Goal: Task Accomplishment & Management: Manage account settings

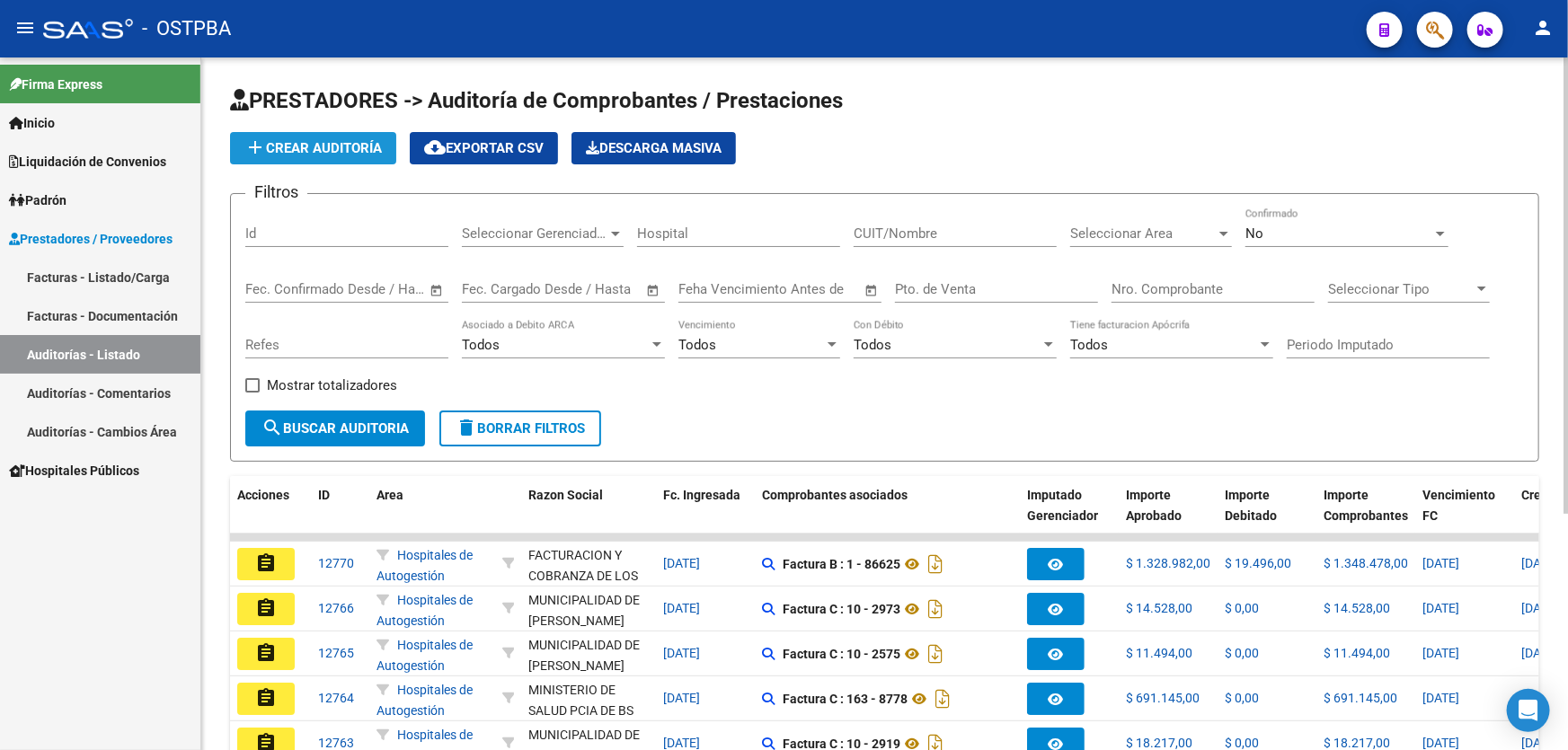
click at [324, 133] on button "add Crear Auditoría" at bounding box center [312, 147] width 166 height 32
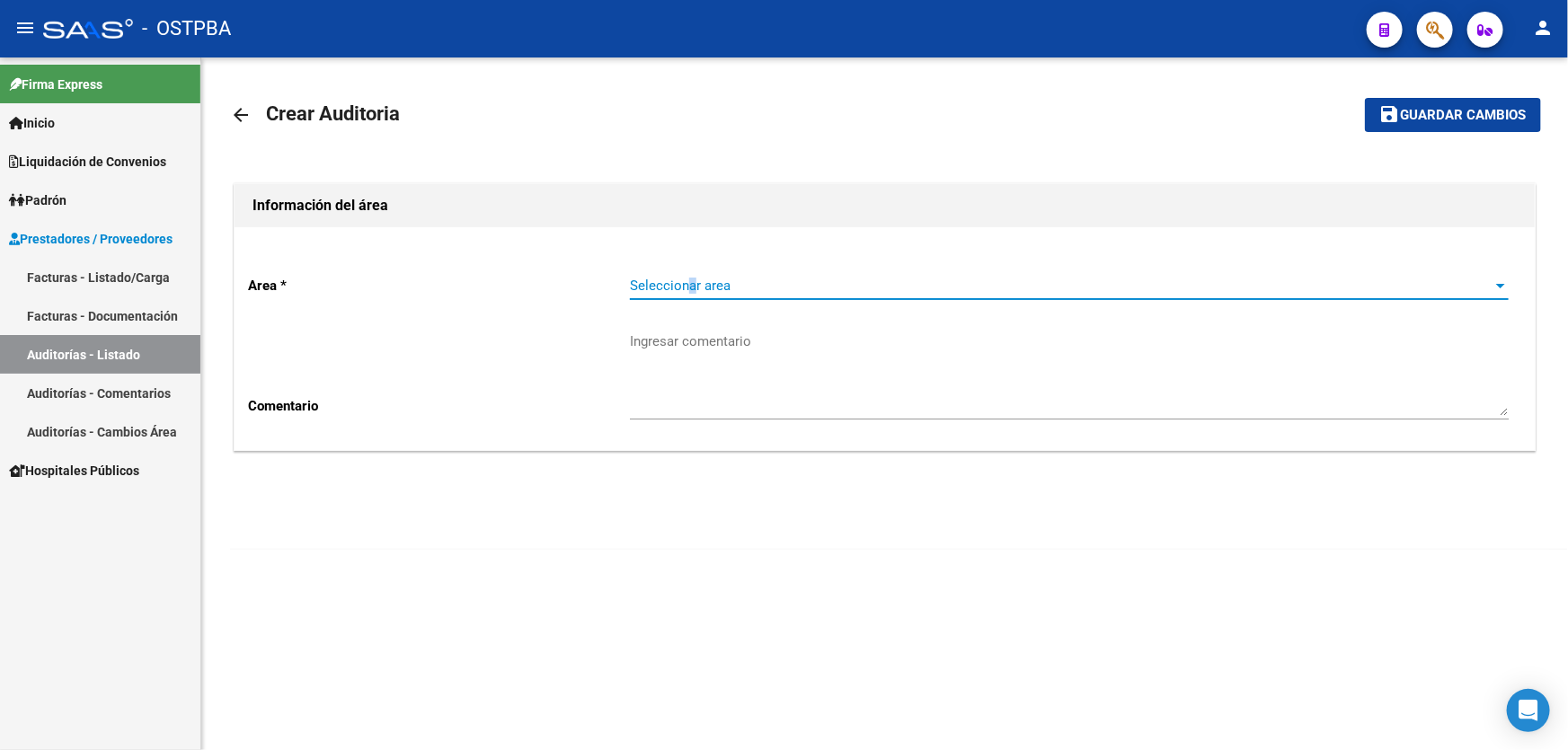
click at [689, 287] on span "Seleccionar area" at bounding box center [1061, 286] width 863 height 17
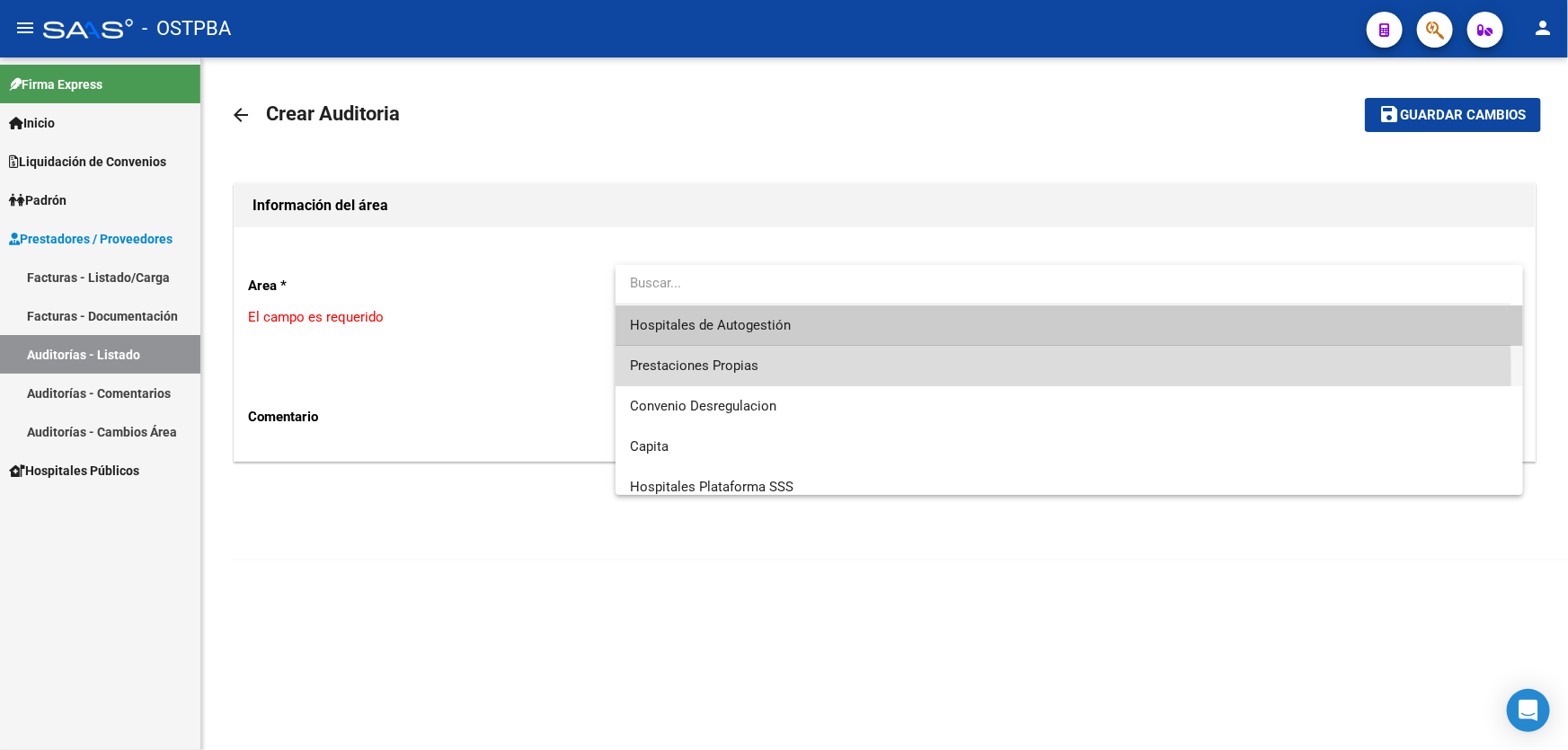
click at [647, 374] on span "Prestaciones Propias" at bounding box center [1068, 366] width 878 height 41
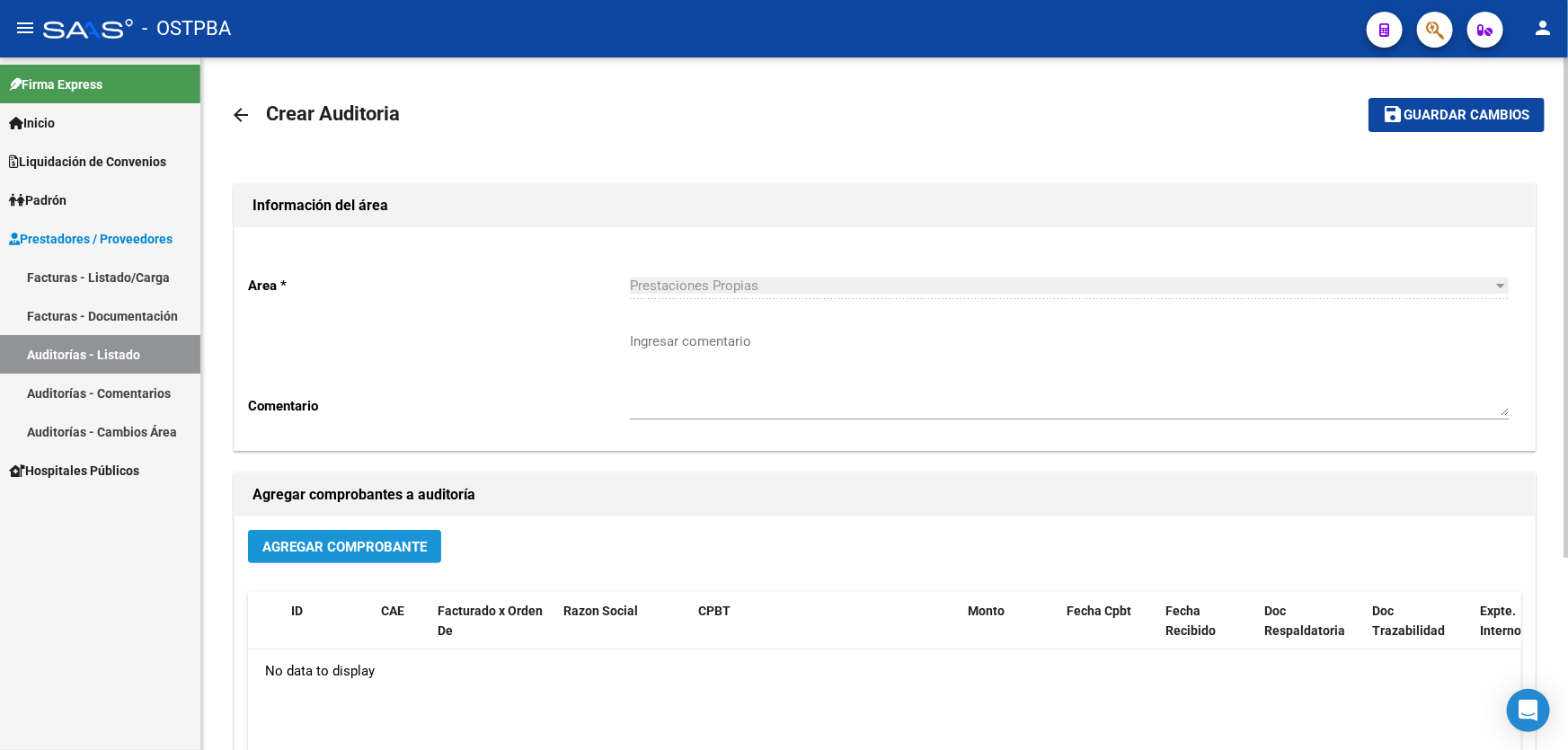
click at [315, 539] on span "Agregar Comprobante" at bounding box center [345, 547] width 164 height 17
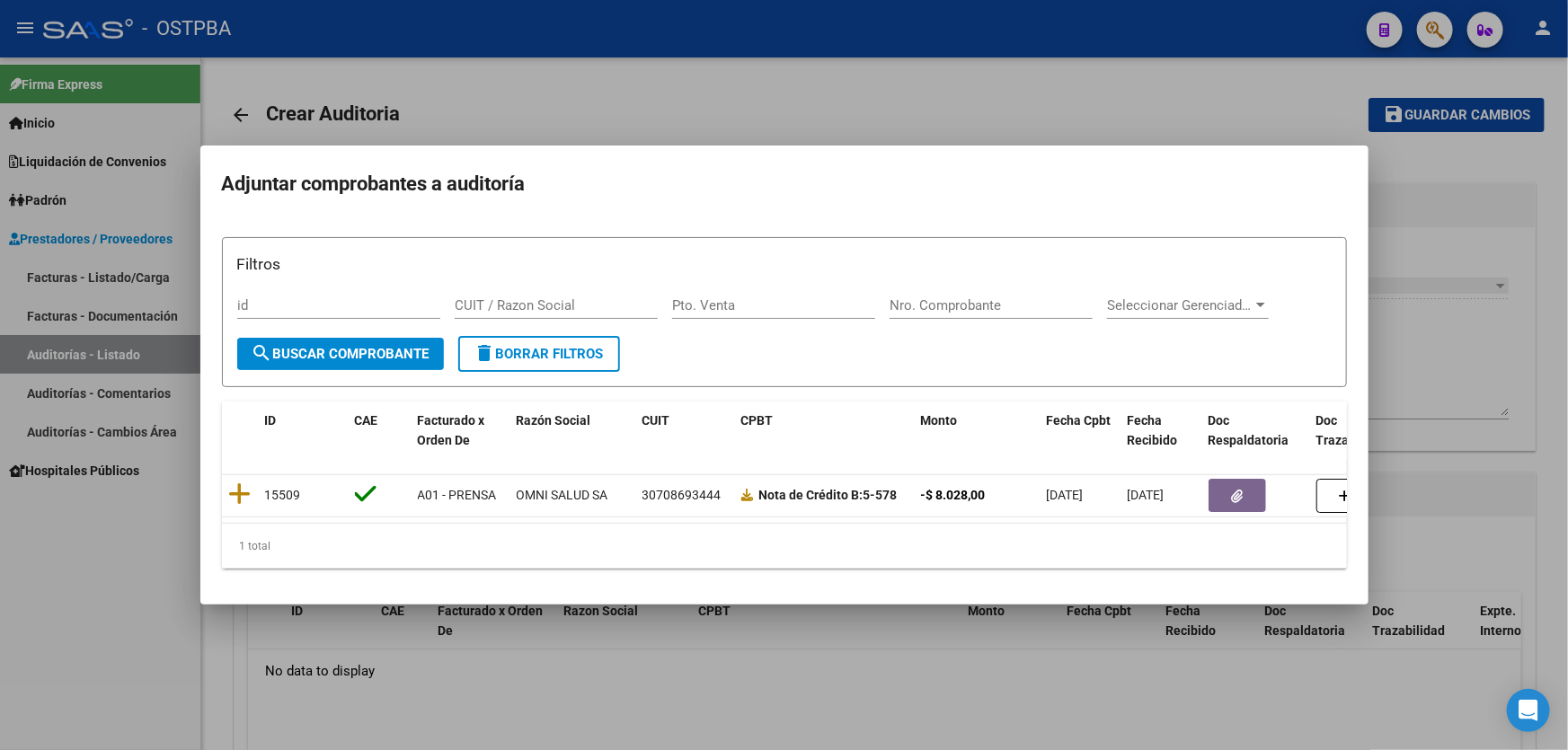
click at [77, 543] on div at bounding box center [784, 375] width 1568 height 750
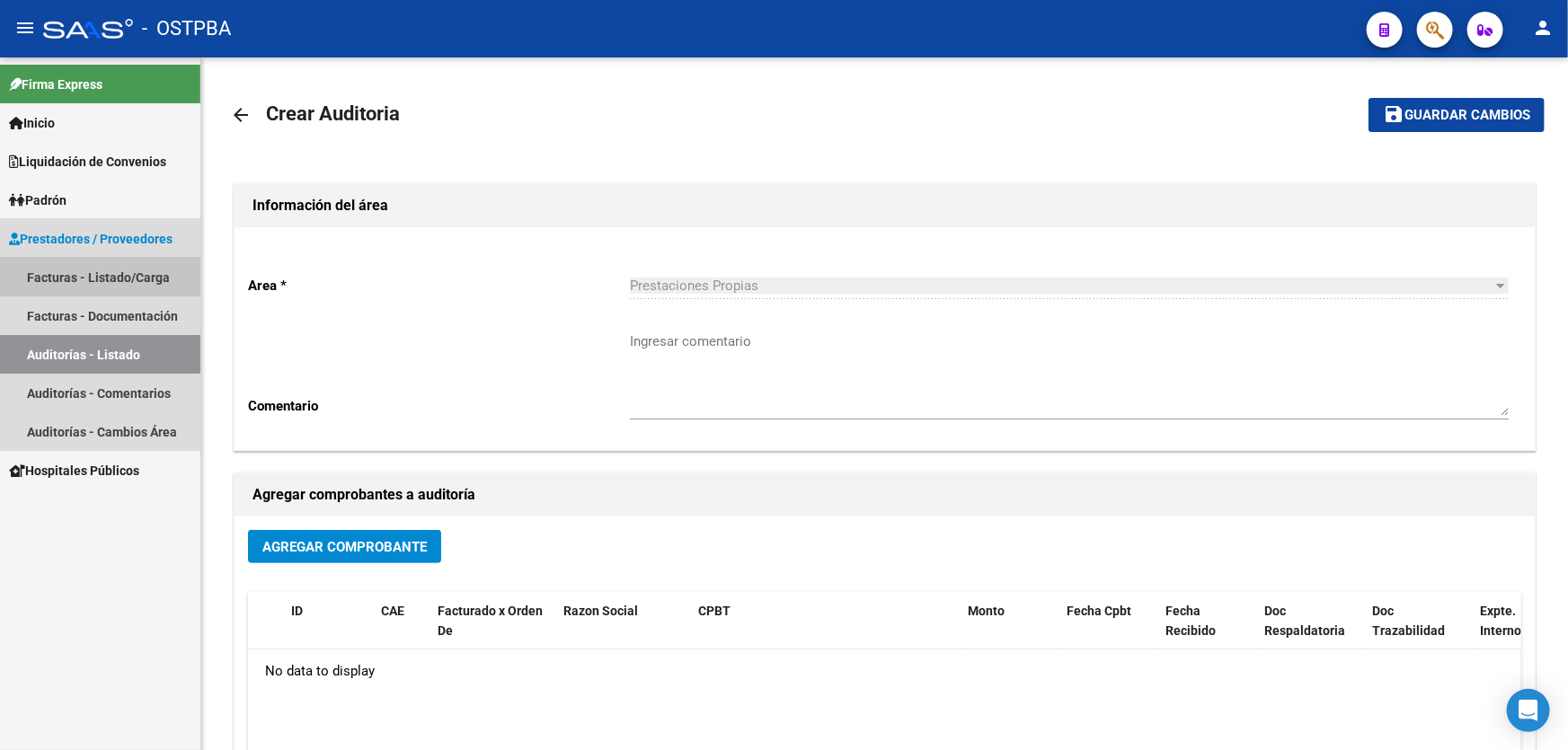
drag, startPoint x: 115, startPoint y: 268, endPoint x: 132, endPoint y: 261, distance: 18.4
click at [114, 269] on link "Facturas - Listado/Carga" at bounding box center [100, 277] width 200 height 39
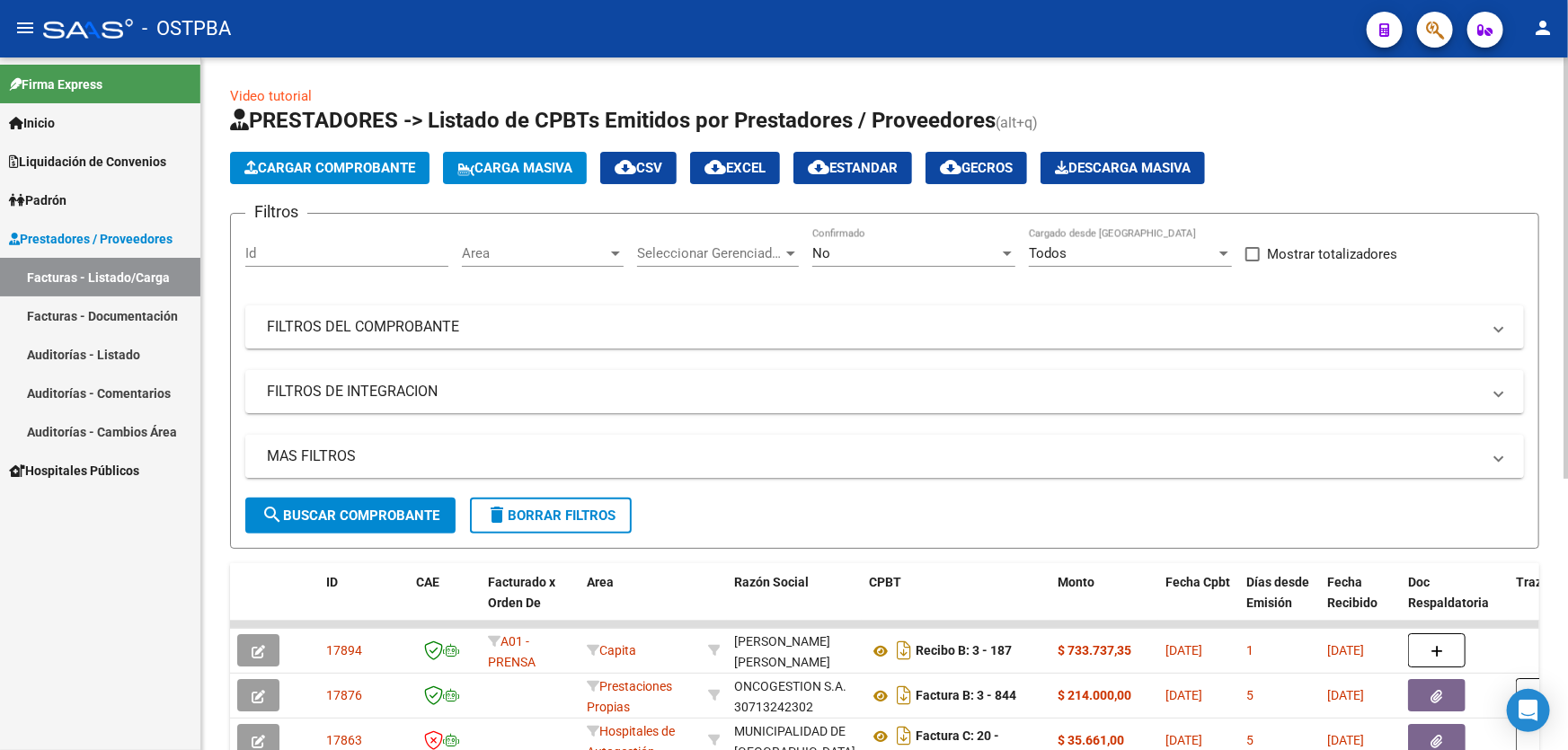
click at [331, 457] on mat-panel-title "MAS FILTROS" at bounding box center [873, 455] width 1214 height 19
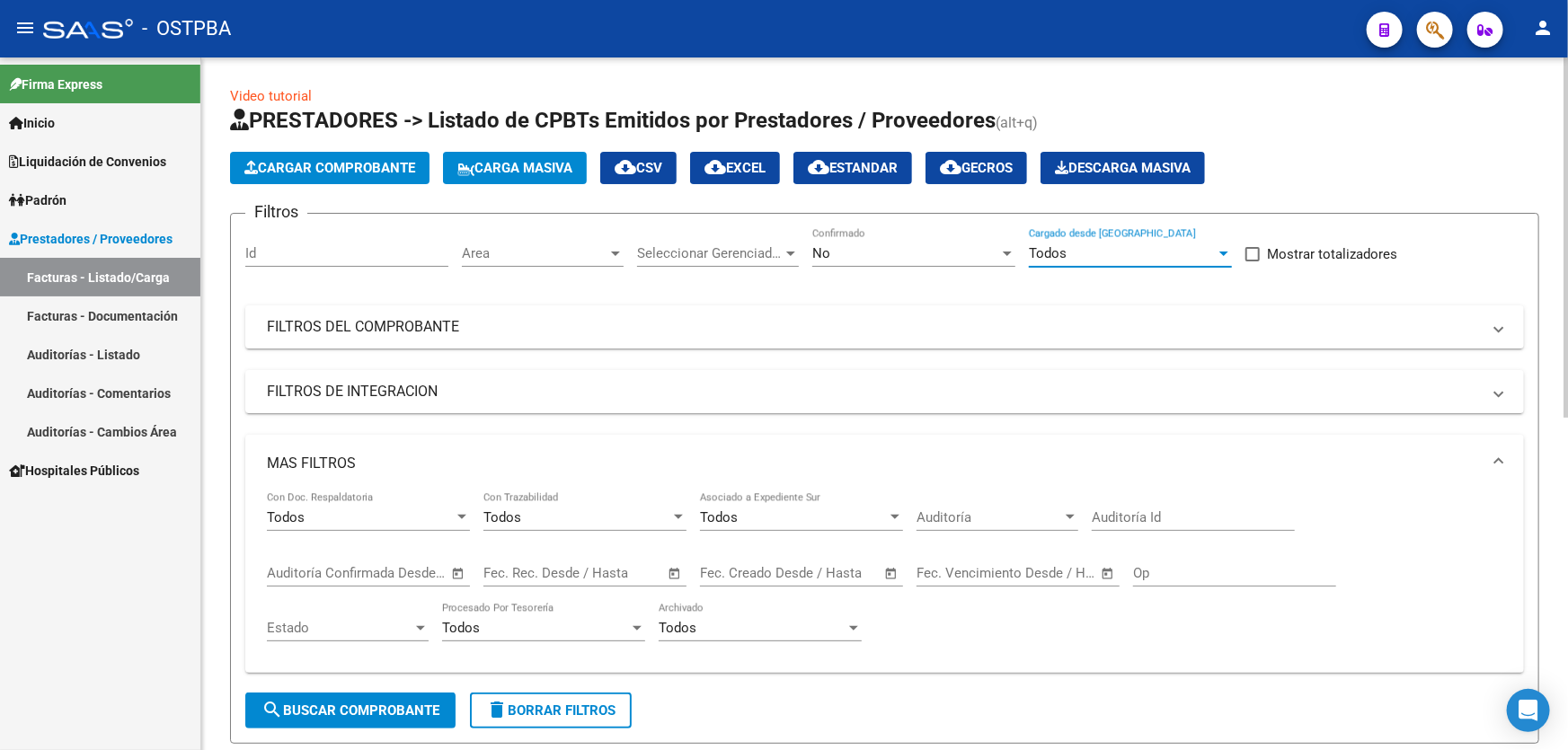
click at [1123, 250] on div "Todos" at bounding box center [1122, 253] width 187 height 17
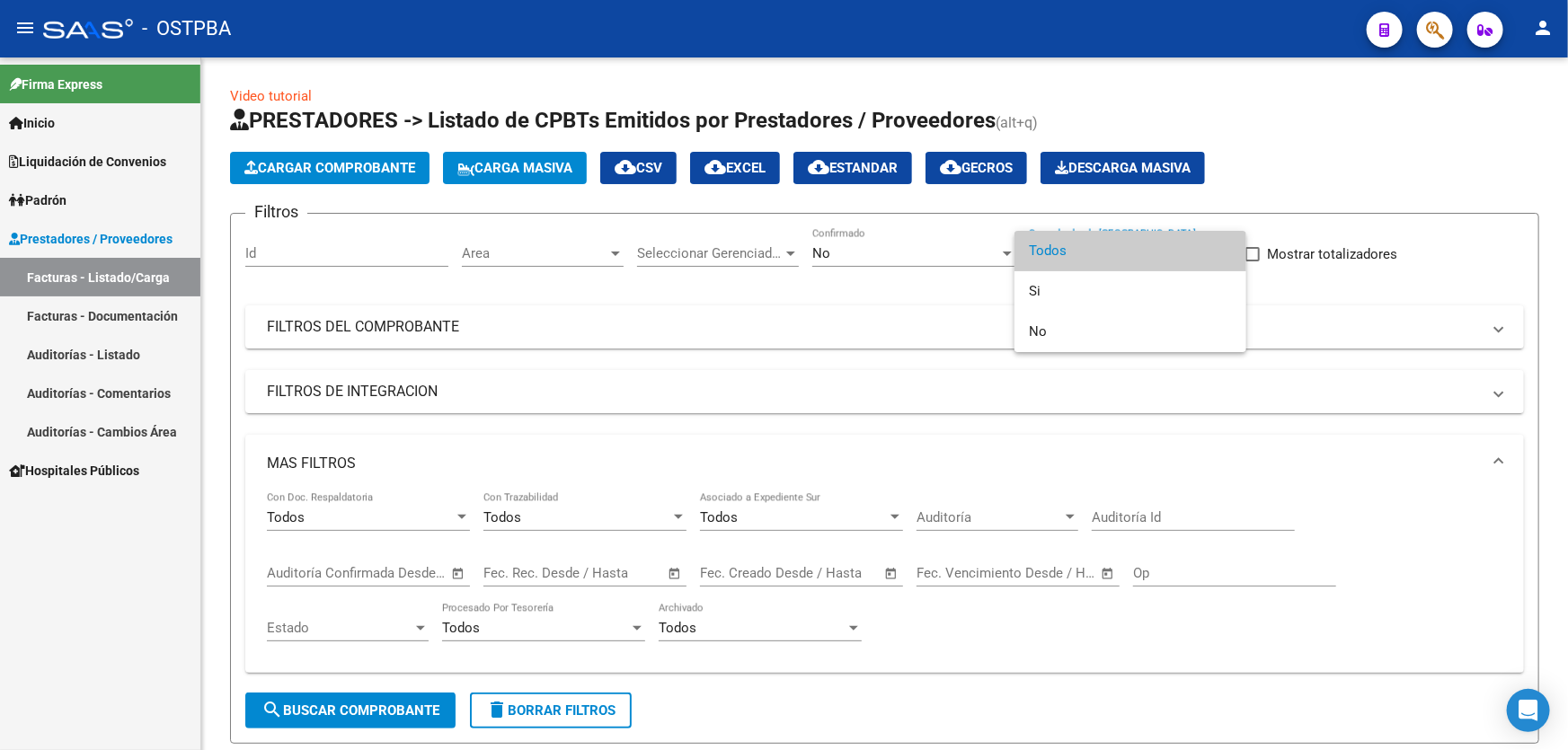
click at [872, 254] on div at bounding box center [784, 375] width 1568 height 750
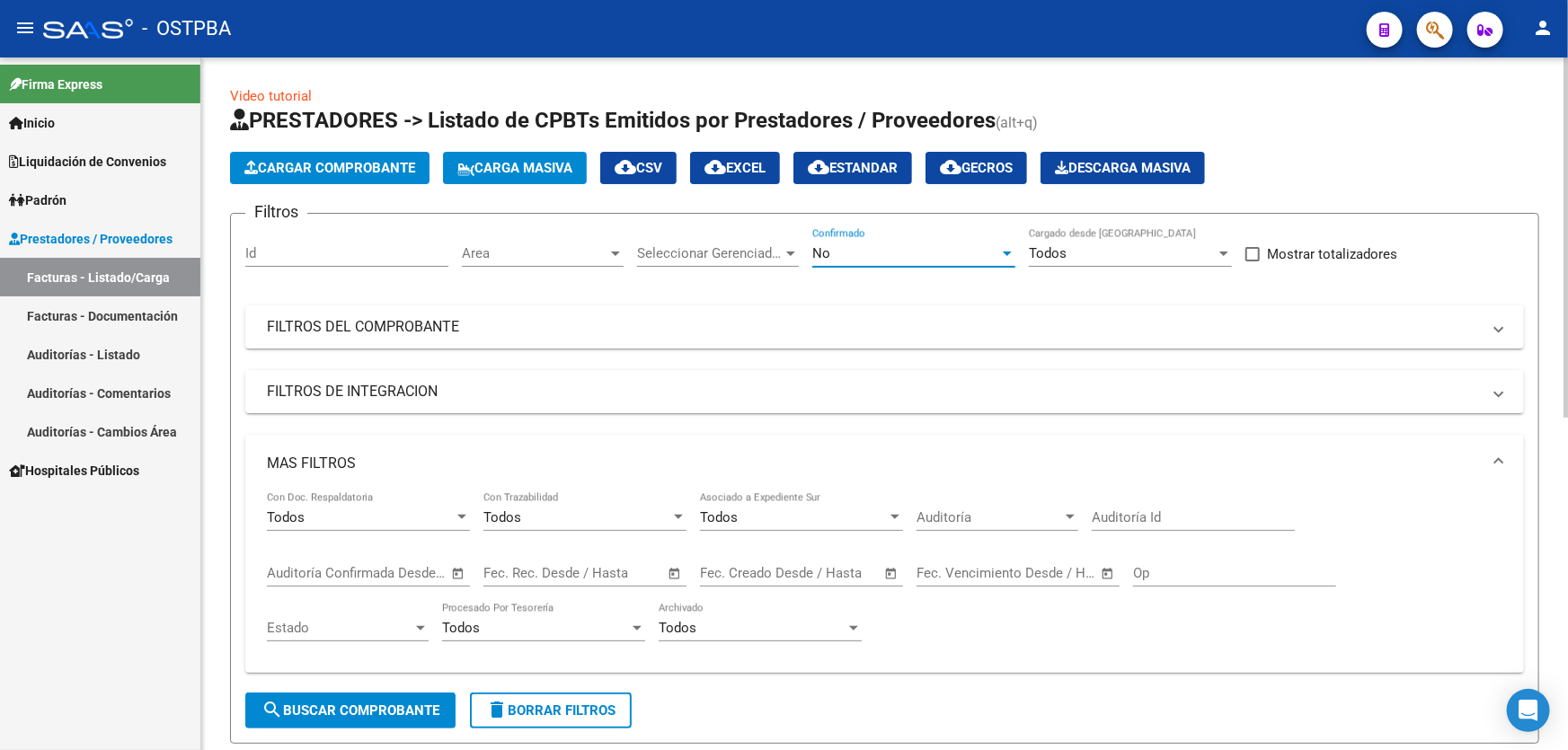
click at [862, 254] on div "No" at bounding box center [905, 253] width 187 height 17
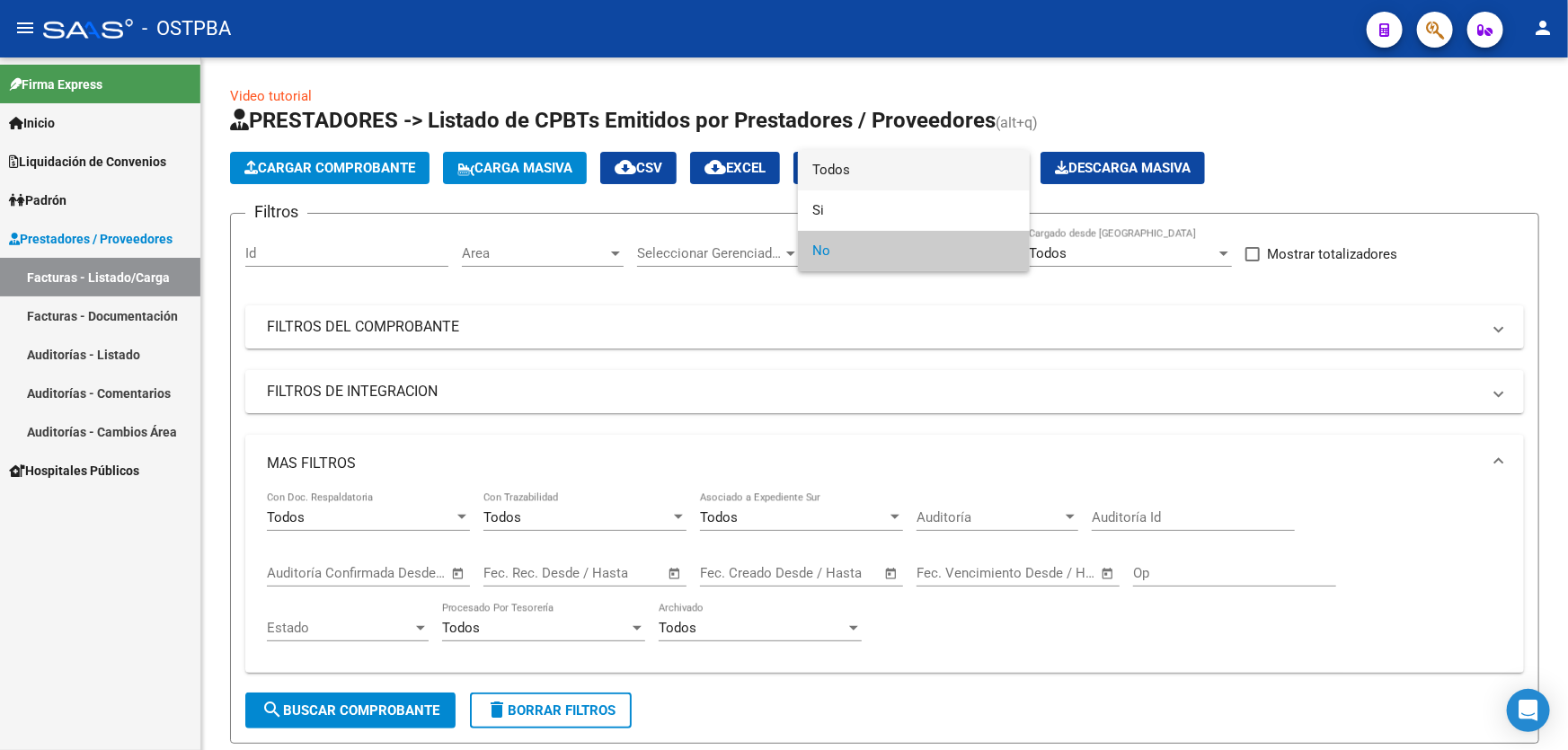
click at [876, 170] on span "Todos" at bounding box center [914, 170] width 203 height 41
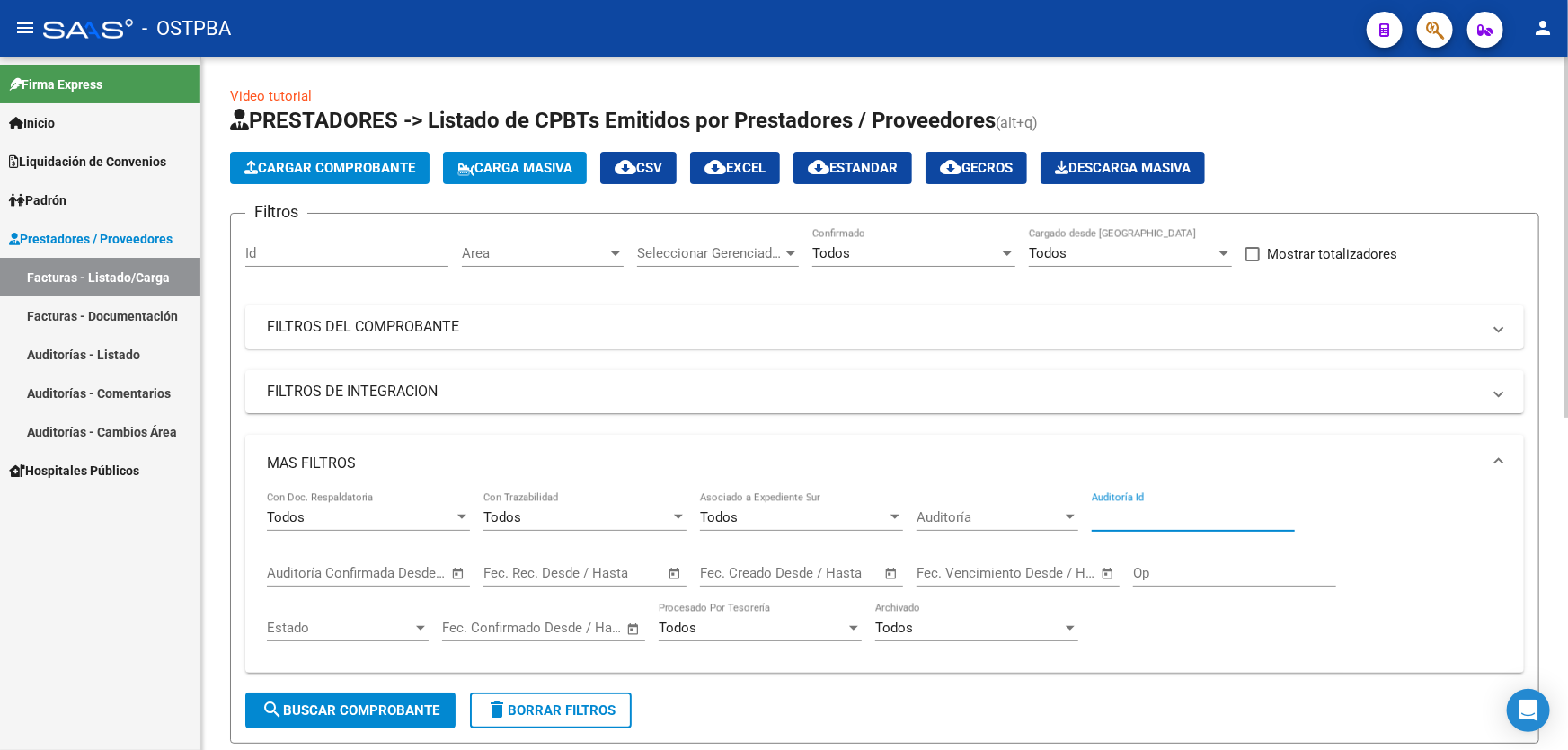
click at [1169, 510] on input "Auditoría Id" at bounding box center [1193, 518] width 203 height 17
type input "12578"
click at [385, 713] on span "search Buscar Comprobante" at bounding box center [350, 710] width 178 height 17
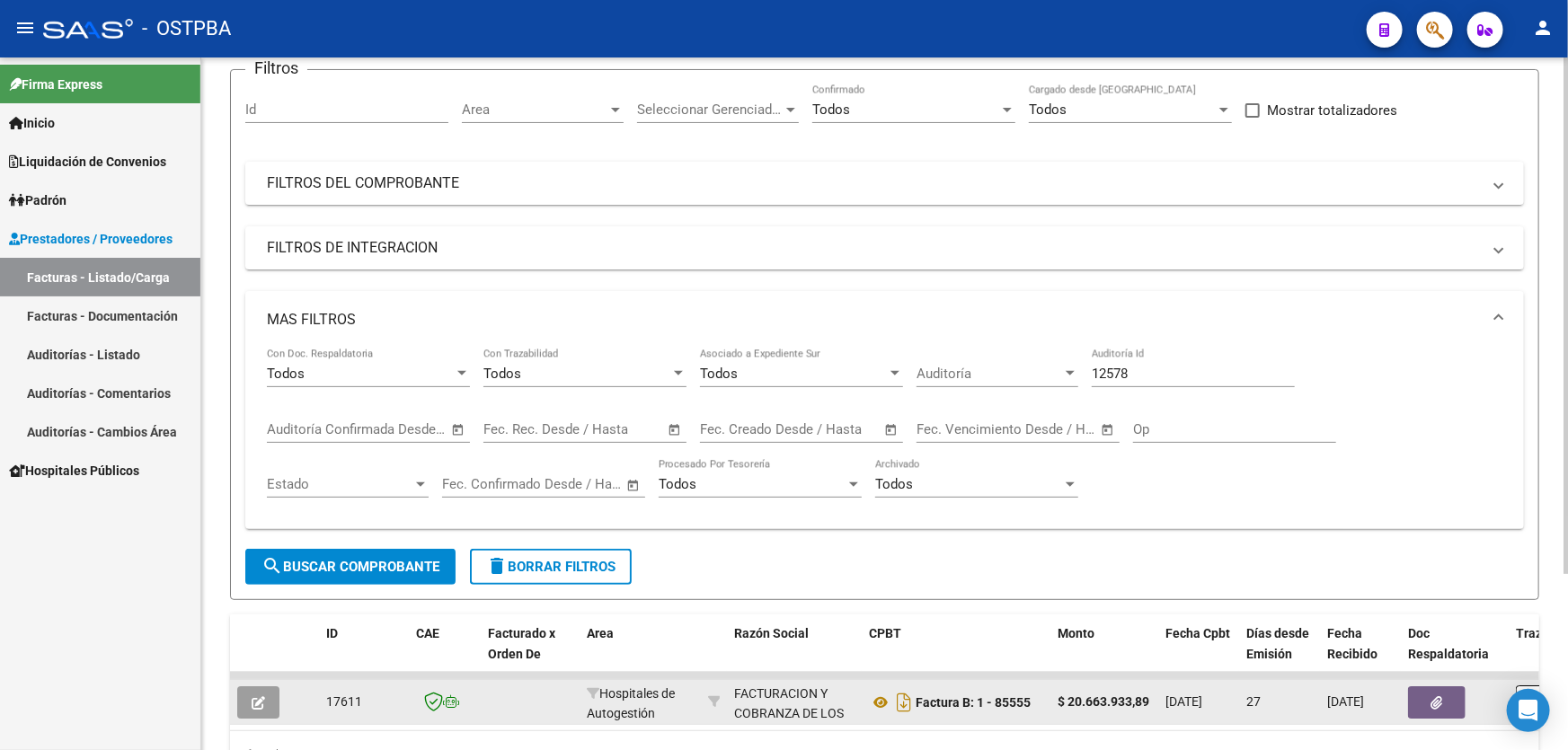
scroll to position [235, 0]
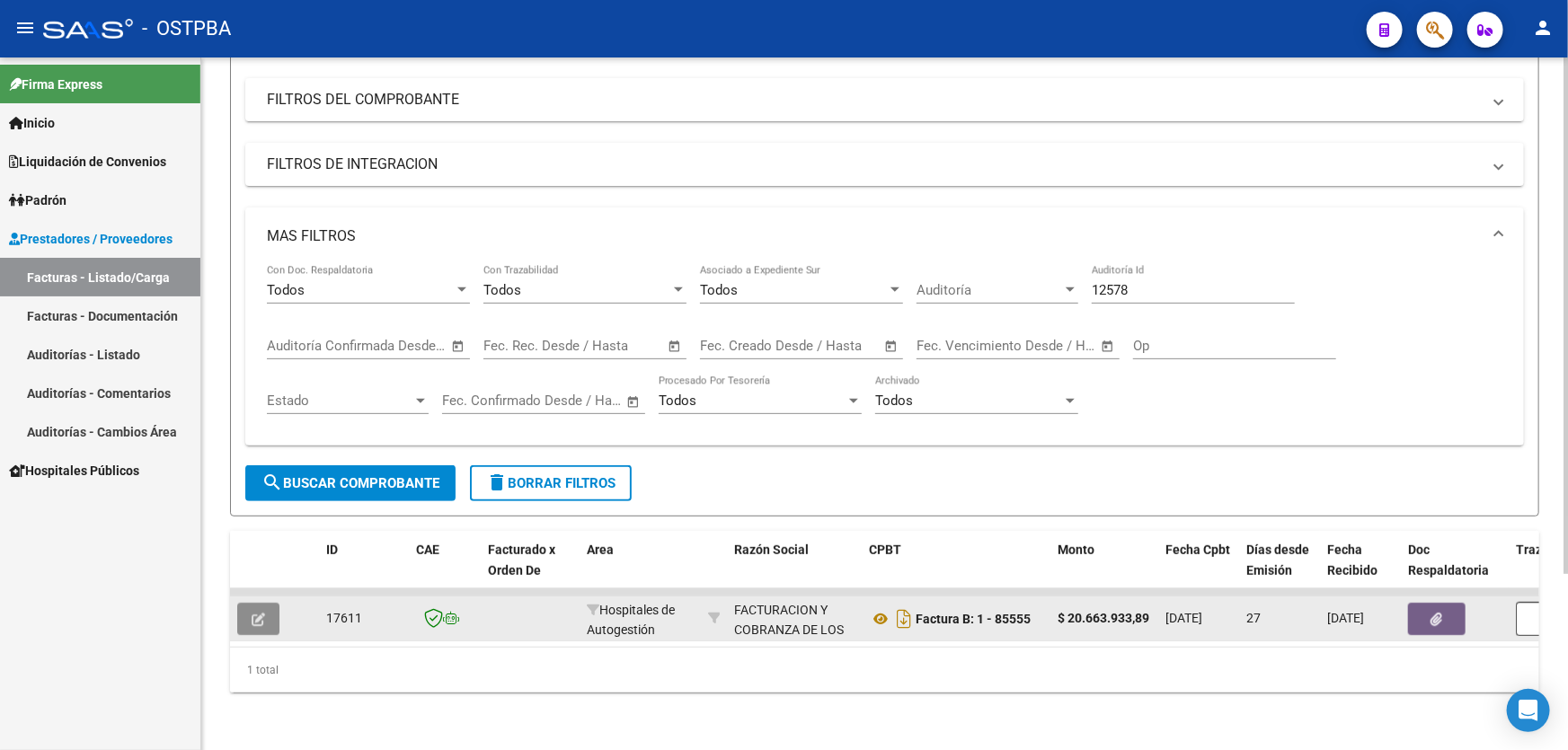
click at [262, 613] on icon "button" at bounding box center [258, 619] width 14 height 14
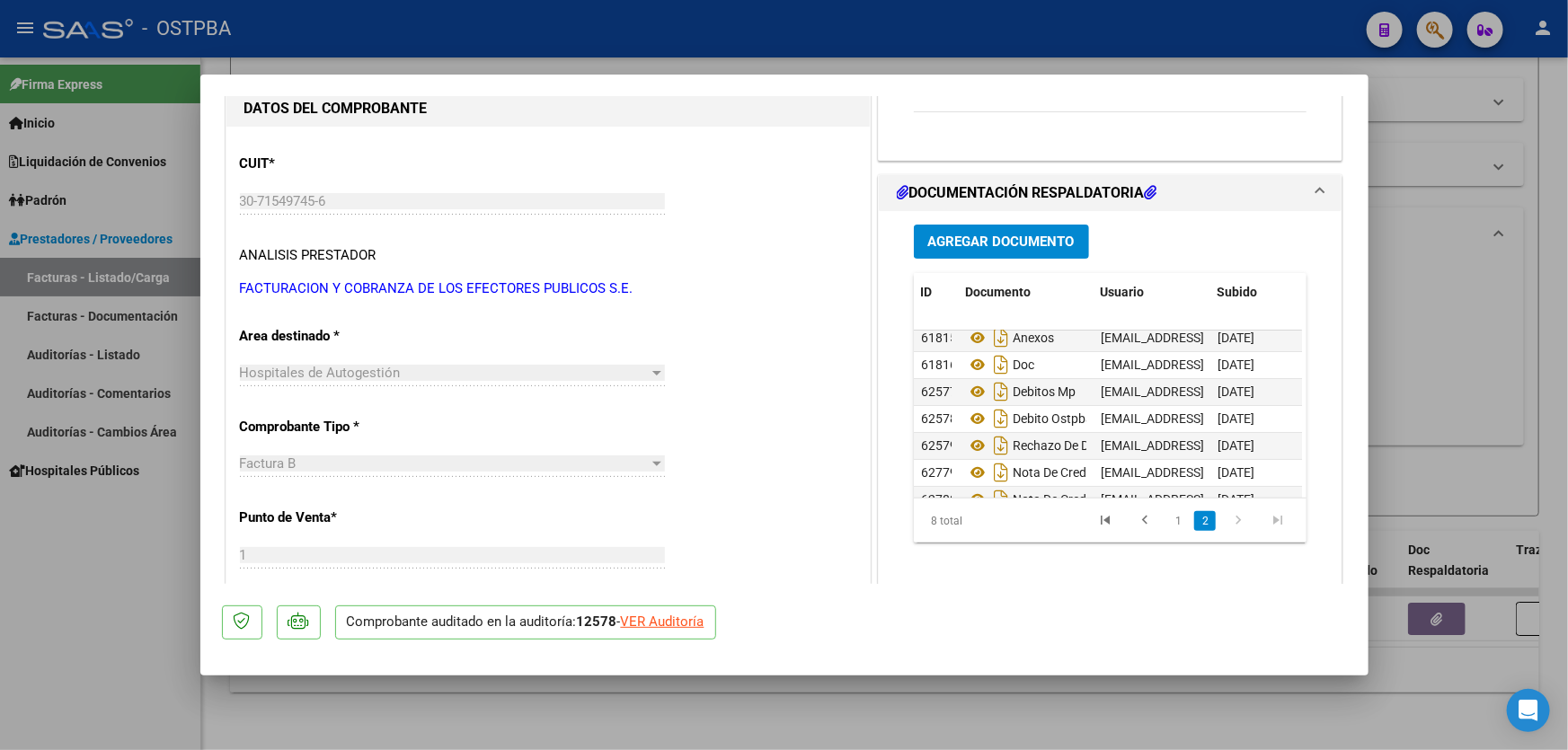
scroll to position [64, 0]
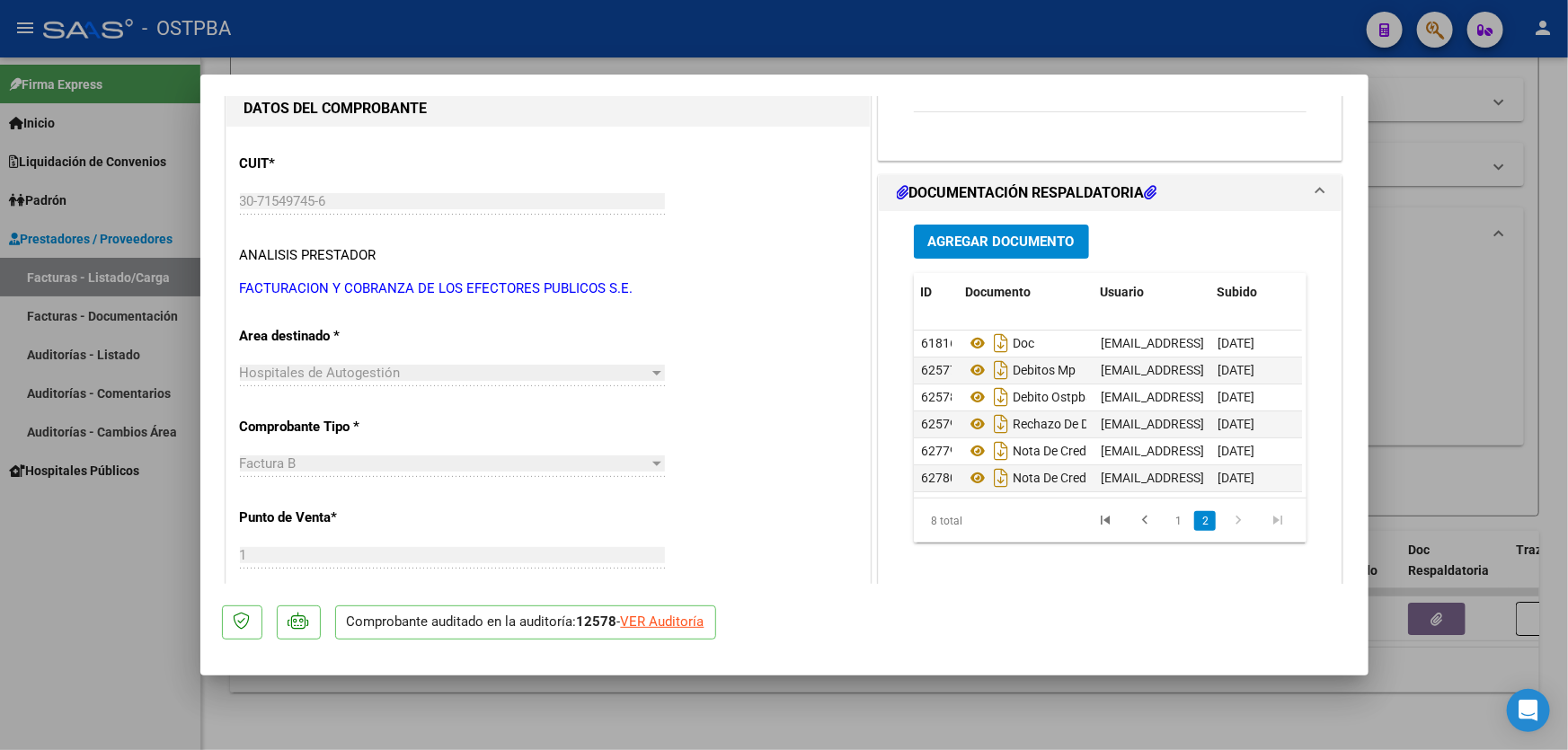
click at [1467, 425] on div at bounding box center [784, 375] width 1568 height 750
type input "$ 0,00"
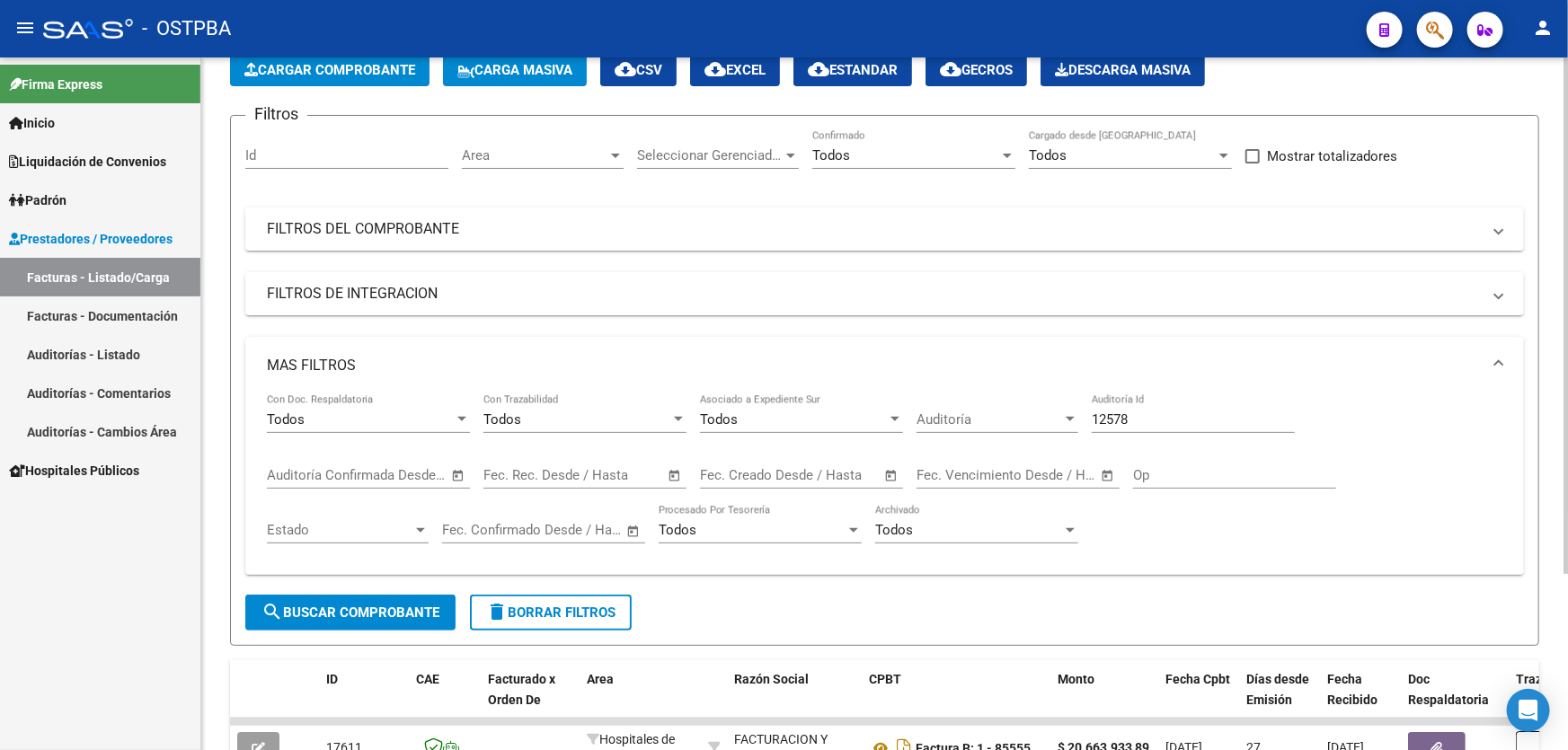
scroll to position [235, 0]
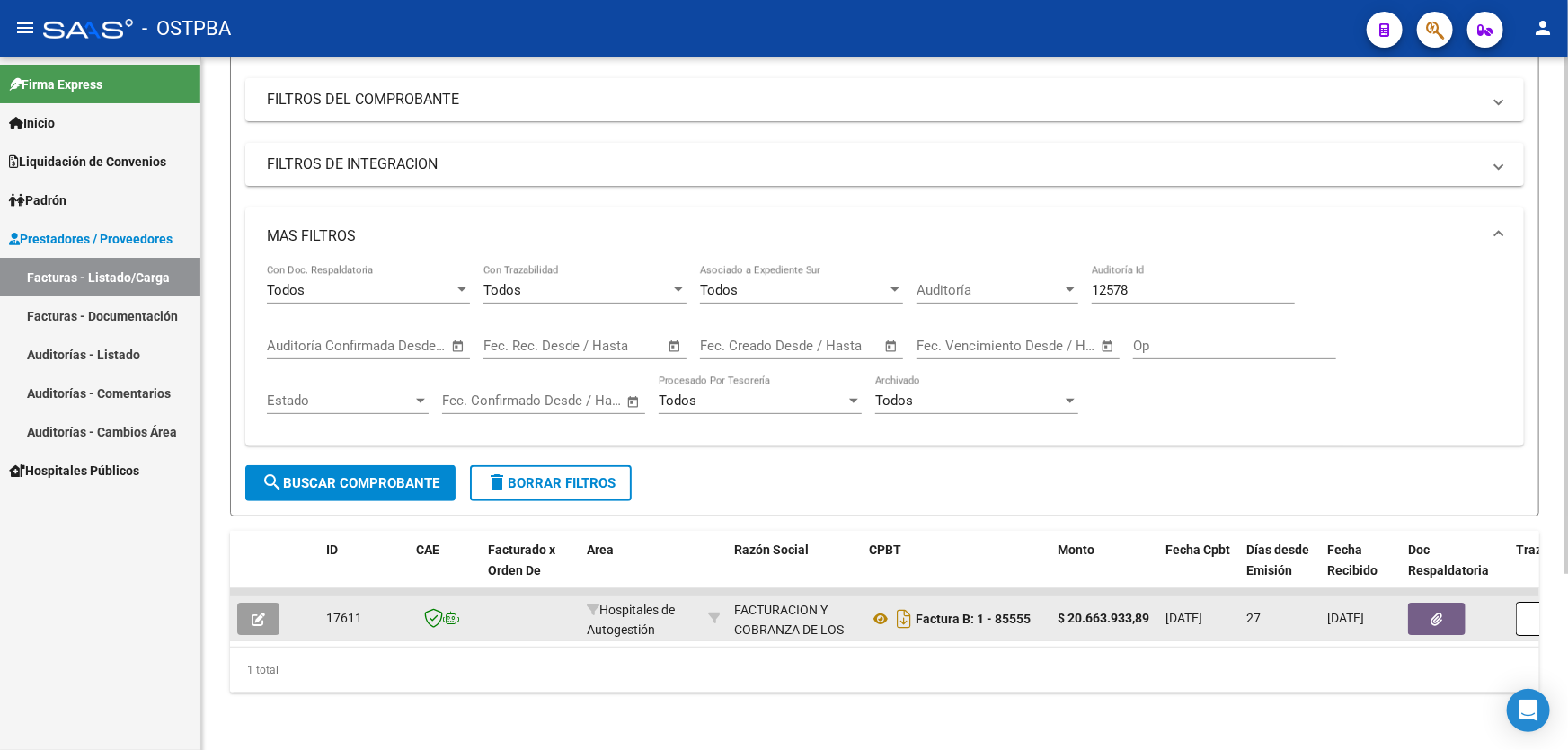
click at [261, 613] on icon "button" at bounding box center [258, 619] width 14 height 14
click at [258, 613] on icon "button" at bounding box center [258, 619] width 14 height 14
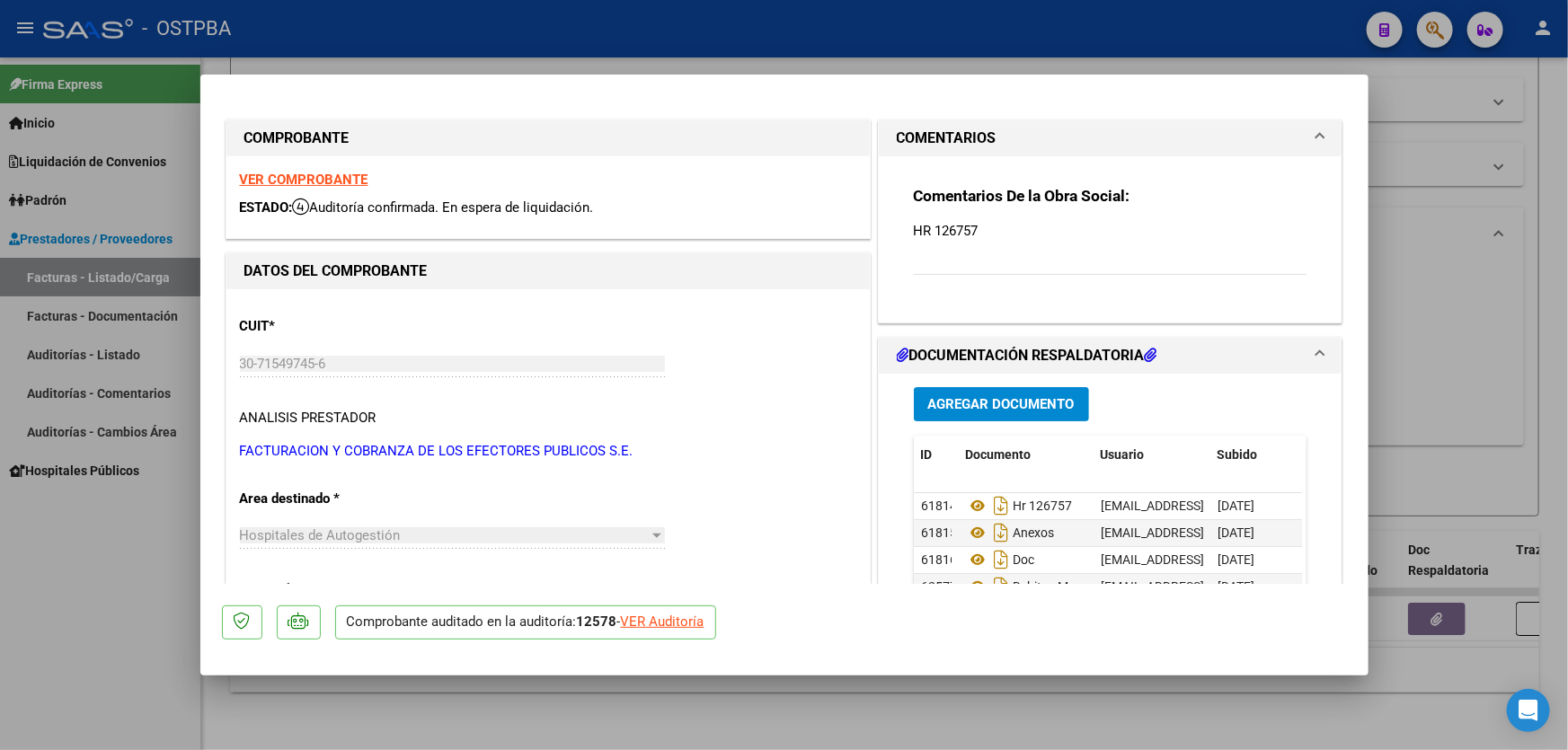
scroll to position [81, 0]
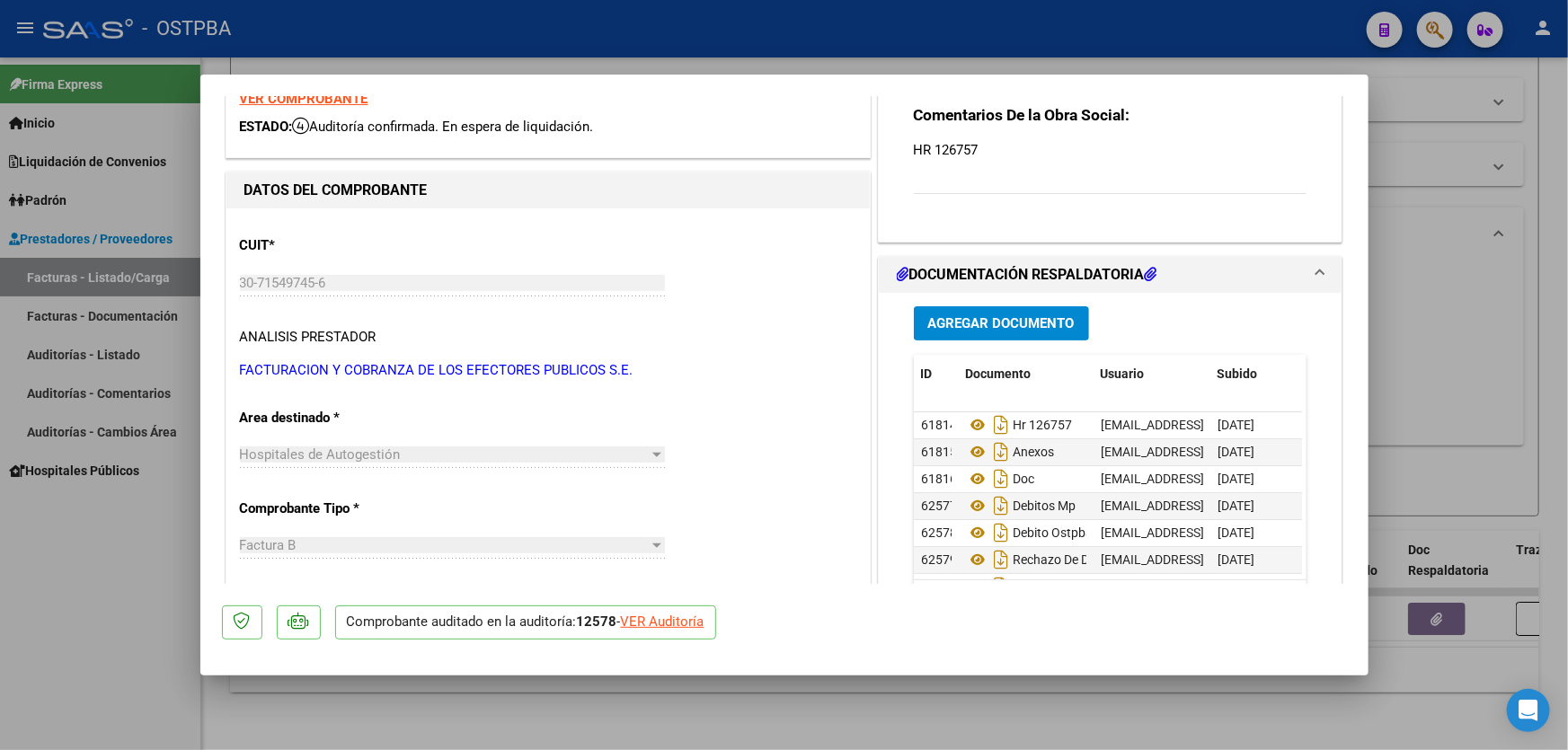
click at [1036, 311] on button "Agregar Documento" at bounding box center [1001, 322] width 175 height 33
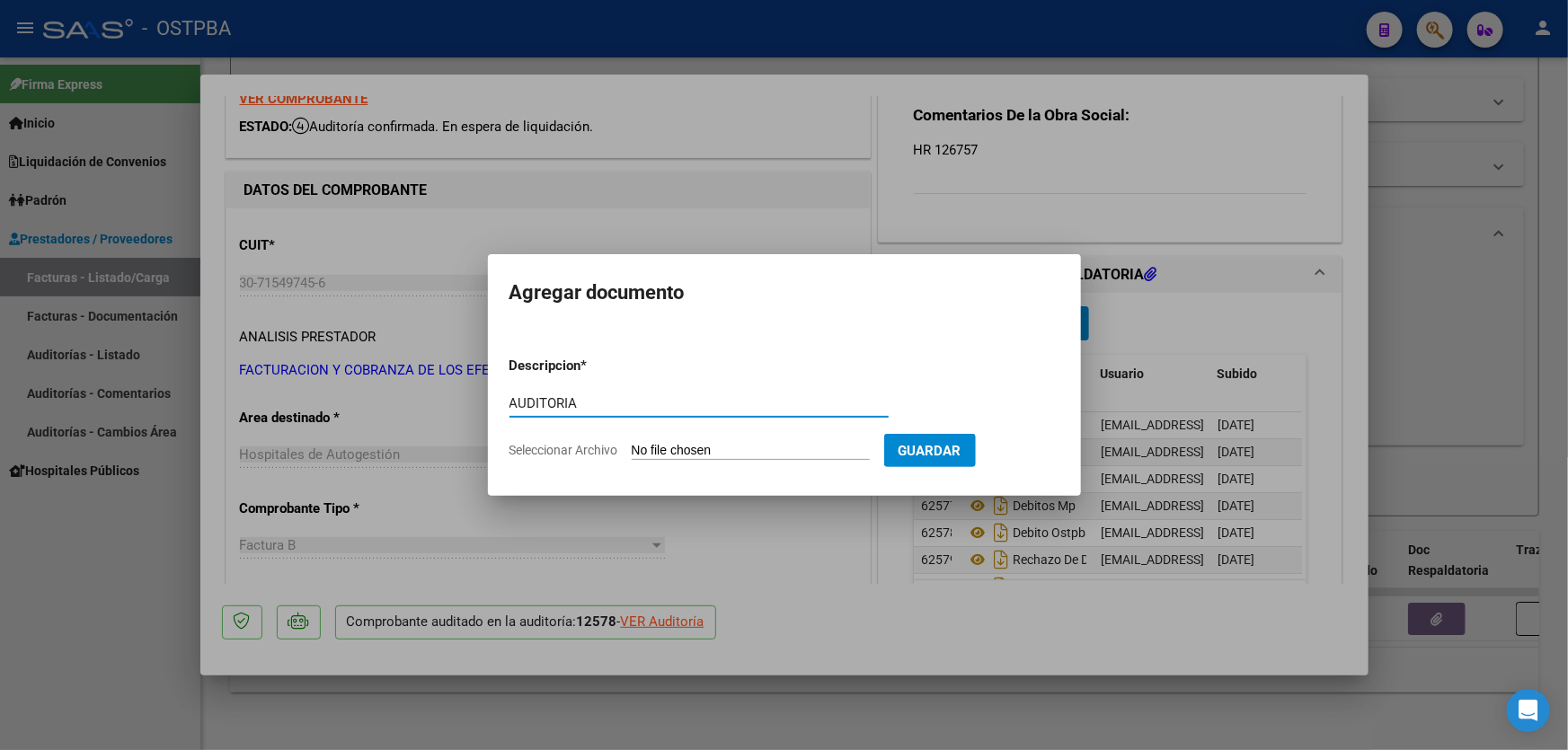
type input "AUDITORIA"
click at [662, 453] on input "Seleccionar Archivo" at bounding box center [750, 451] width 238 height 18
type input "C:\fakepath\12578.pdf"
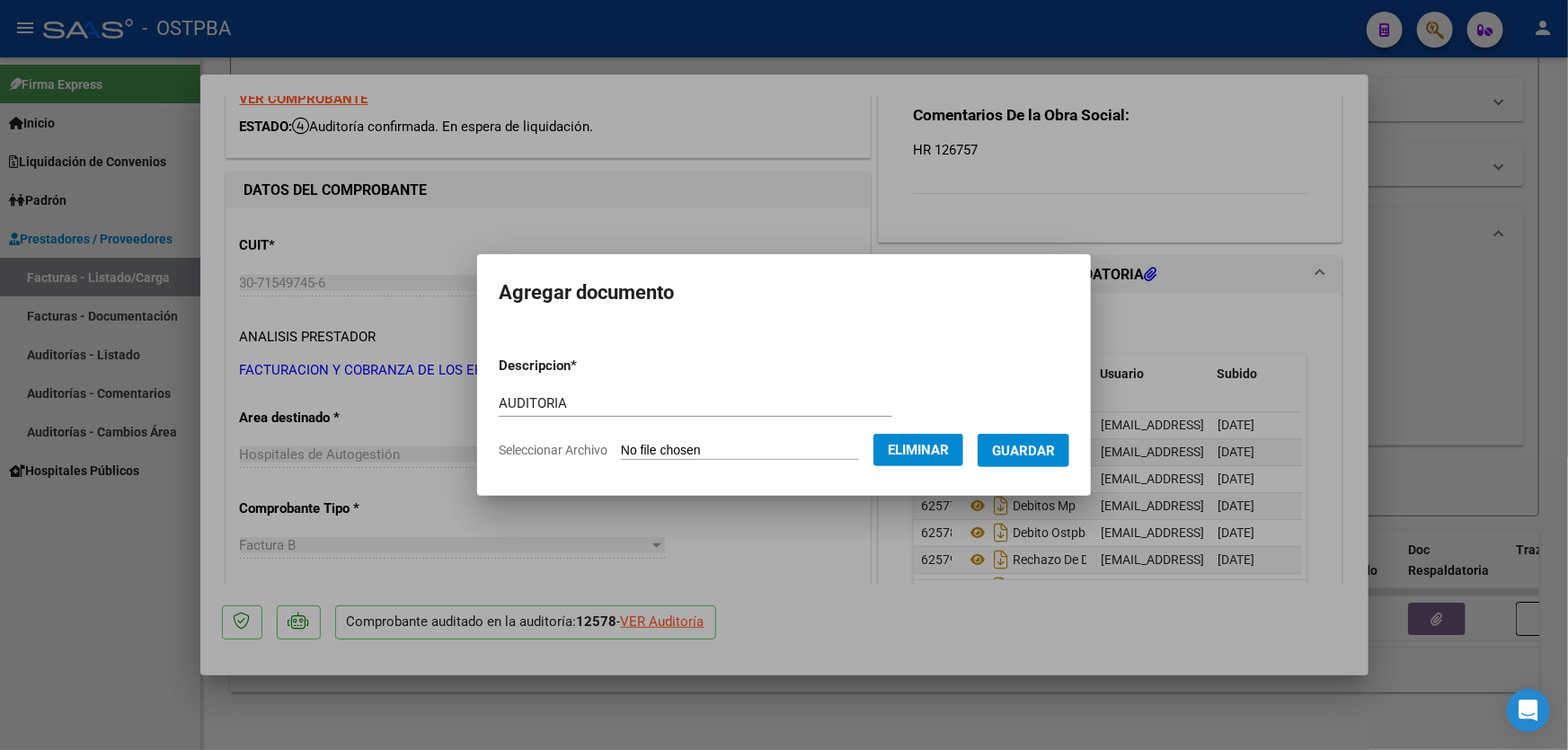
click at [1051, 452] on span "Guardar" at bounding box center [1023, 451] width 63 height 17
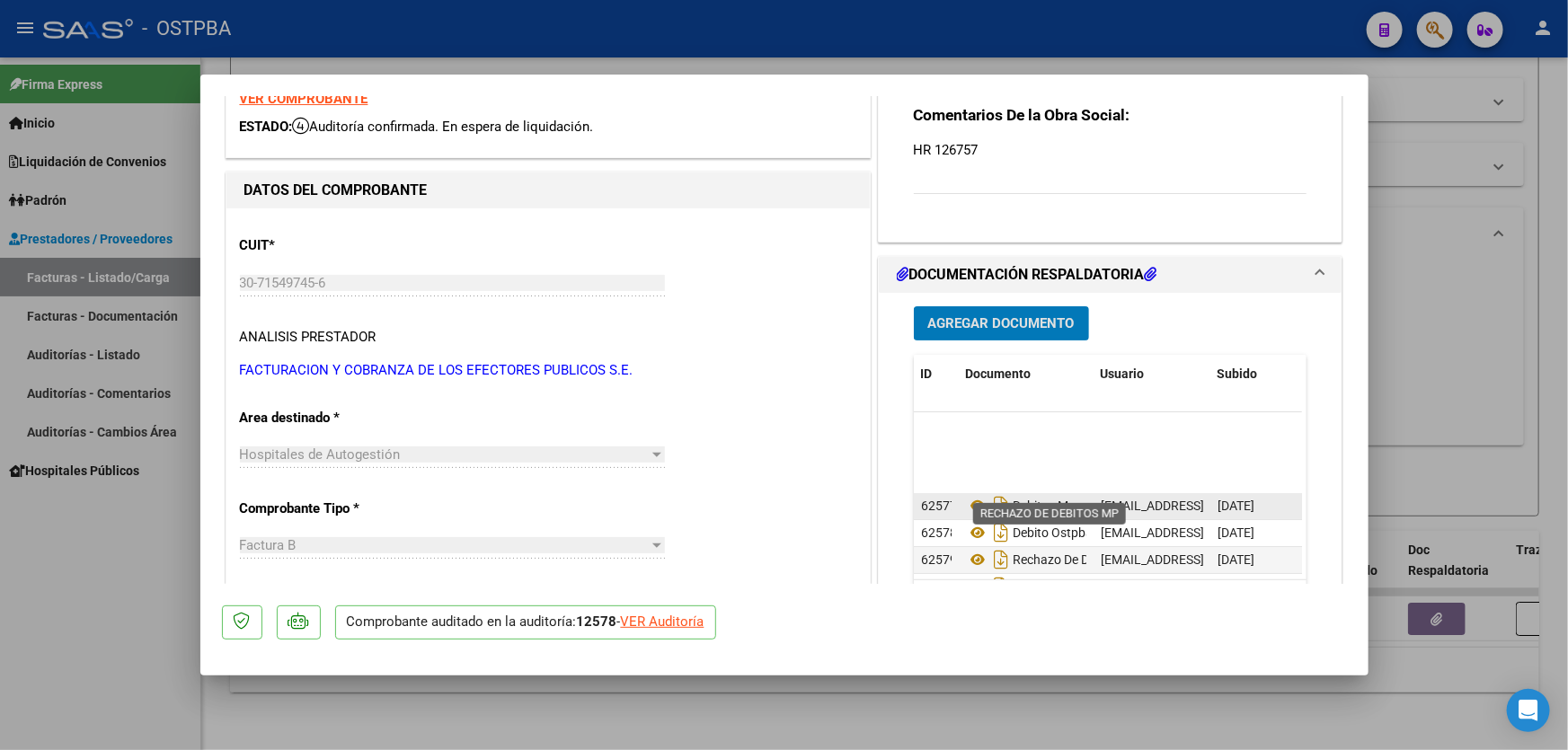
scroll to position [91, 0]
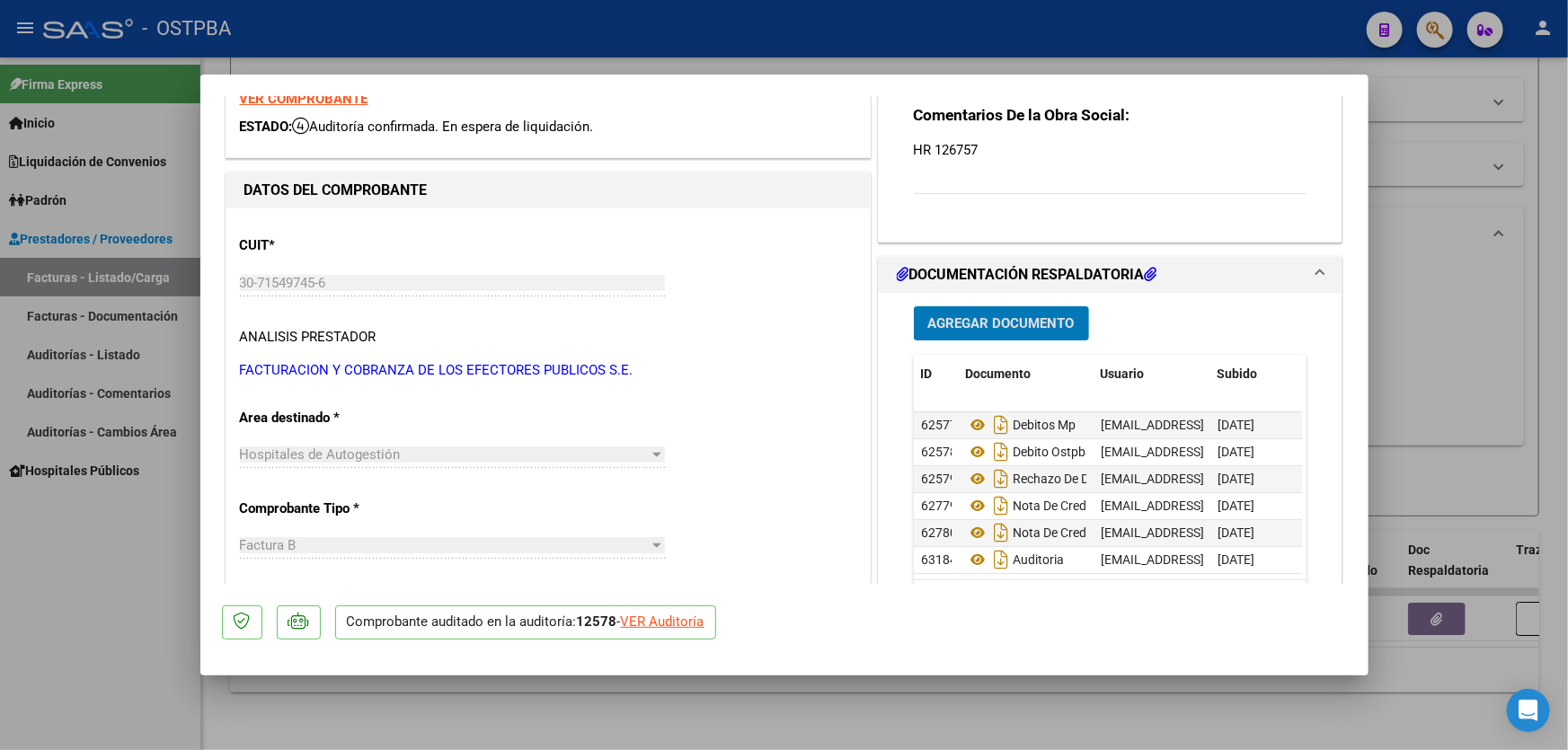
click at [1443, 361] on div at bounding box center [784, 375] width 1568 height 750
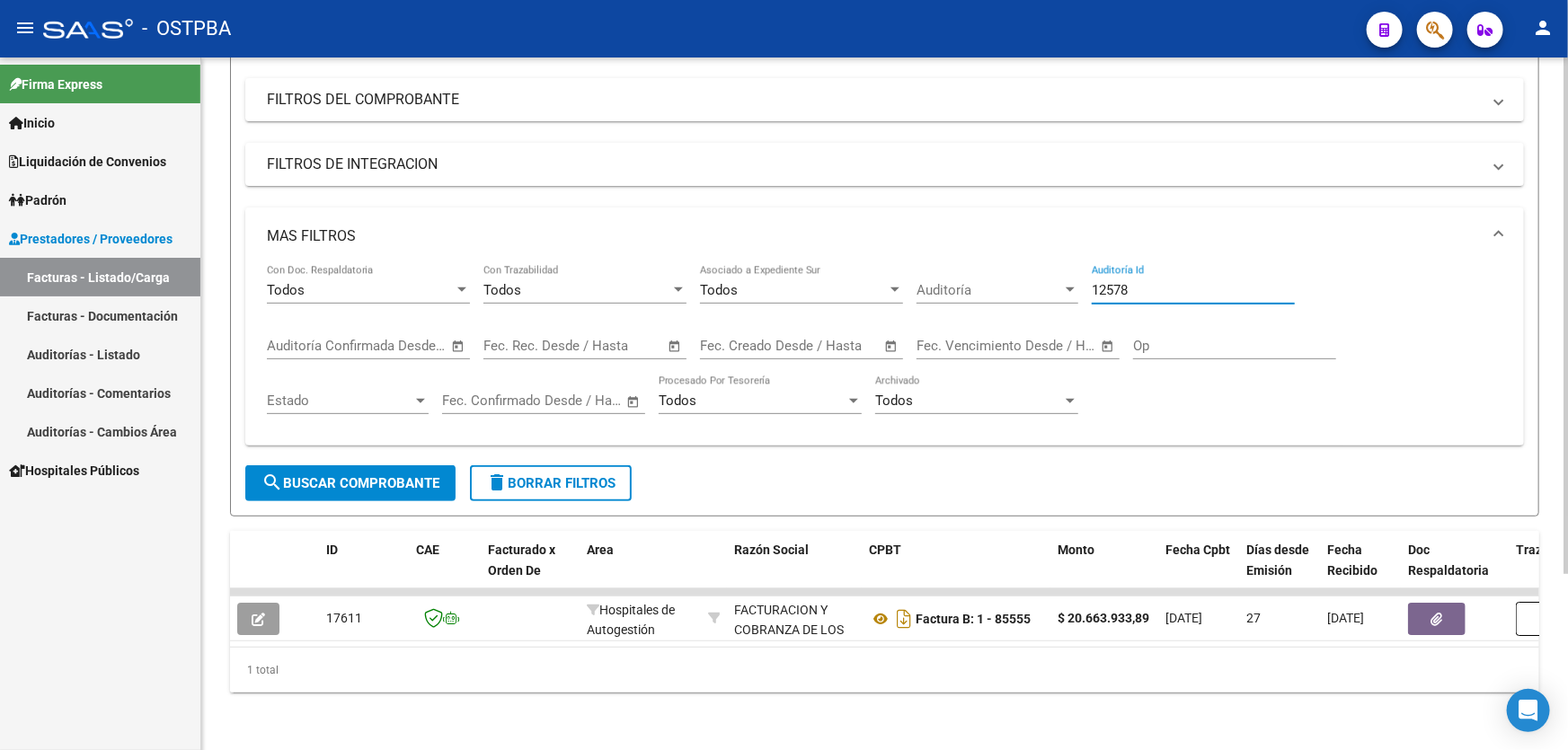
click at [1151, 282] on input "12578" at bounding box center [1193, 290] width 203 height 17
type input "12625"
click at [300, 475] on span "search Buscar Comprobante" at bounding box center [350, 484] width 178 height 17
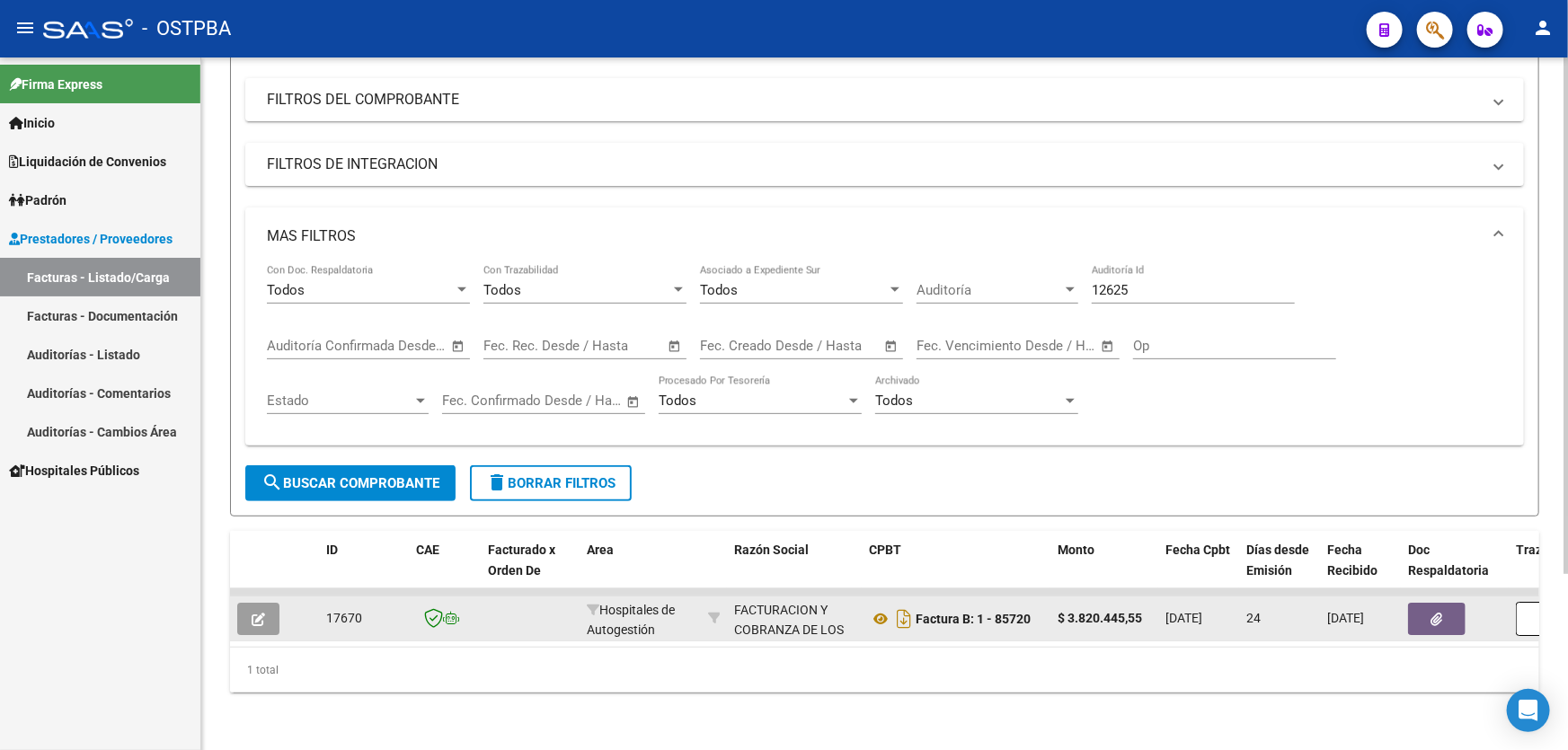
click at [261, 613] on icon "button" at bounding box center [258, 619] width 14 height 14
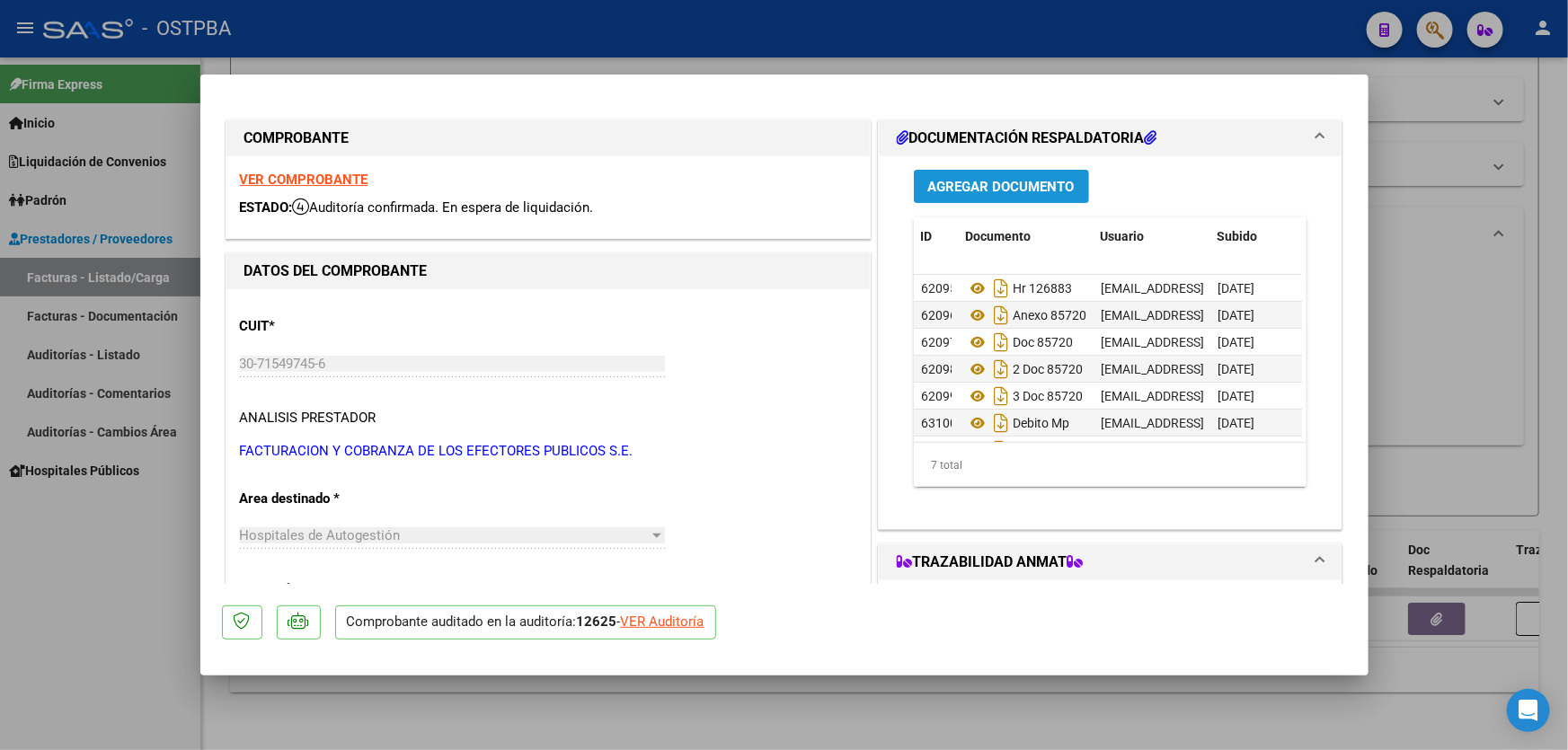
click at [1038, 179] on span "Agregar Documento" at bounding box center [1001, 187] width 147 height 17
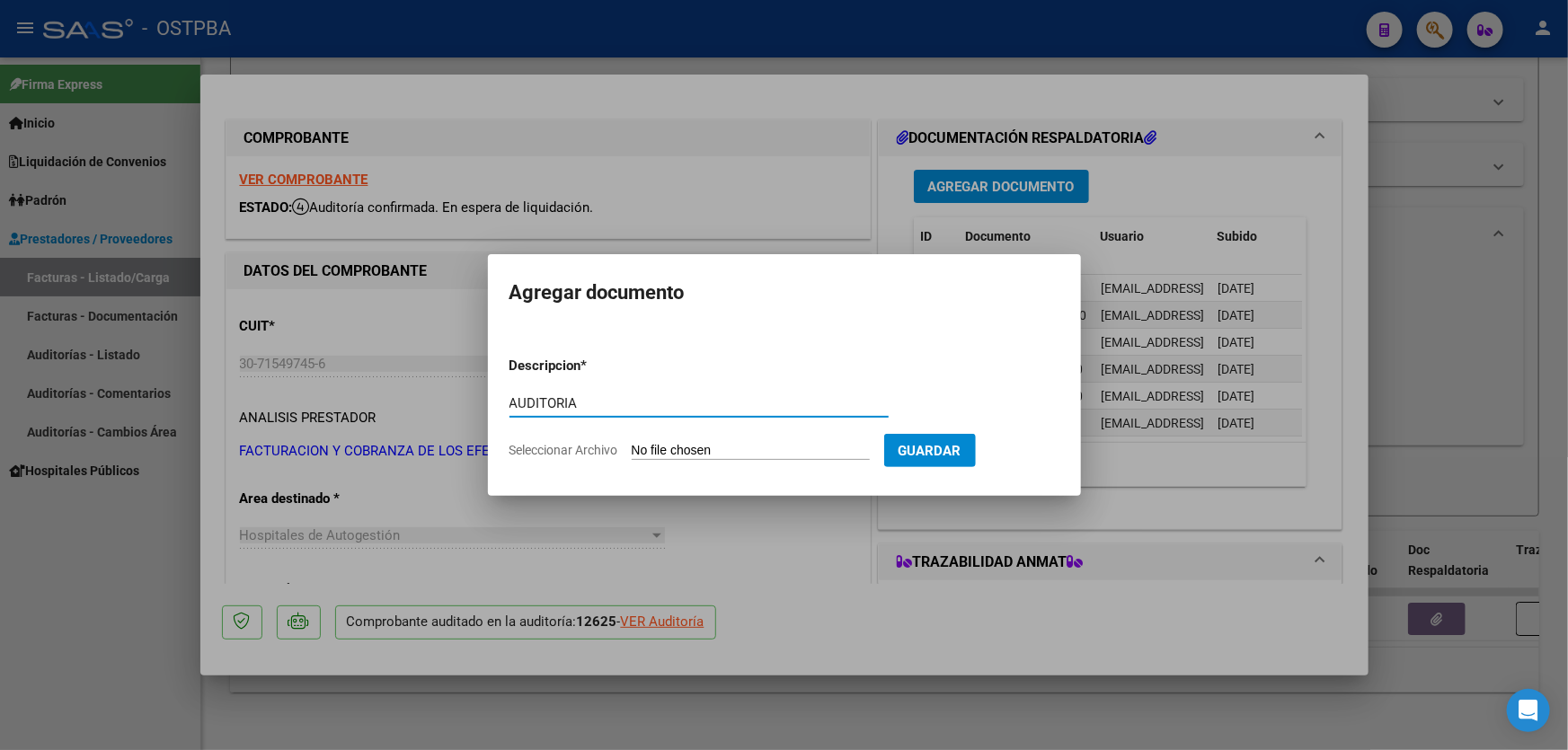
drag, startPoint x: 513, startPoint y: 401, endPoint x: 574, endPoint y: 405, distance: 61.1
click at [595, 406] on input "AUDITORIA" at bounding box center [699, 404] width 379 height 17
type input "AUDITORIA"
click at [611, 98] on div at bounding box center [784, 375] width 1568 height 750
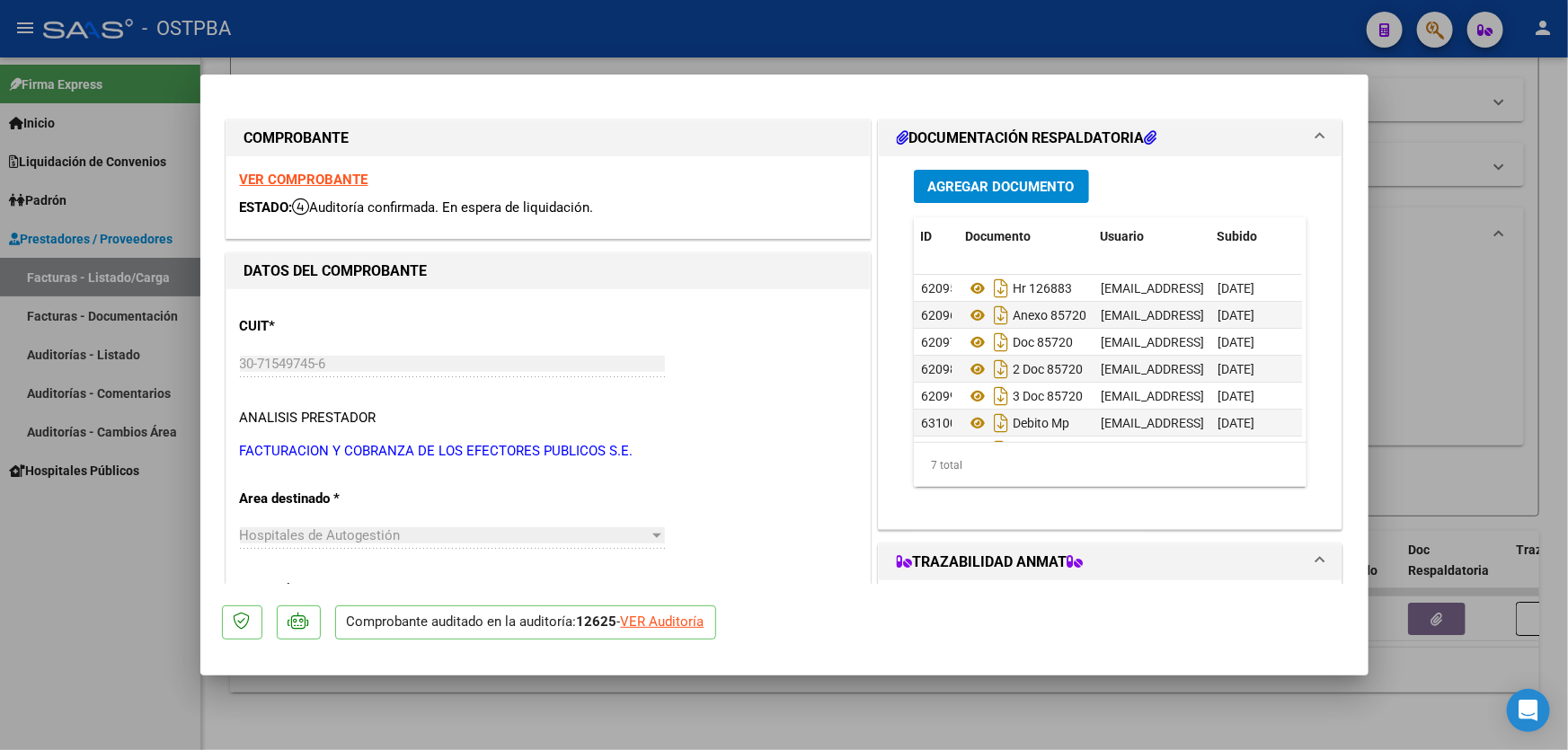
click at [980, 182] on span "Agregar Documento" at bounding box center [1001, 187] width 147 height 17
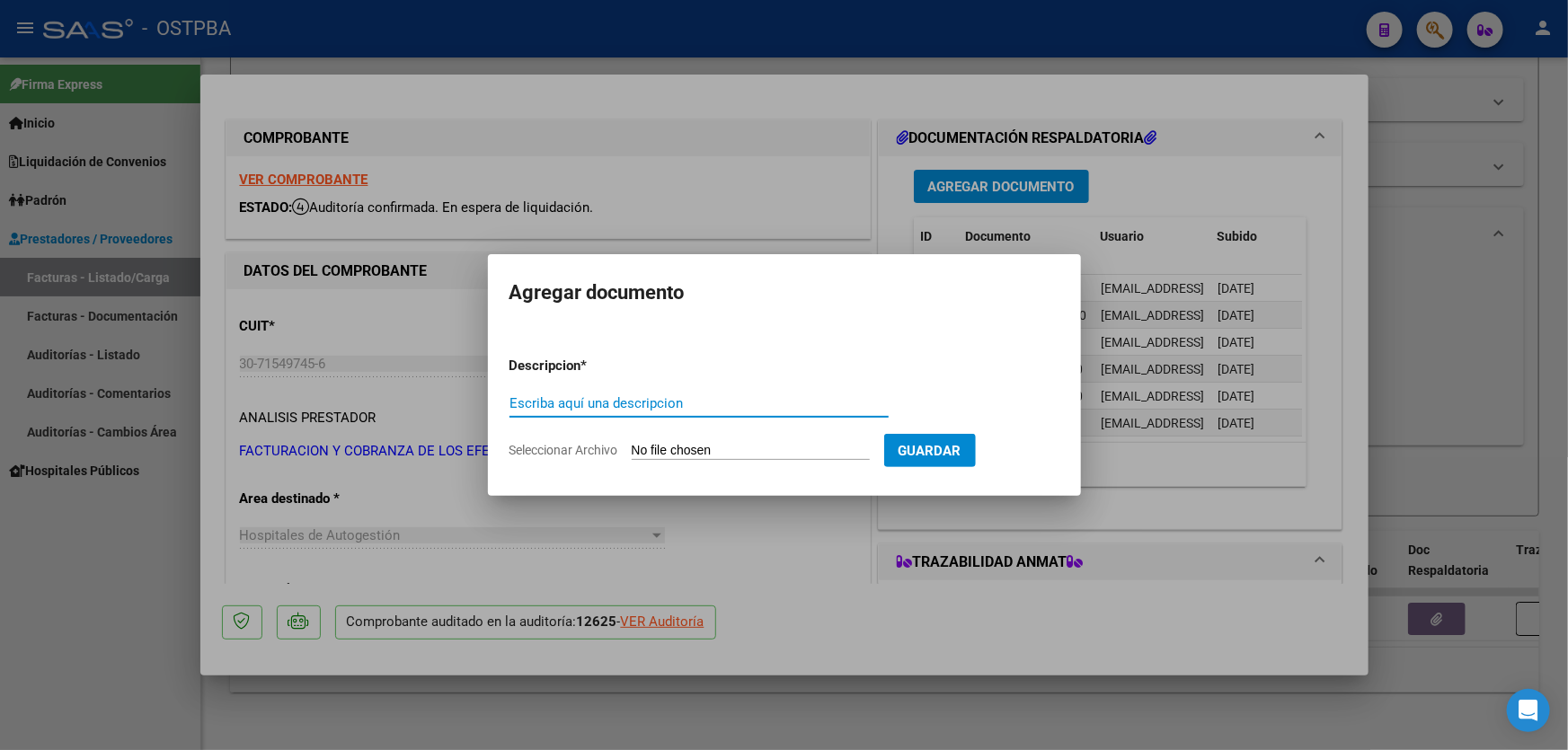
paste input "AUDITORIA"
type input "AUDITORIA"
click at [654, 450] on input "Seleccionar Archivo" at bounding box center [750, 451] width 238 height 18
type input "C:\fakepath\12625.pdf"
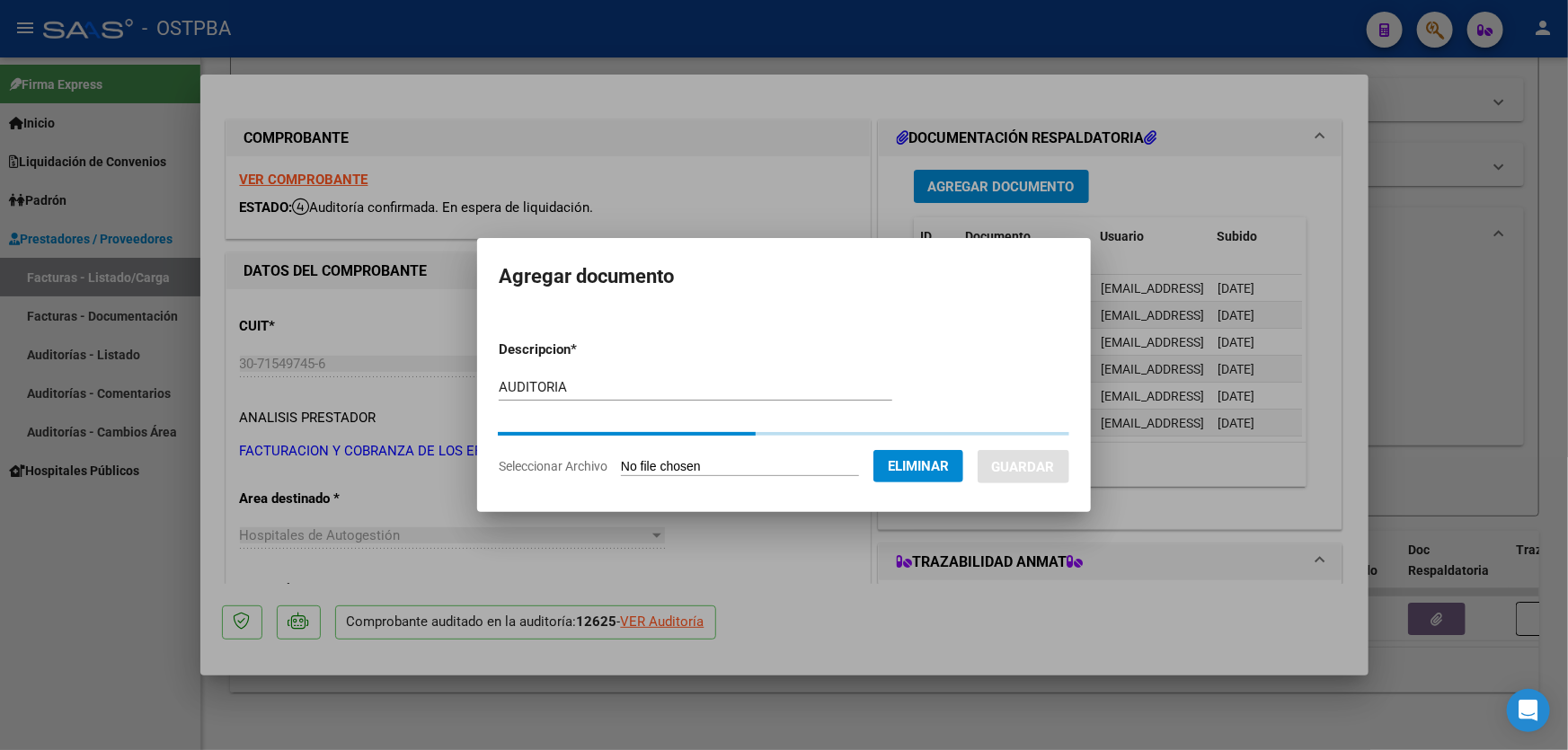
click at [180, 217] on div at bounding box center [784, 375] width 1568 height 750
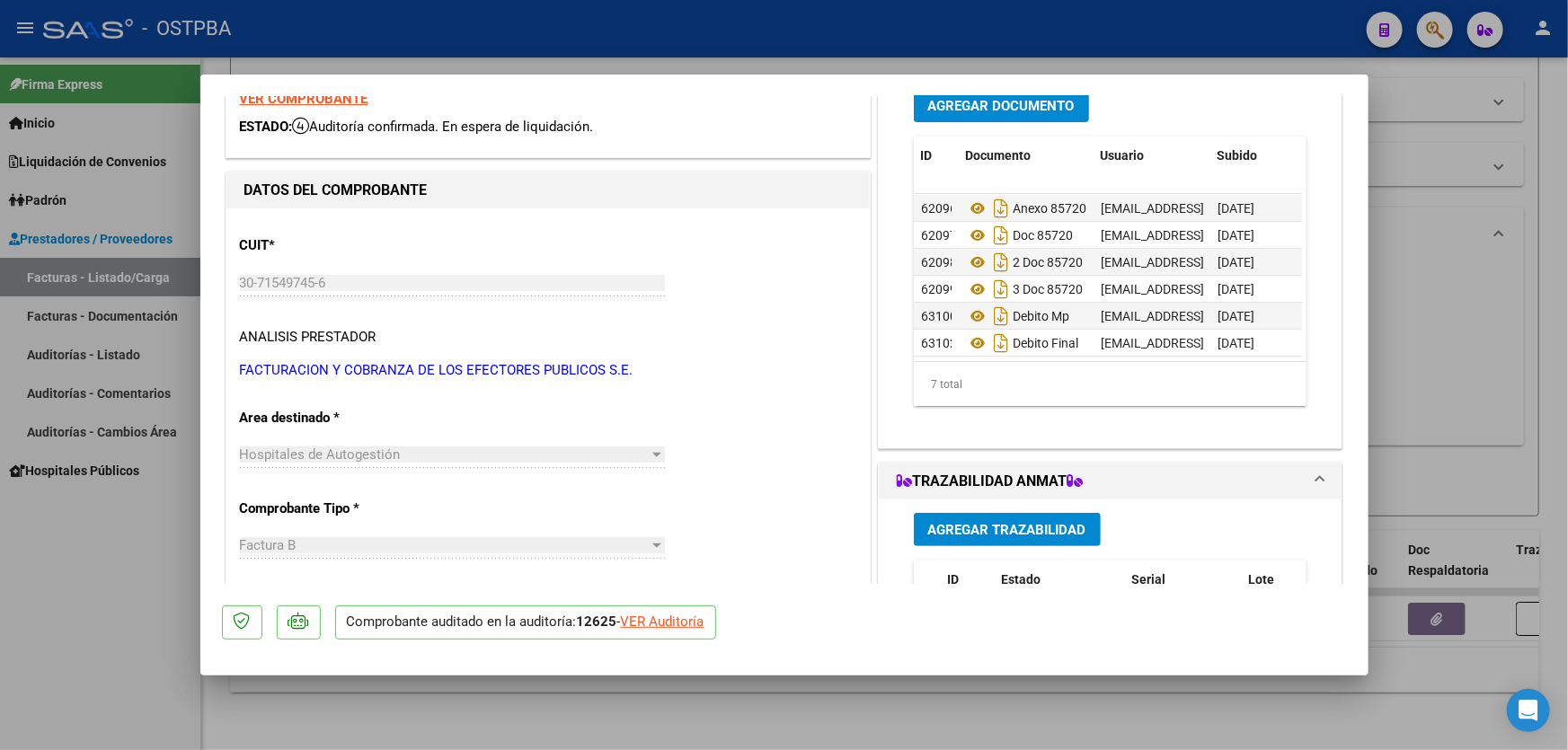
scroll to position [38, 0]
click at [1451, 378] on div at bounding box center [784, 375] width 1568 height 750
click at [1451, 378] on div "Todos Con Doc. Respaldatoria Todos Con Trazabilidad Todos Asociado a Expediente…" at bounding box center [884, 347] width 1235 height 166
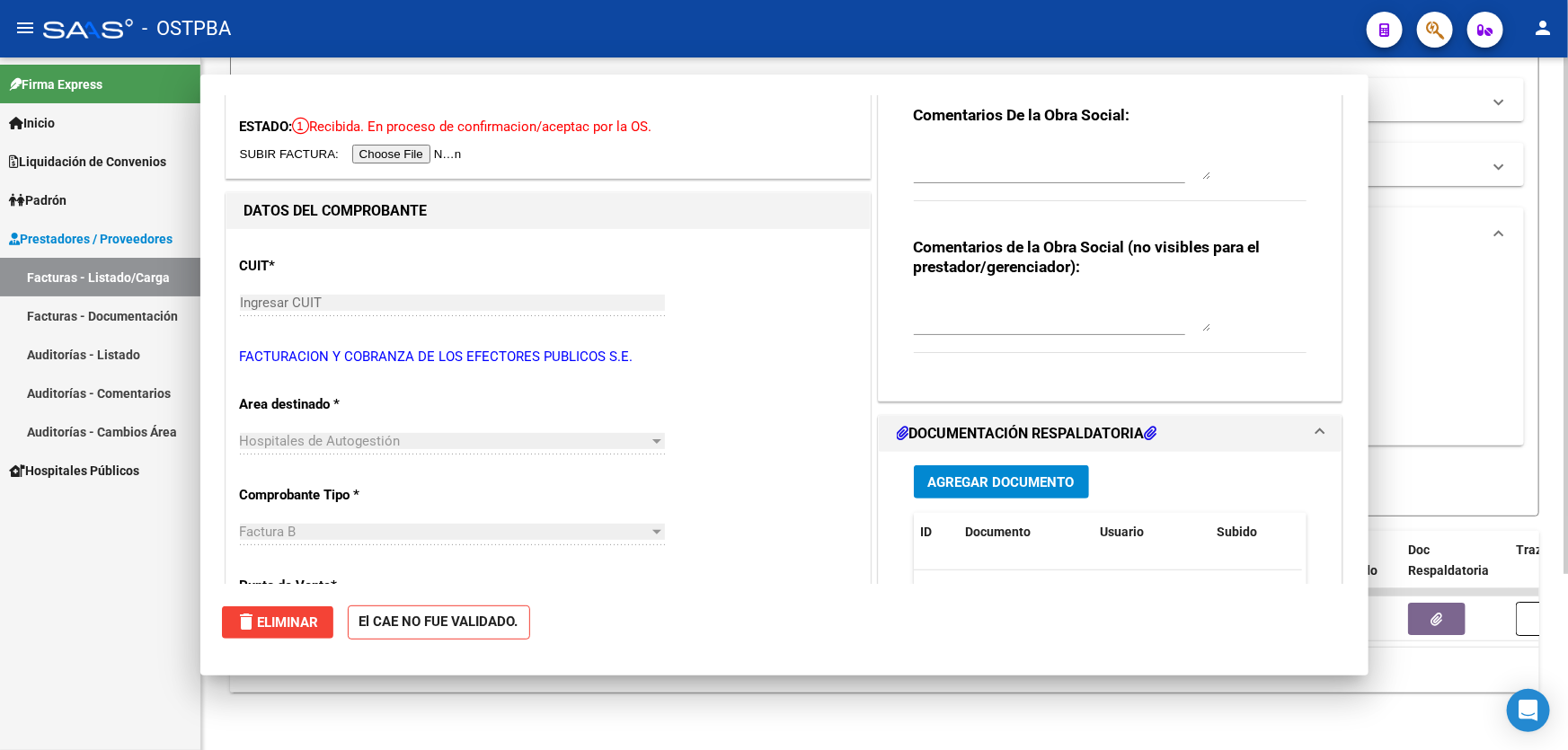
scroll to position [0, 0]
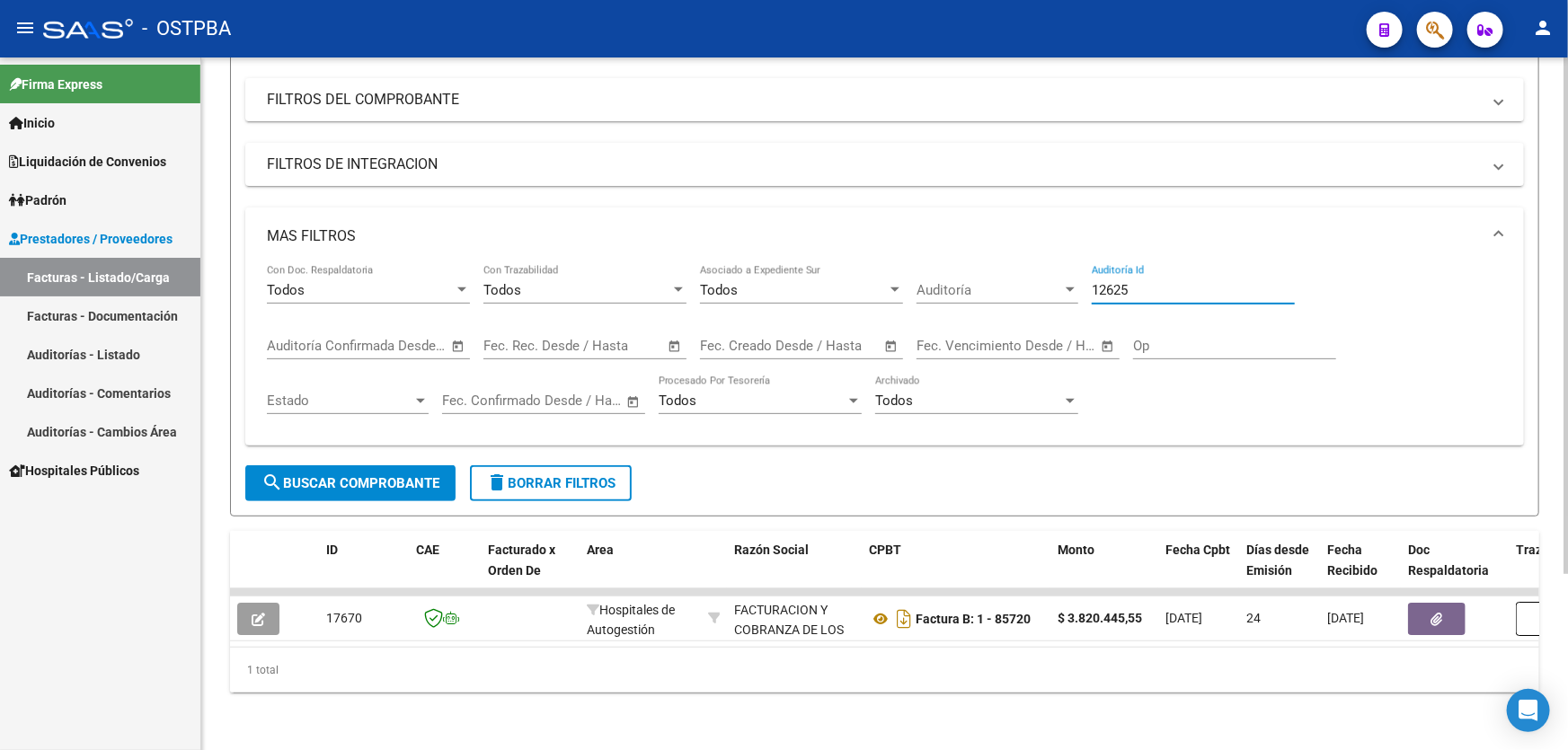
click at [1149, 282] on input "12625" at bounding box center [1193, 290] width 203 height 17
click at [382, 475] on span "search Buscar Comprobante" at bounding box center [350, 484] width 178 height 17
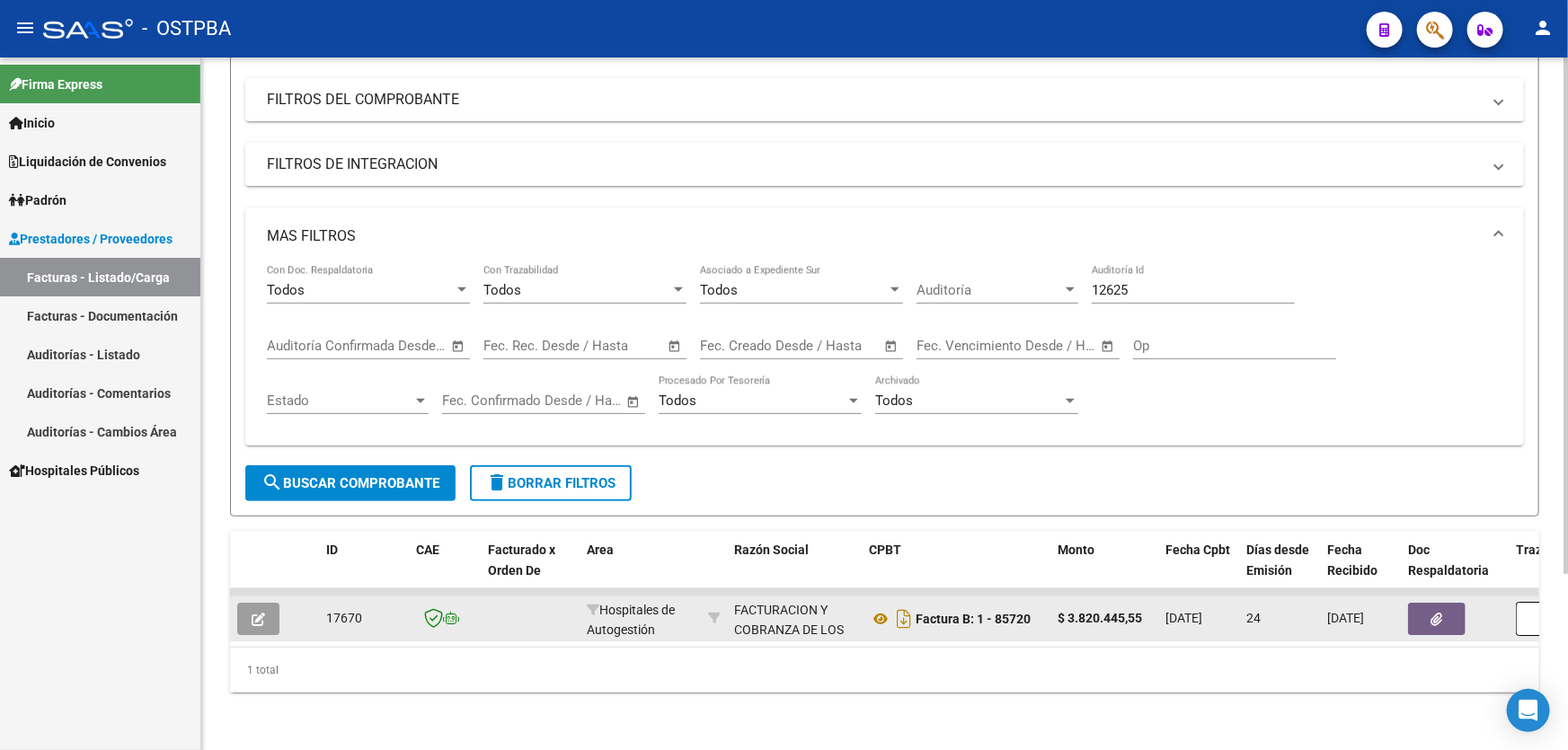
click at [261, 611] on span "button" at bounding box center [258, 619] width 14 height 17
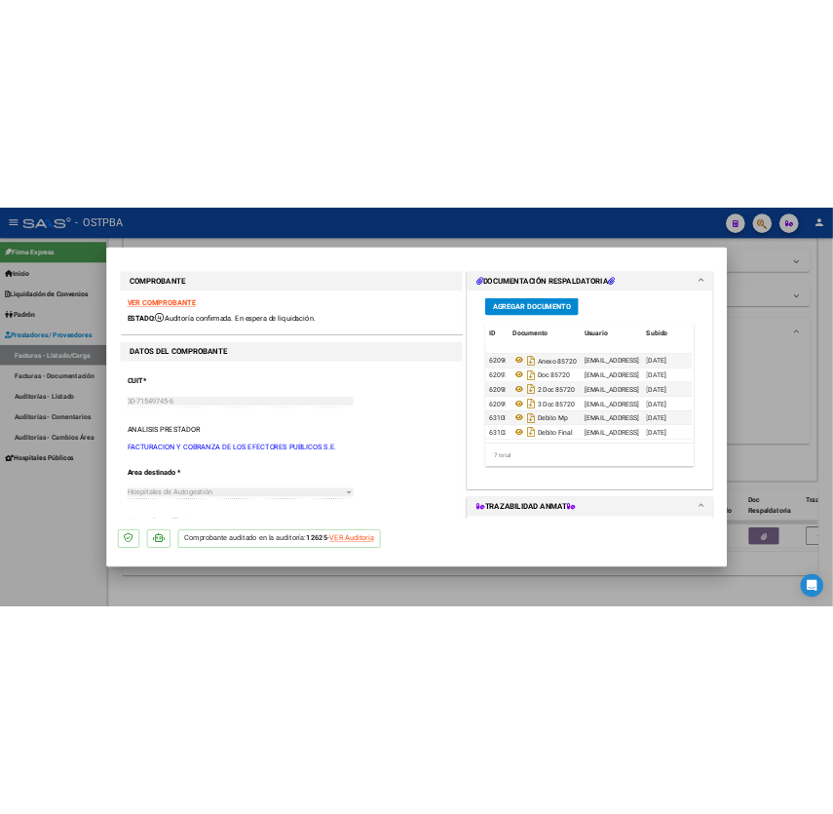
scroll to position [41, 0]
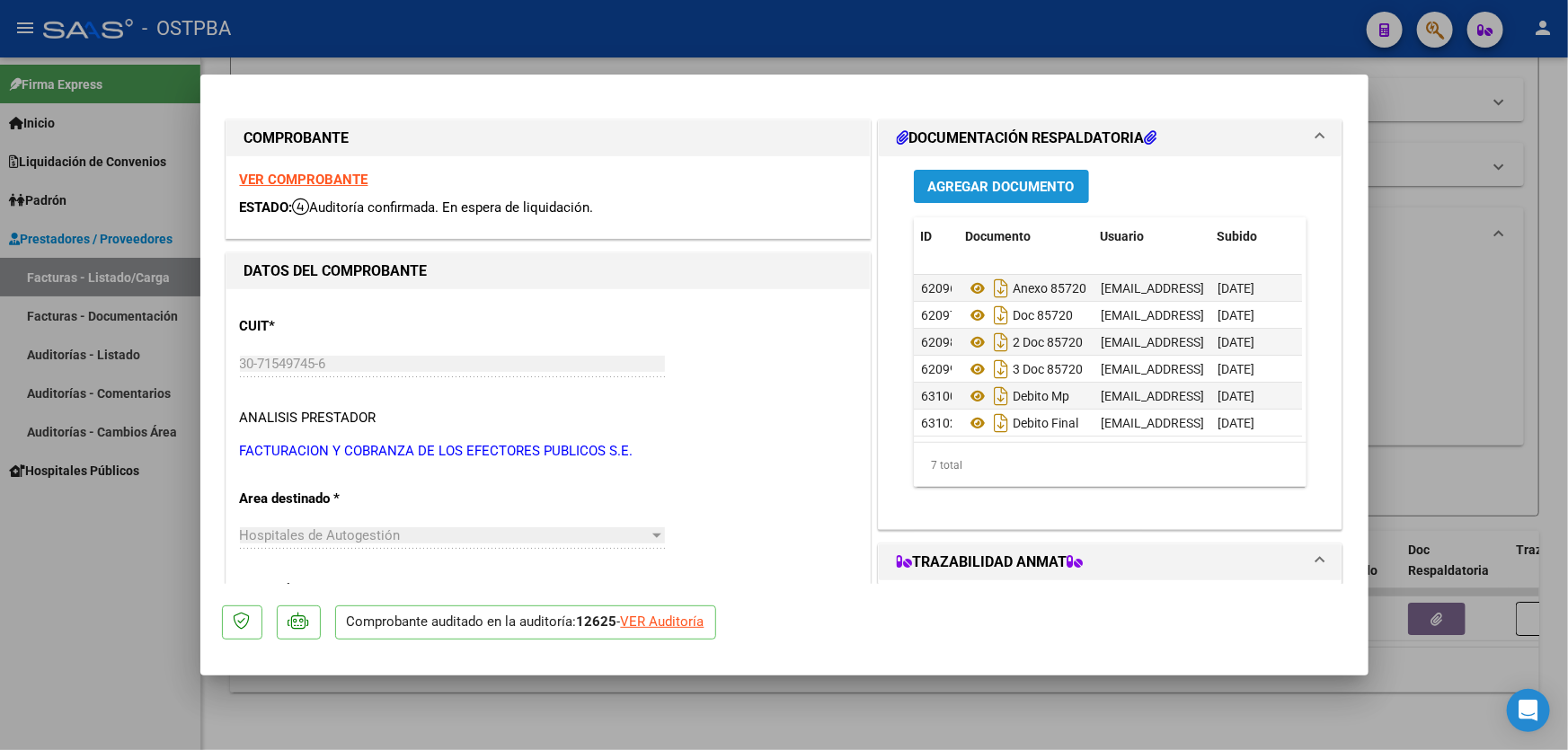
click at [1010, 188] on span "Agregar Documento" at bounding box center [1001, 187] width 147 height 17
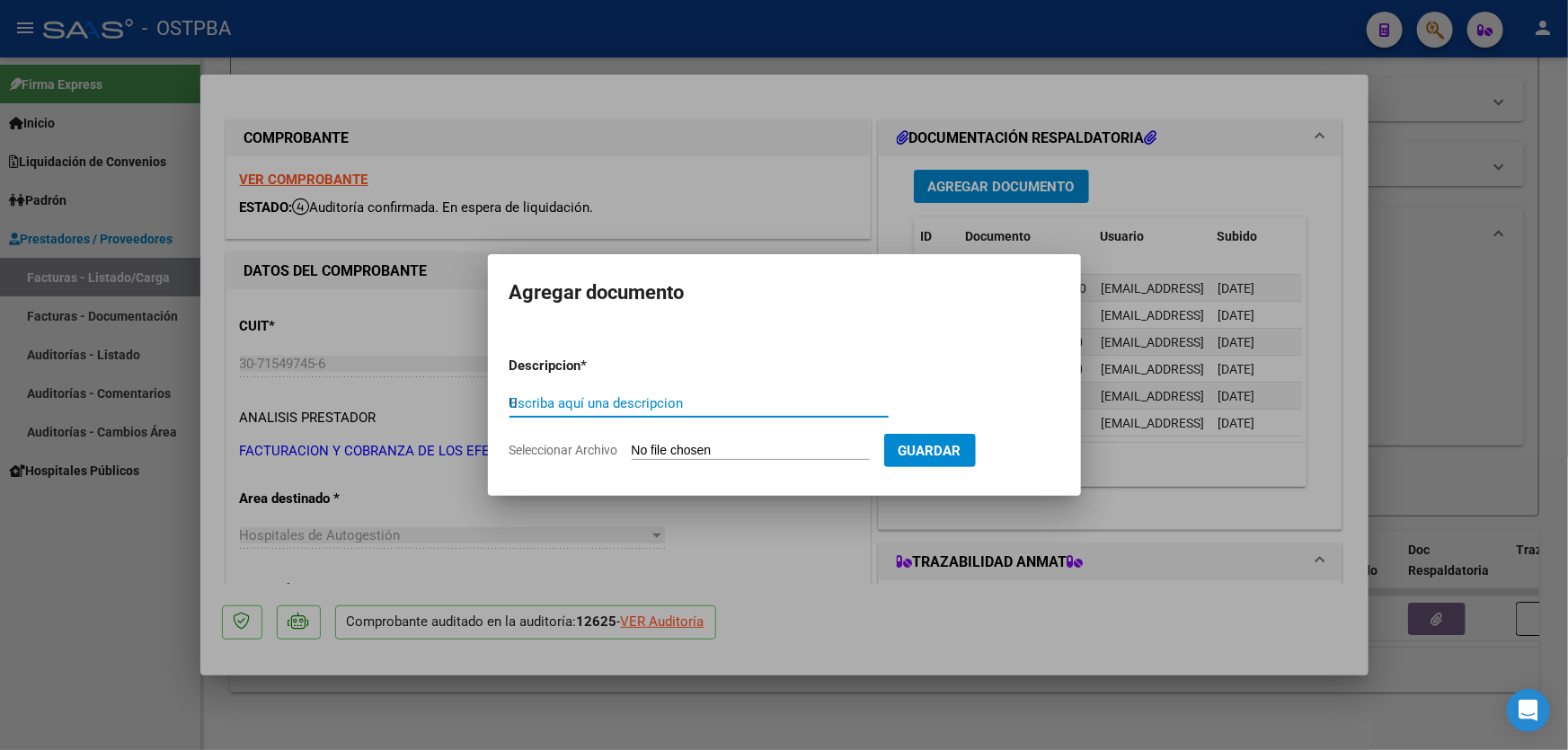
type input "U"
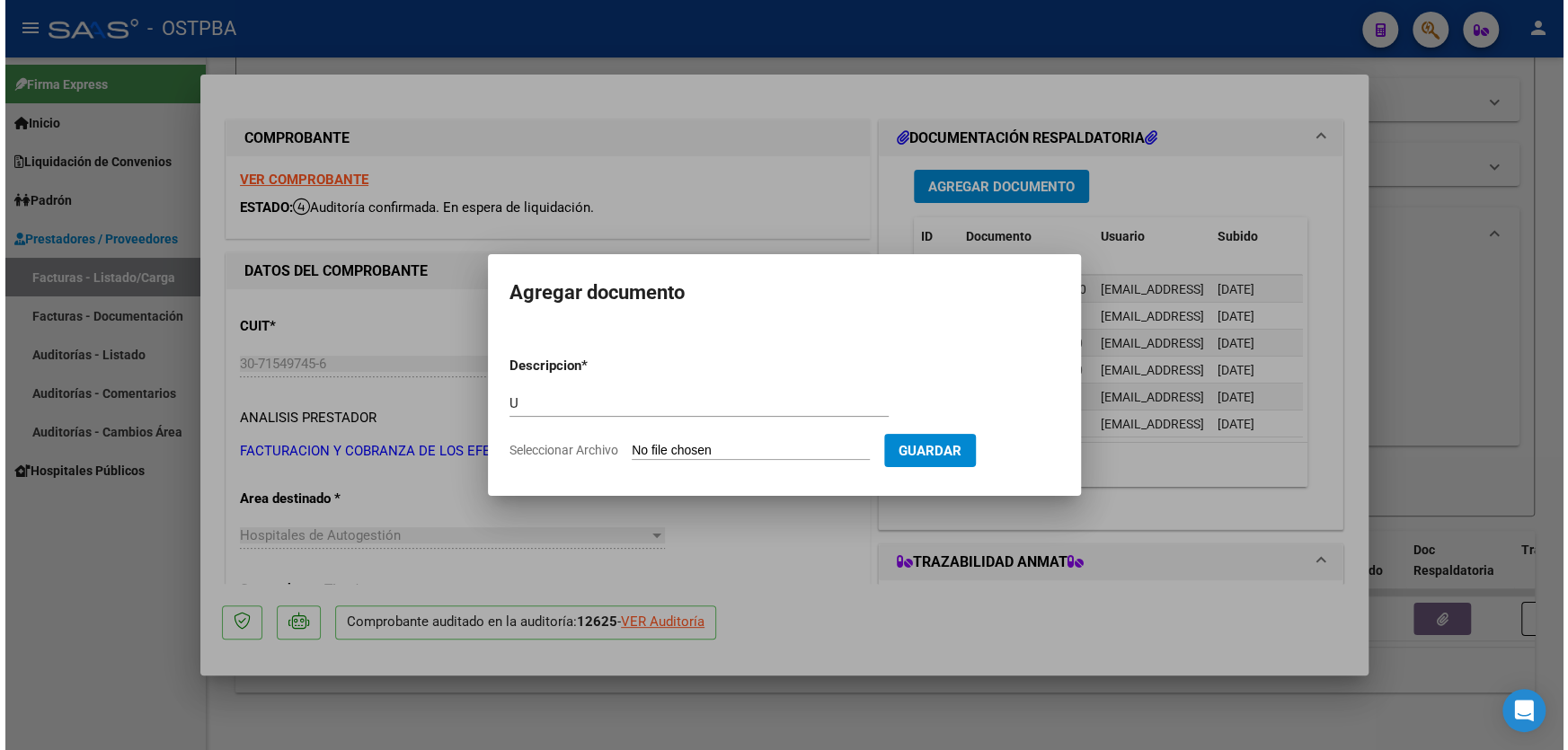
scroll to position [235, 0]
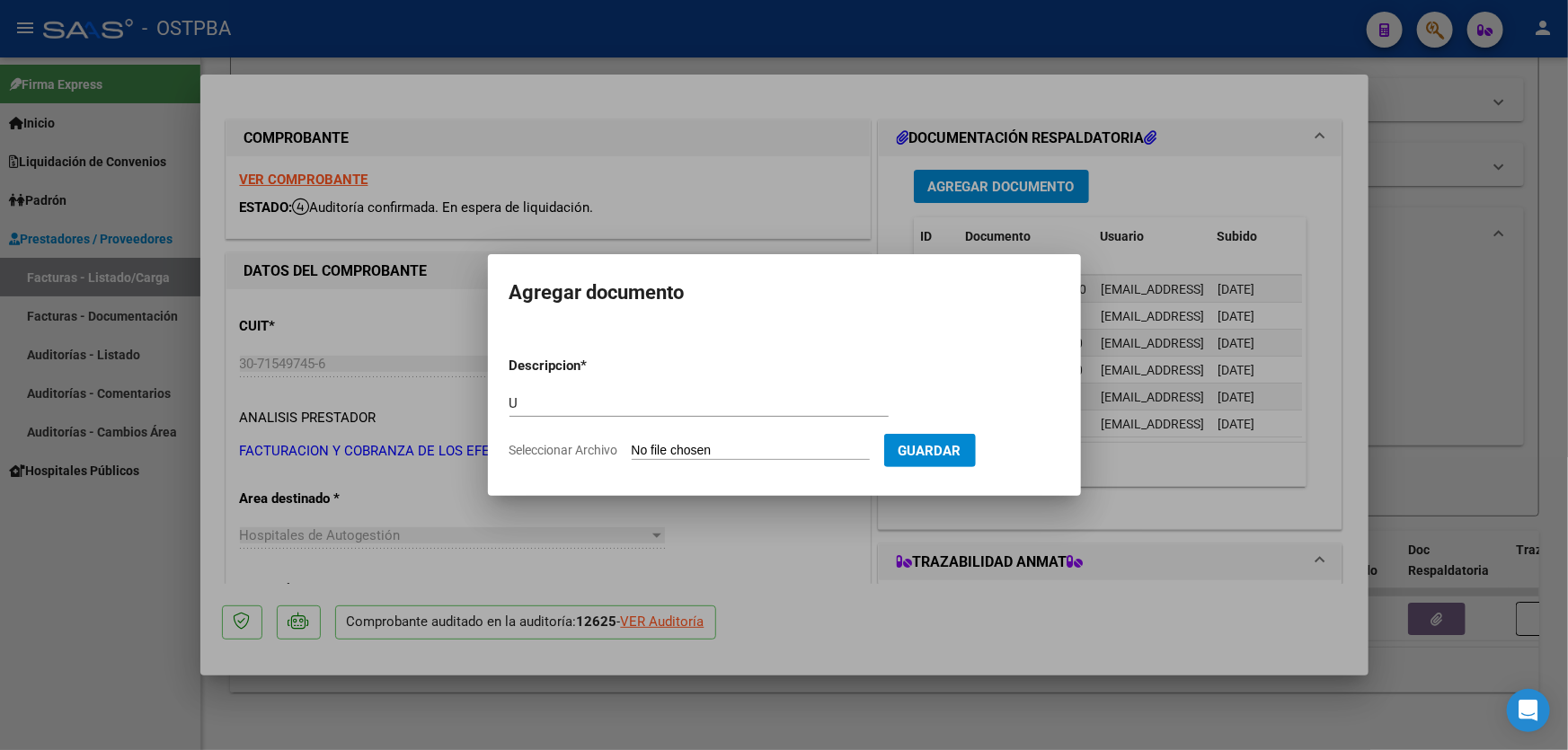
click at [544, 410] on input "U" at bounding box center [699, 404] width 379 height 17
type input "AUDITORIA"
click at [654, 454] on input "Seleccionar Archivo" at bounding box center [750, 451] width 238 height 18
type input "C:\fakepath\12625.pdf"
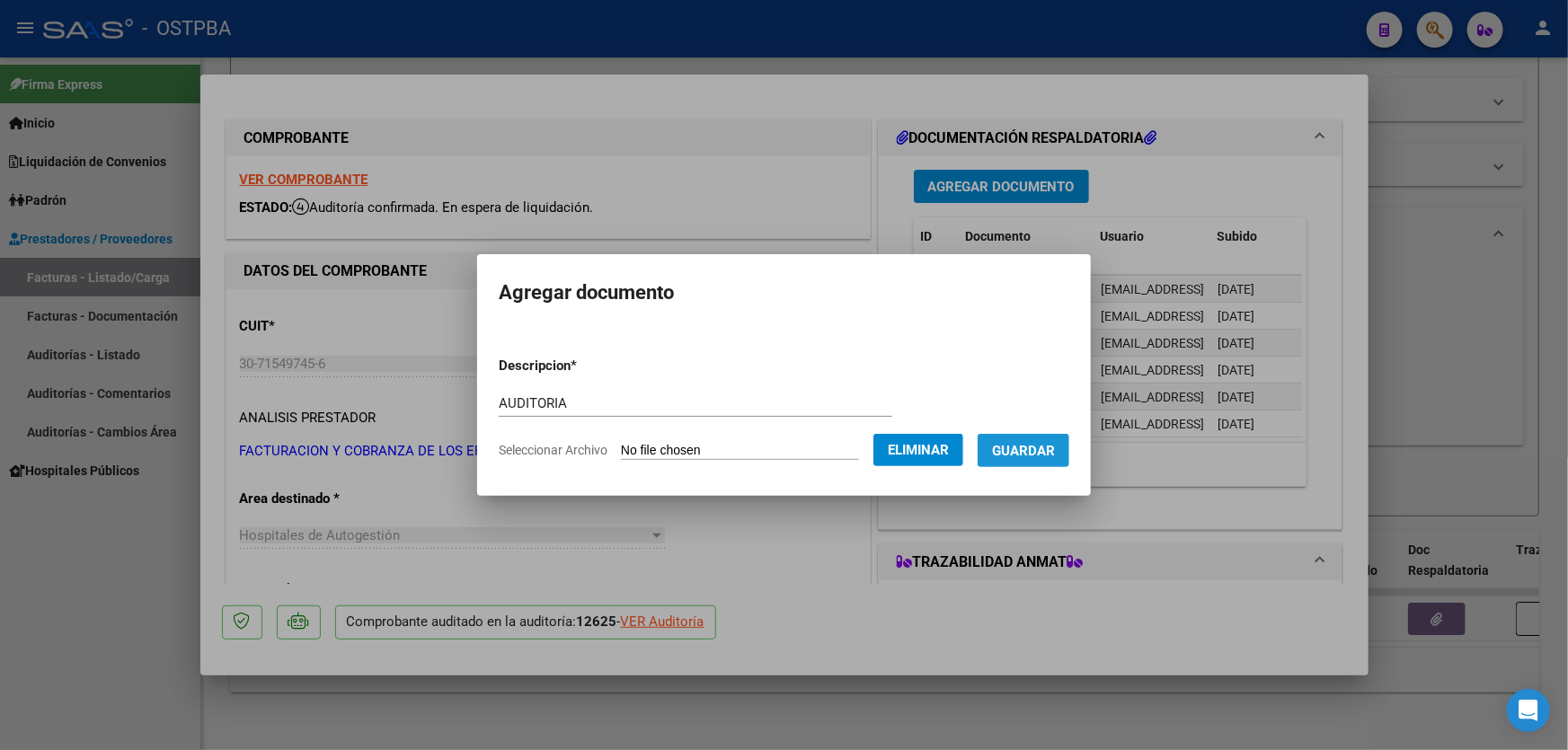
click at [1050, 448] on span "Guardar" at bounding box center [1023, 451] width 63 height 17
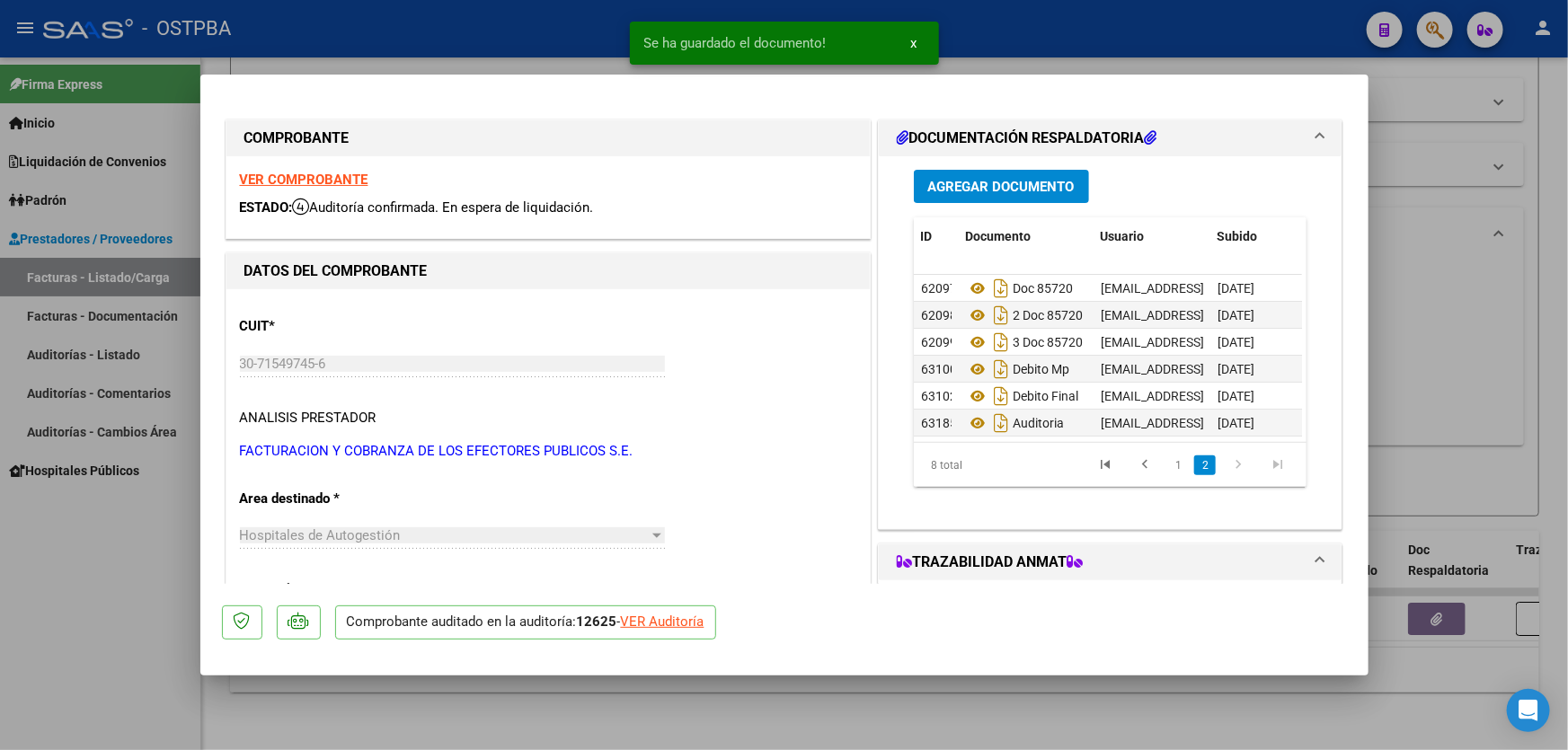
scroll to position [64, 0]
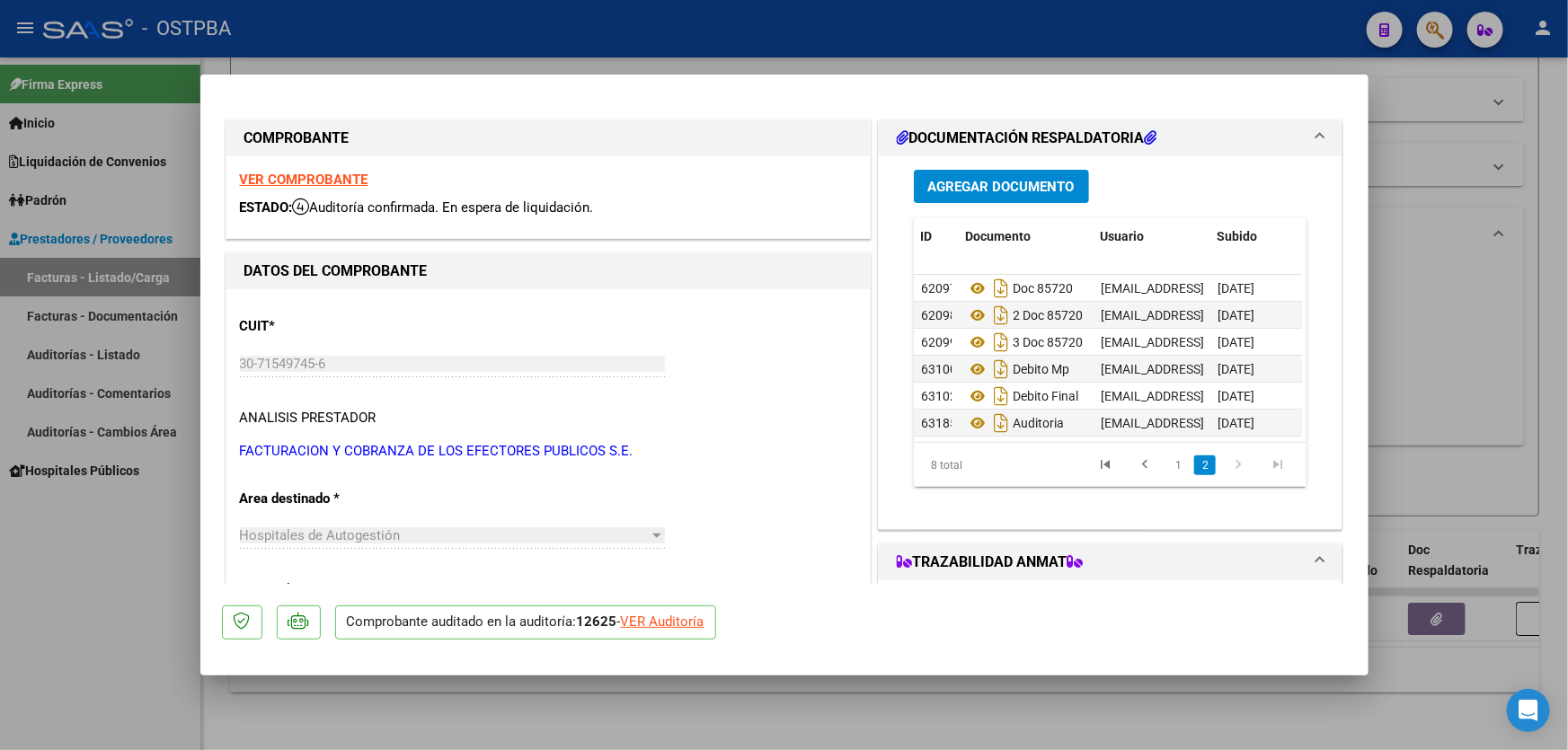
click at [1401, 406] on div at bounding box center [784, 375] width 1568 height 750
click at [1401, 406] on div "Todos Con Doc. Respaldatoria Todos Con Trazabilidad Todos Asociado a Expediente…" at bounding box center [884, 347] width 1235 height 166
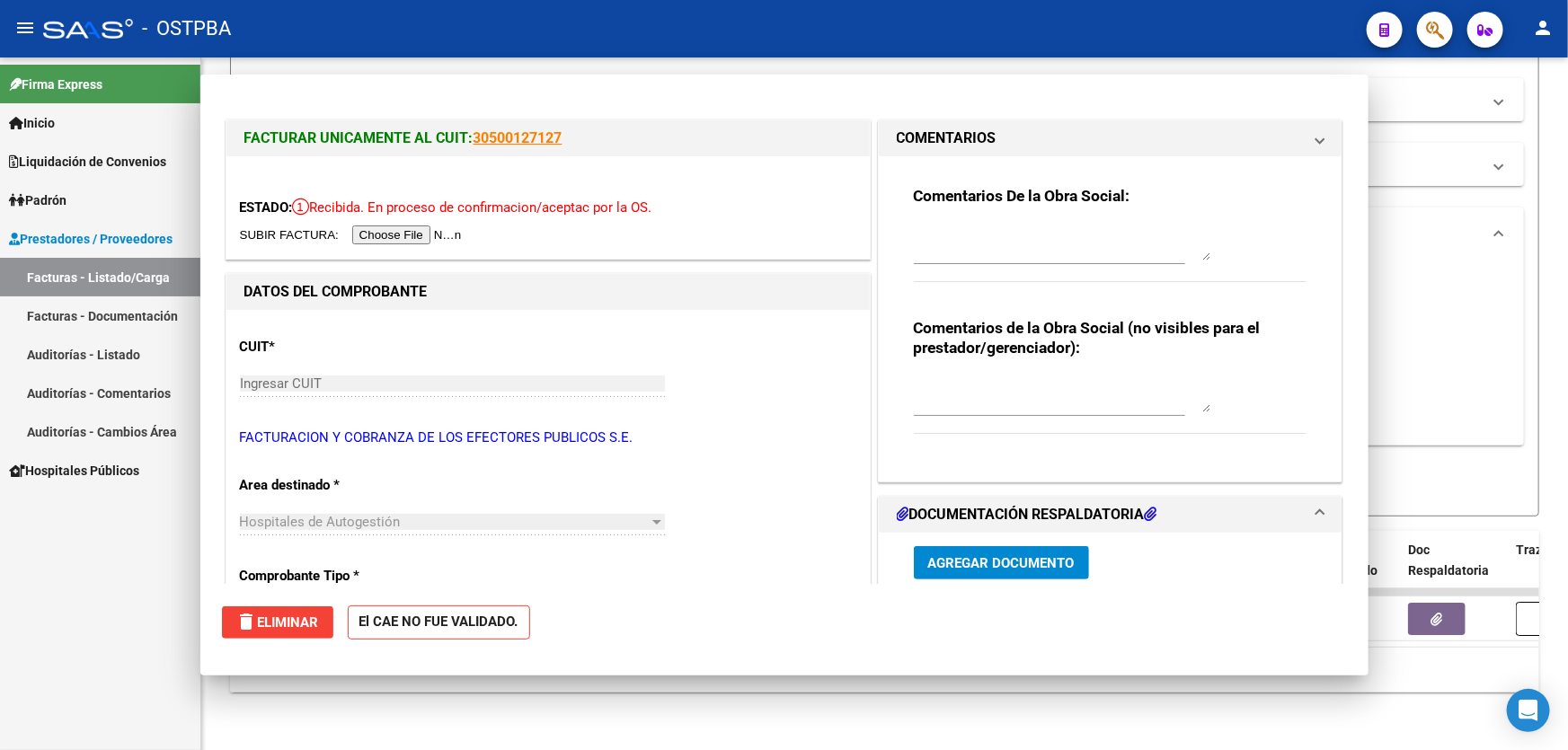
scroll to position [0, 0]
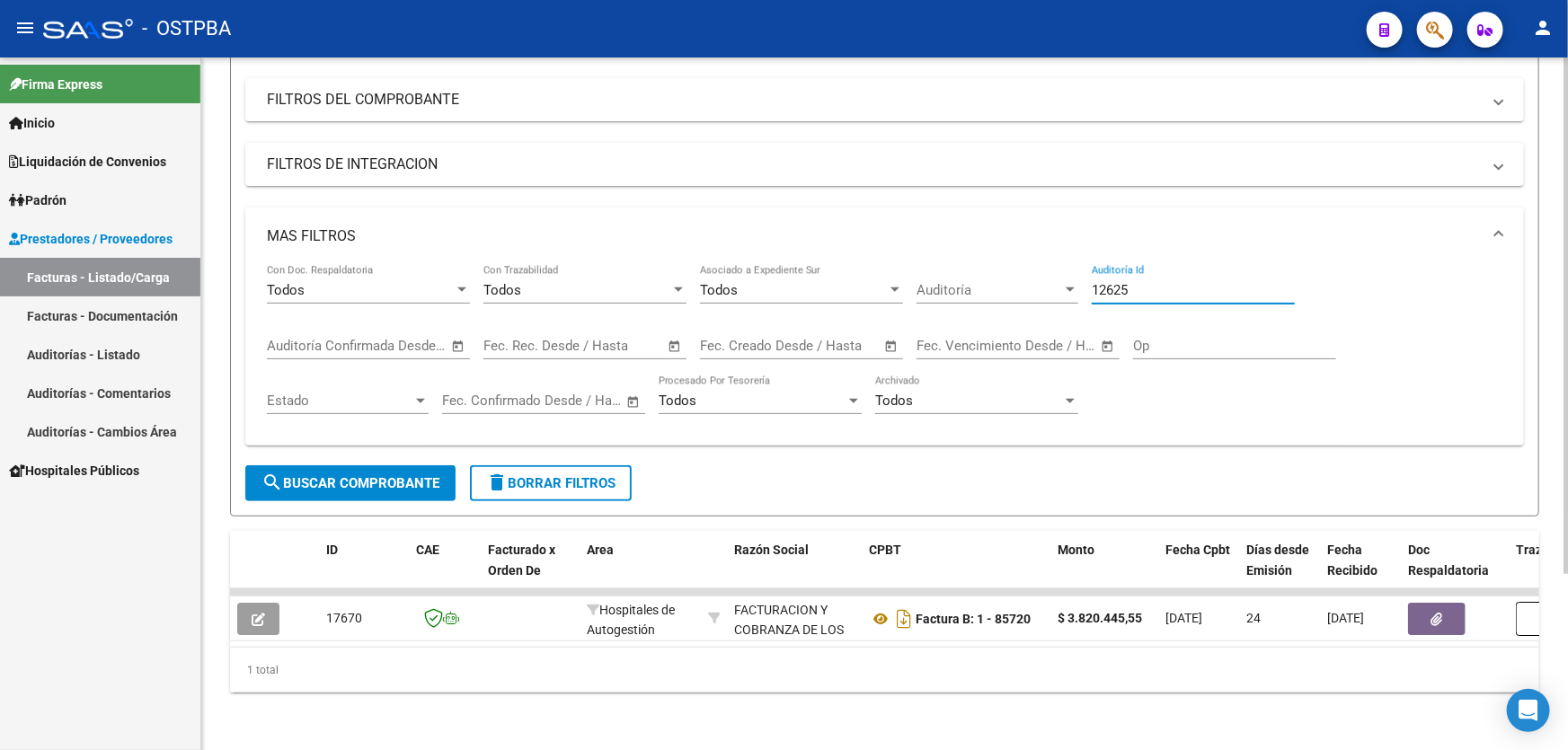
click at [1159, 282] on input "12625" at bounding box center [1193, 290] width 203 height 17
type input "1"
type input "12653"
click at [322, 475] on span "search Buscar Comprobante" at bounding box center [350, 484] width 178 height 17
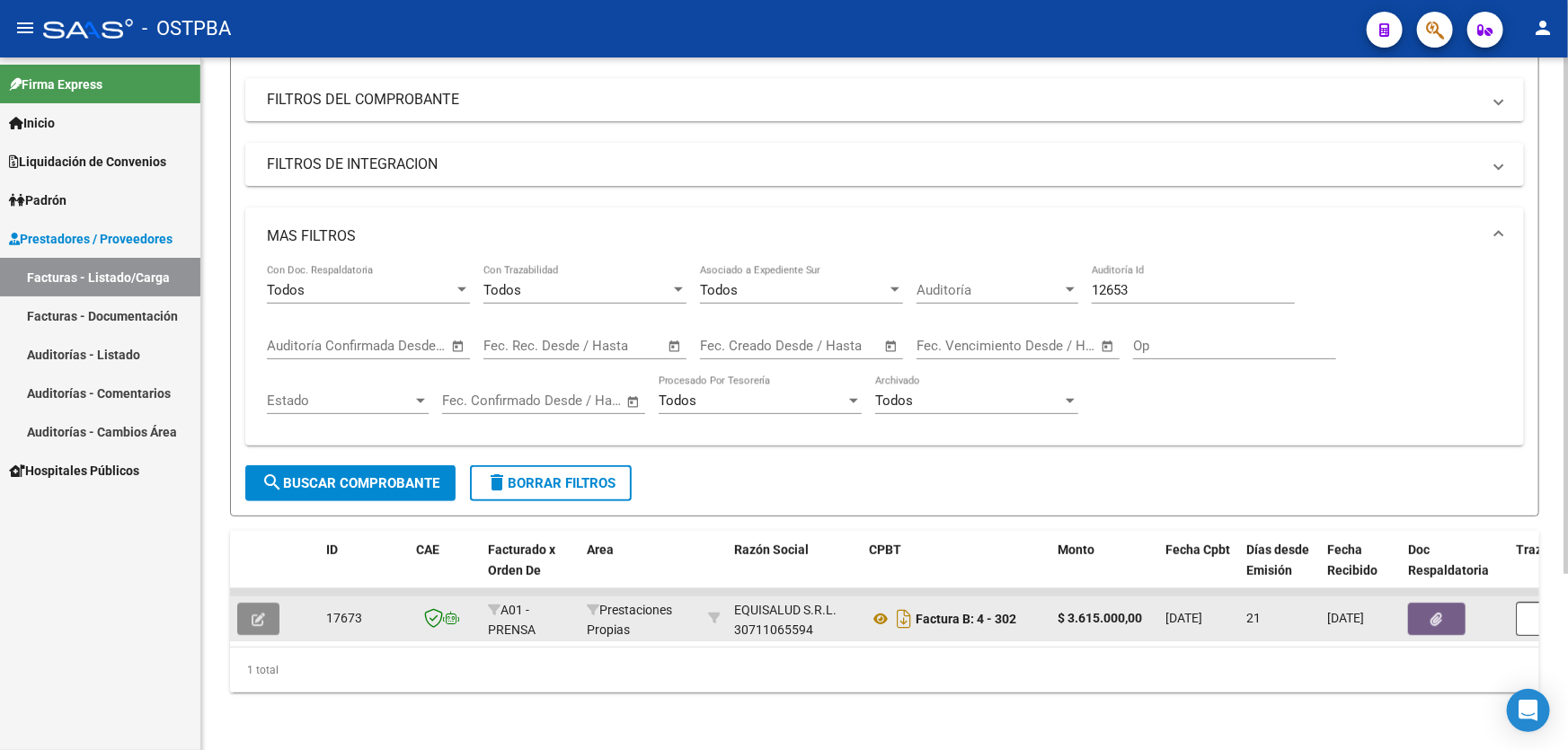
click at [257, 613] on icon "button" at bounding box center [258, 619] width 14 height 14
click at [254, 613] on icon "button" at bounding box center [258, 619] width 14 height 14
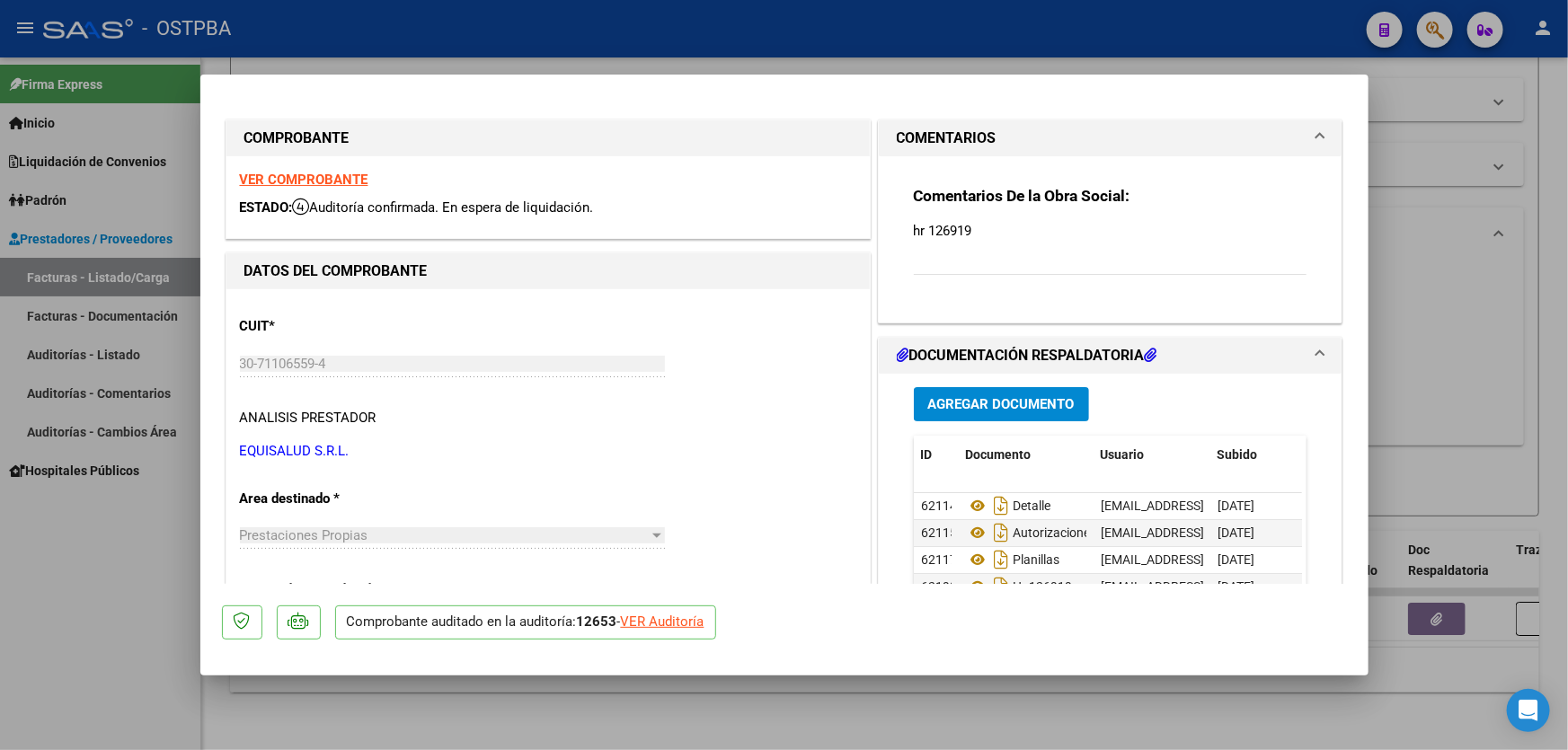
click at [1026, 401] on span "Agregar Documento" at bounding box center [1001, 405] width 147 height 17
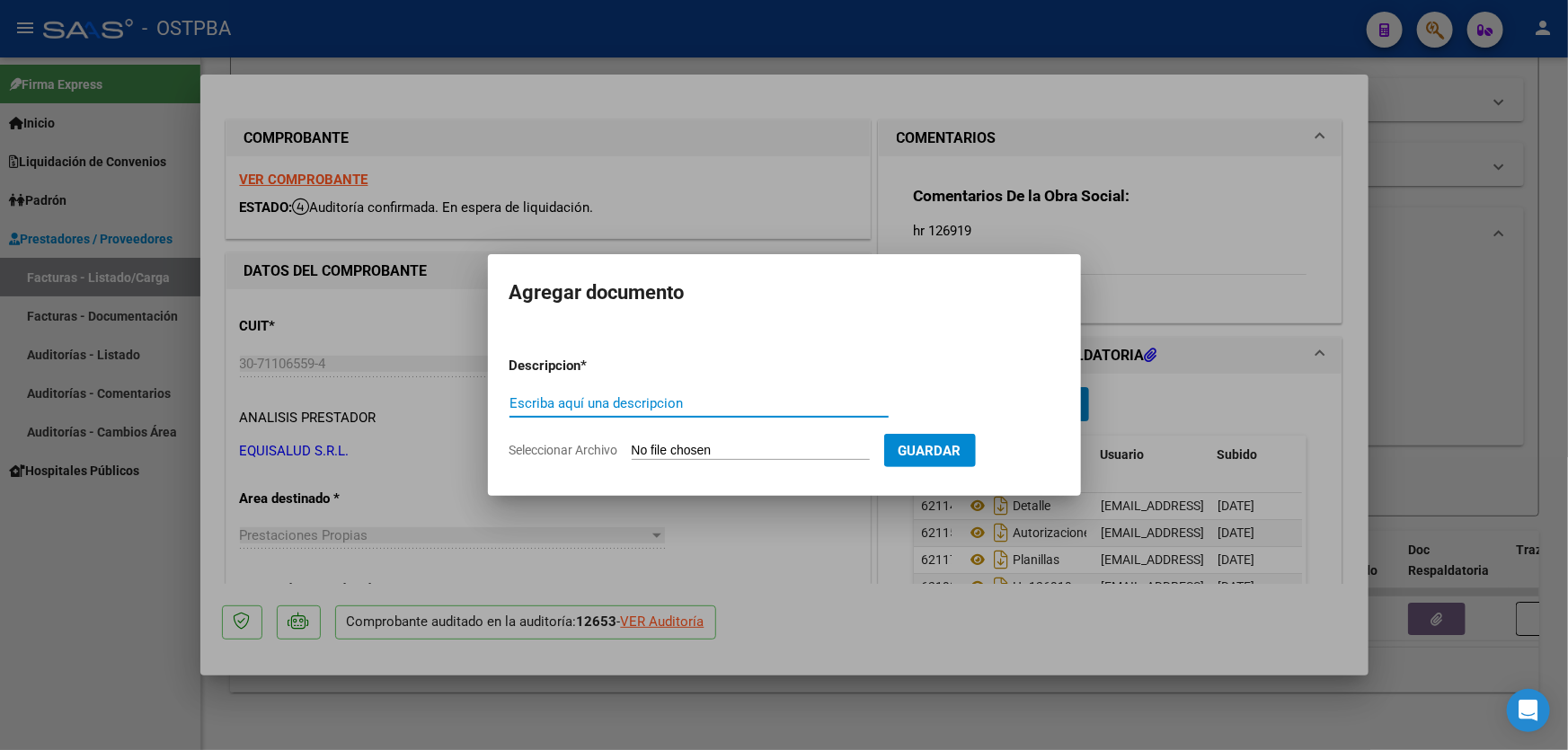
paste input "AUDITORIA"
type input "AUDITORIA"
click at [647, 449] on input "Seleccionar Archivo" at bounding box center [750, 451] width 238 height 18
type input "C:\fakepath\12653.pdf"
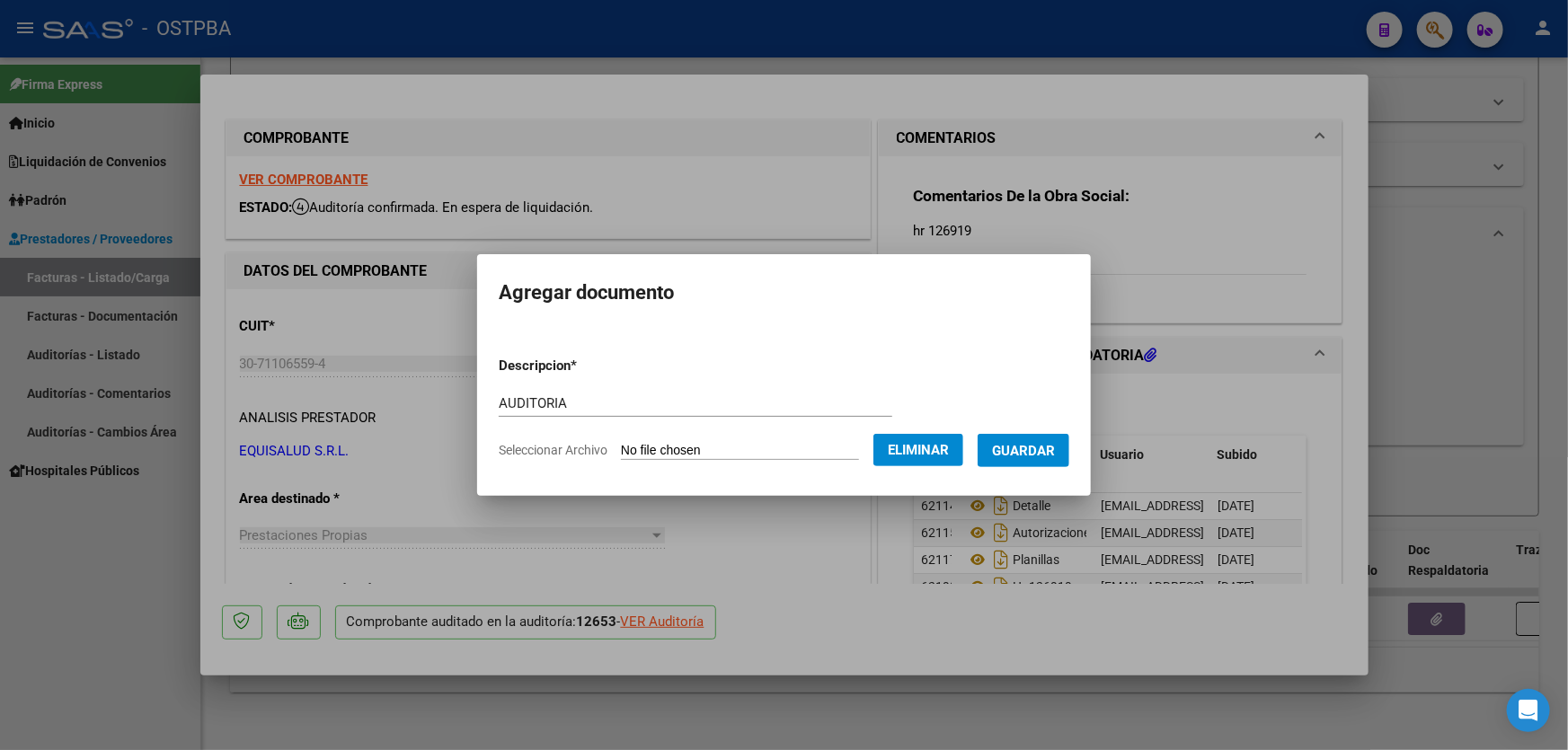
click at [1055, 456] on span "Guardar" at bounding box center [1023, 451] width 63 height 17
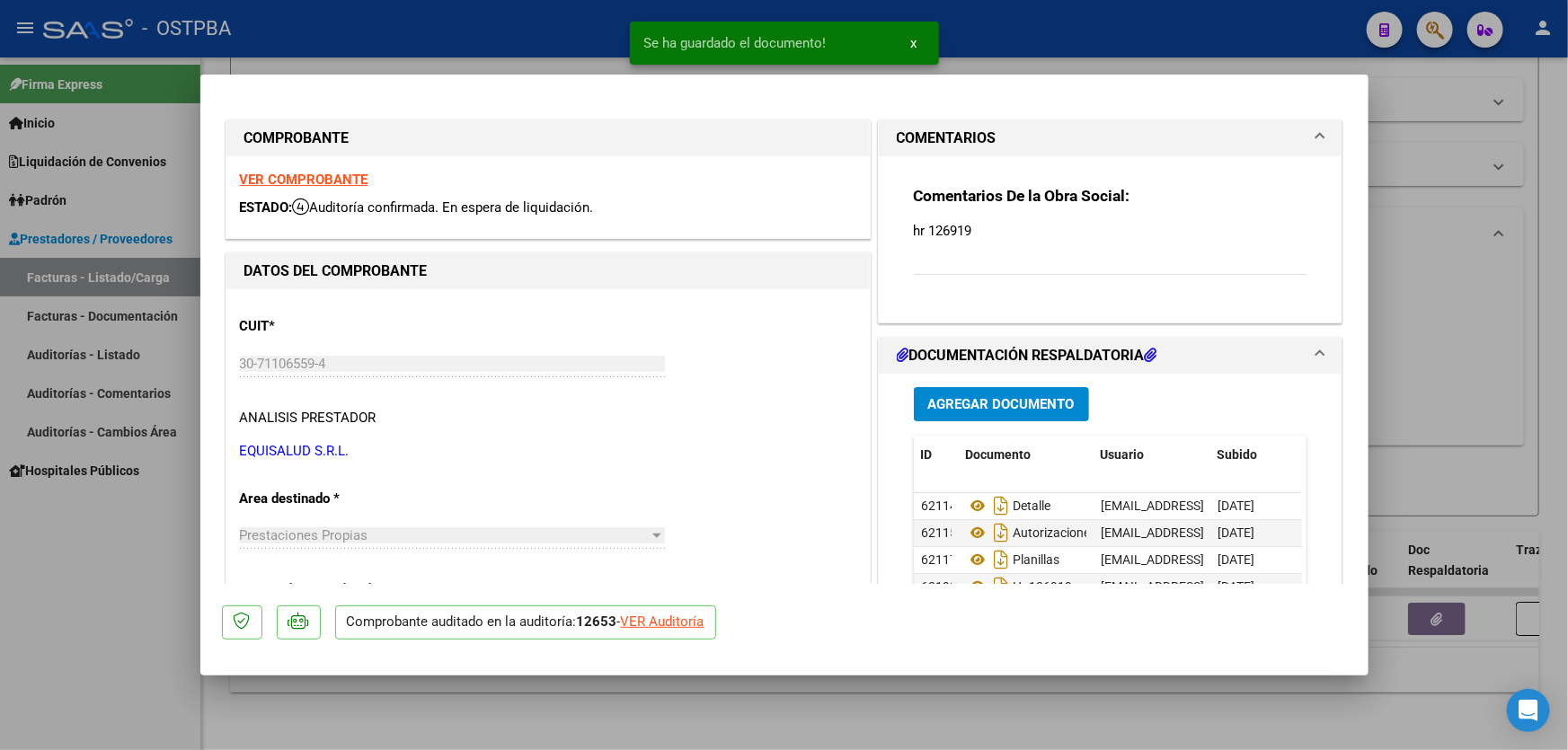
click at [1435, 363] on div at bounding box center [784, 375] width 1568 height 750
click at [1435, 363] on div "Todos Con Doc. Respaldatoria Todos Con Trazabilidad Todos Asociado a Expediente…" at bounding box center [884, 347] width 1235 height 166
type input "$ 0,00"
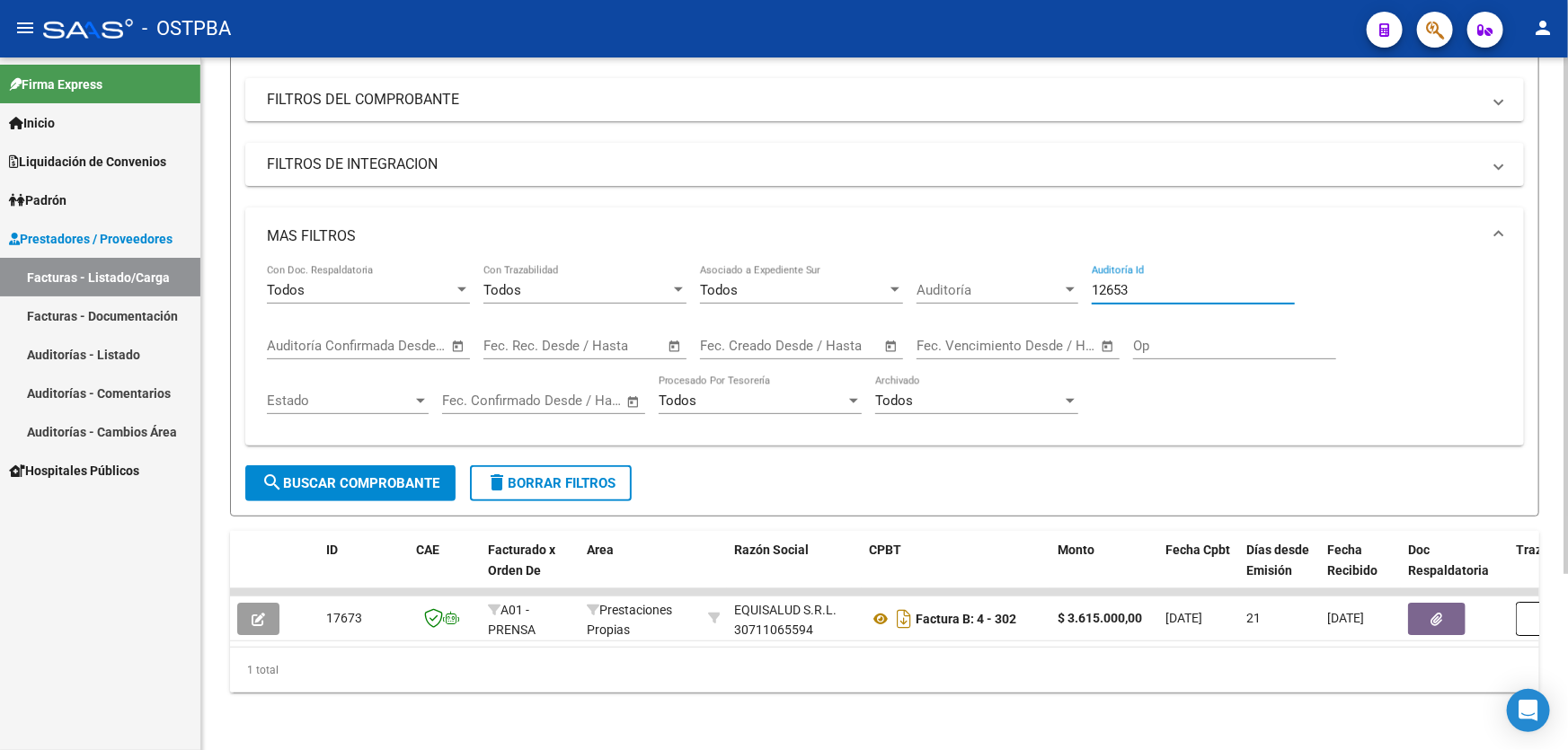
click at [1139, 282] on input "12653" at bounding box center [1193, 290] width 203 height 17
type input "12561"
click at [324, 475] on span "search Buscar Comprobante" at bounding box center [350, 484] width 178 height 17
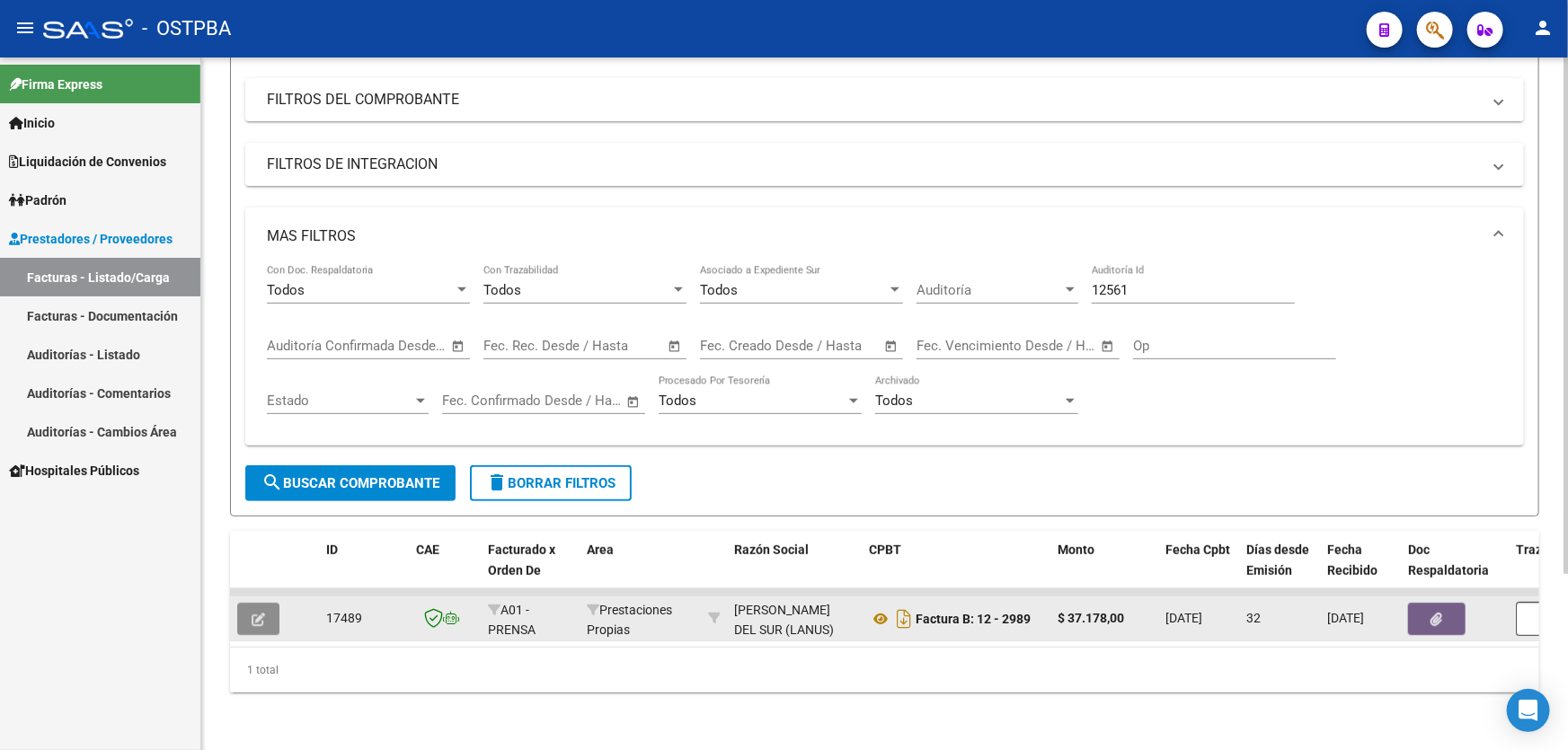
click at [256, 613] on icon "button" at bounding box center [258, 619] width 14 height 14
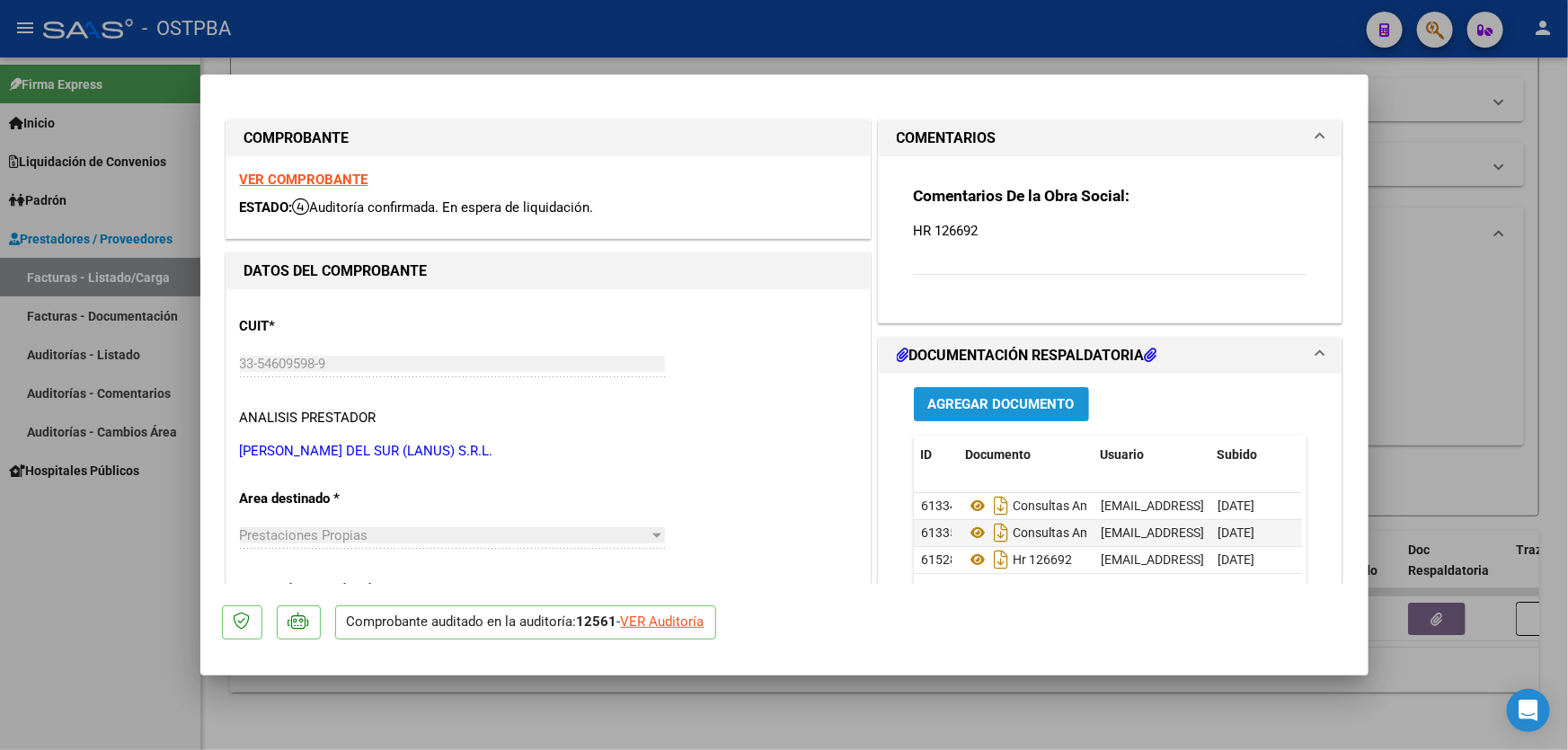
click at [1028, 407] on span "Agregar Documento" at bounding box center [1001, 405] width 147 height 17
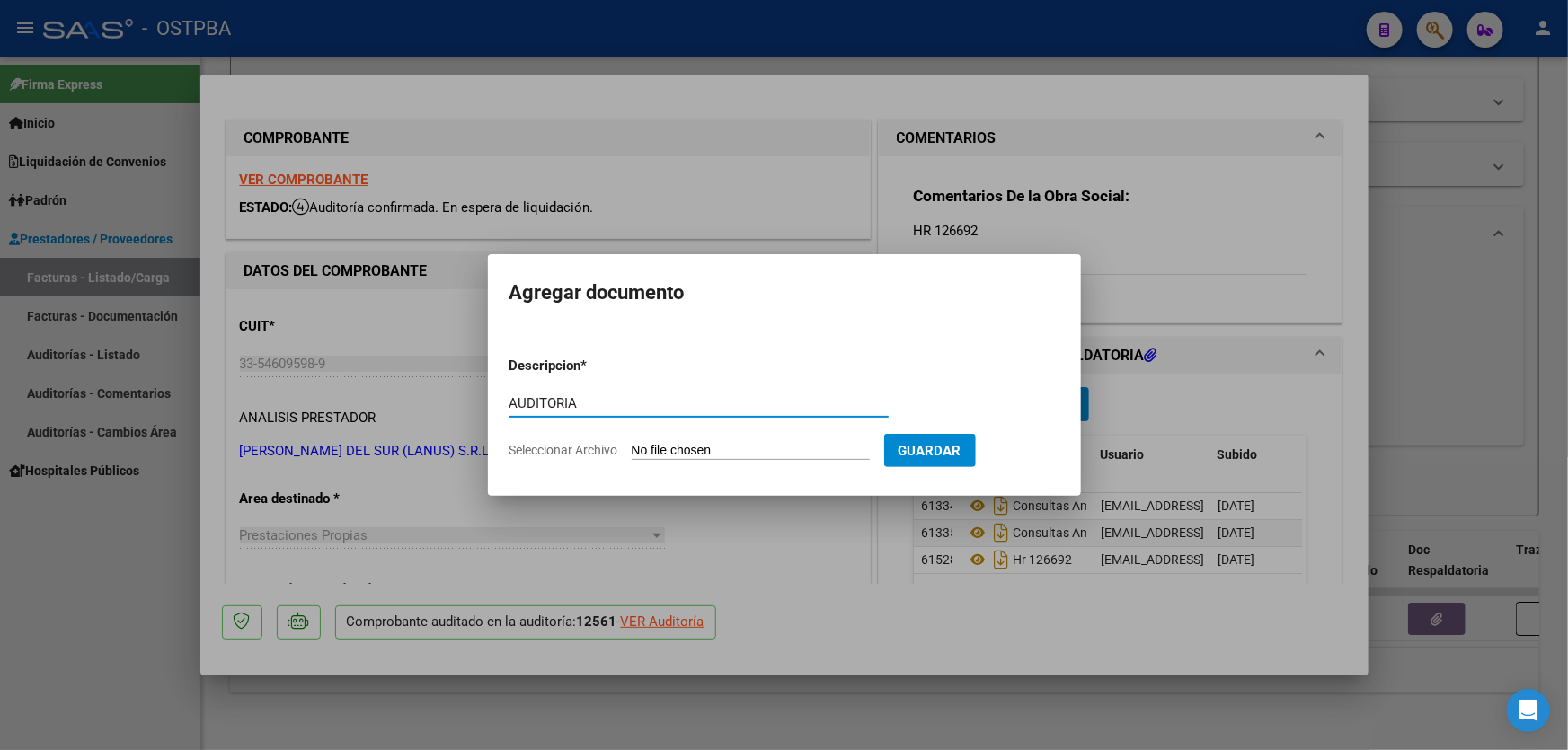
type input "AUDITORIA"
click at [666, 448] on input "Seleccionar Archivo" at bounding box center [750, 451] width 238 height 18
type input "C:\fakepath\12561.pdf"
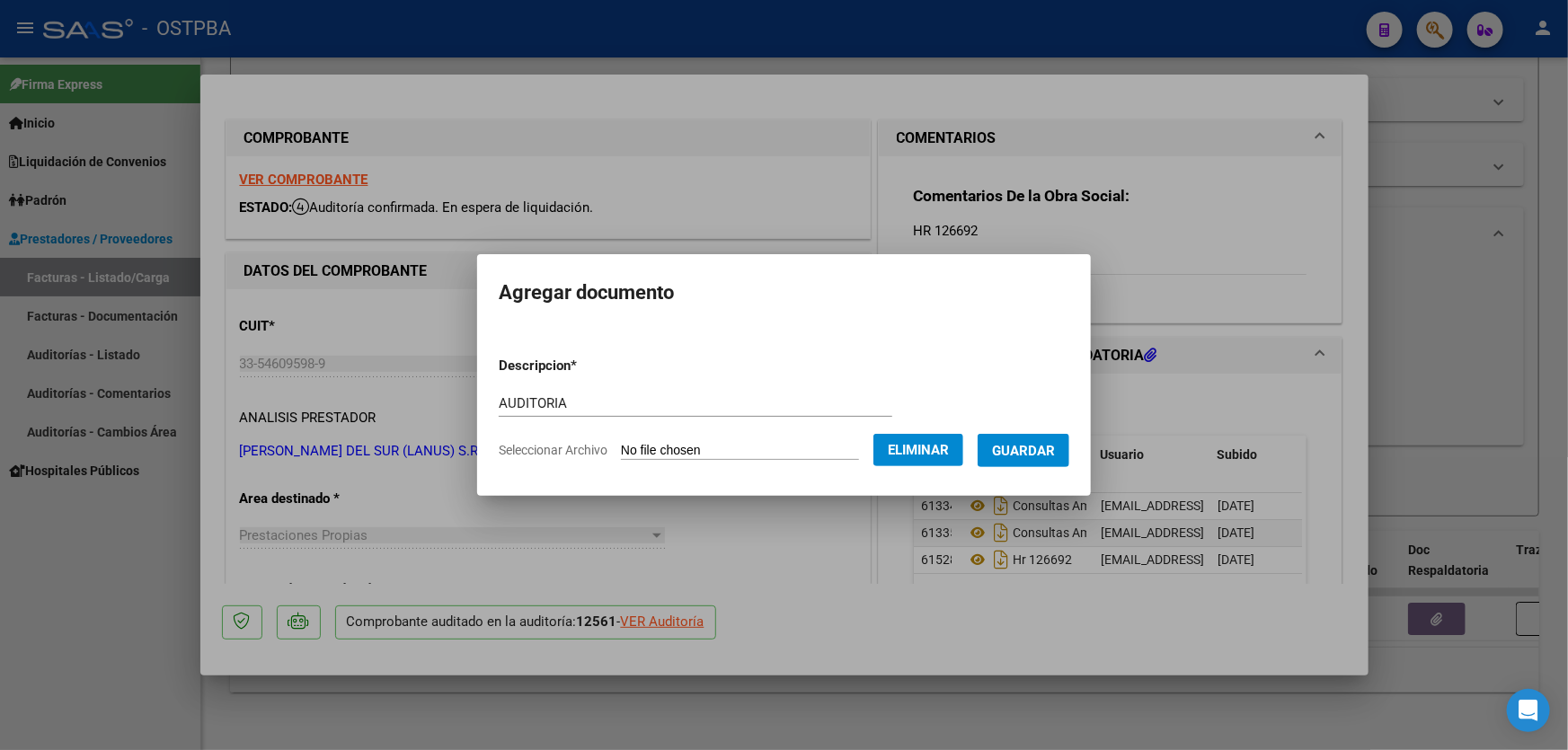
click at [1043, 448] on span "Guardar" at bounding box center [1023, 451] width 63 height 17
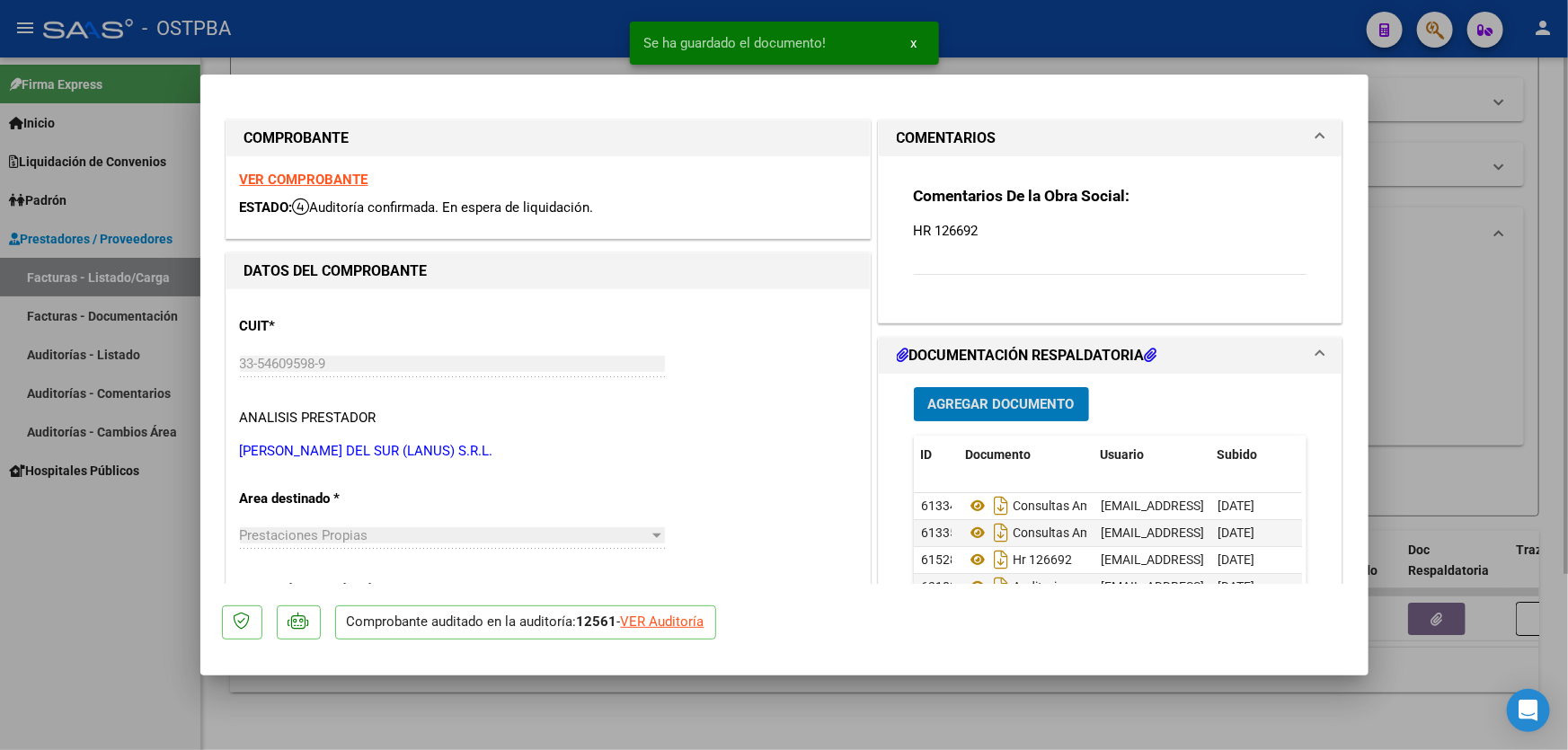
click at [1483, 401] on div at bounding box center [784, 375] width 1568 height 750
click at [1482, 403] on div "Todos Con Doc. Respaldatoria Todos Con Trazabilidad Todos Asociado a Expediente…" at bounding box center [884, 347] width 1235 height 166
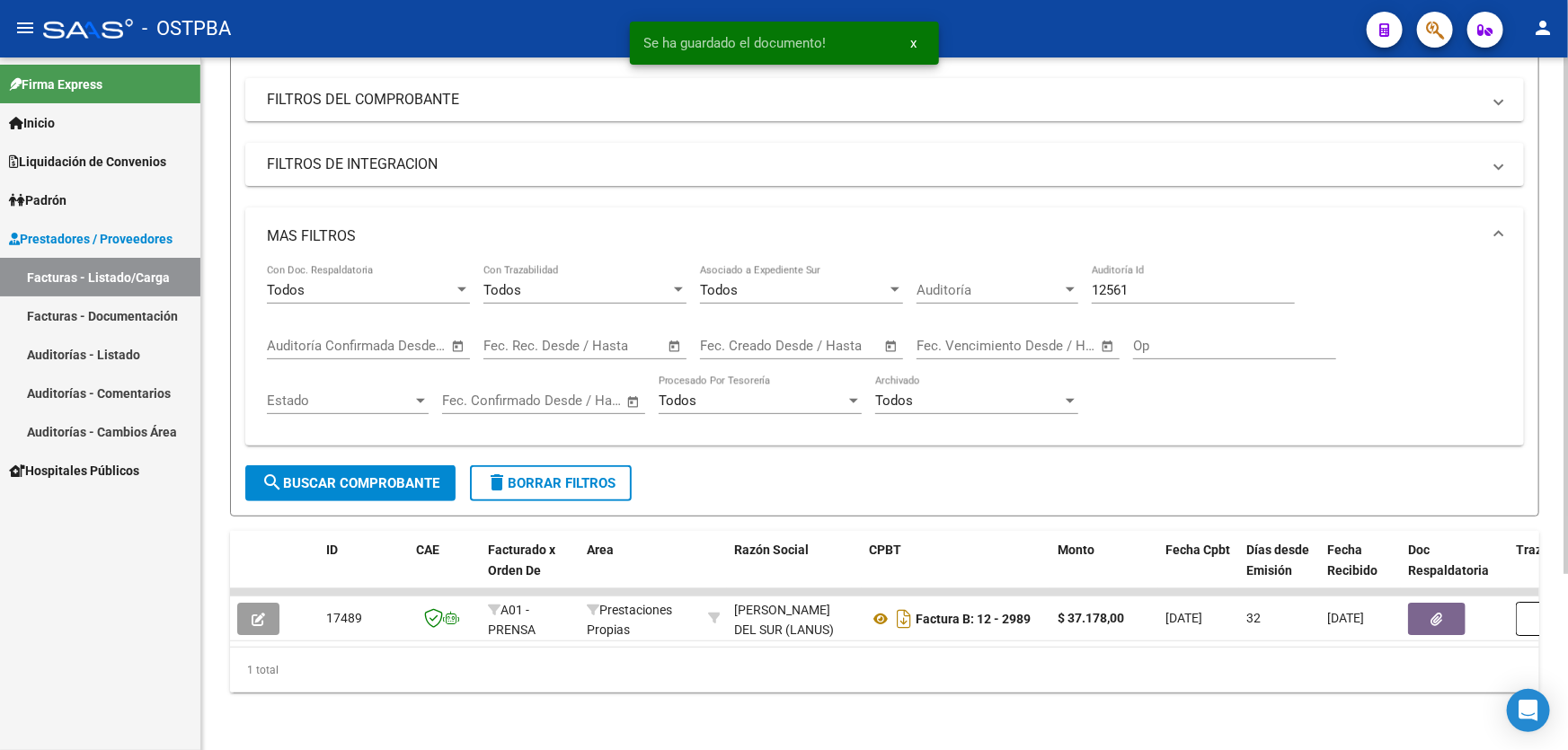
click at [1170, 282] on input "12561" at bounding box center [1193, 290] width 203 height 17
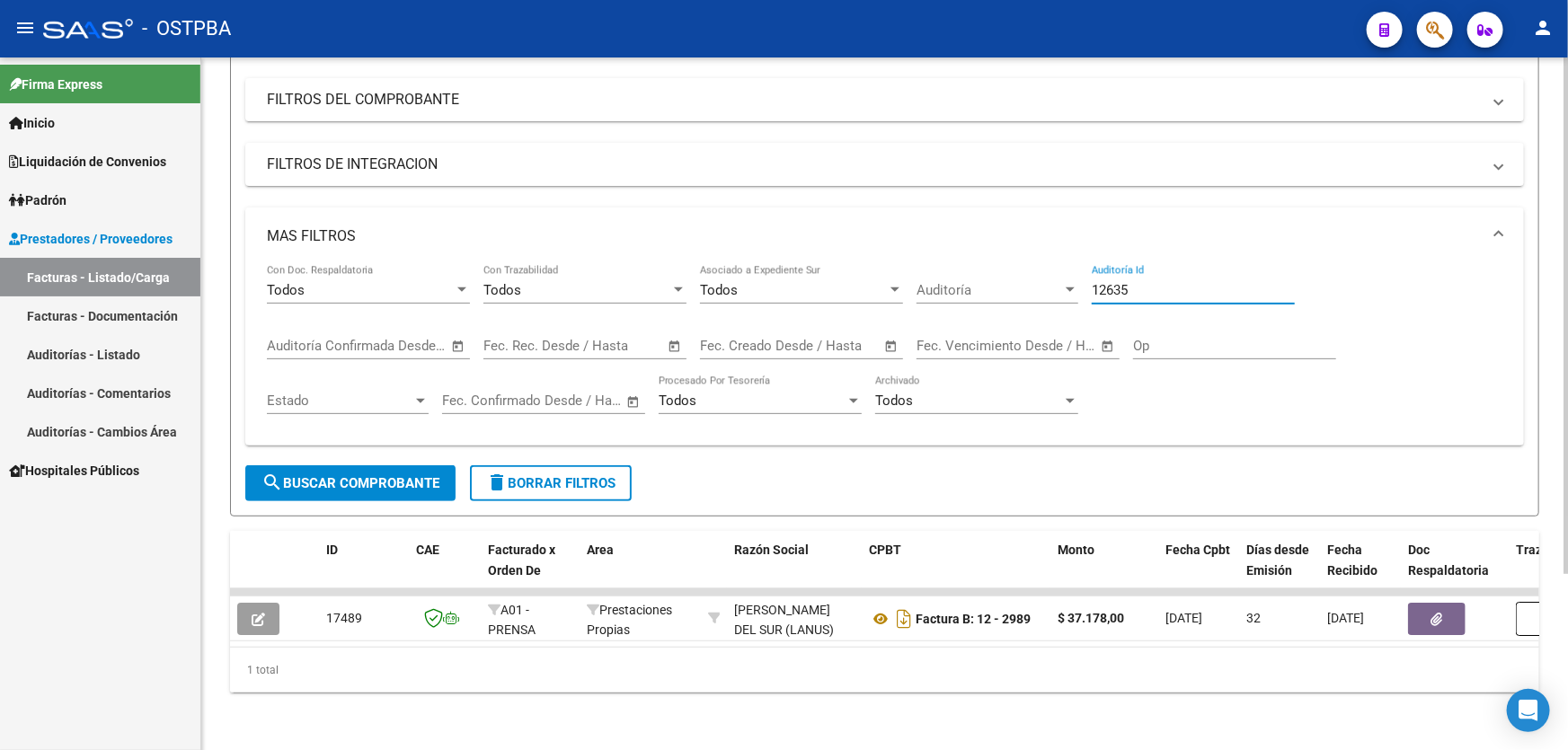
type input "12635"
click at [366, 475] on span "search Buscar Comprobante" at bounding box center [350, 484] width 178 height 17
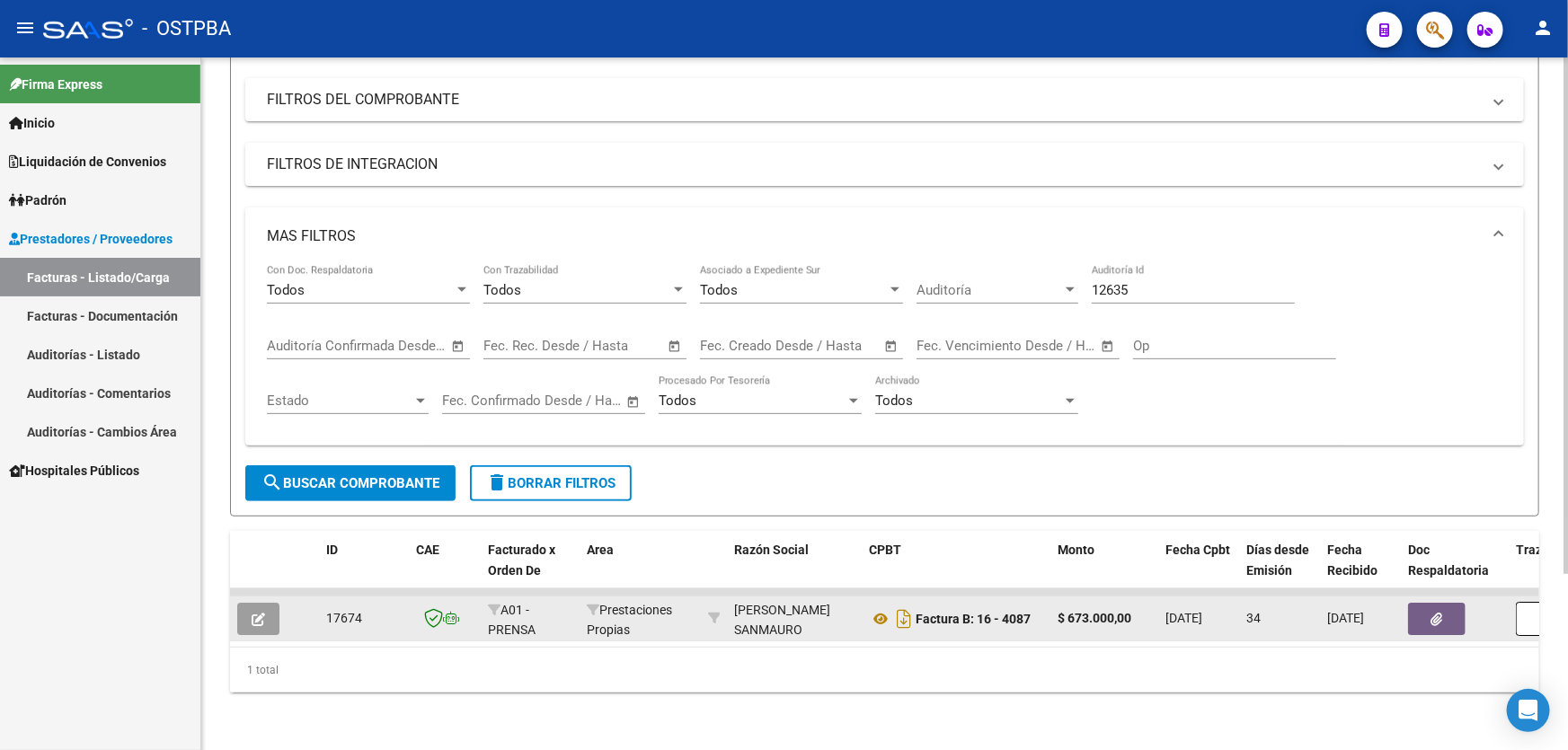
click at [258, 613] on icon "button" at bounding box center [258, 619] width 14 height 14
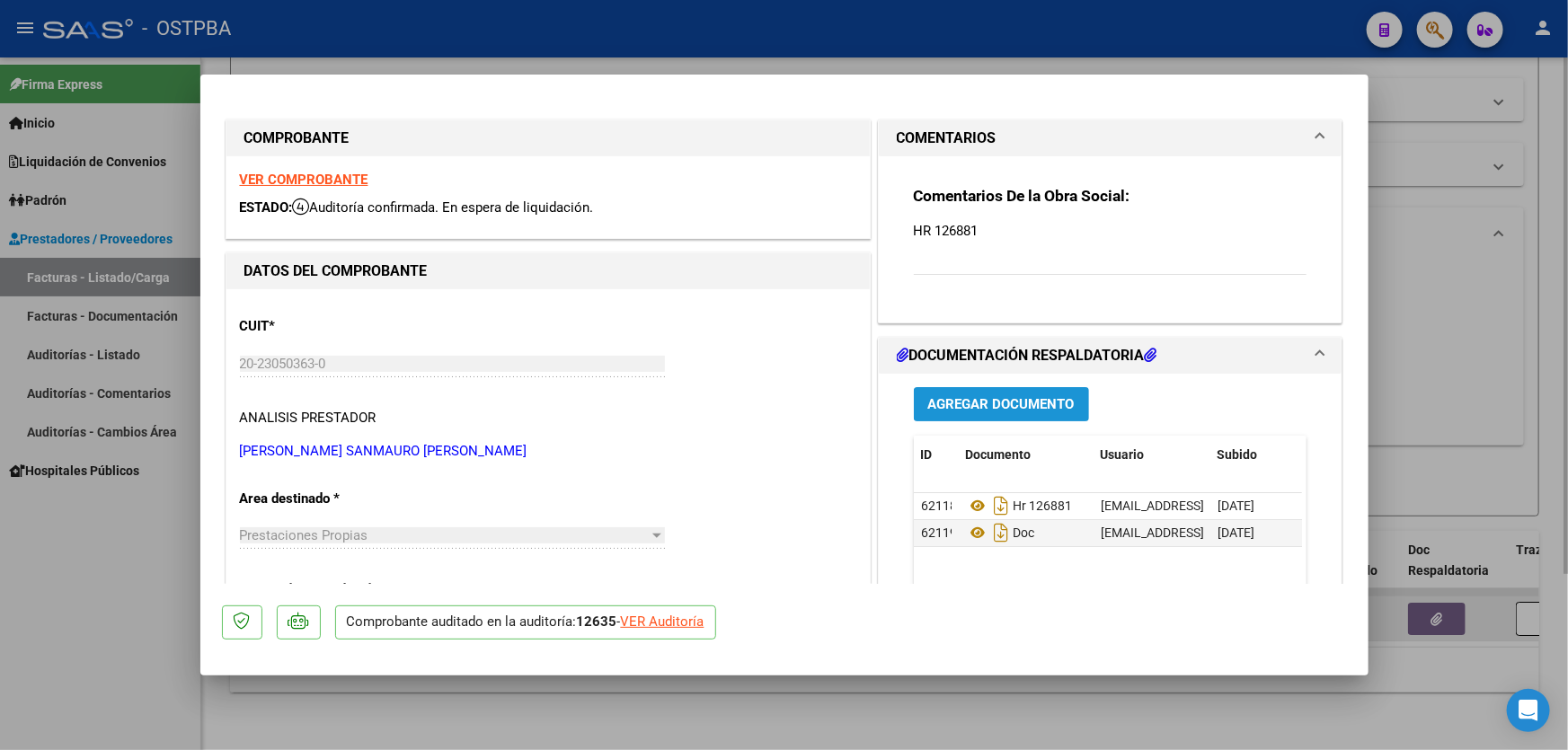
click at [1005, 391] on button "Agregar Documento" at bounding box center [1001, 404] width 175 height 33
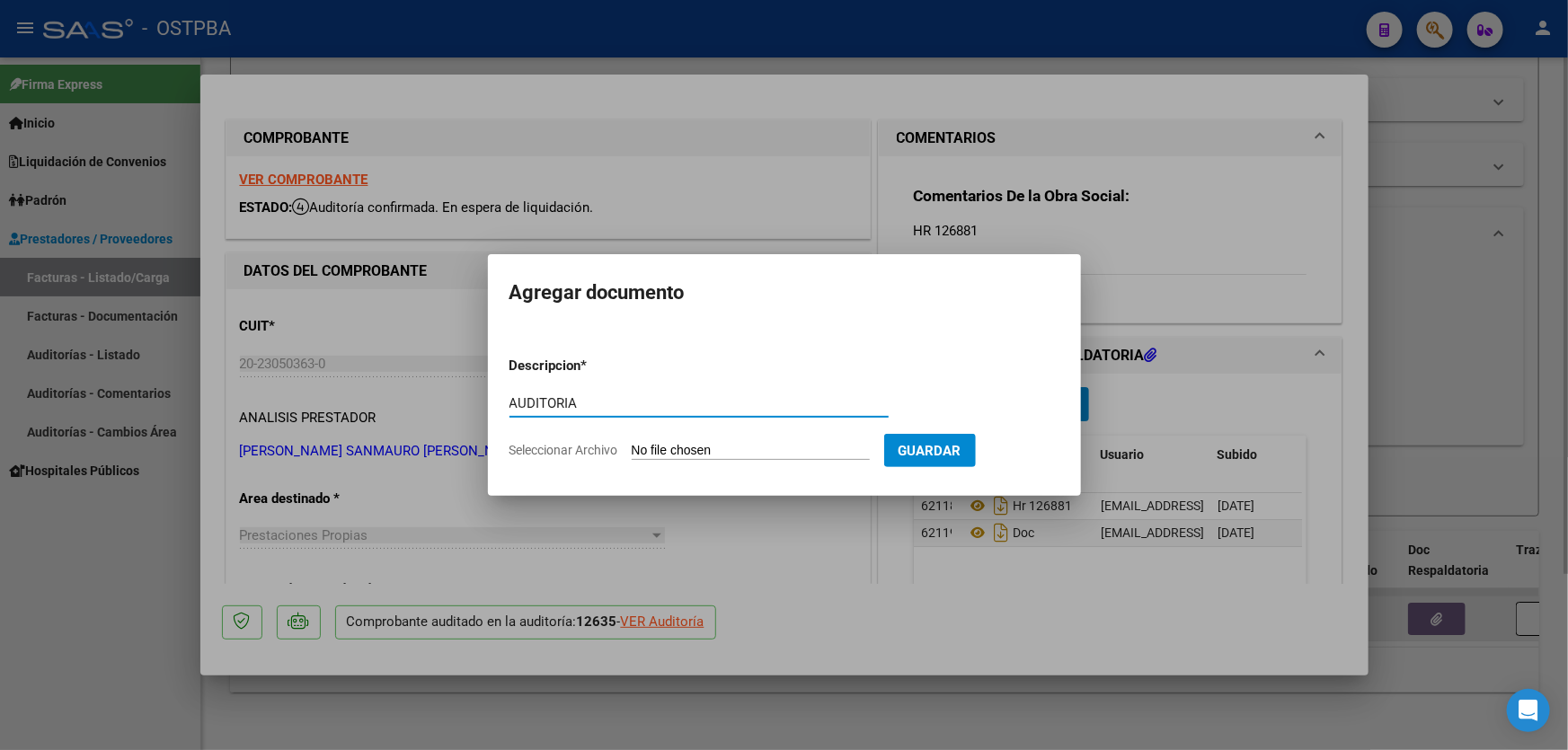
type input "AUDITORIA"
click at [662, 451] on input "Seleccionar Archivo" at bounding box center [750, 451] width 238 height 18
type input "C:\fakepath\12635.pdf"
click at [180, 234] on div at bounding box center [784, 375] width 1568 height 750
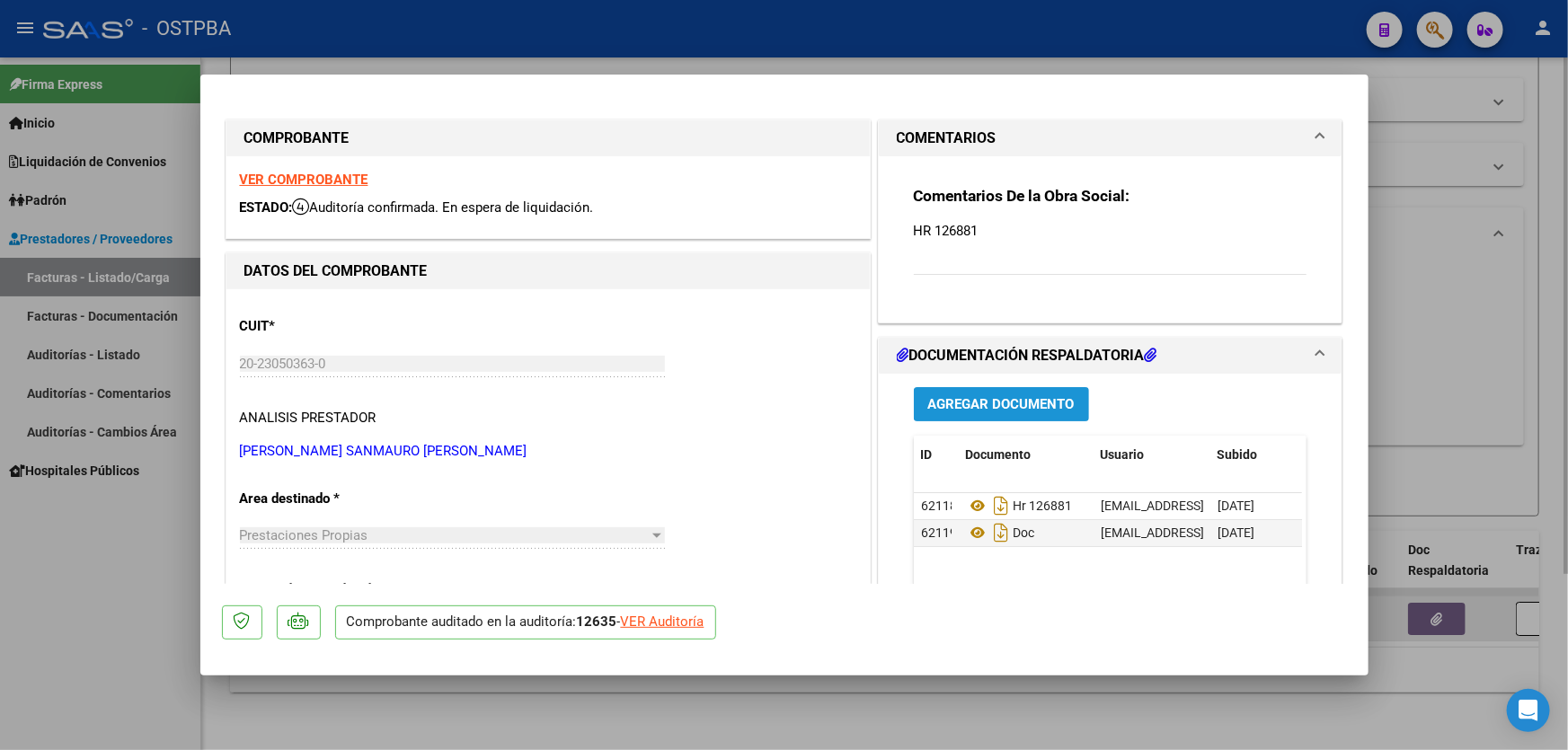
click at [1009, 399] on span "Agregar Documento" at bounding box center [1001, 405] width 147 height 17
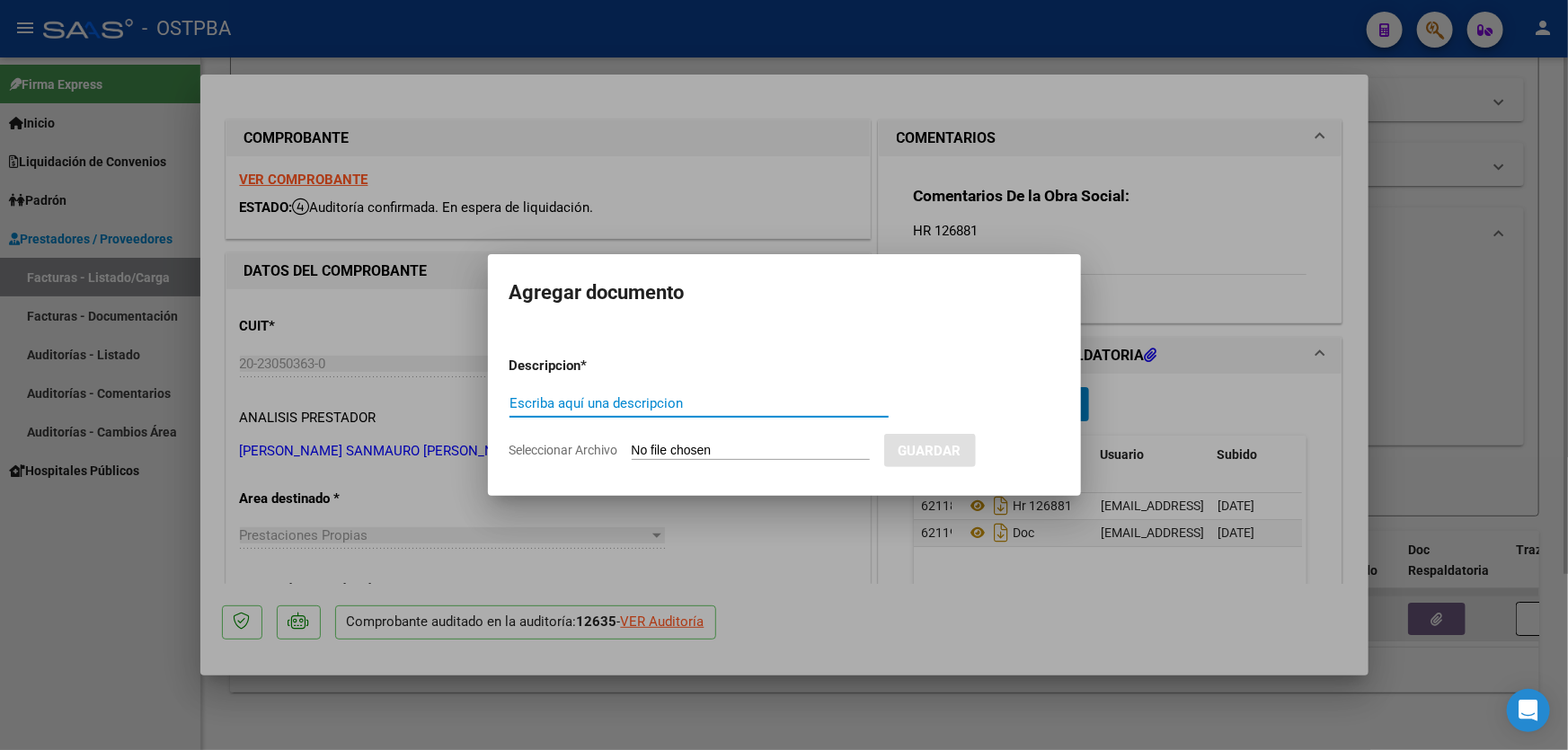
paste input "AUDITORIA"
type input "AUDITORIA"
click at [653, 448] on input "Seleccionar Archivo" at bounding box center [750, 451] width 238 height 18
type input "C:\fakepath\12635.pdf"
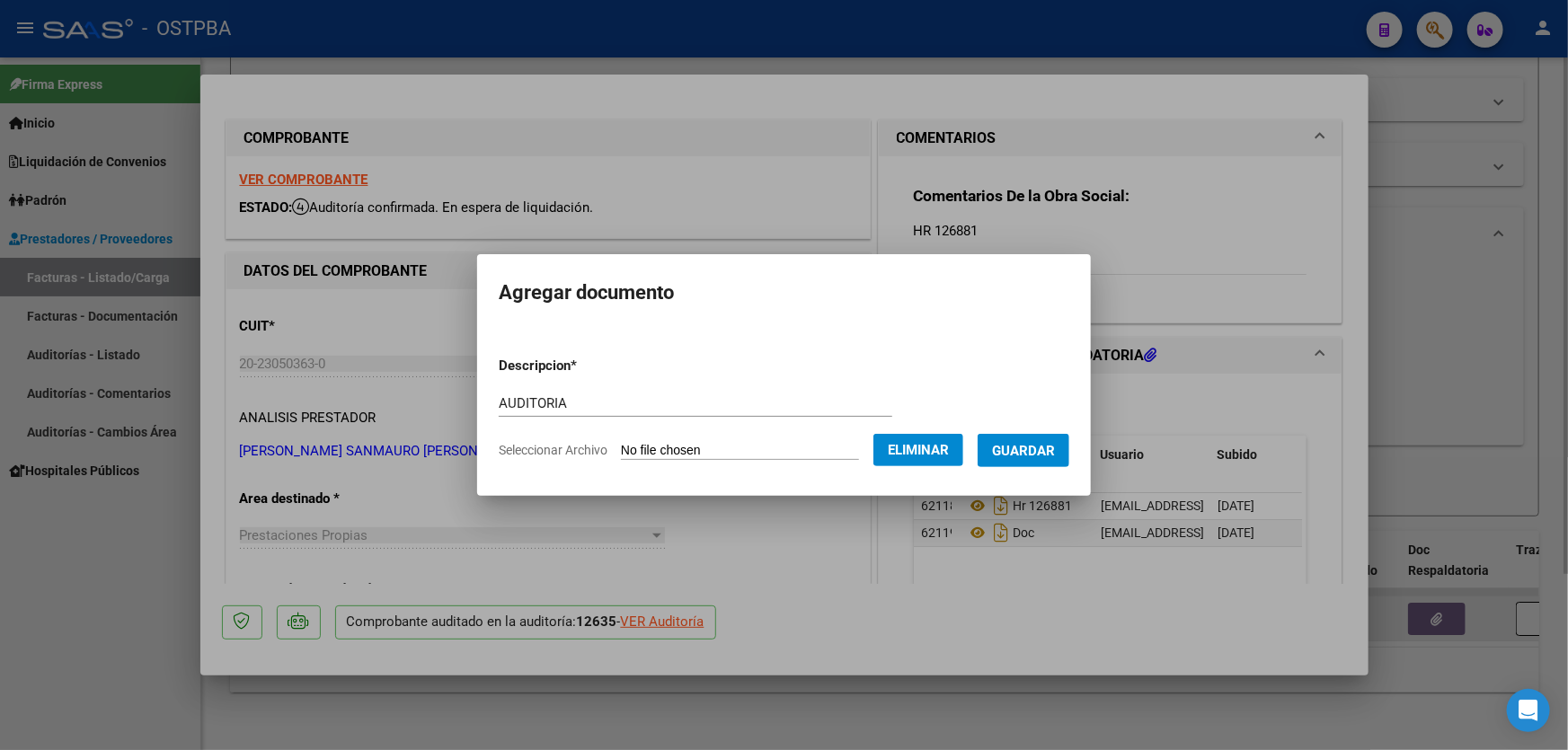
click at [1043, 439] on button "Guardar" at bounding box center [1022, 451] width 91 height 33
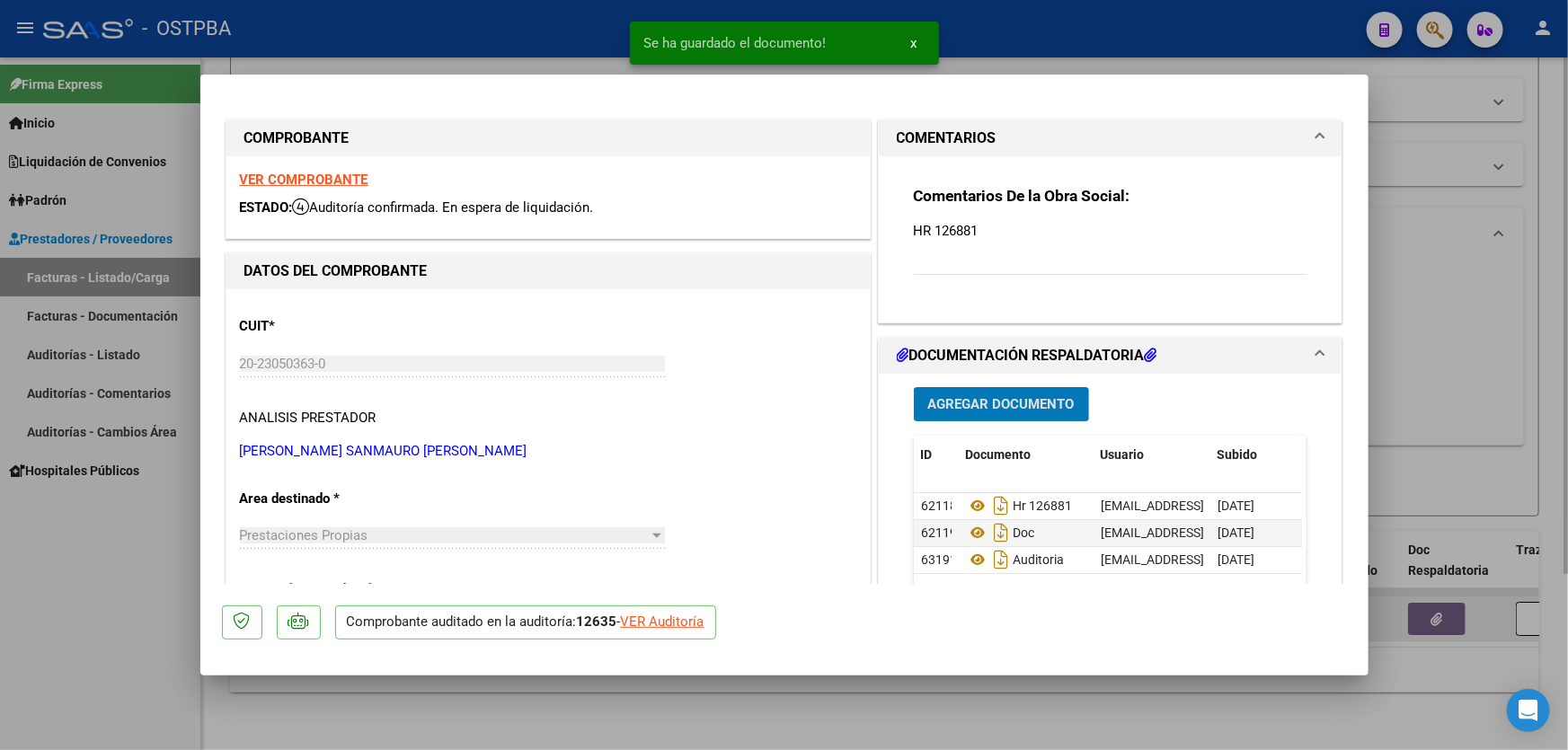
click at [1450, 420] on div at bounding box center [784, 375] width 1568 height 750
type input "$ 0,00"
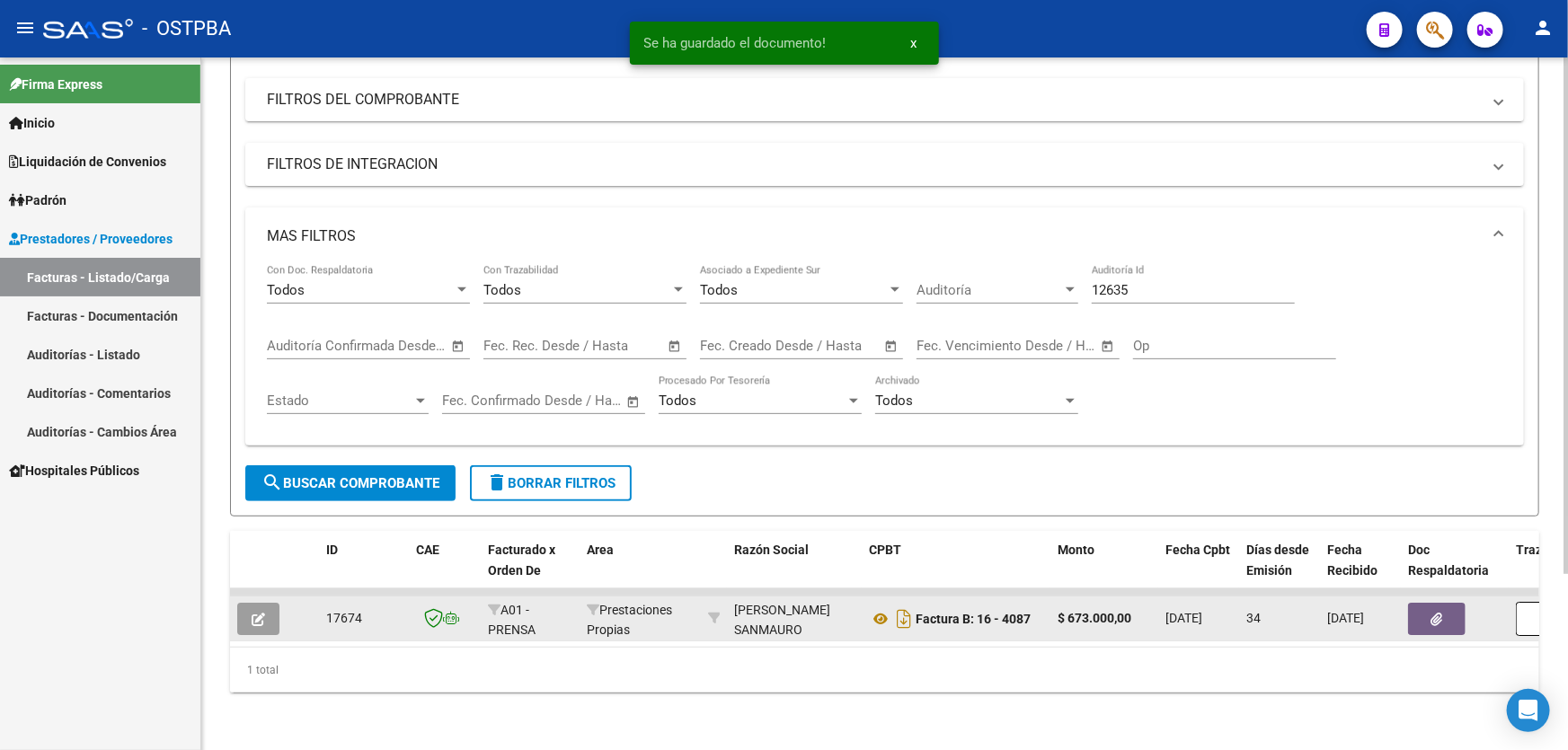
click at [1147, 265] on div "12635 Auditoría Id" at bounding box center [1193, 284] width 203 height 39
click at [1146, 267] on div "12635 Auditoría Id" at bounding box center [1193, 284] width 203 height 39
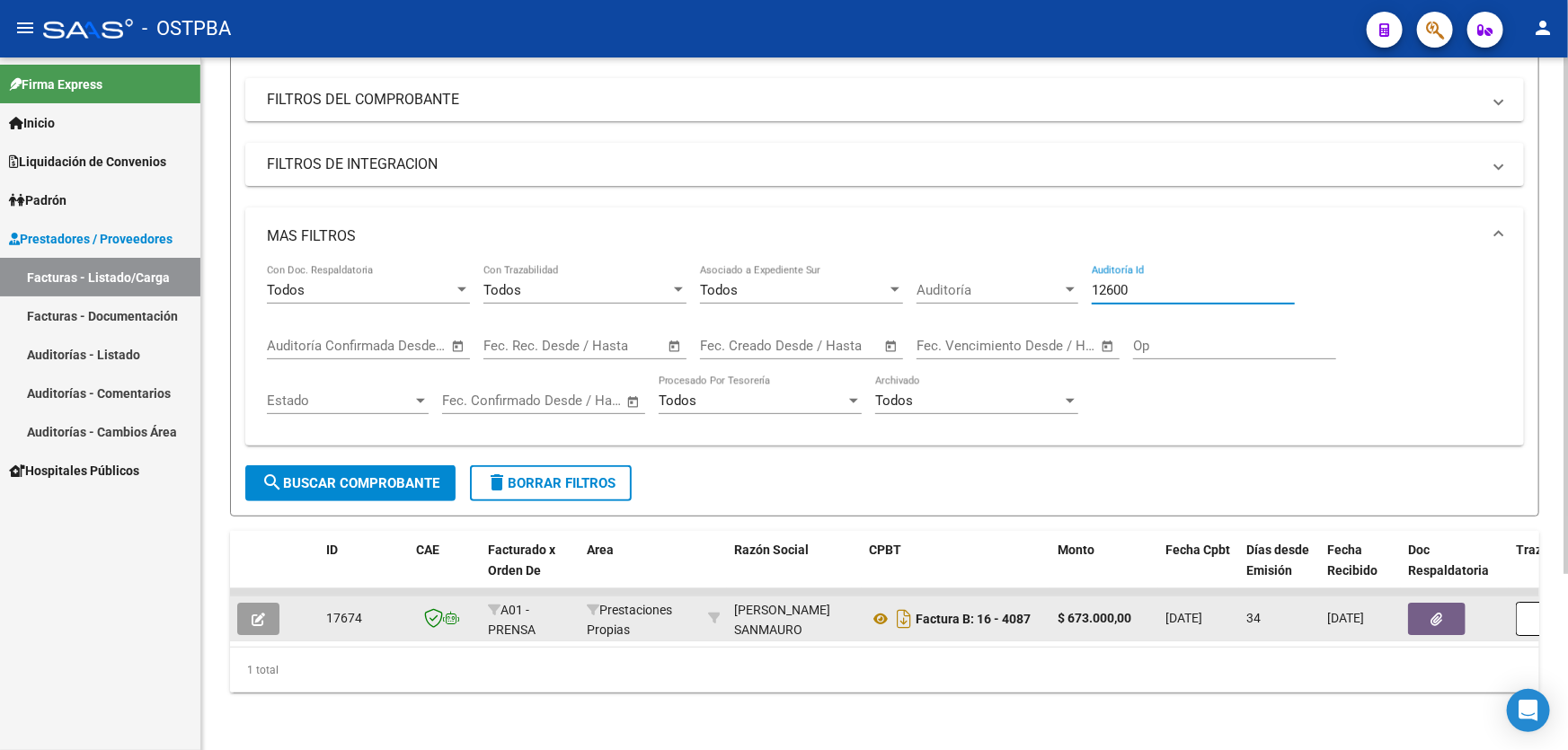
type input "12600"
click at [302, 475] on span "search Buscar Comprobante" at bounding box center [350, 484] width 178 height 17
click at [261, 613] on icon "button" at bounding box center [258, 619] width 14 height 14
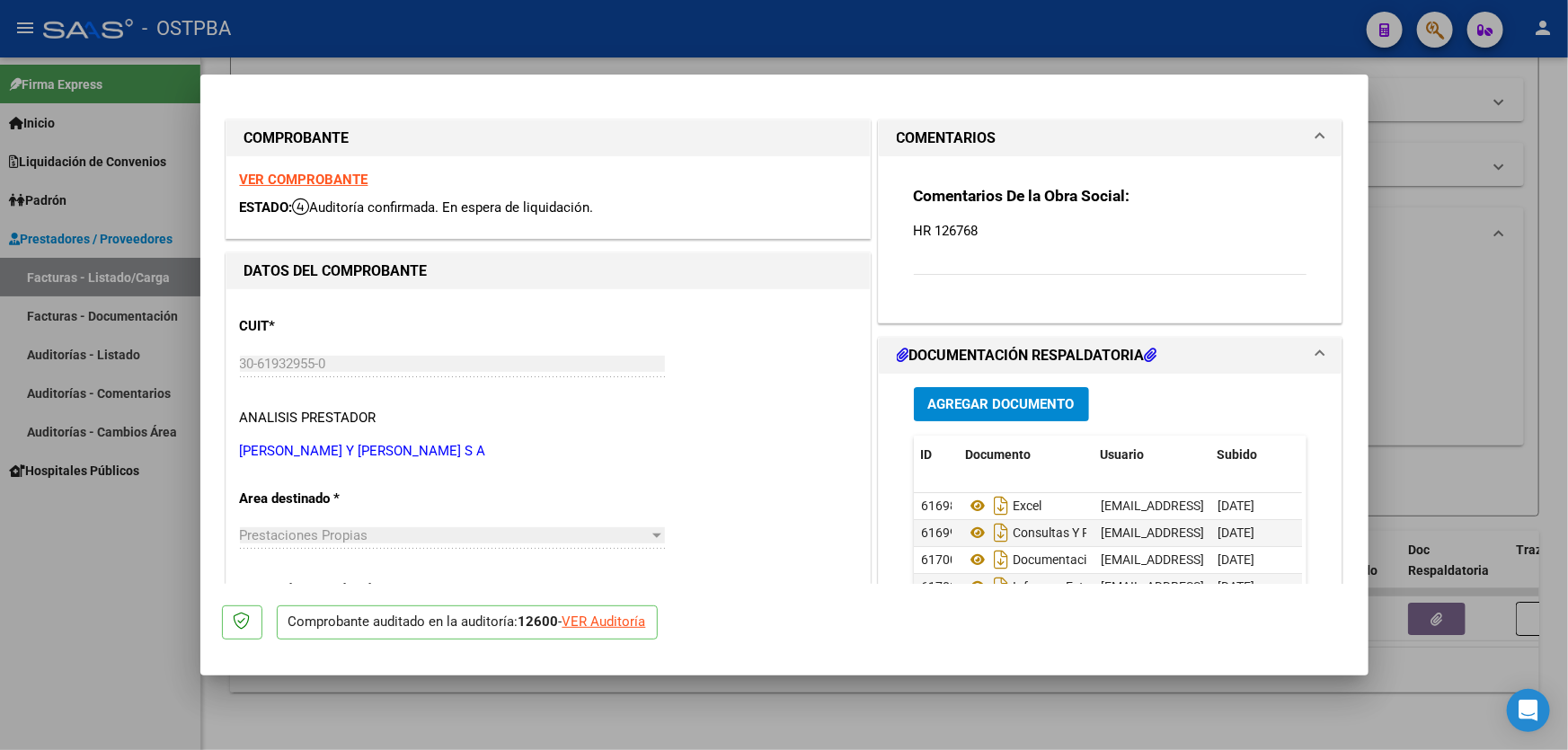
click at [1011, 397] on span "Agregar Documento" at bounding box center [1001, 405] width 147 height 17
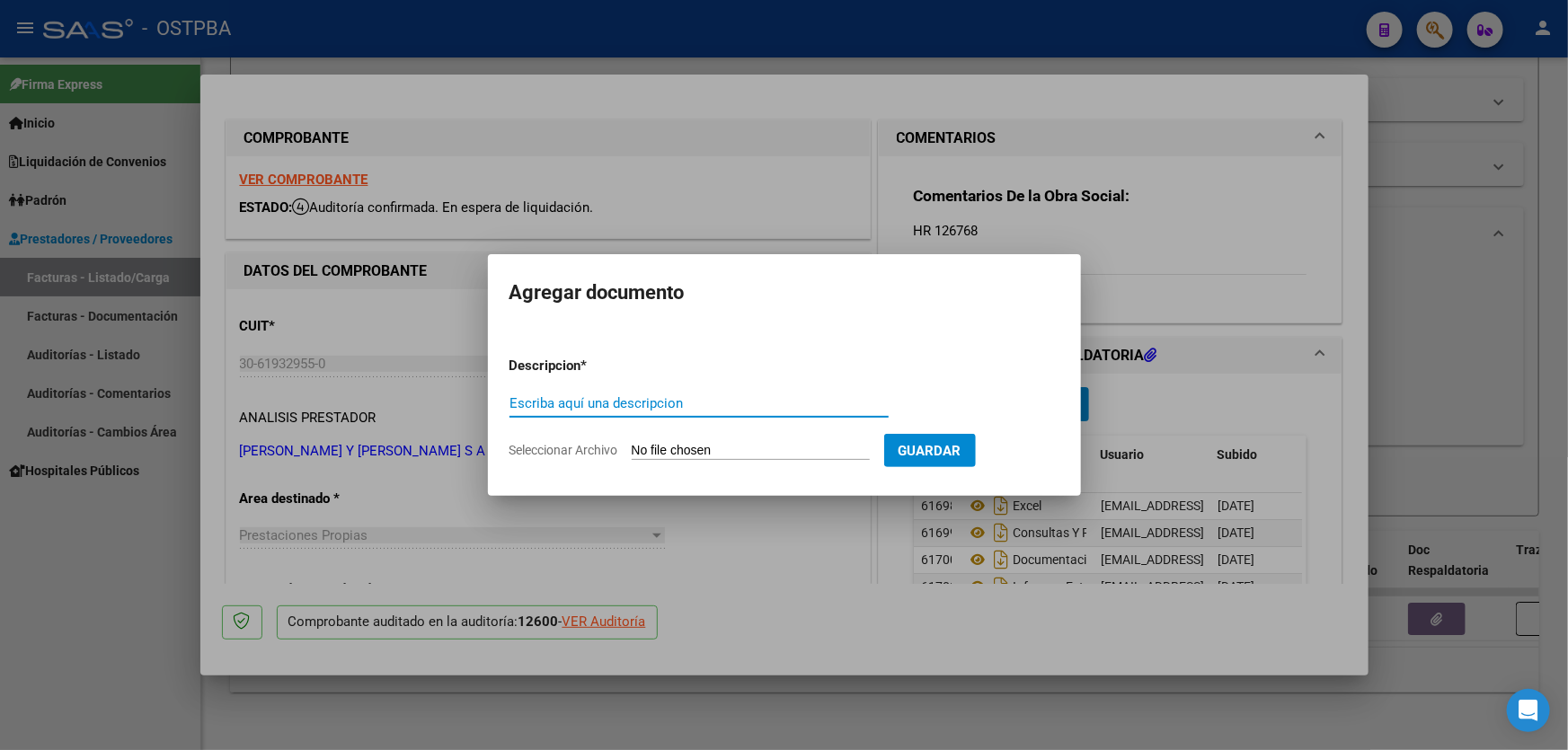
paste input "AUDITORIA"
type input "AUDITORIA"
click at [654, 451] on input "Seleccionar Archivo" at bounding box center [750, 451] width 238 height 18
type input "C:\fakepath\12600.pdf"
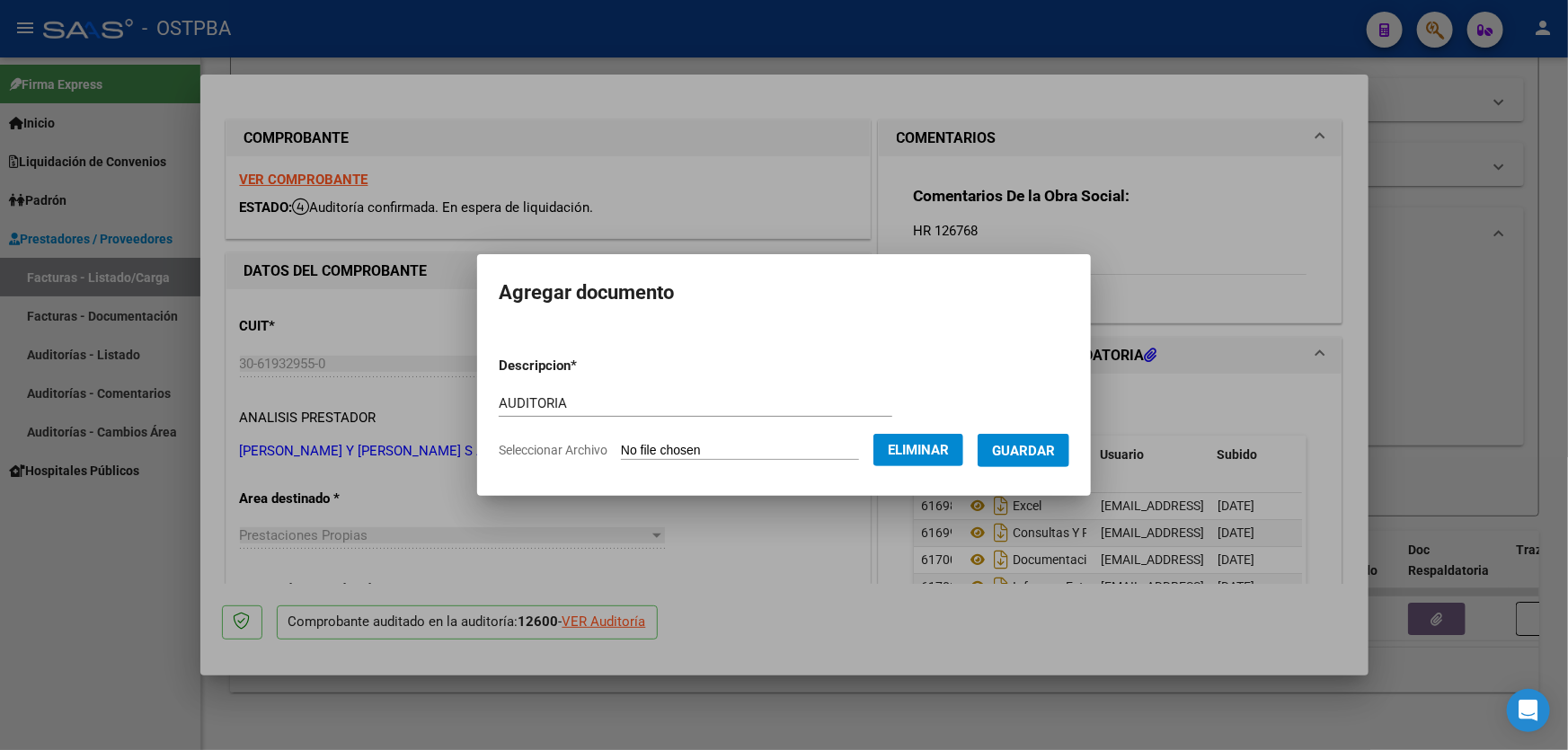
click at [1049, 460] on button "Guardar" at bounding box center [1022, 451] width 91 height 33
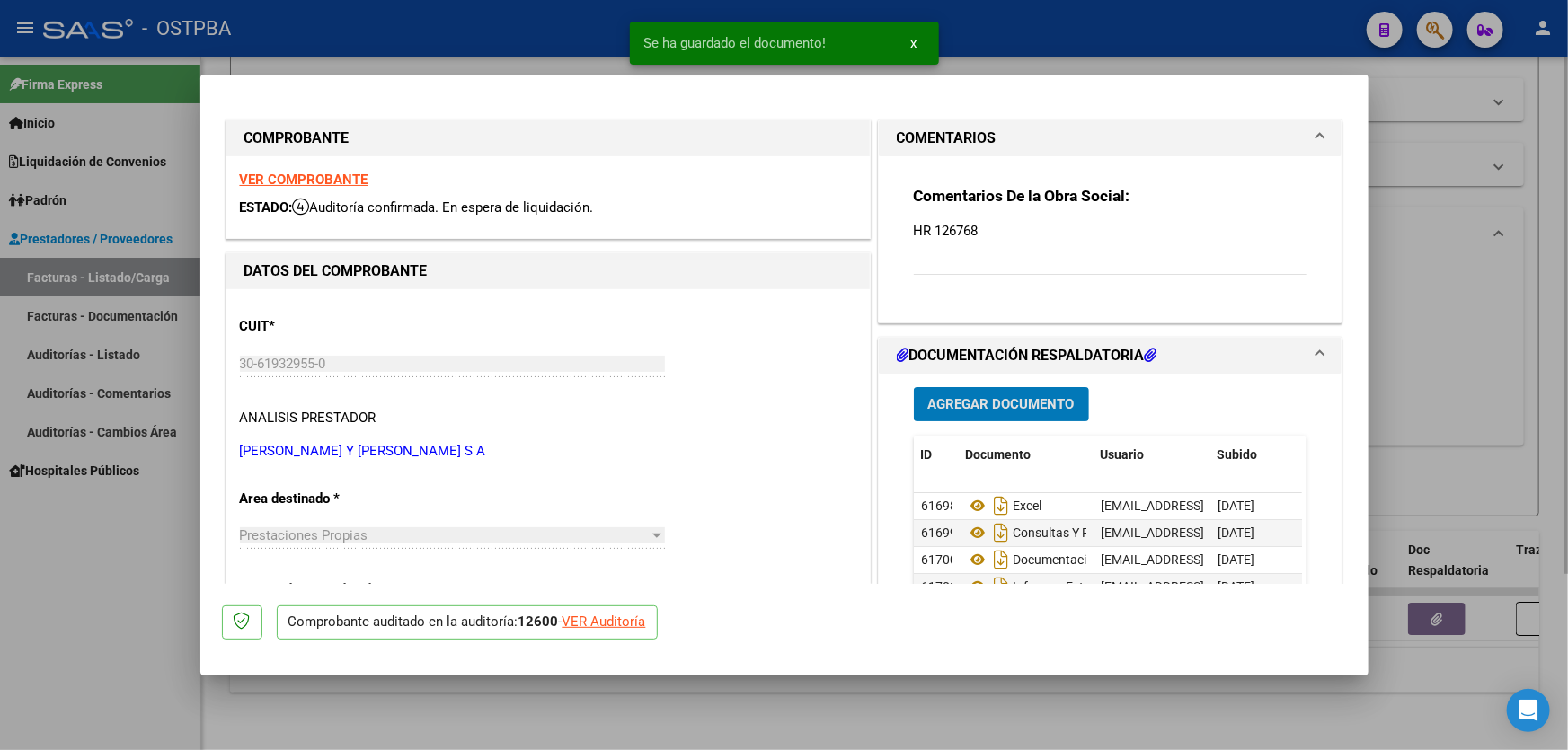
click at [1427, 399] on div at bounding box center [784, 375] width 1568 height 750
click at [1427, 399] on div "Todos Con Doc. Respaldatoria Todos Con Trazabilidad Todos Asociado a Expediente…" at bounding box center [884, 347] width 1235 height 166
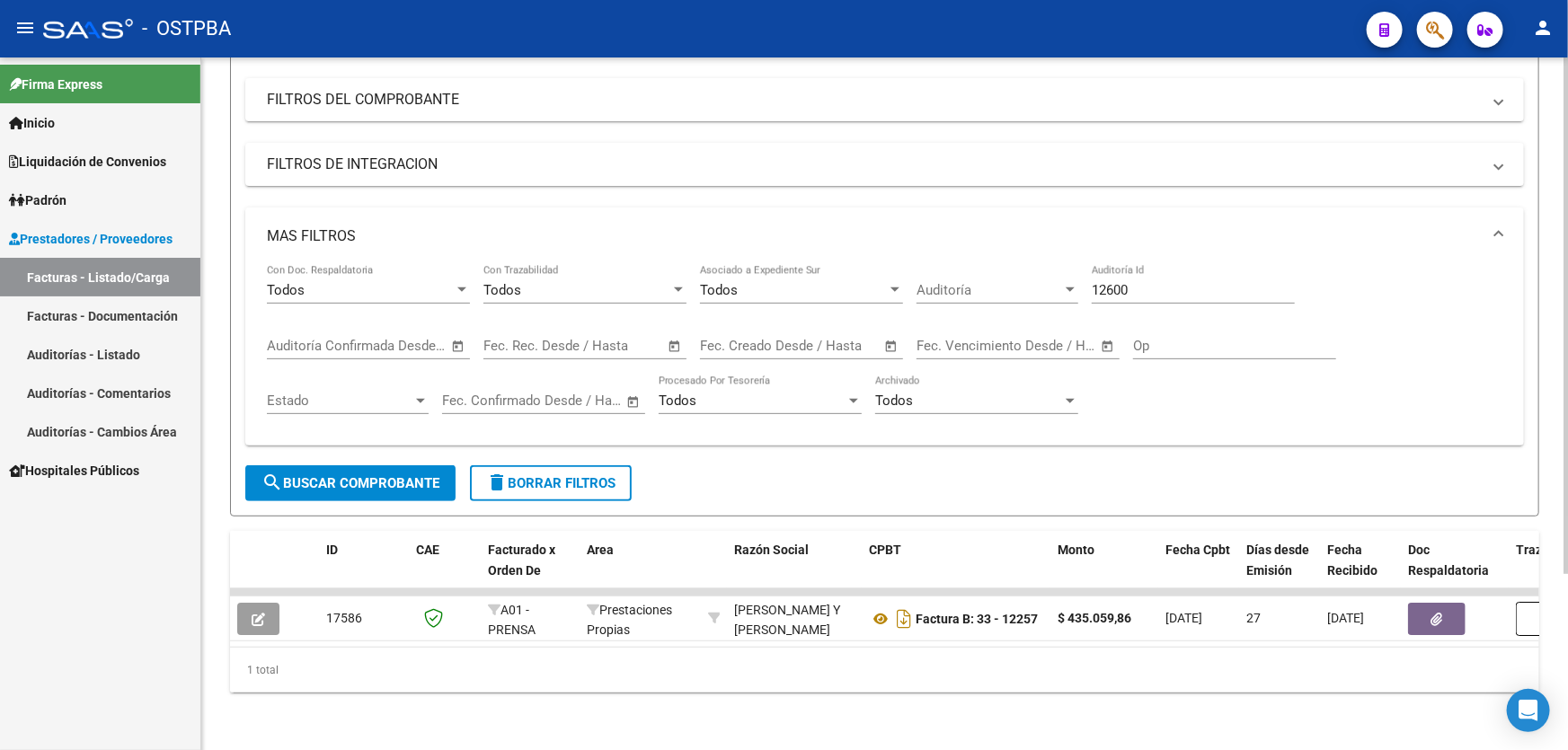
click at [1138, 282] on input "12600" at bounding box center [1193, 290] width 203 height 17
type input "12599"
click at [318, 475] on span "search Buscar Comprobante" at bounding box center [350, 484] width 178 height 17
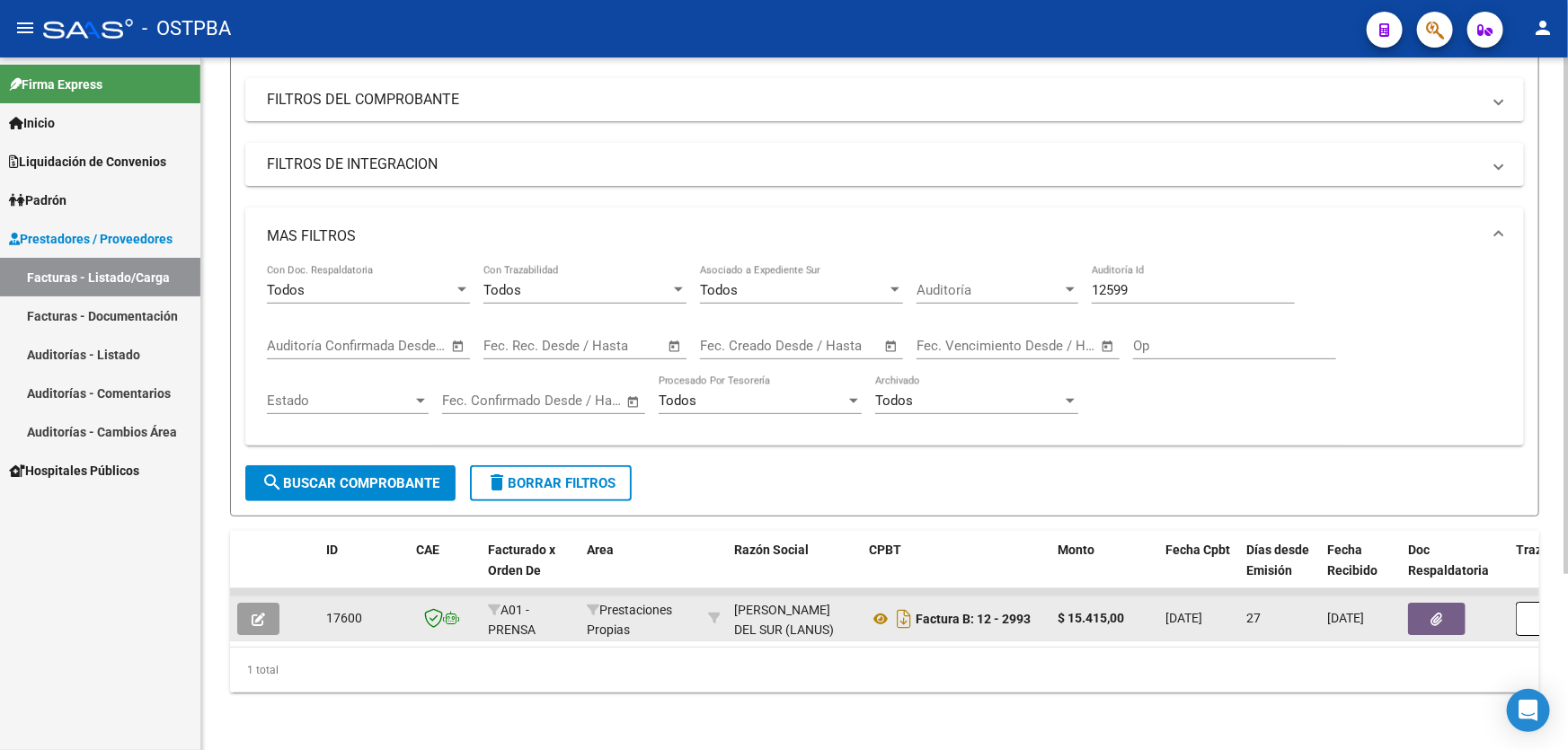
click at [250, 611] on button "button" at bounding box center [258, 618] width 42 height 32
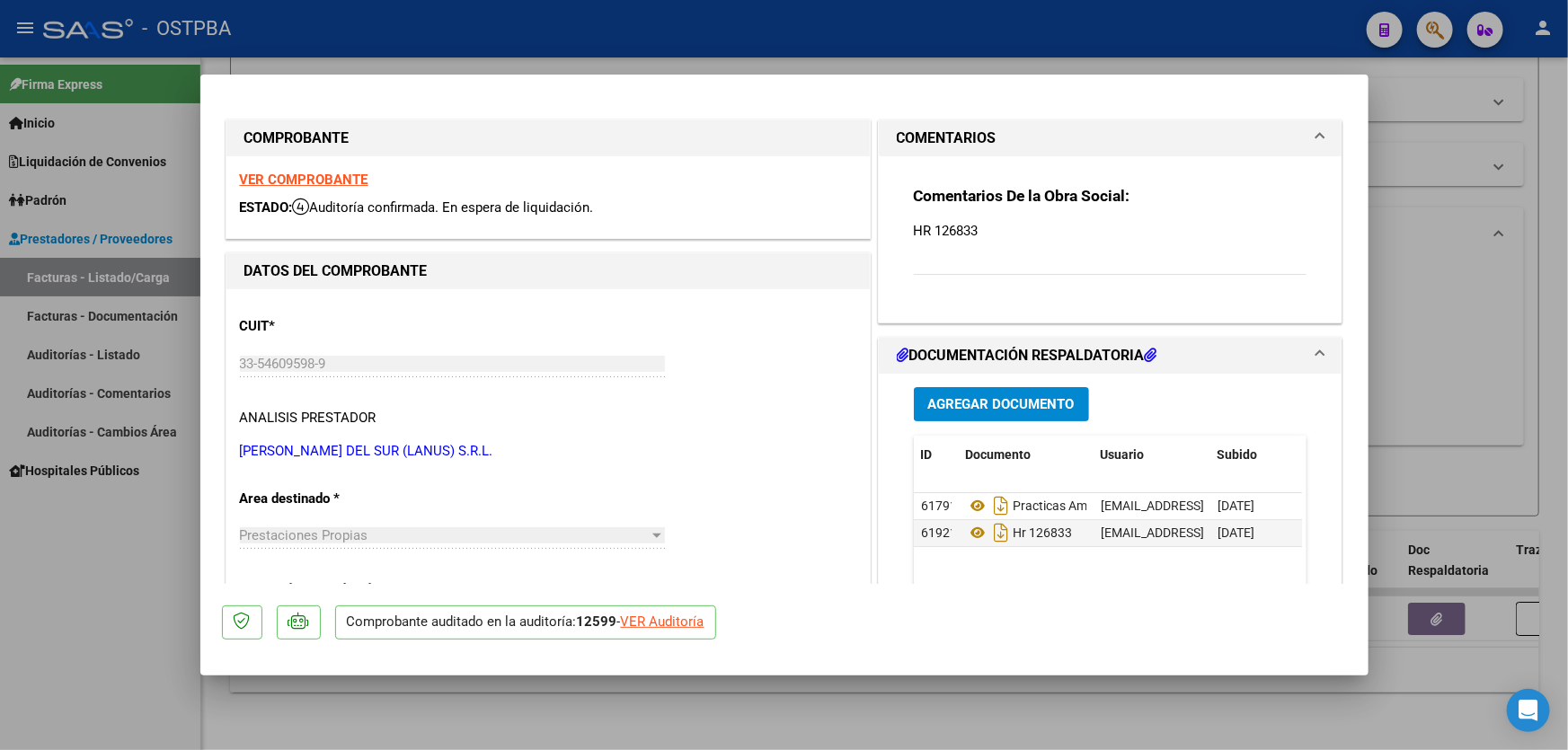
click at [991, 421] on div "Agregar Documento ID Documento Usuario Subido Acción 61791 Practicas Ambulatori…" at bounding box center [1111, 552] width 420 height 358
click at [994, 419] on button "Agregar Documento" at bounding box center [1001, 404] width 175 height 33
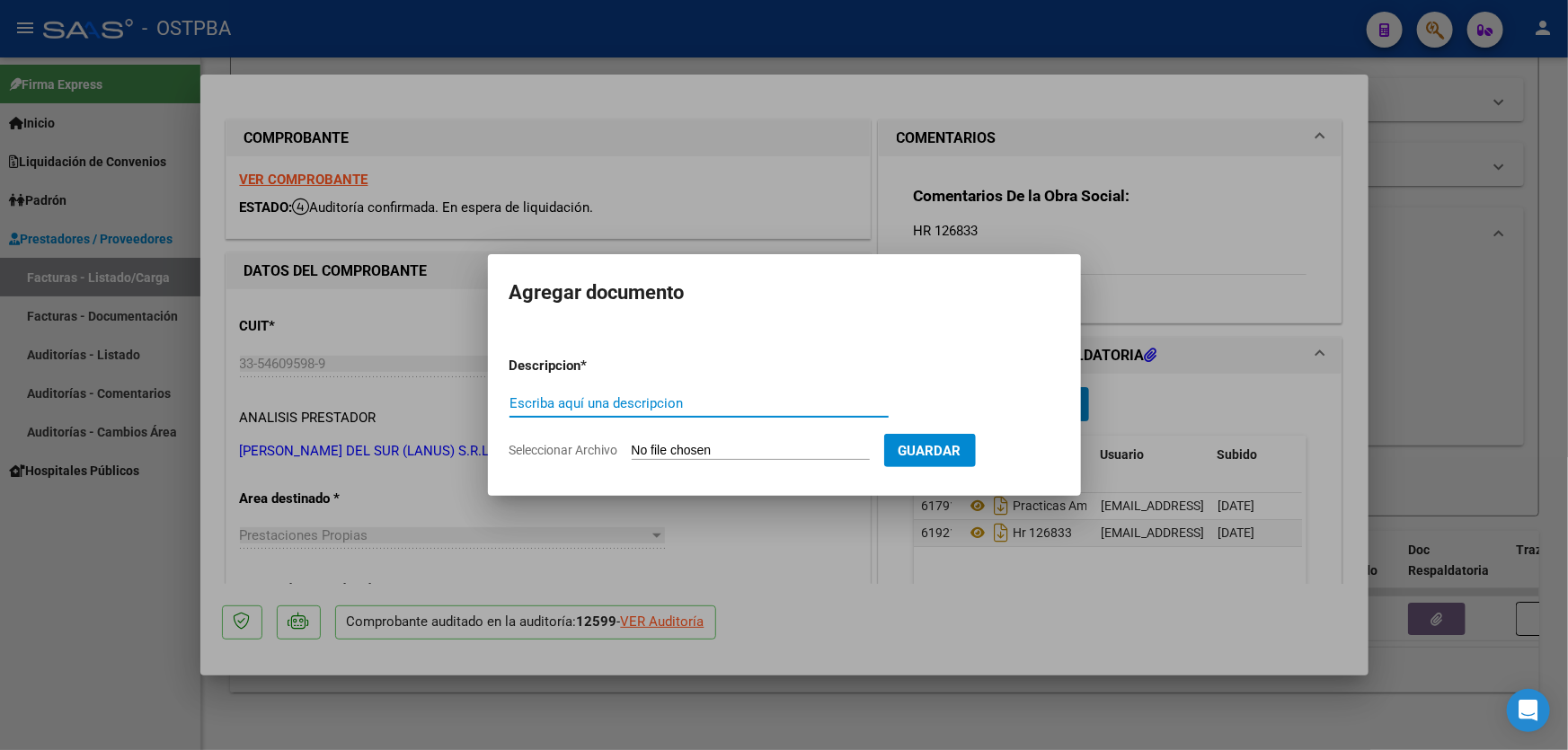
paste input "AUDITORIA"
type input "AUDITORIA"
click at [619, 218] on div at bounding box center [784, 375] width 1568 height 750
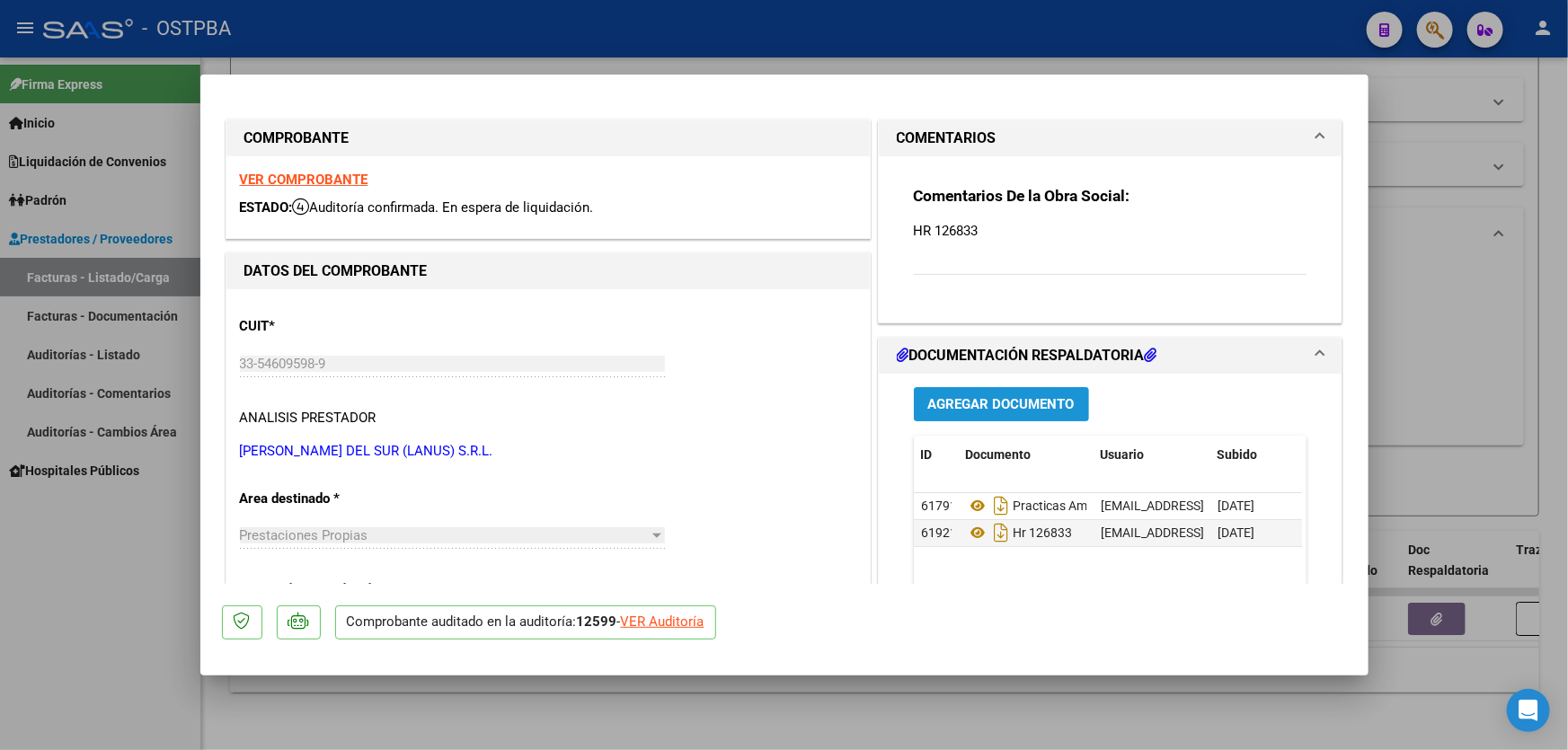
click at [929, 404] on span "Agregar Documento" at bounding box center [1001, 405] width 147 height 17
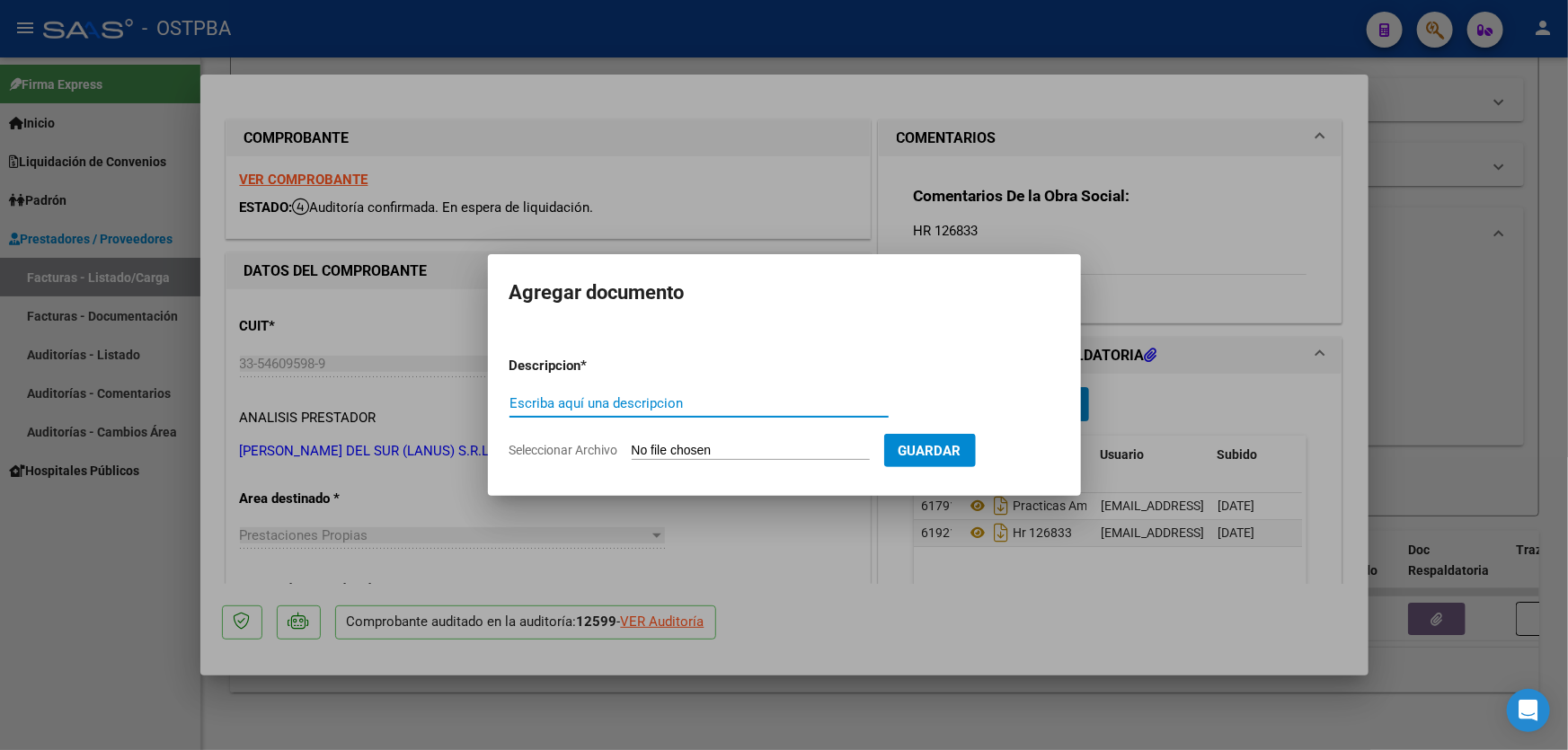
paste input "AUDITORIA"
type input "AUDITORIA"
click at [594, 210] on div at bounding box center [784, 375] width 1568 height 750
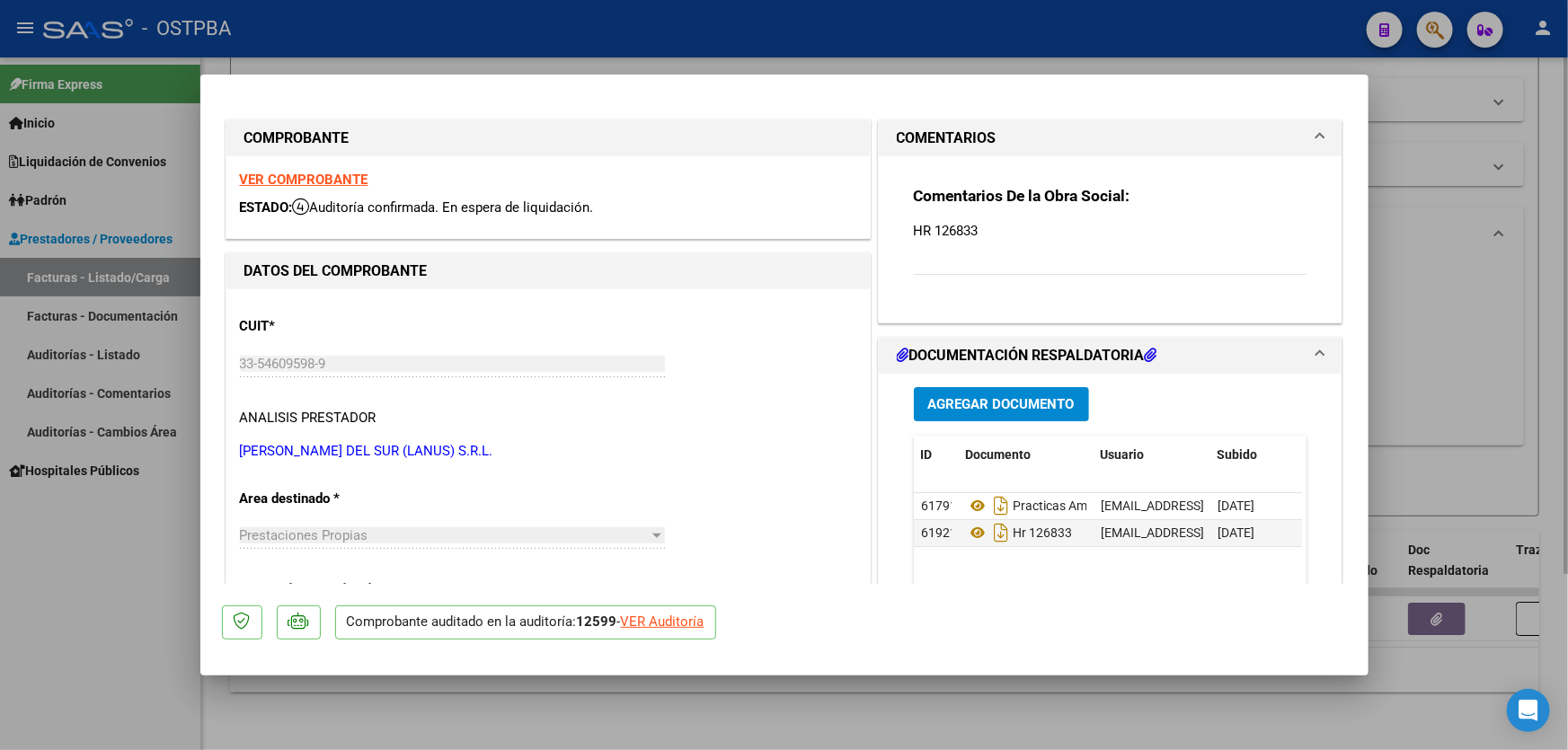
click at [1401, 370] on div at bounding box center [784, 375] width 1568 height 750
type input "$ 0,00"
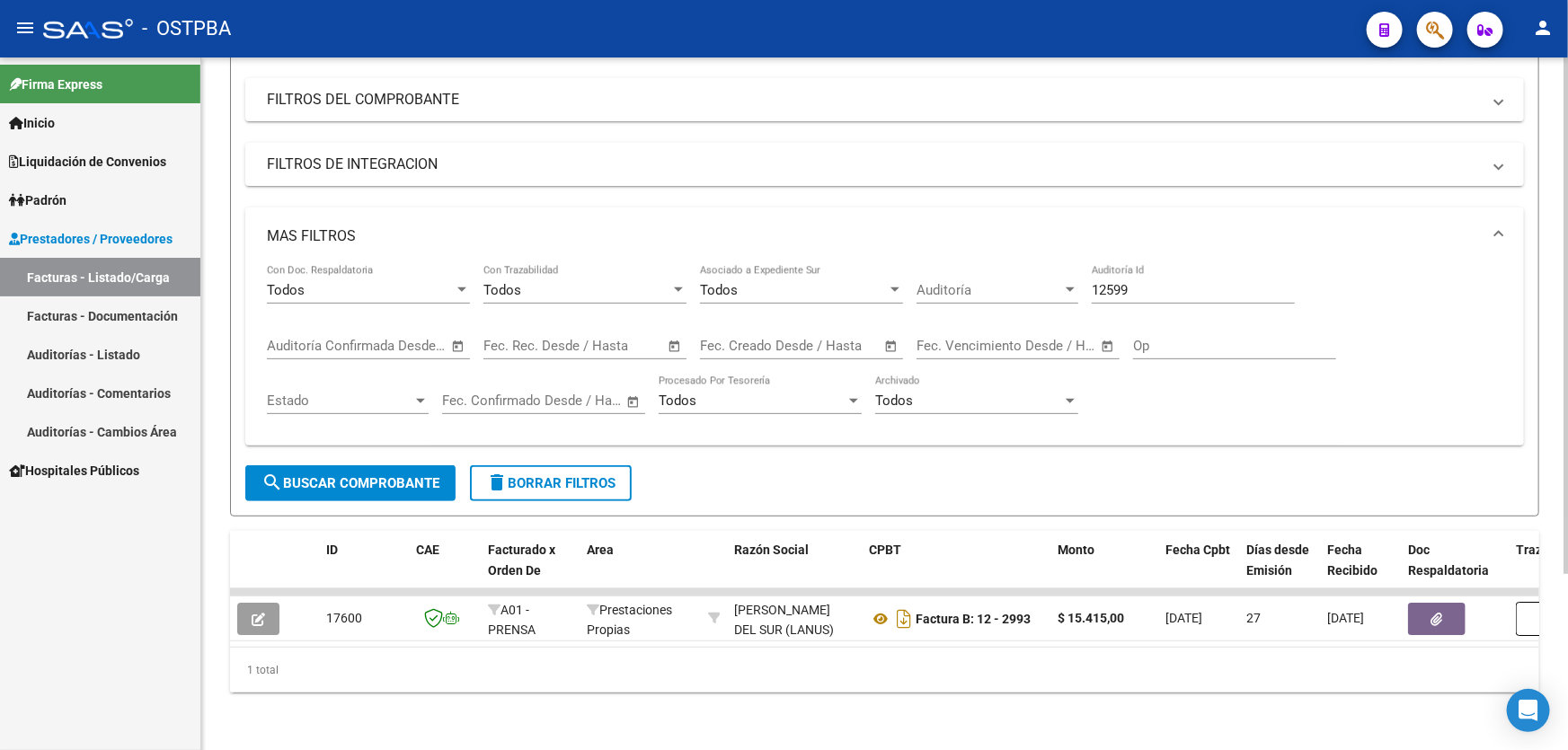
click at [305, 475] on span "search Buscar Comprobante" at bounding box center [350, 484] width 178 height 17
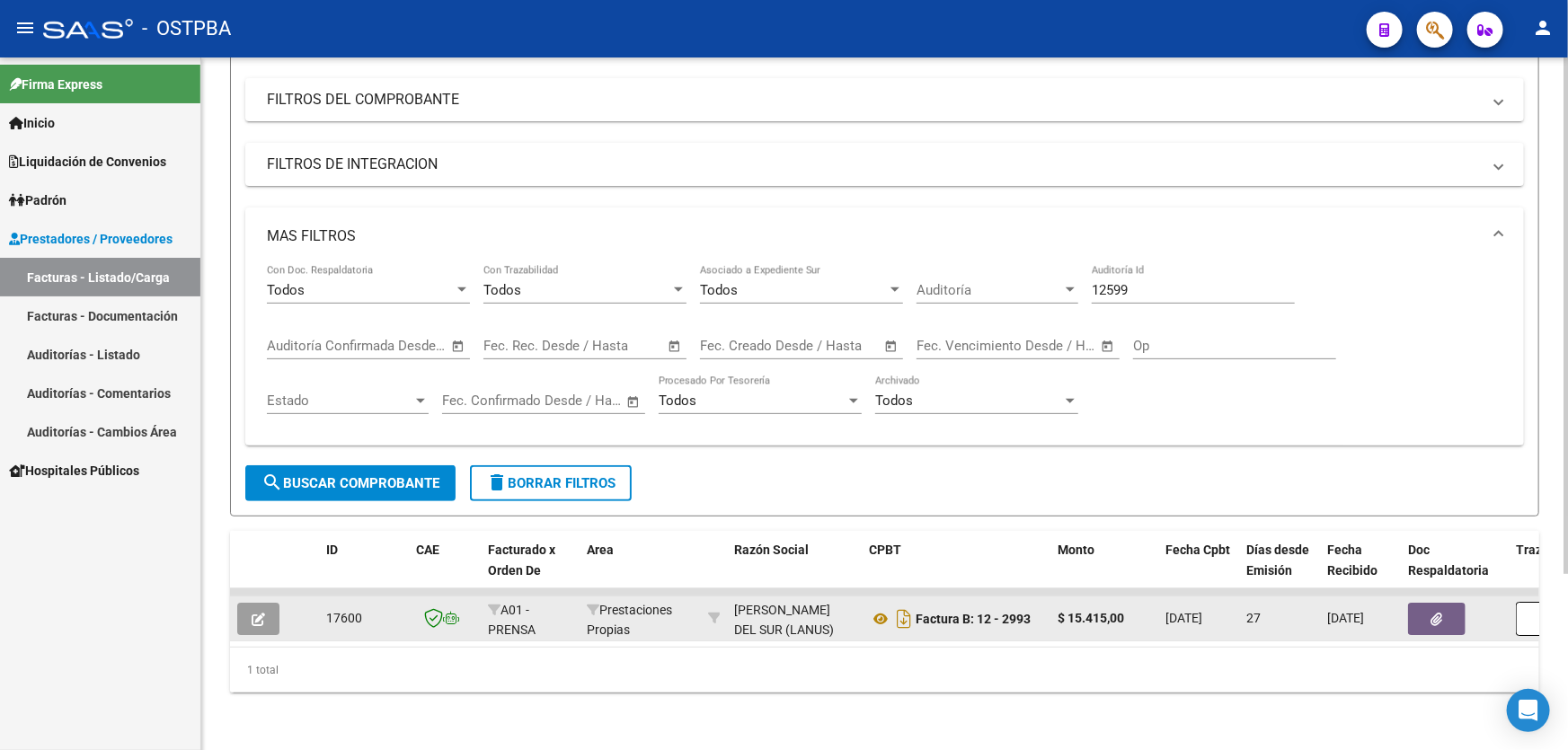
click at [258, 613] on icon "button" at bounding box center [258, 619] width 14 height 14
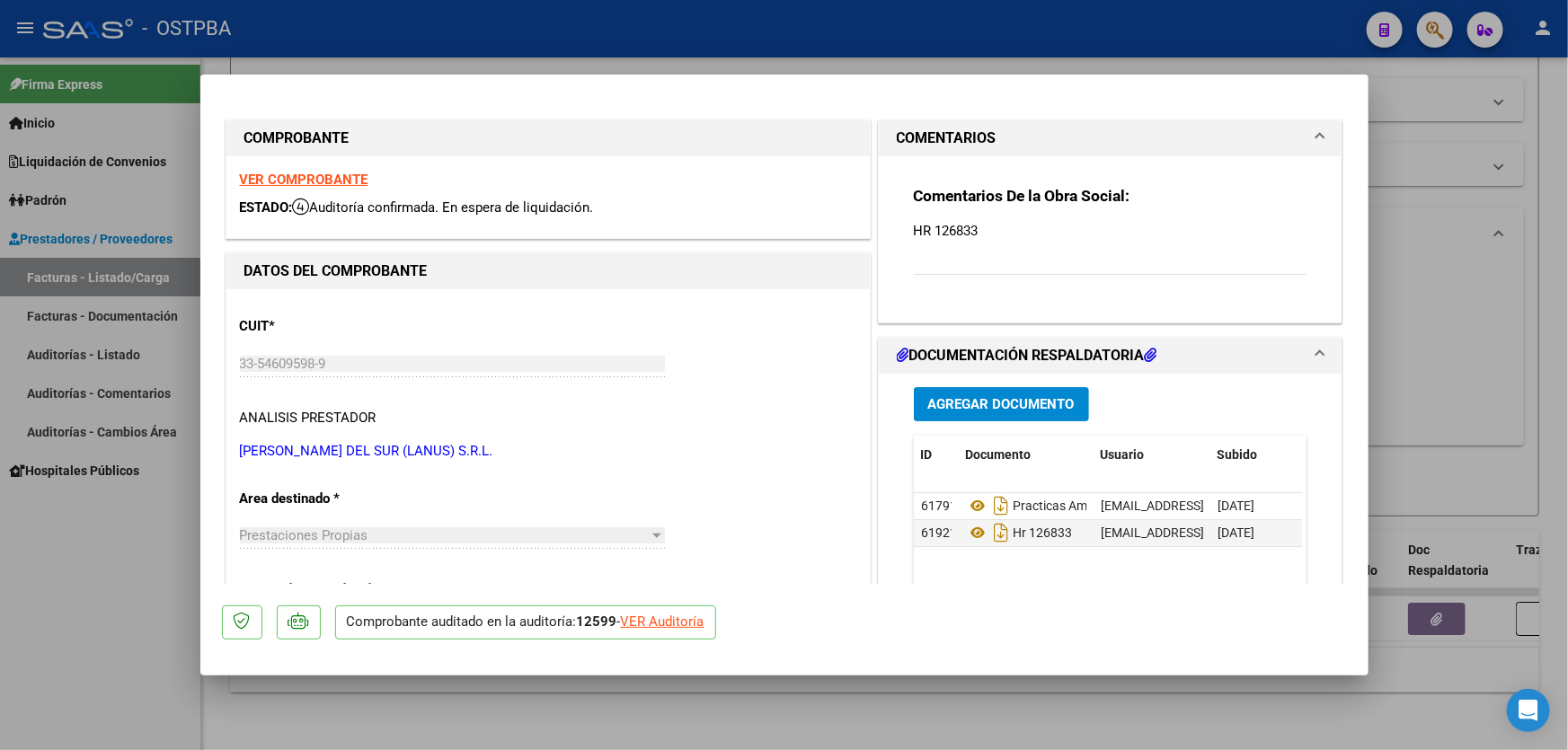
click at [1016, 400] on span "Agregar Documento" at bounding box center [1001, 405] width 147 height 17
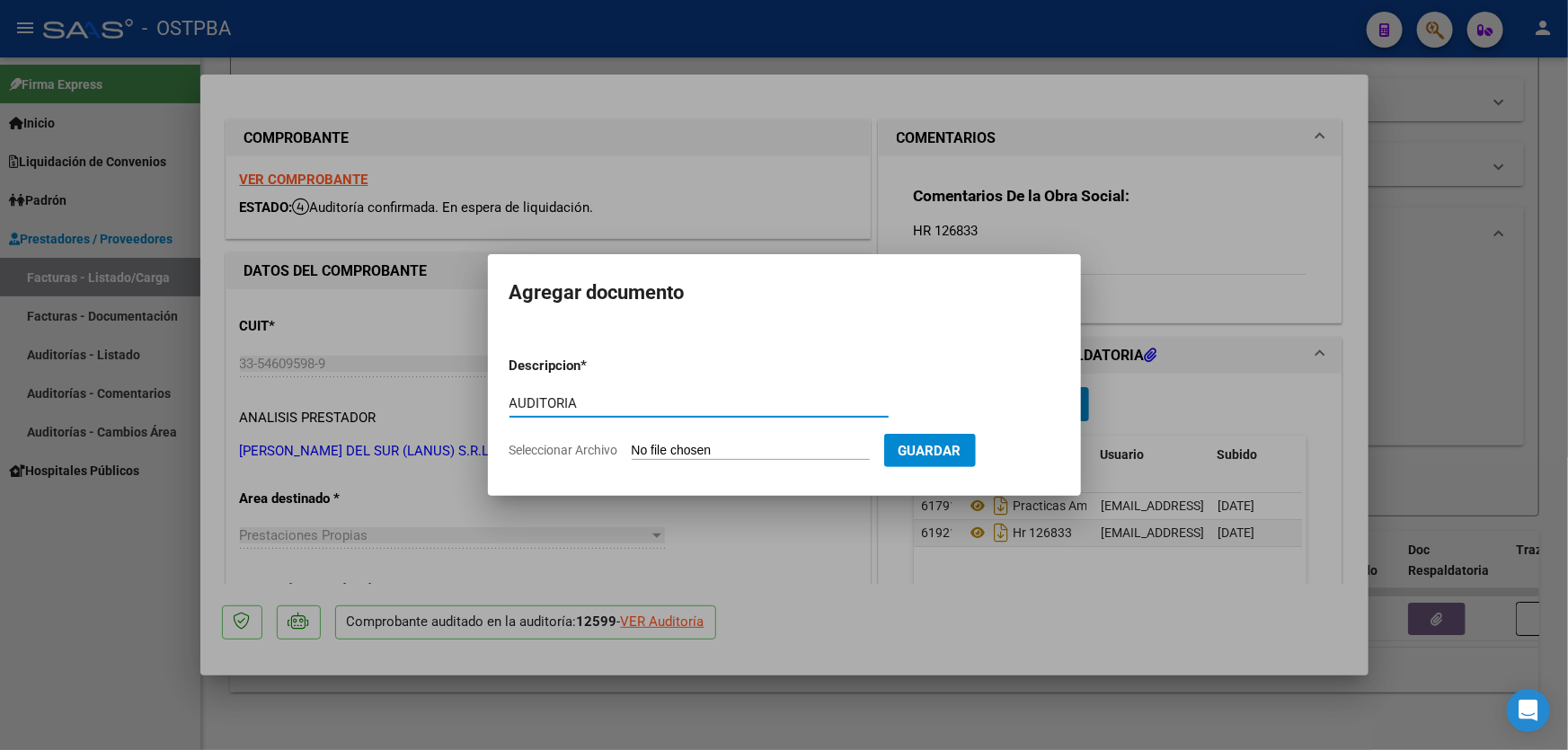
type input "AUDITORIA"
click at [648, 450] on input "Seleccionar Archivo" at bounding box center [750, 451] width 238 height 18
type input "C:\fakepath\12599.pdf"
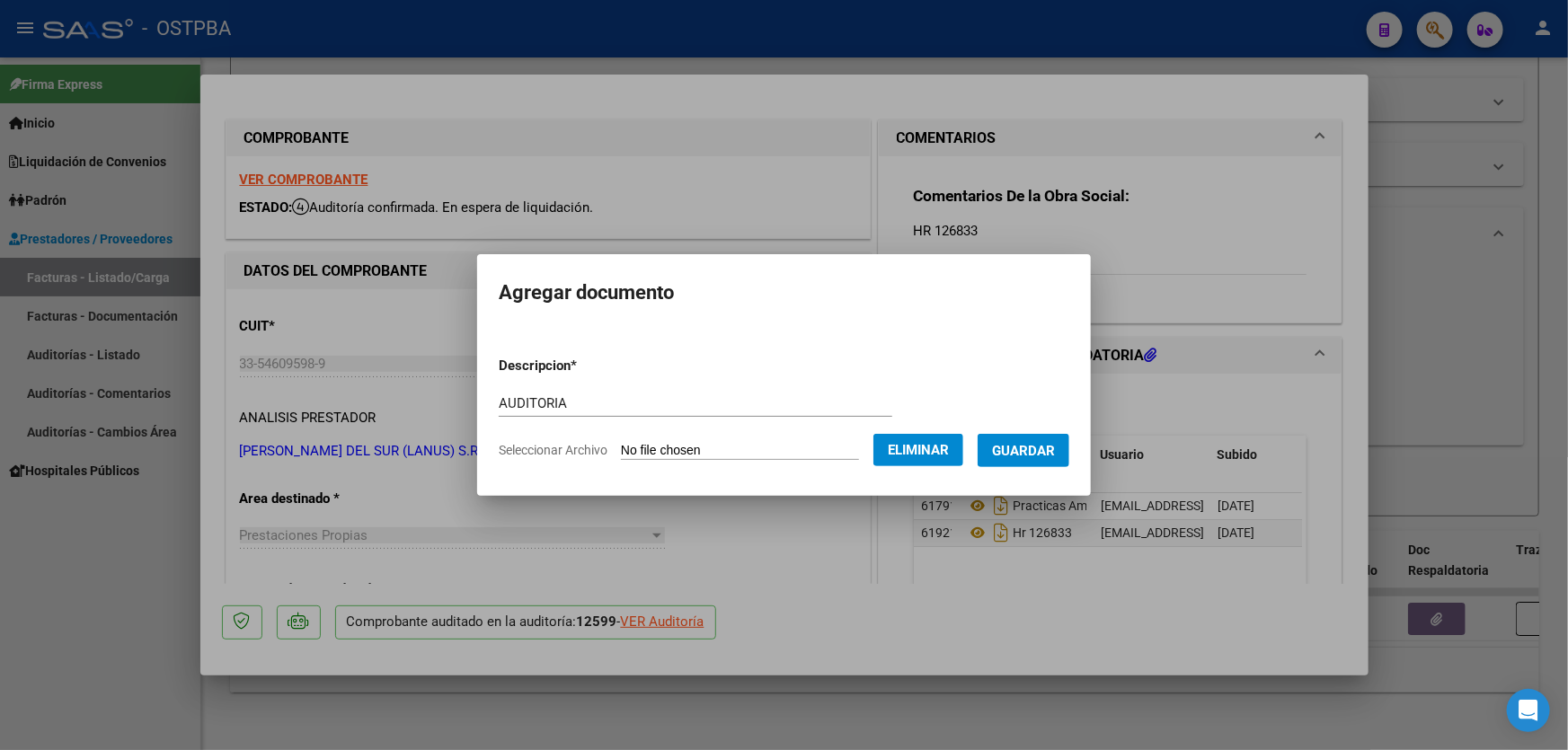
click at [1055, 454] on span "Guardar" at bounding box center [1023, 451] width 63 height 17
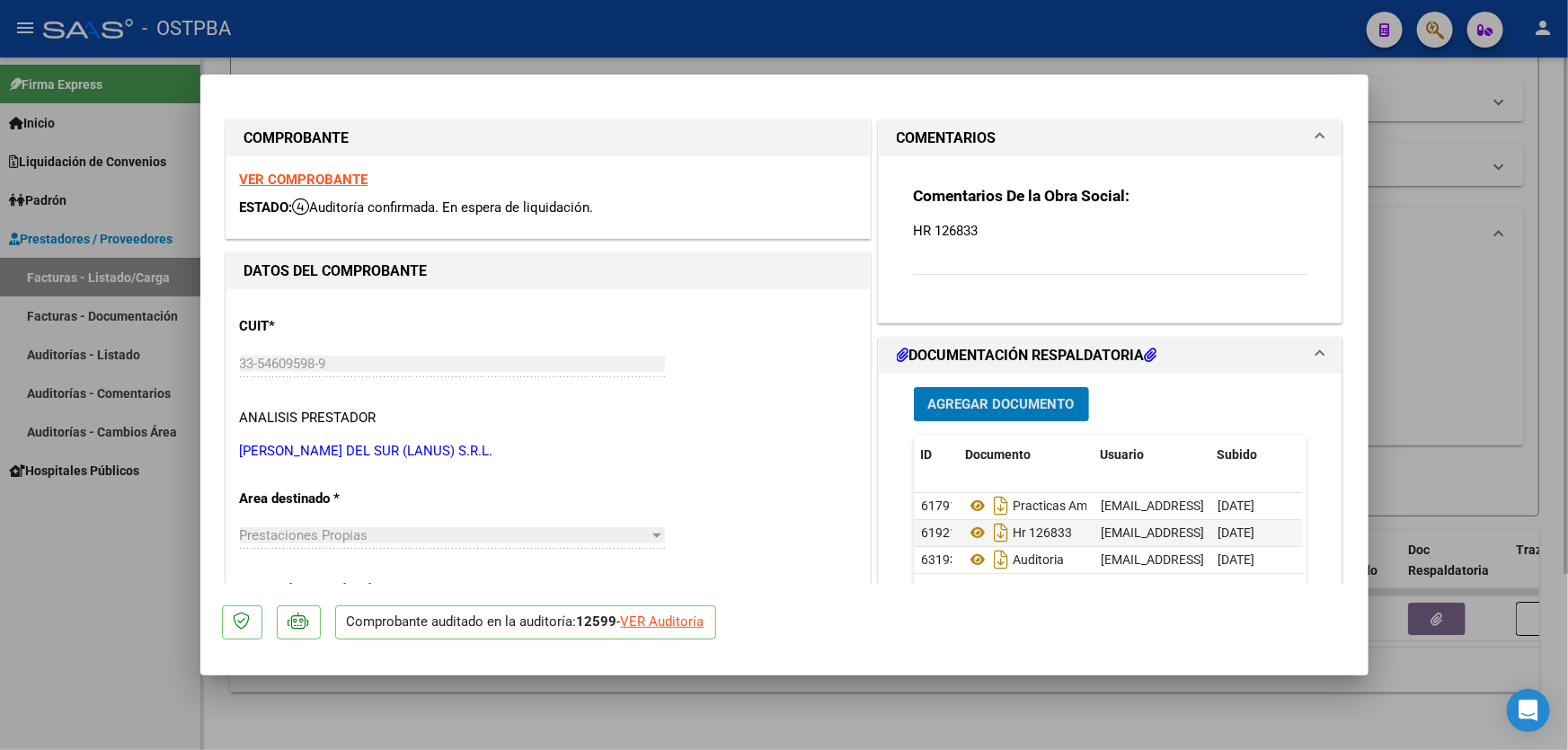
click at [1456, 420] on div at bounding box center [784, 375] width 1568 height 750
click at [1456, 420] on div "Todos Con Doc. Respaldatoria Todos Con Trazabilidad Todos Asociado a Expediente…" at bounding box center [884, 355] width 1279 height 181
type input "$ 0,00"
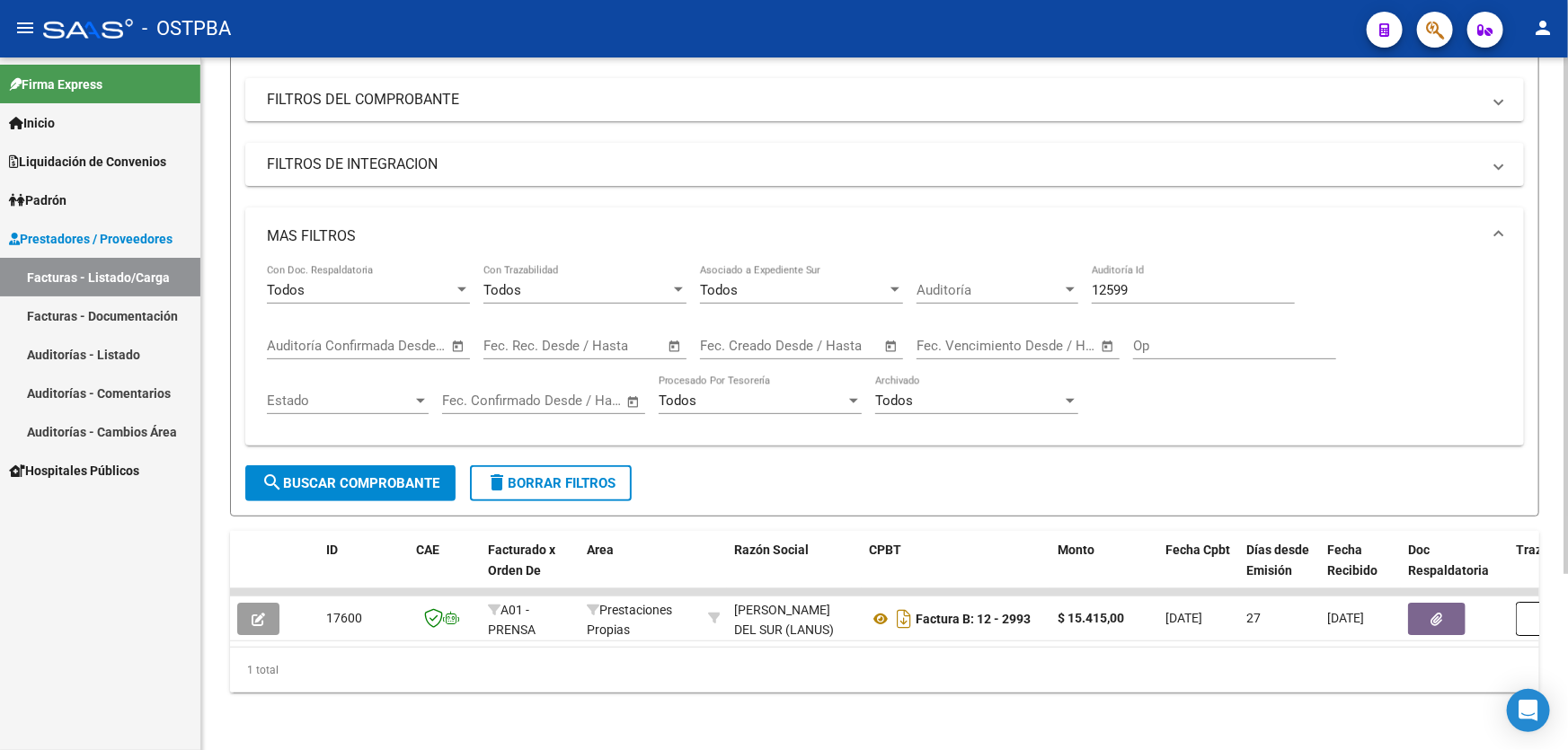
click at [1134, 282] on input "12599" at bounding box center [1193, 290] width 203 height 17
type input "12636"
click at [288, 475] on span "search Buscar Comprobante" at bounding box center [350, 484] width 178 height 17
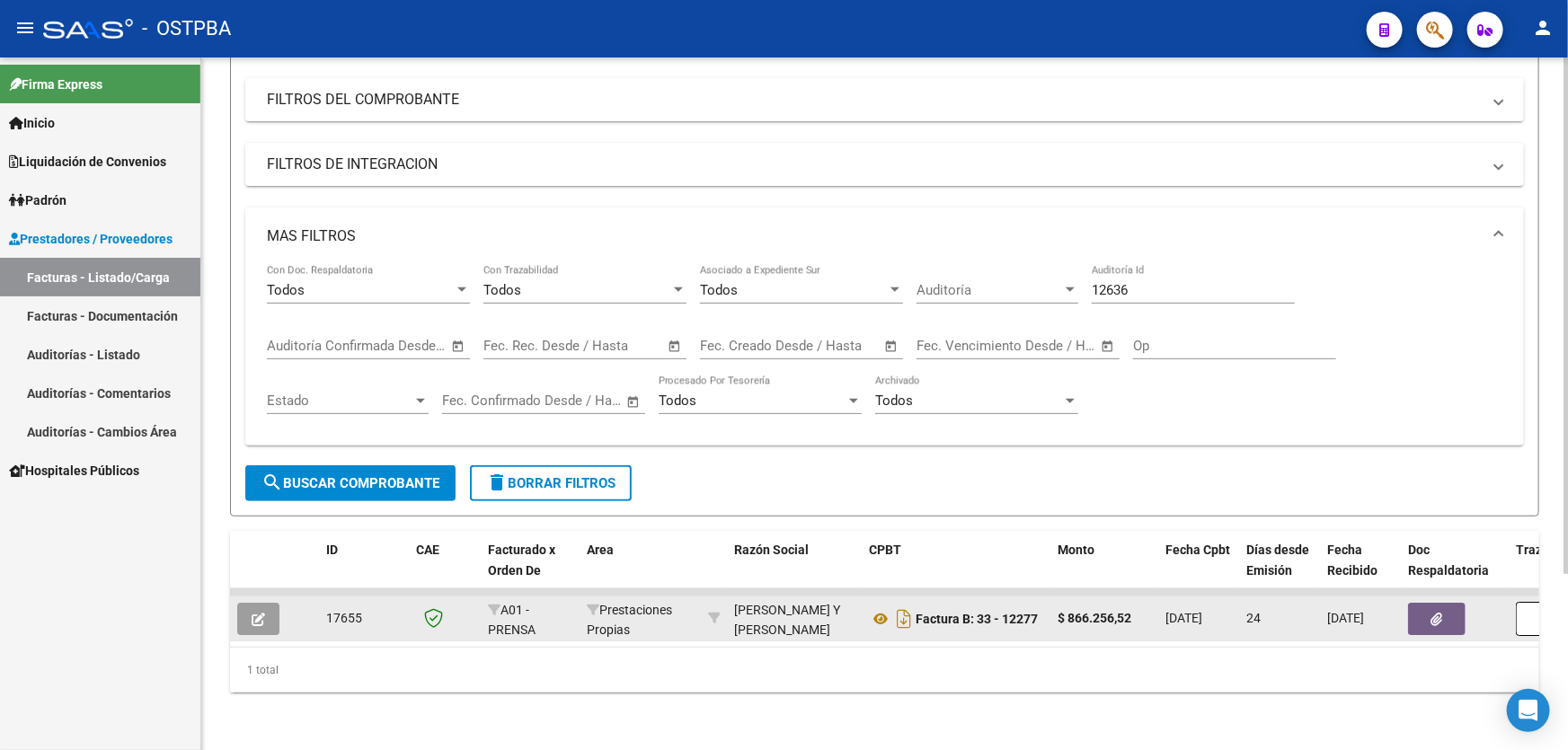
click at [257, 613] on icon "button" at bounding box center [258, 619] width 14 height 14
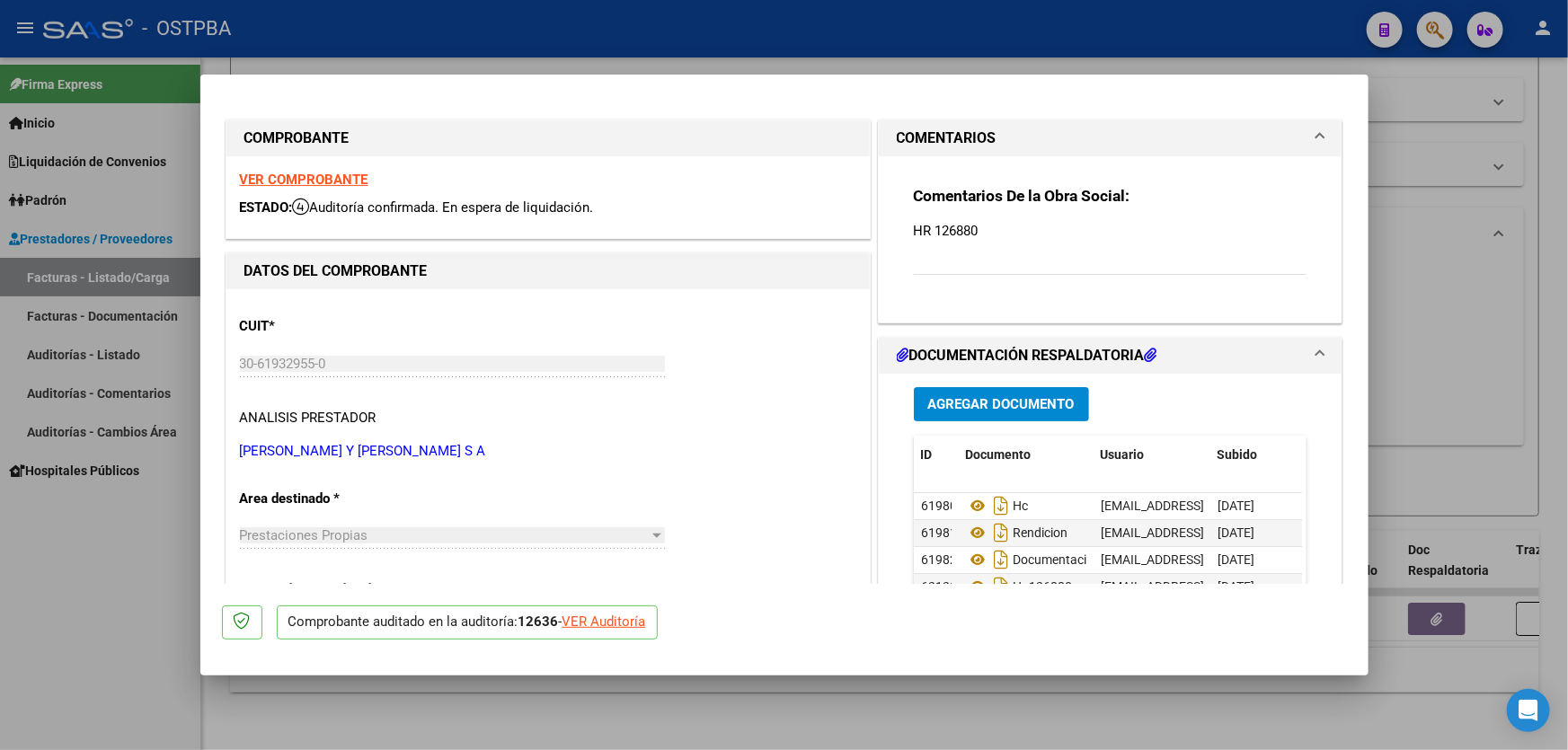
click at [1039, 404] on span "Agregar Documento" at bounding box center [1001, 405] width 147 height 17
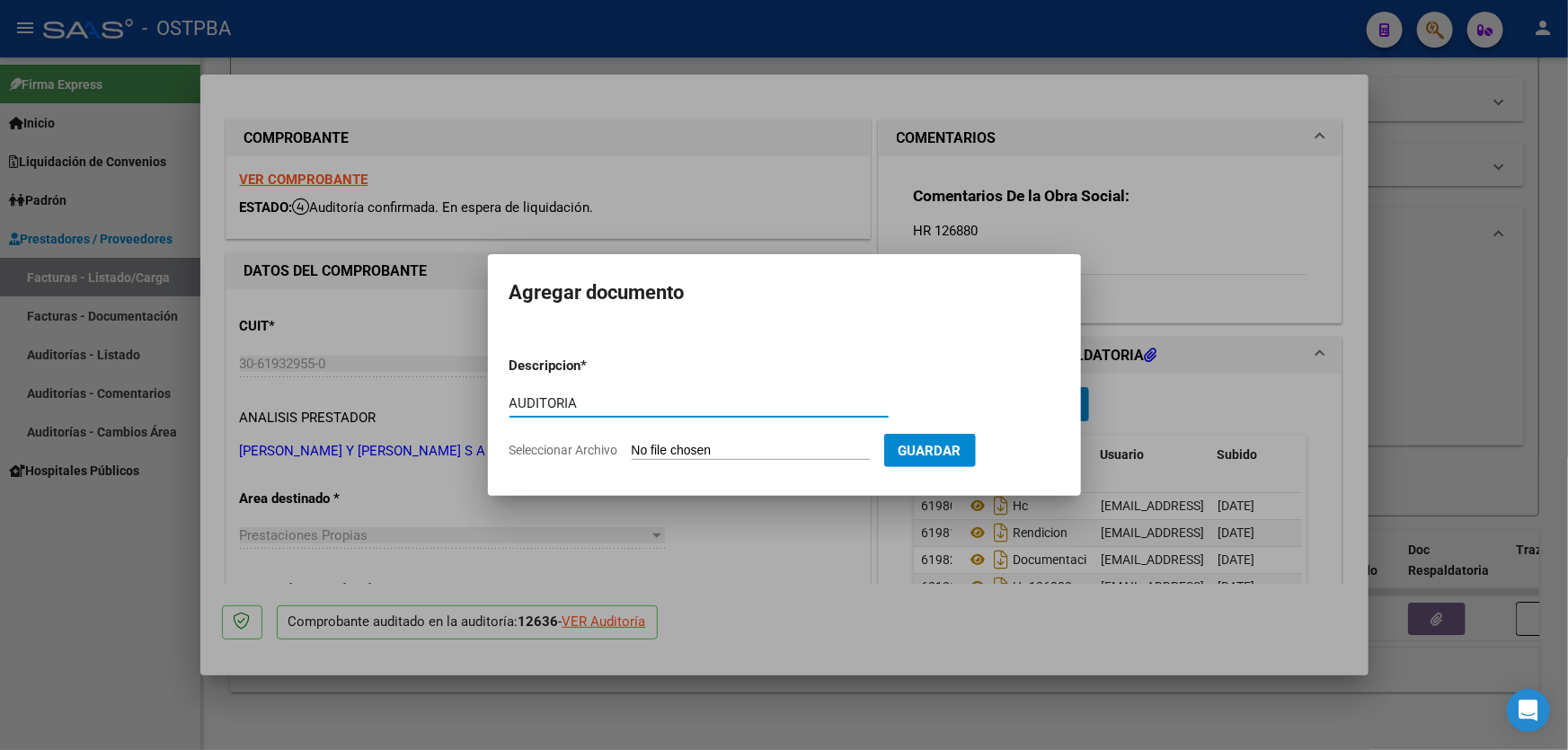
type input "AUDITORIA"
click at [689, 445] on input "Seleccionar Archivo" at bounding box center [750, 451] width 238 height 18
type input "C:\fakepath\12636.pdf"
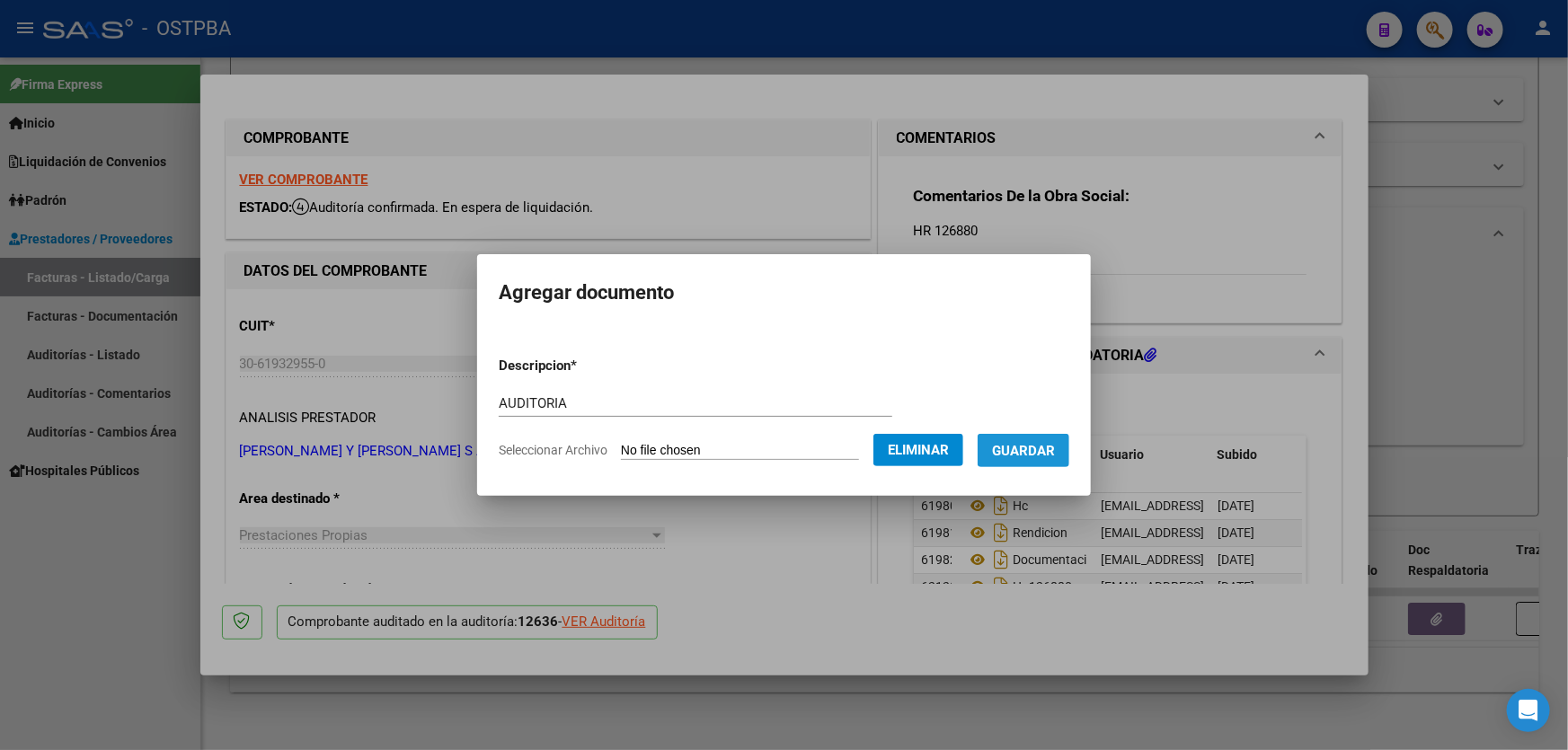
click at [1055, 449] on span "Guardar" at bounding box center [1023, 451] width 63 height 17
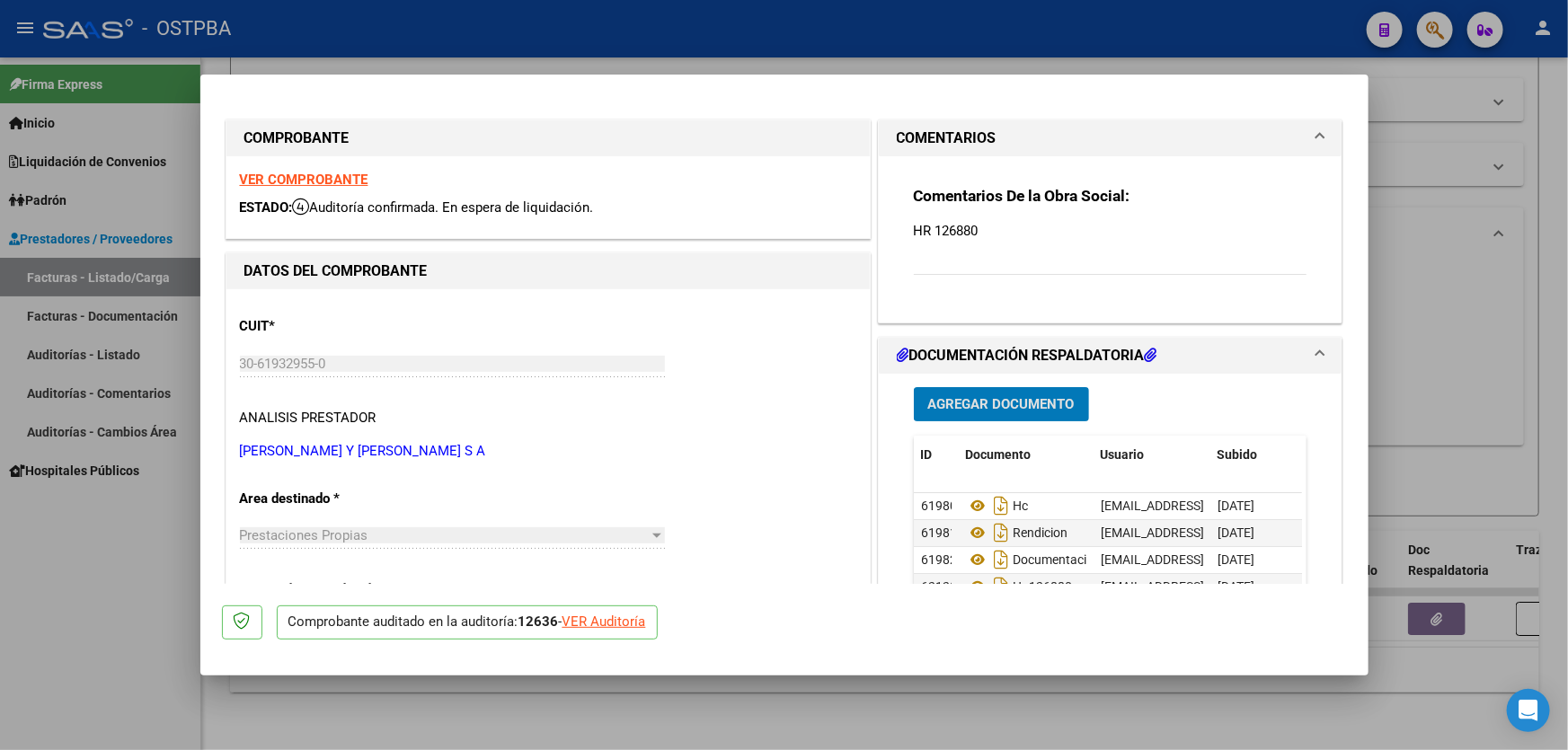
click at [1443, 383] on div at bounding box center [784, 375] width 1568 height 750
click at [1443, 383] on div "Todos Con Doc. Respaldatoria Todos Con Trazabilidad Todos Asociado a Expediente…" at bounding box center [884, 347] width 1235 height 166
type input "$ 0,00"
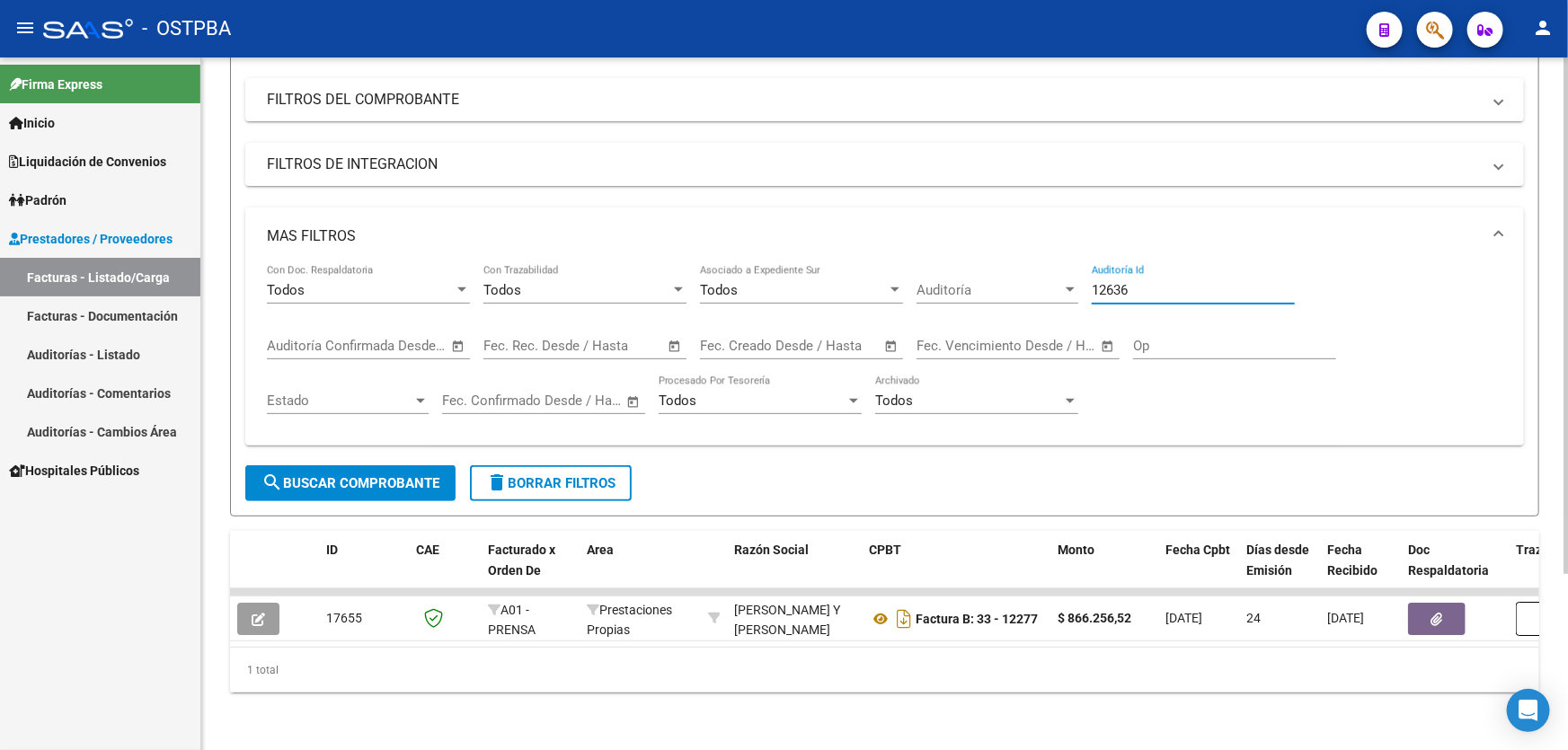
click at [1142, 282] on input "12636" at bounding box center [1193, 290] width 203 height 17
type input "12595"
click at [286, 475] on span "search Buscar Comprobante" at bounding box center [350, 484] width 178 height 17
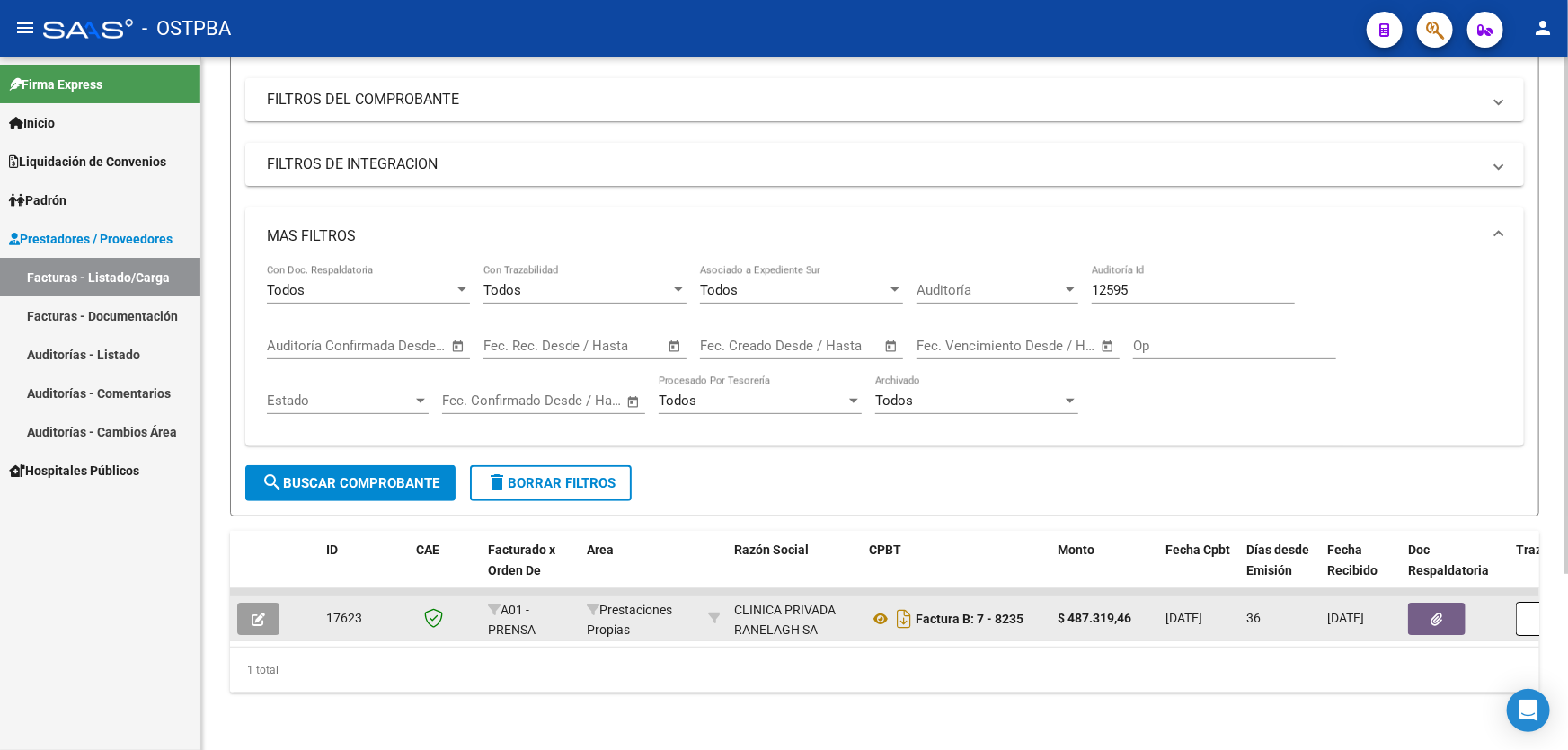
click at [259, 613] on icon "button" at bounding box center [258, 619] width 14 height 14
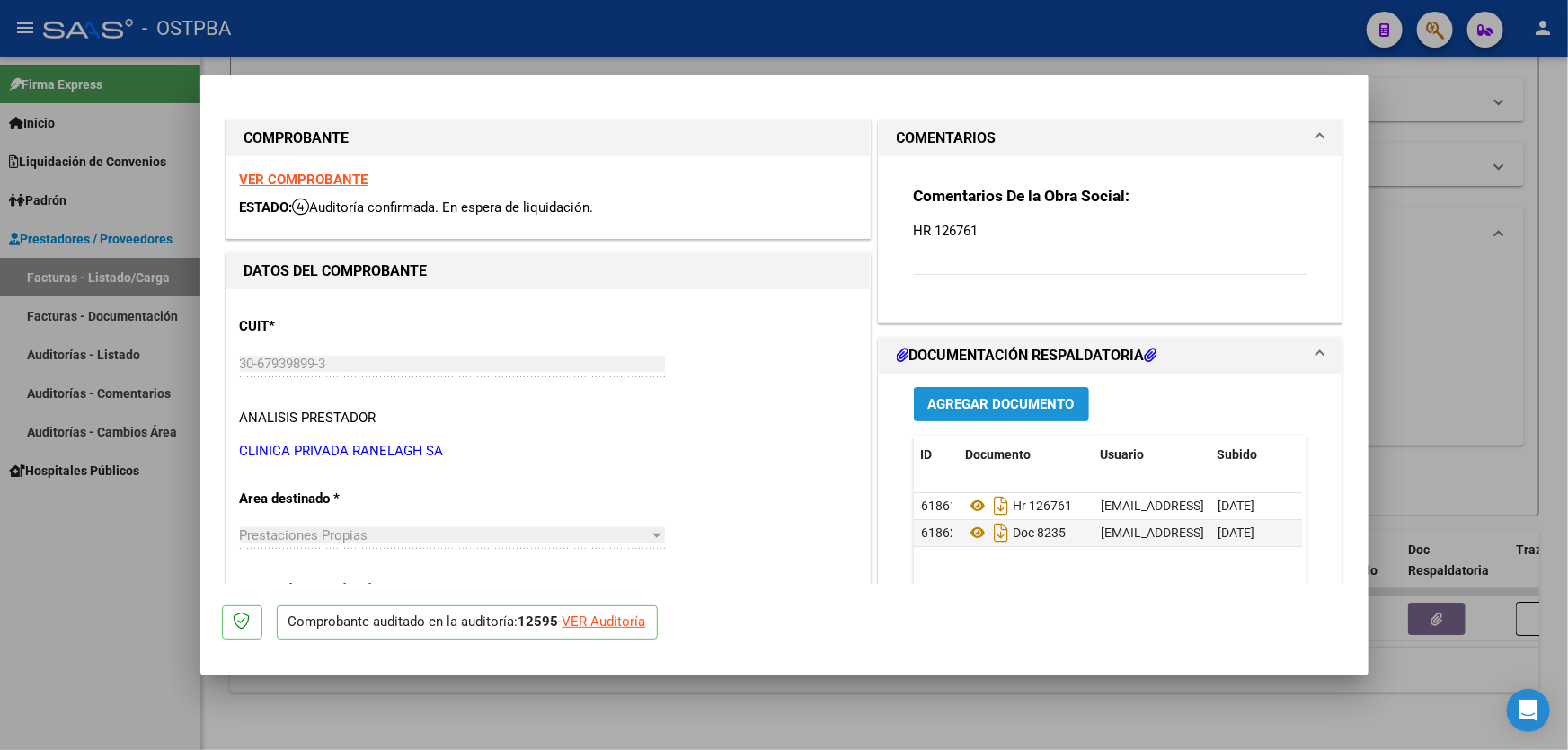
click at [991, 407] on span "Agregar Documento" at bounding box center [1001, 405] width 147 height 17
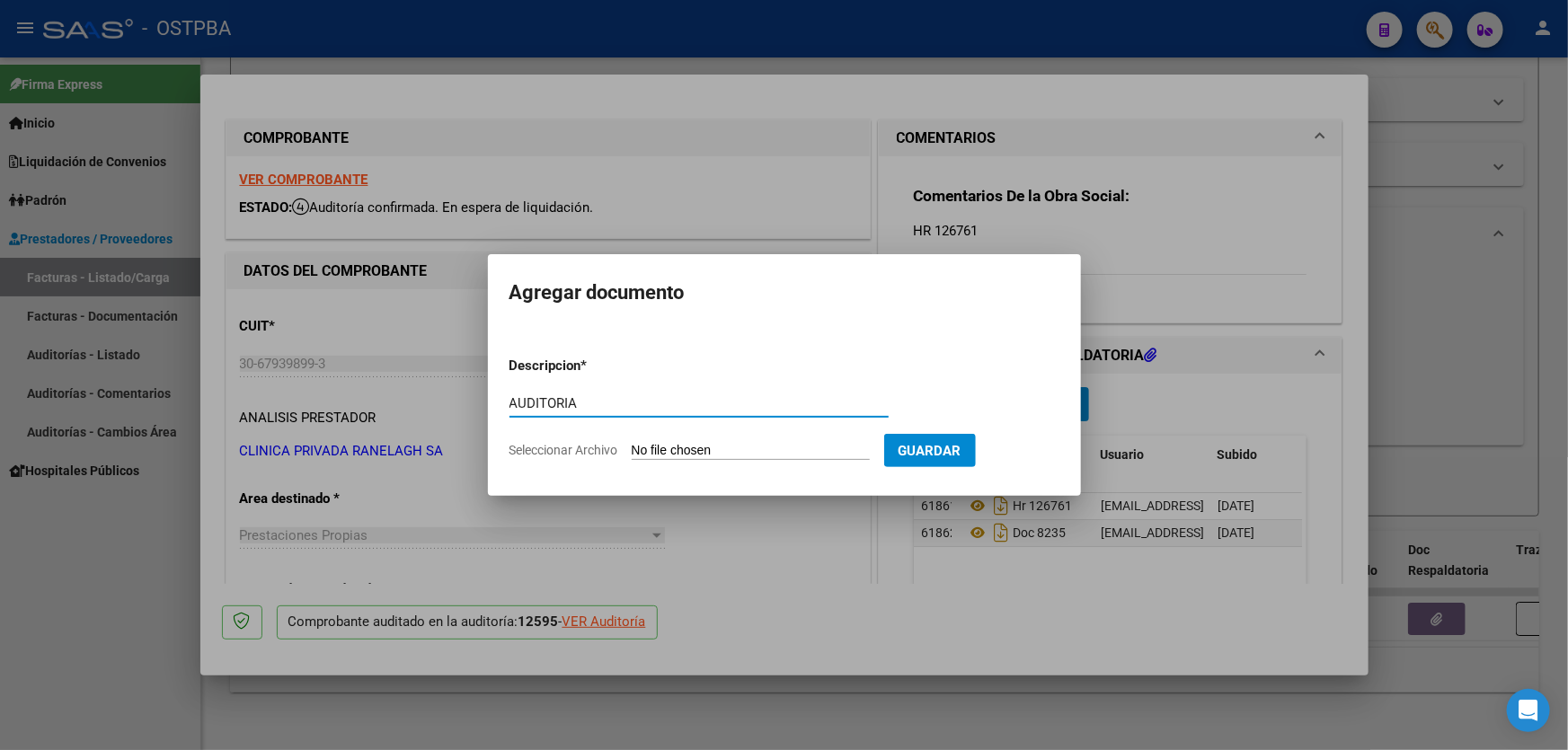
type input "AUDITORIA"
click at [654, 451] on input "Seleccionar Archivo" at bounding box center [750, 451] width 238 height 18
type input "C:\fakepath\12595.pdf"
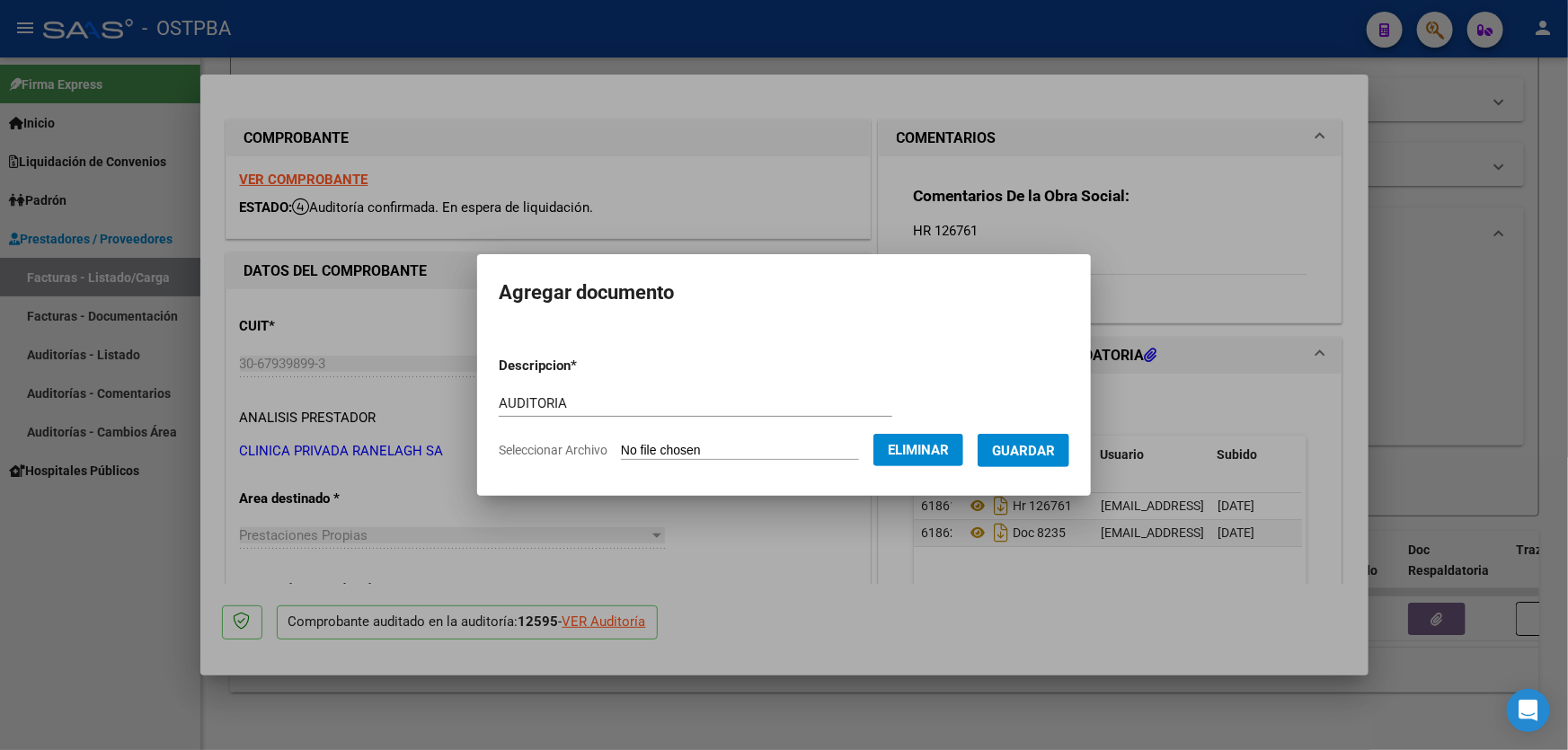
click at [1052, 446] on span "Guardar" at bounding box center [1023, 451] width 63 height 17
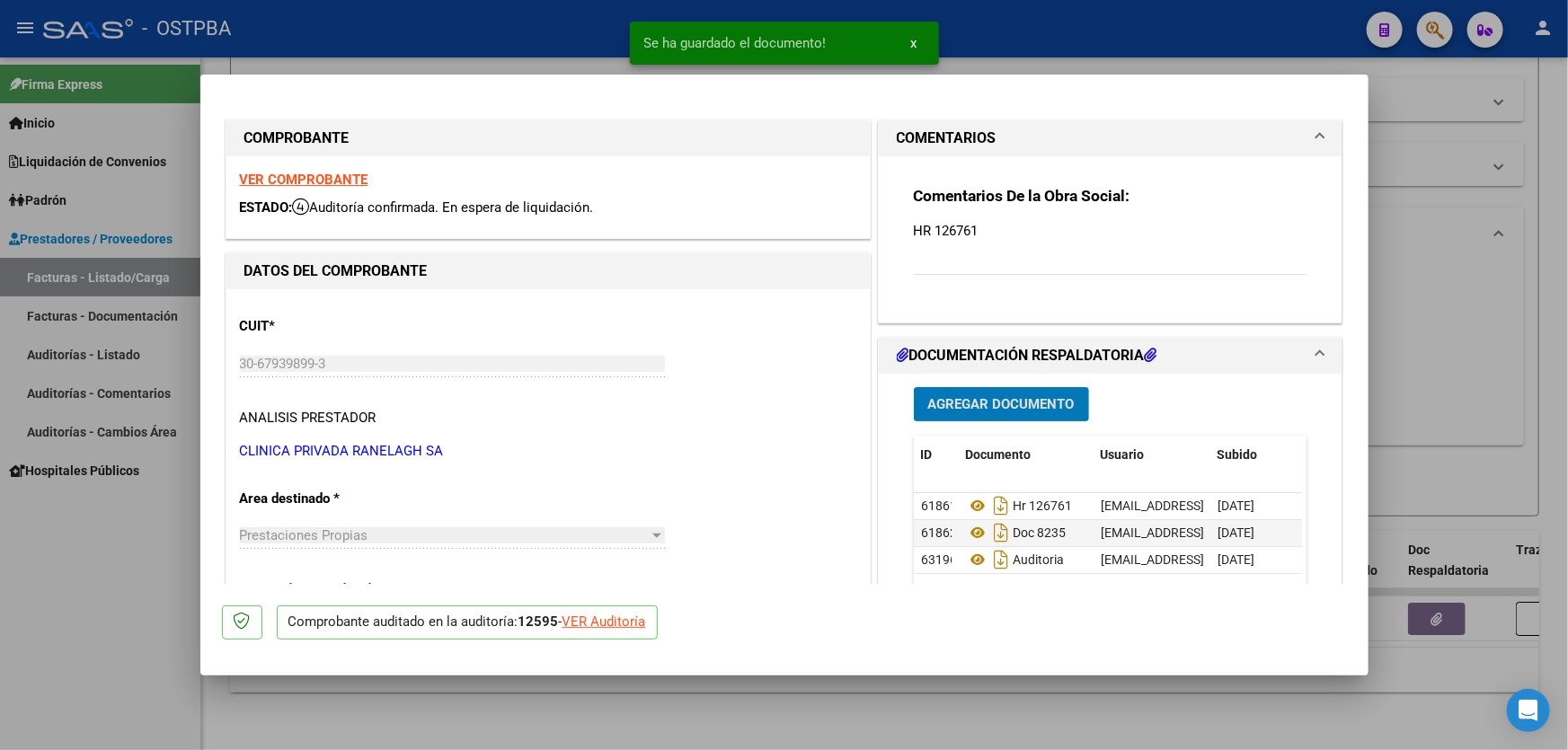
click at [1414, 388] on div at bounding box center [784, 375] width 1568 height 750
click at [1414, 388] on div "Todos Con Doc. Respaldatoria Todos Con Trazabilidad Todos Asociado a Expediente…" at bounding box center [884, 347] width 1235 height 166
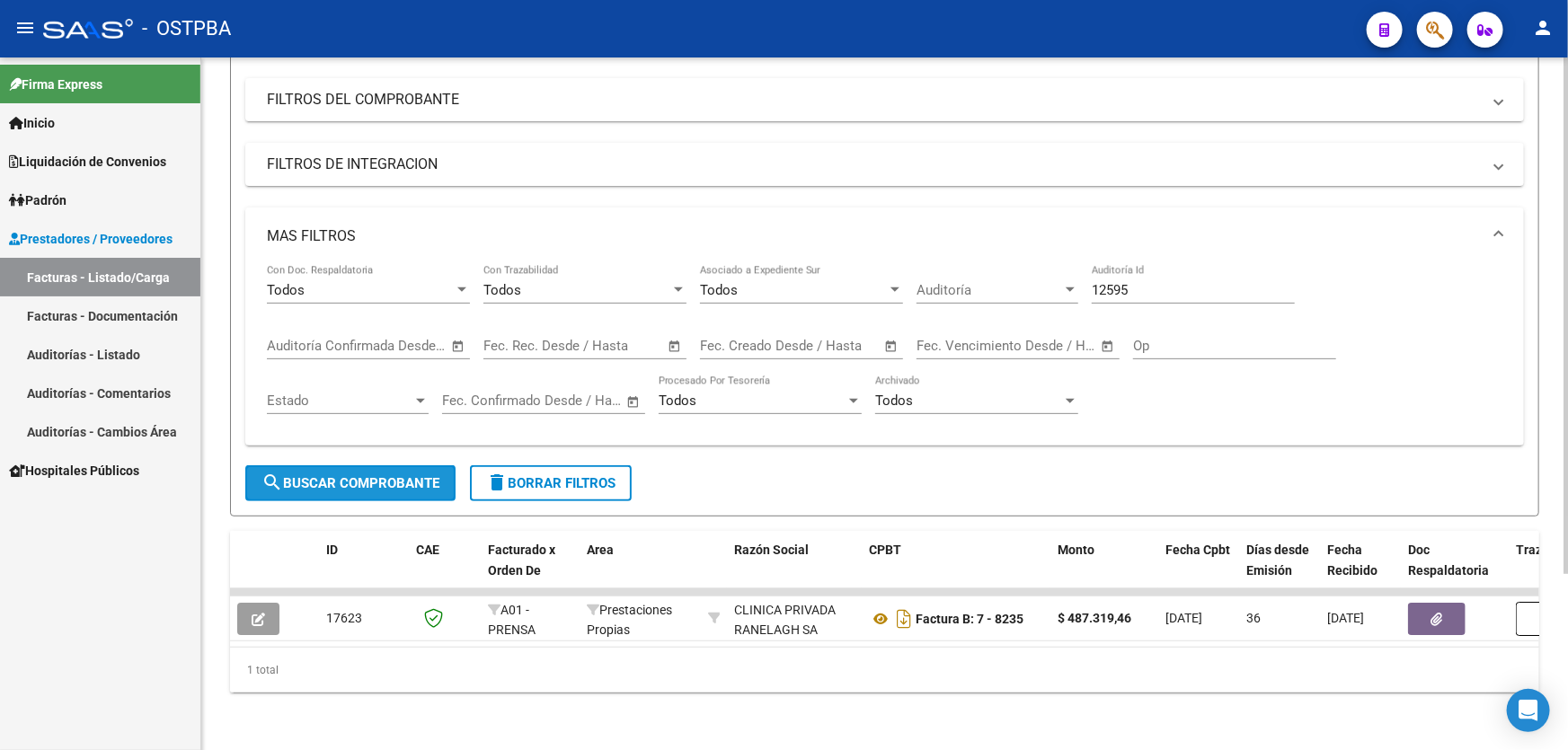
drag, startPoint x: 297, startPoint y: 466, endPoint x: 308, endPoint y: 457, distance: 14.2
click at [298, 475] on span "search Buscar Comprobante" at bounding box center [350, 484] width 178 height 17
click at [1178, 283] on input "12595" at bounding box center [1193, 290] width 203 height 17
type input "12569"
click at [342, 475] on span "search Buscar Comprobante" at bounding box center [350, 484] width 178 height 17
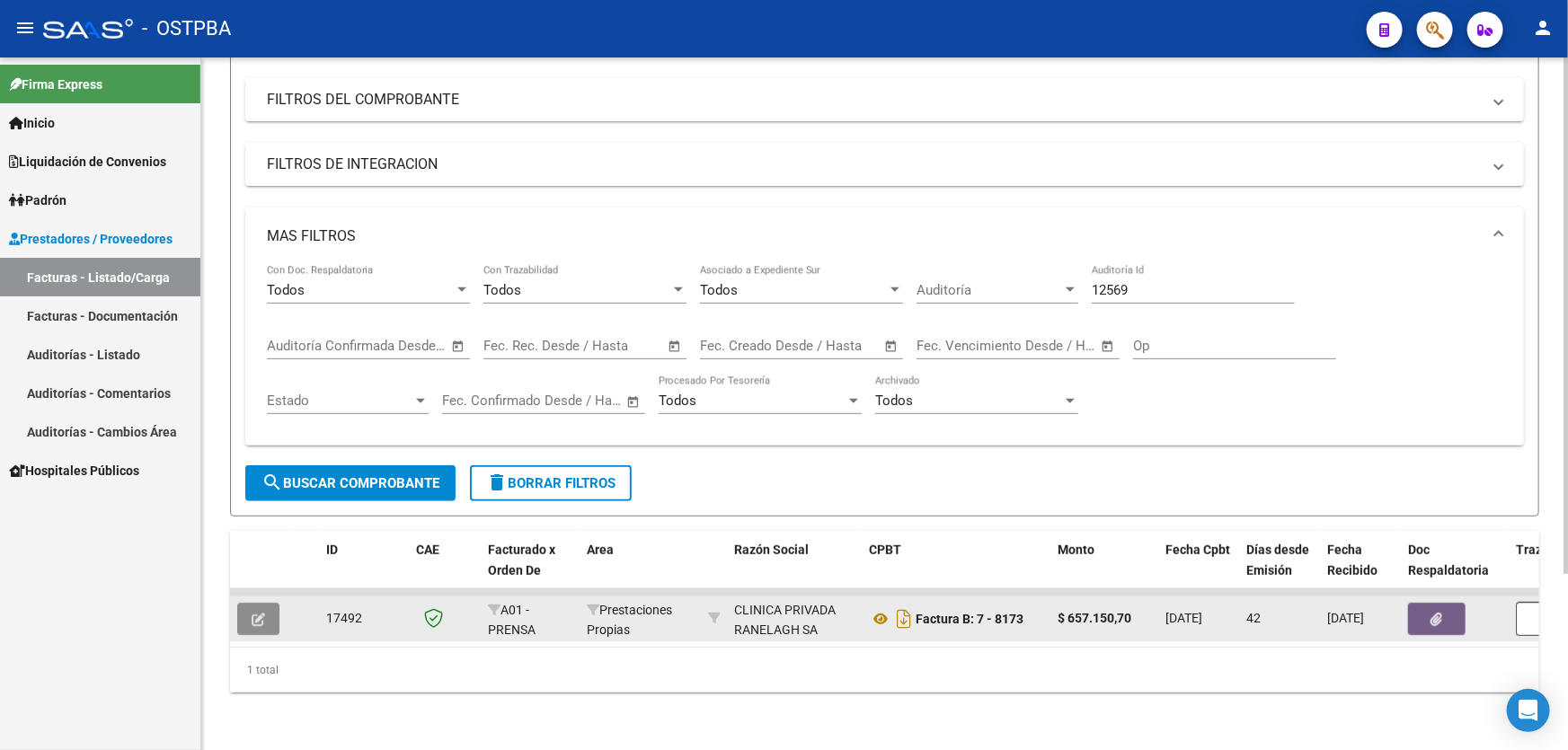
click at [261, 613] on icon "button" at bounding box center [258, 619] width 14 height 14
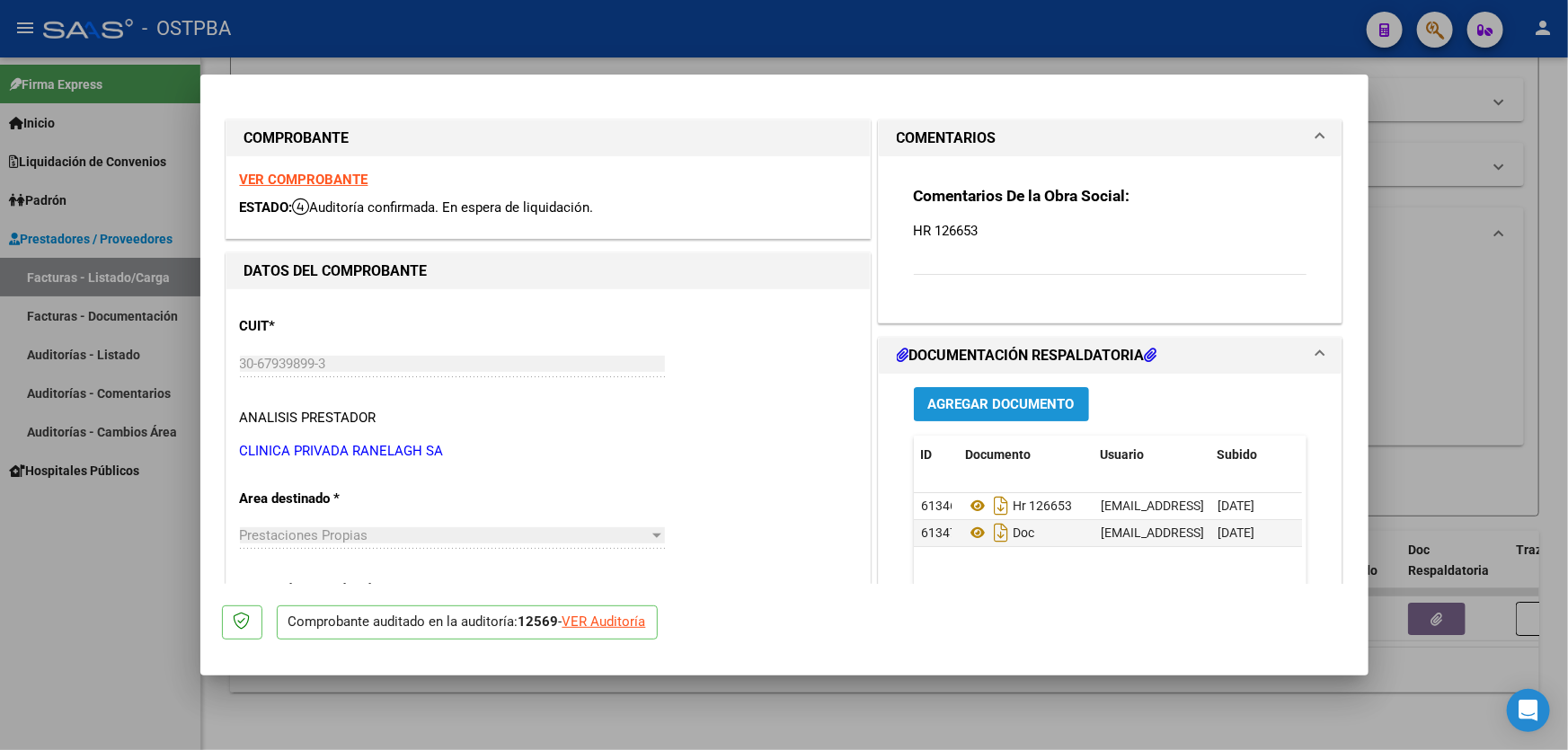
click at [981, 402] on span "Agregar Documento" at bounding box center [1001, 405] width 147 height 17
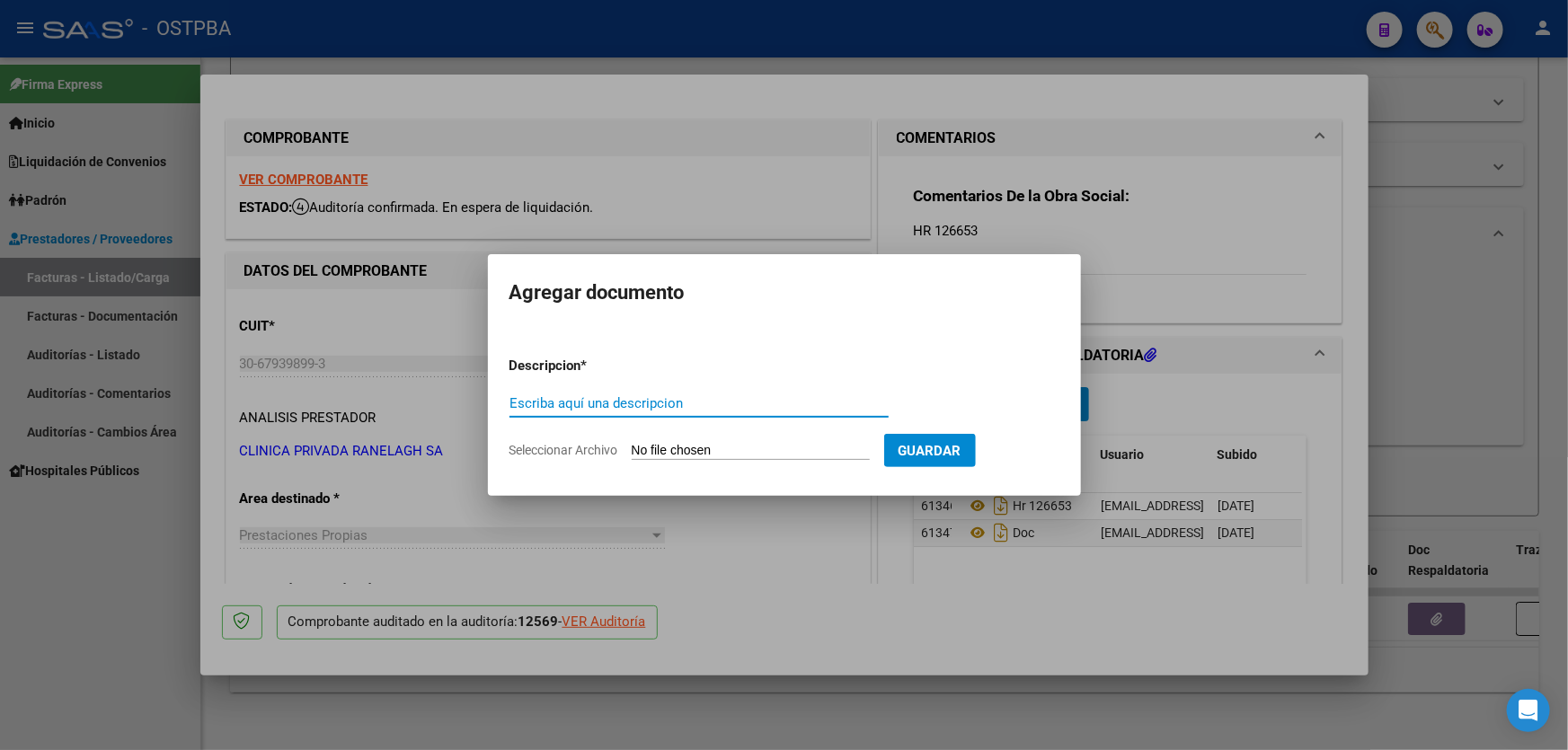
paste input "AUDITORIA"
type input "AUDITORIA"
click at [577, 216] on div at bounding box center [784, 375] width 1568 height 750
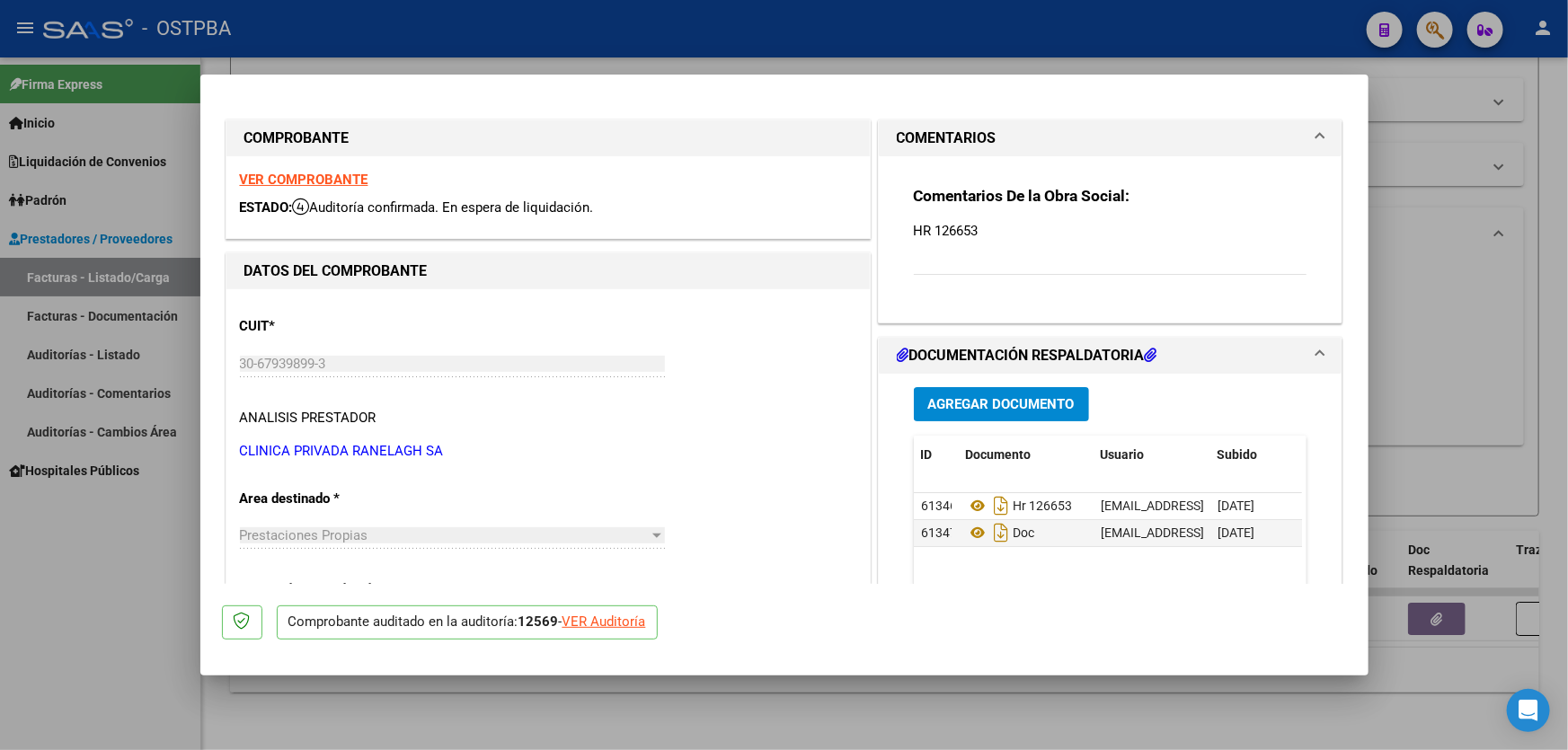
click at [1006, 408] on span "Agregar Documento" at bounding box center [1001, 405] width 147 height 17
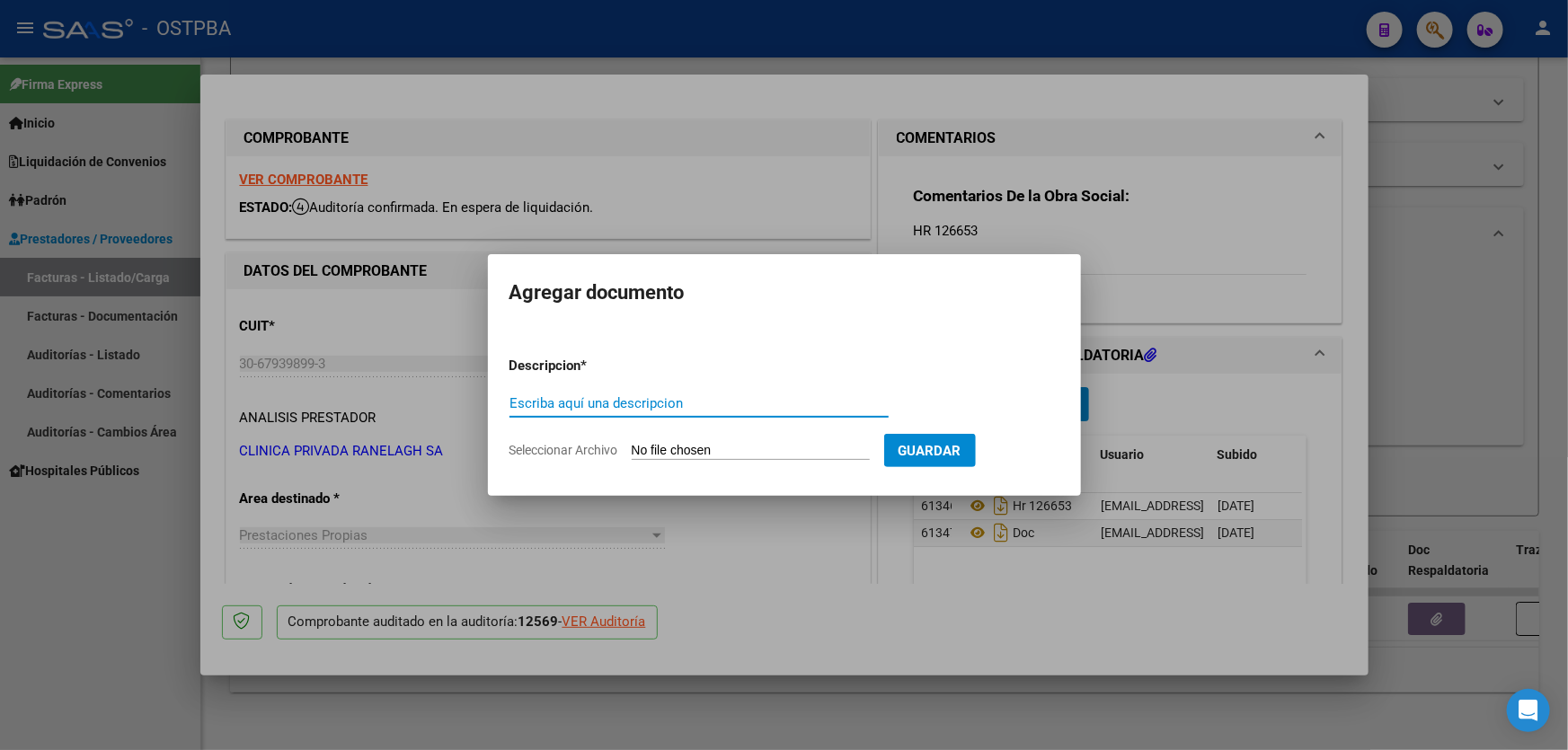
paste input "AUDITORIA"
type input "AUDITORIA"
click at [549, 212] on div at bounding box center [784, 375] width 1568 height 750
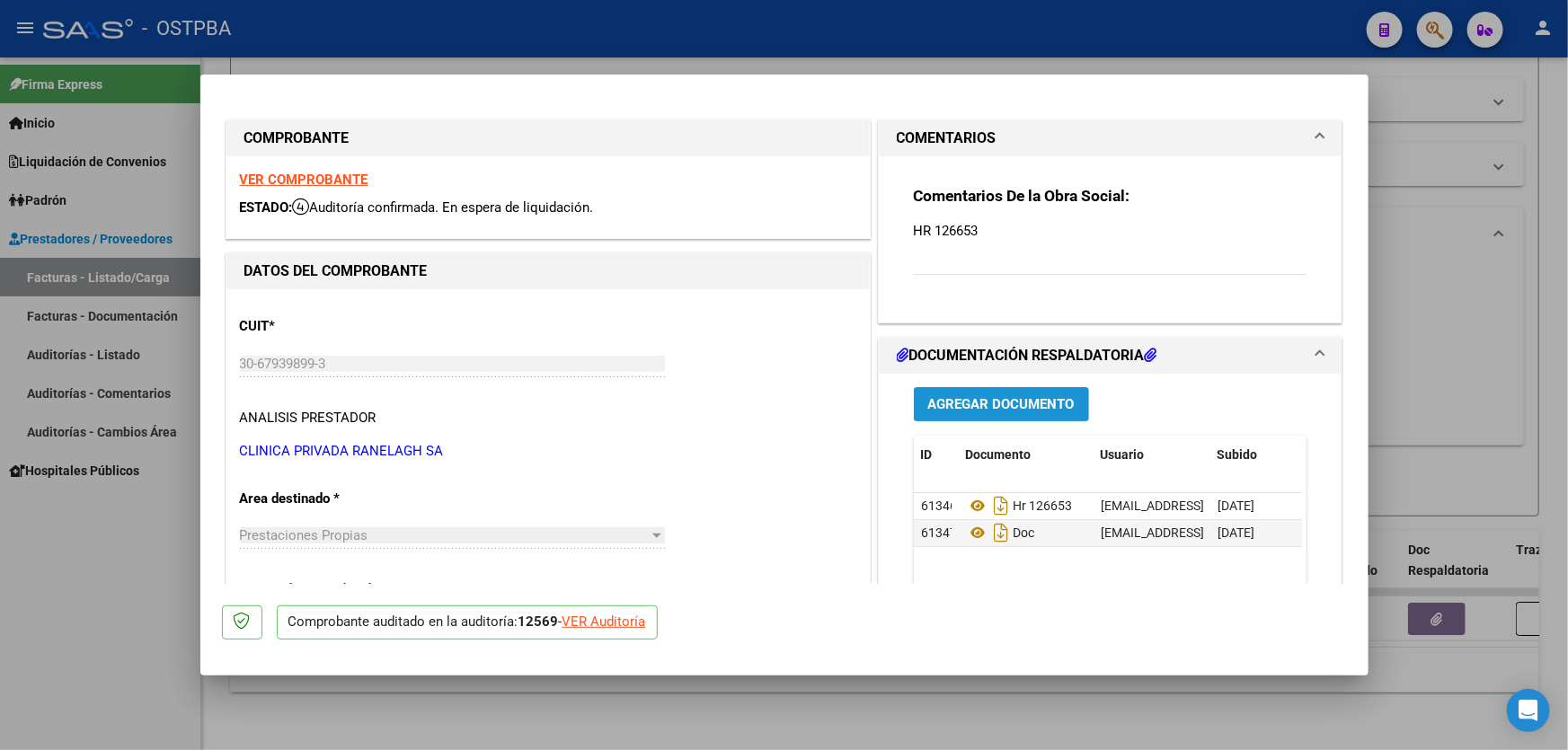
click at [1021, 401] on span "Agregar Documento" at bounding box center [1001, 405] width 147 height 17
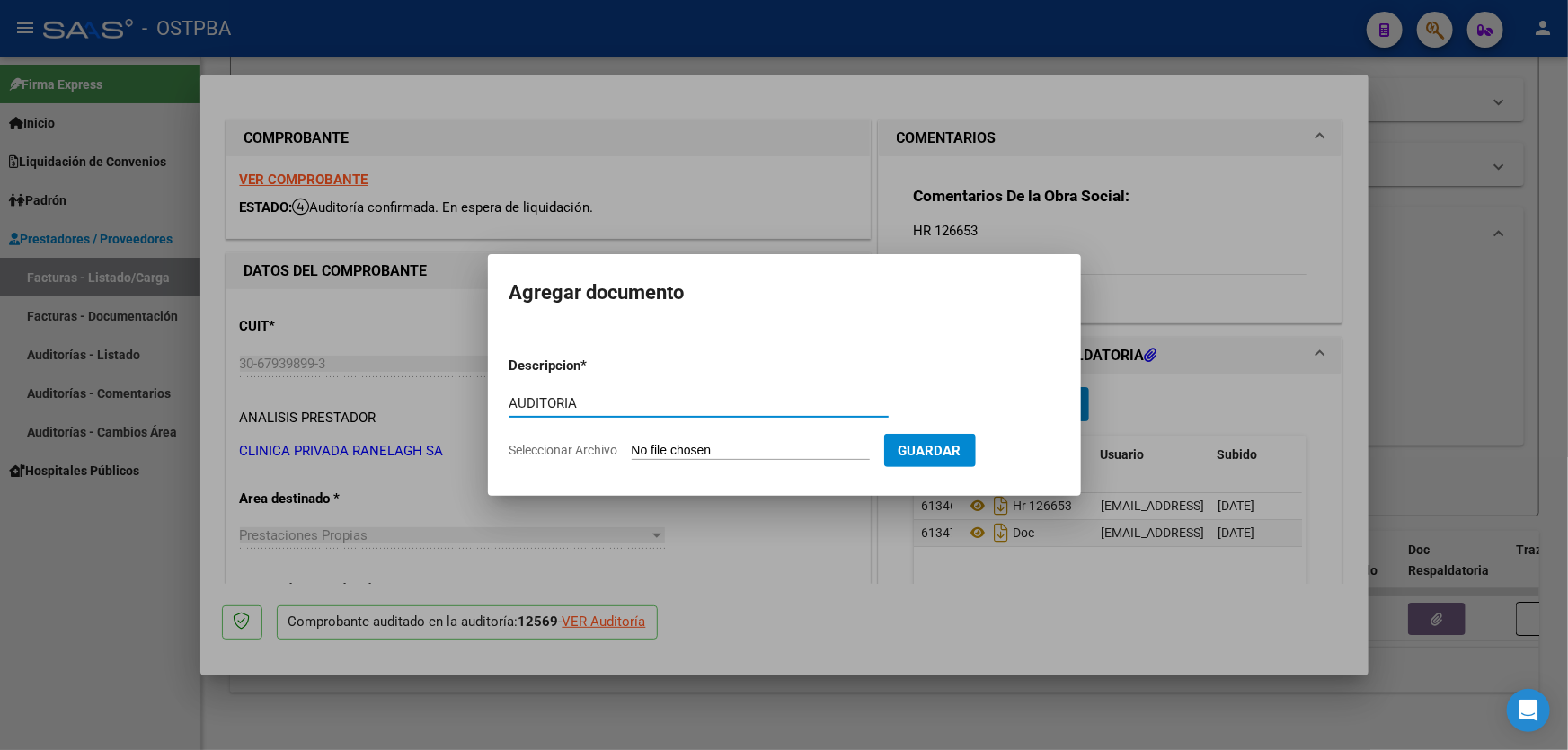
type input "AUDITORIA"
click at [645, 450] on input "Seleccionar Archivo" at bounding box center [750, 451] width 238 height 18
type input "C:\fakepath\12569.pdf"
click at [183, 130] on div at bounding box center [784, 375] width 1568 height 750
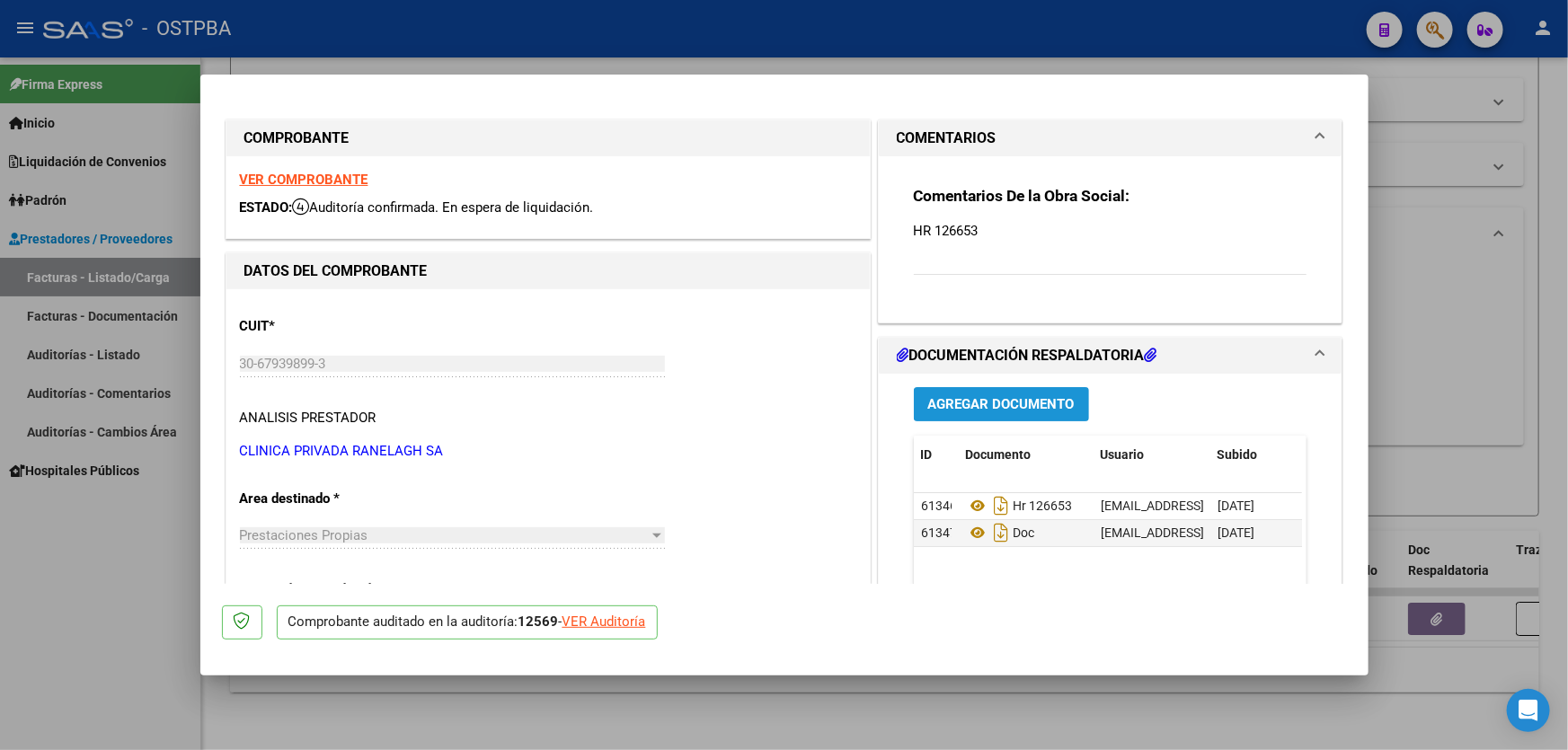
click at [992, 397] on span "Agregar Documento" at bounding box center [1001, 405] width 147 height 17
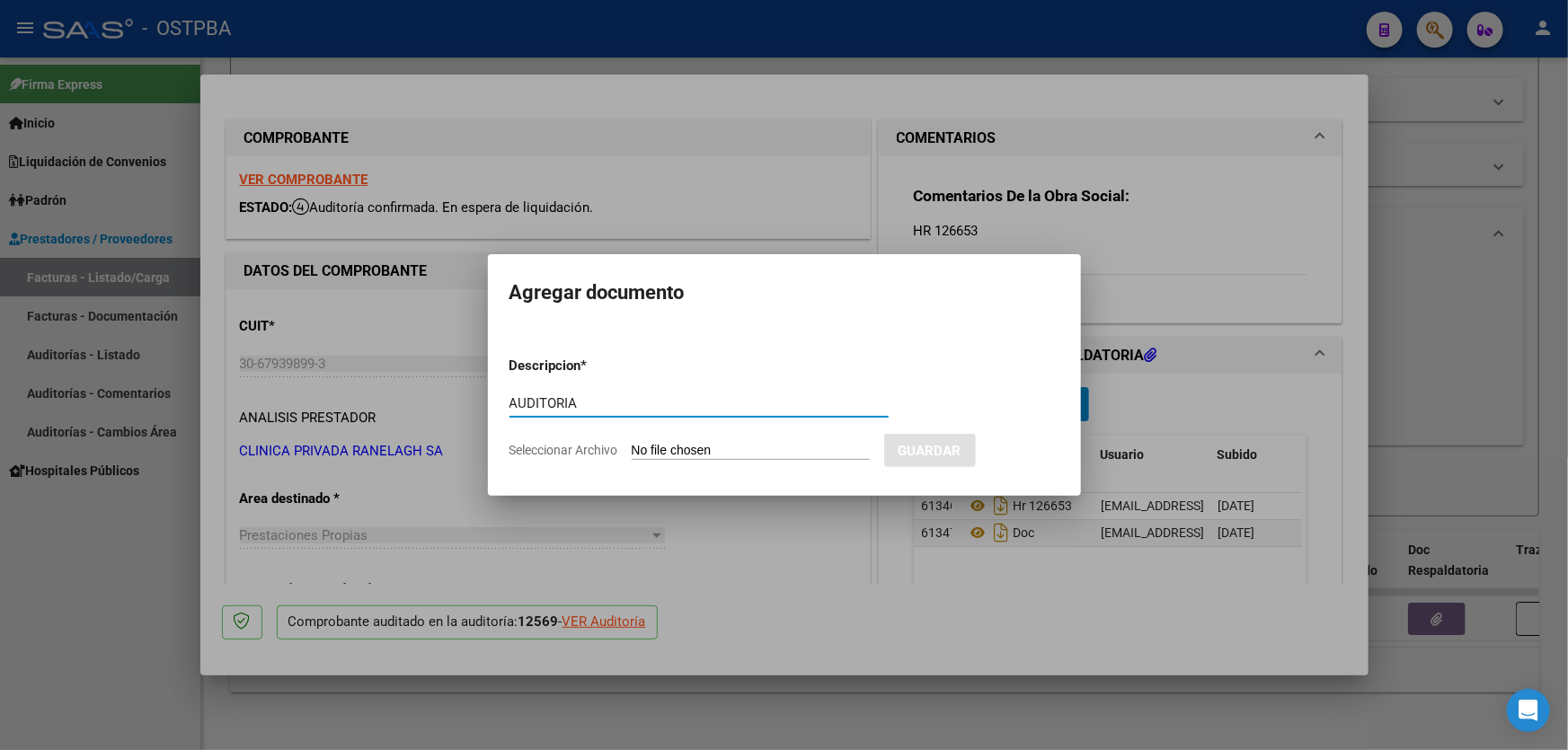
type input "AUDITORIA"
click at [650, 447] on input "Seleccionar Archivo" at bounding box center [750, 451] width 238 height 18
type input "C:\fakepath\12569.pdf"
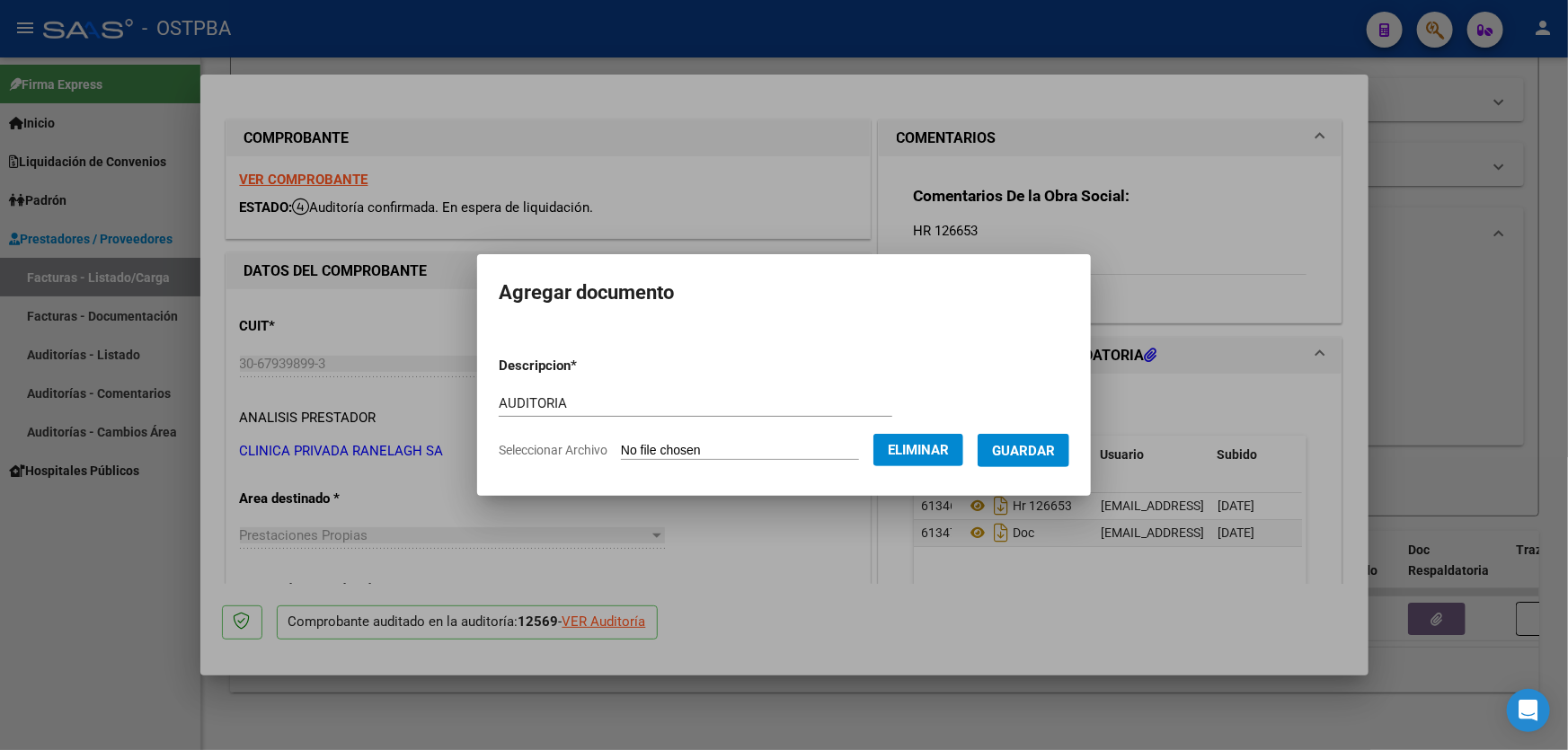
click at [1049, 456] on span "Guardar" at bounding box center [1023, 451] width 63 height 17
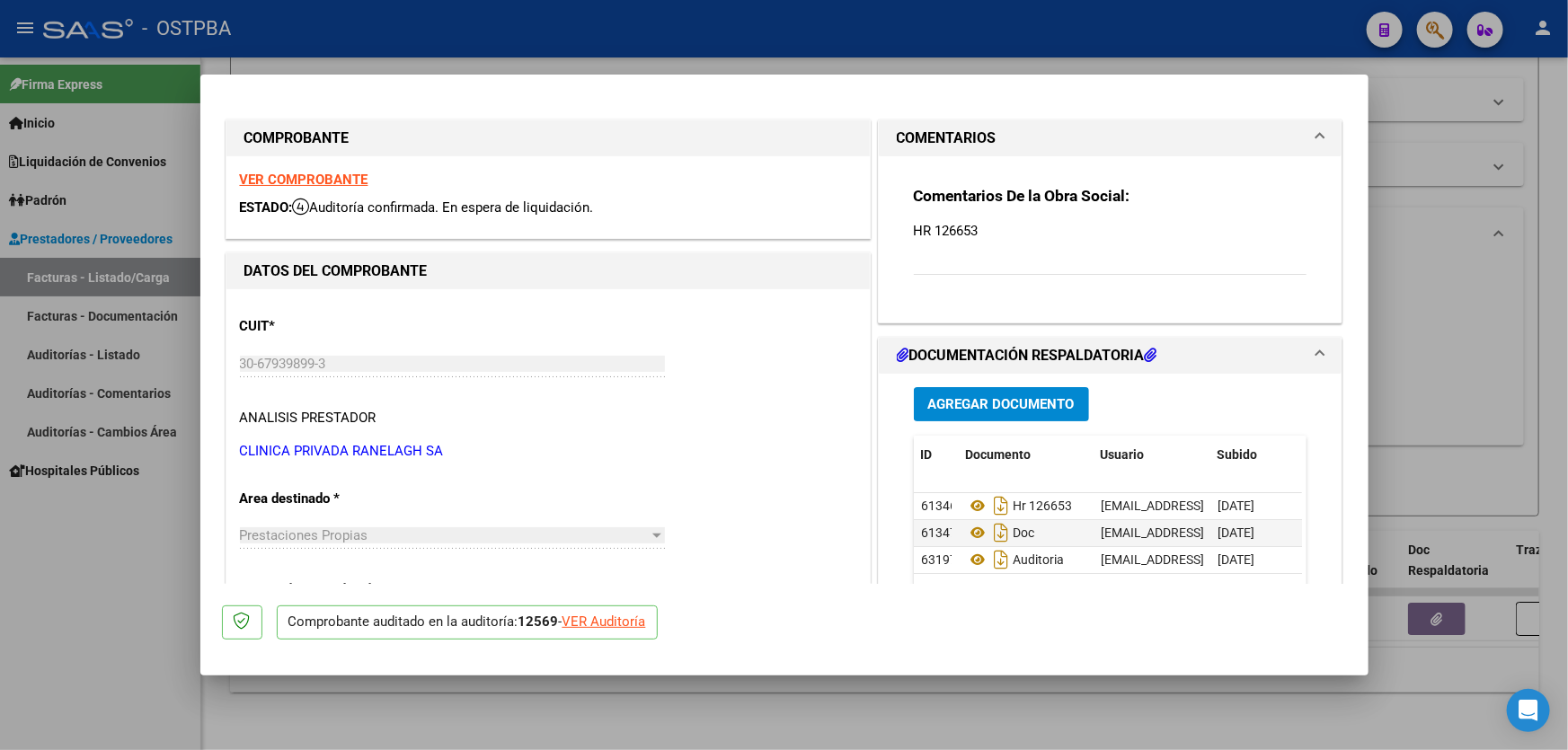
click at [1416, 380] on div at bounding box center [784, 375] width 1568 height 750
click at [1416, 380] on div "Todos Con Doc. Respaldatoria Todos Con Trazabilidad Todos Asociado a Expediente…" at bounding box center [884, 347] width 1235 height 166
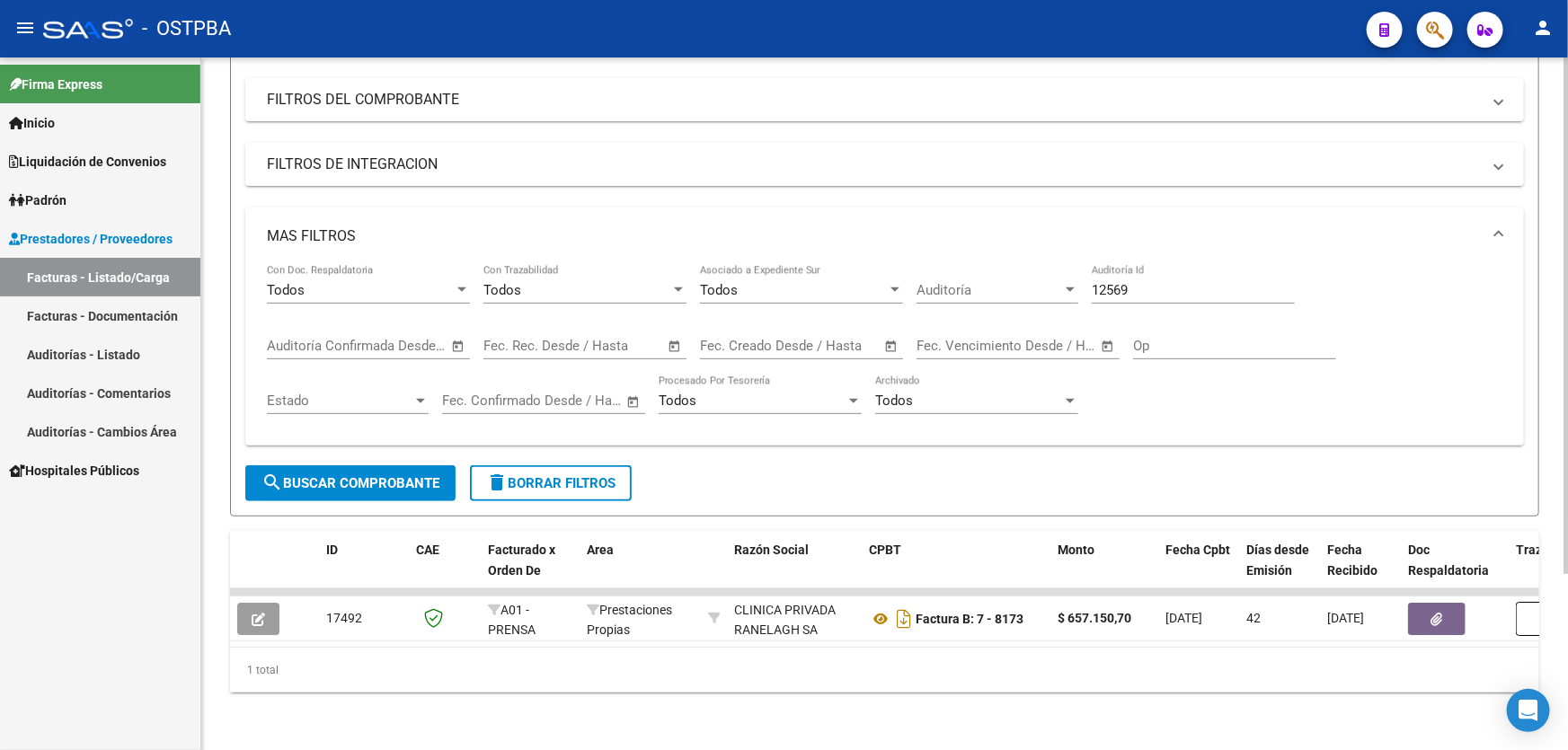
click at [1147, 282] on input "12569" at bounding box center [1193, 290] width 203 height 17
type input "12459"
click at [348, 475] on span "search Buscar Comprobante" at bounding box center [350, 484] width 178 height 17
click at [343, 475] on span "search Buscar Comprobante" at bounding box center [350, 484] width 178 height 17
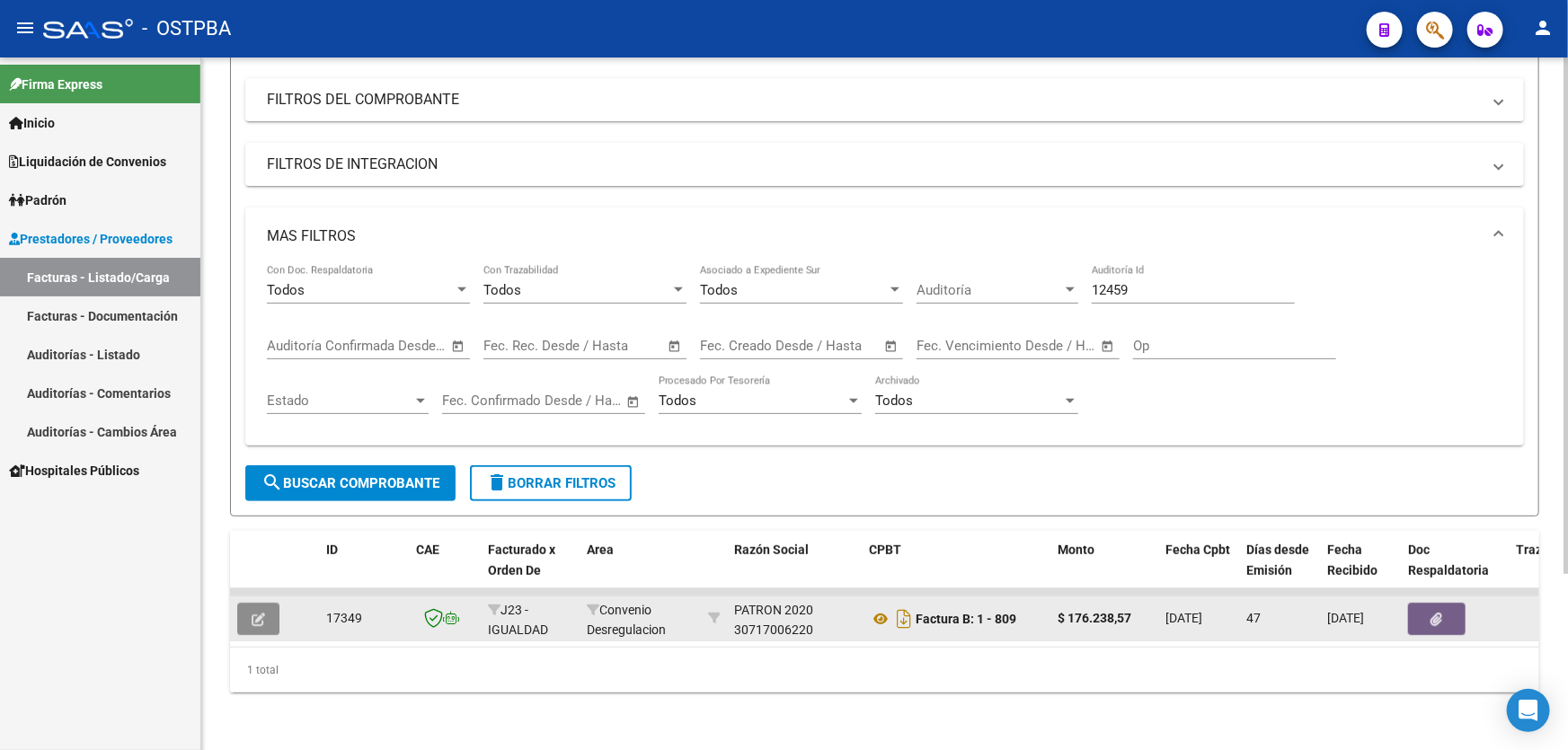
click at [266, 611] on button "button" at bounding box center [258, 618] width 42 height 32
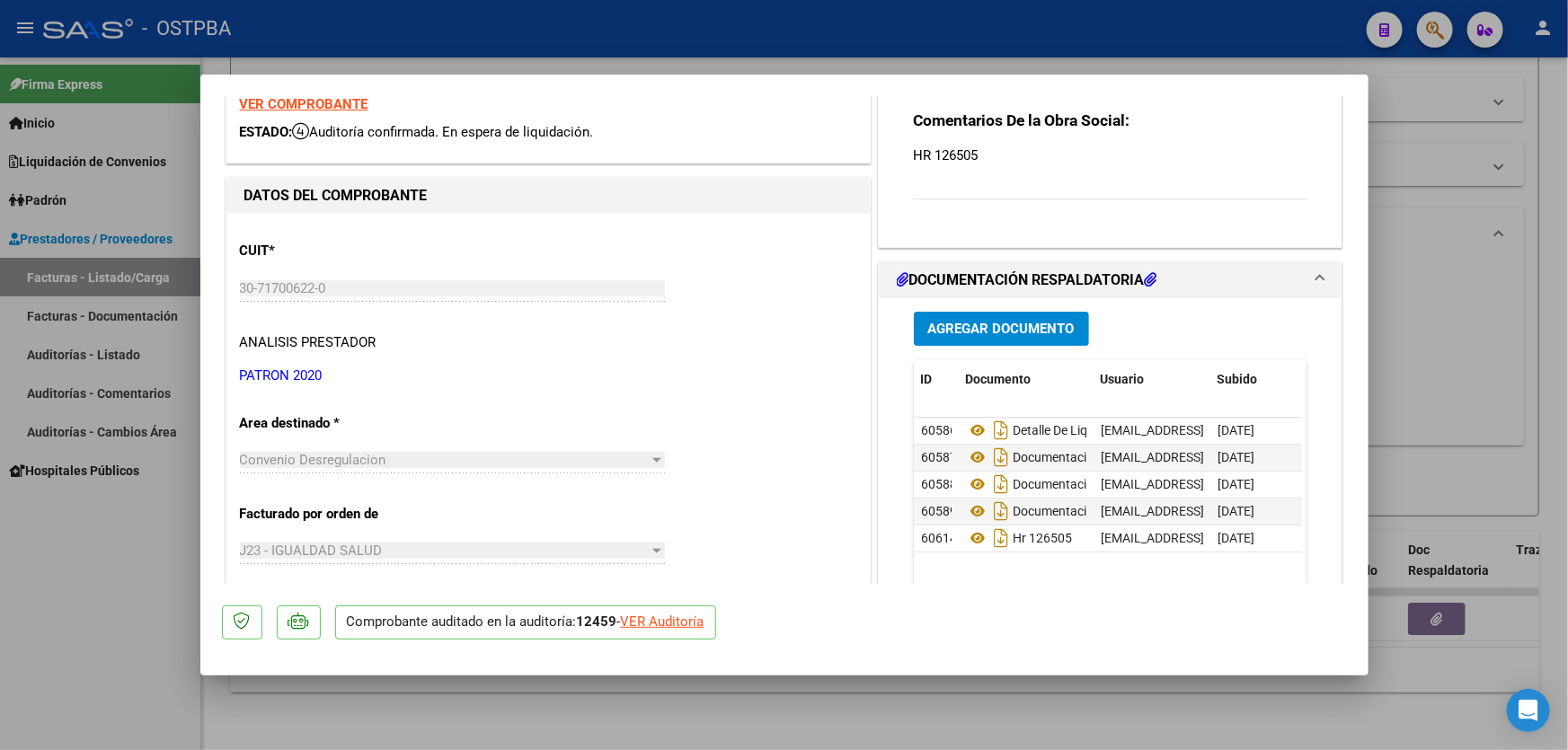
scroll to position [81, 0]
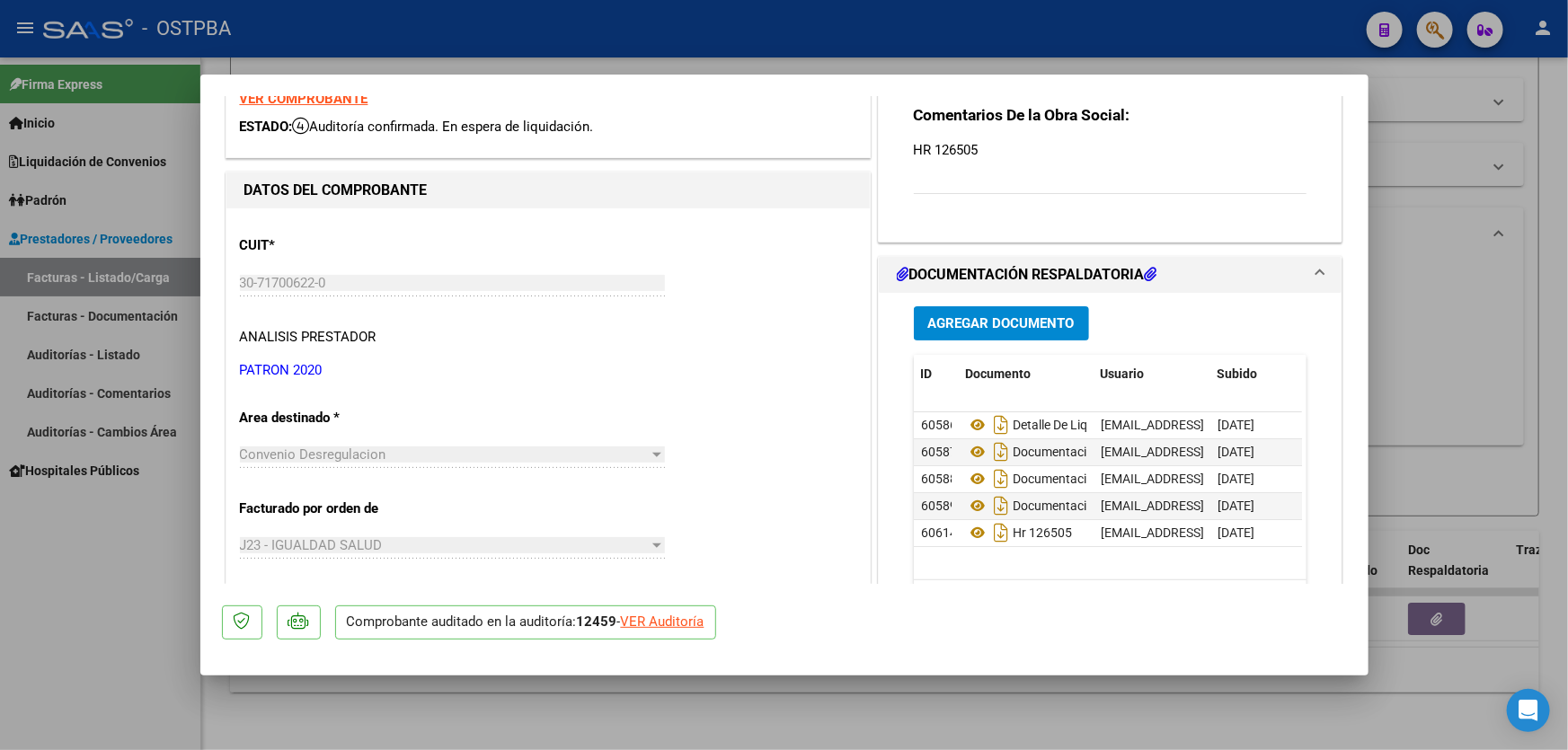
click at [1001, 319] on span "Agregar Documento" at bounding box center [1001, 324] width 147 height 17
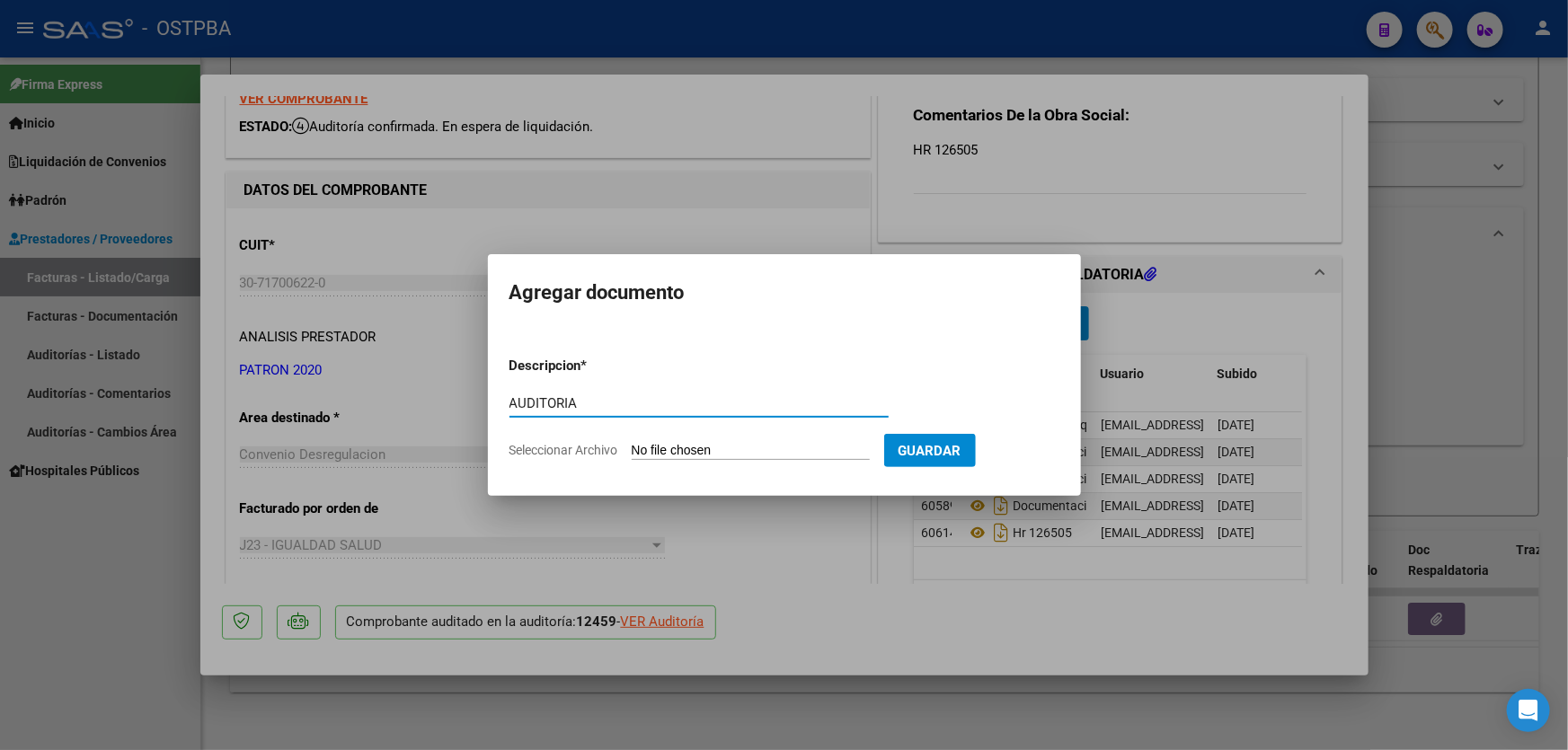
type input "AUDITORIA"
click at [690, 454] on input "Seleccionar Archivo" at bounding box center [750, 451] width 238 height 18
type input "C:\fakepath\12459.pdf"
click at [183, 98] on div at bounding box center [784, 375] width 1568 height 750
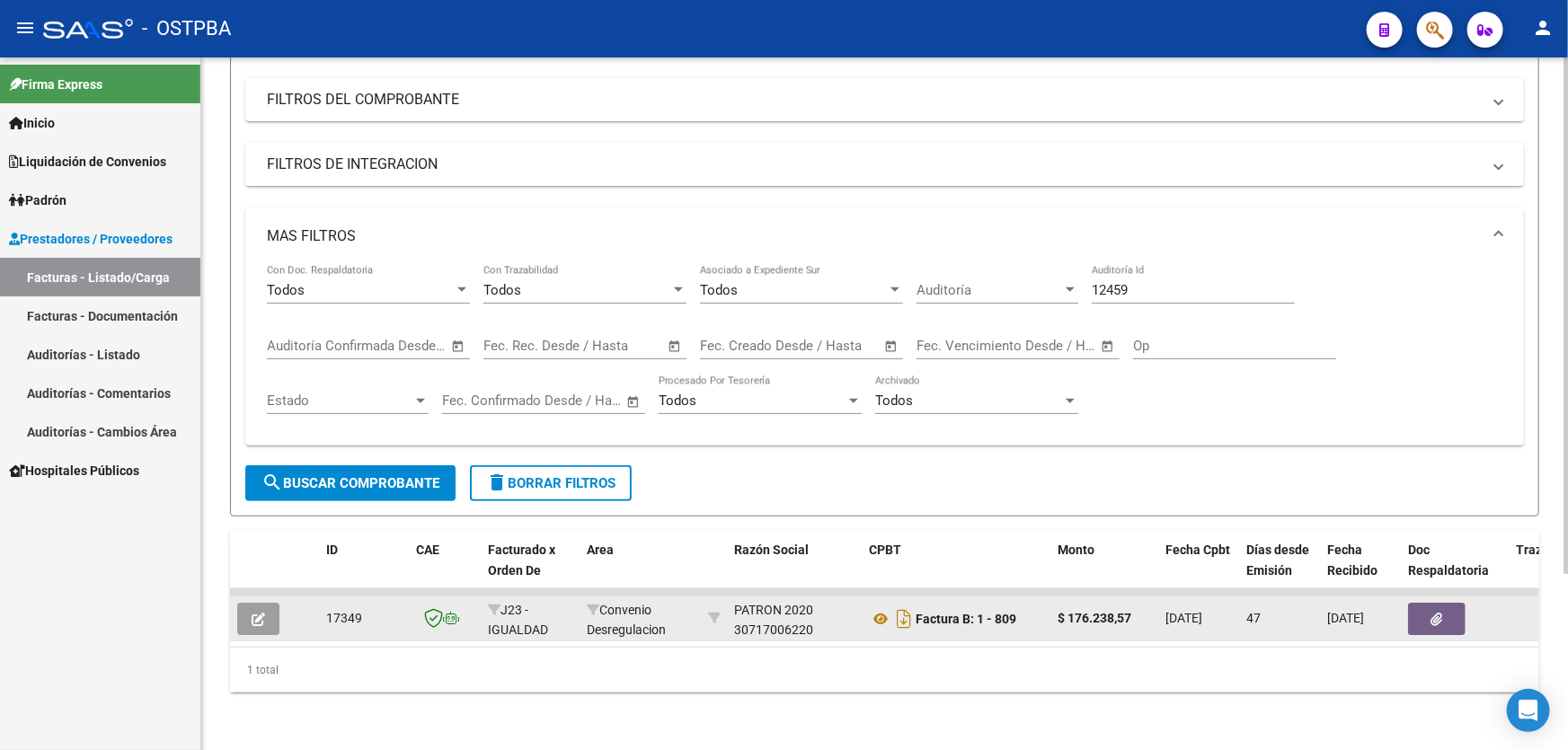
click at [265, 613] on icon "button" at bounding box center [258, 619] width 14 height 14
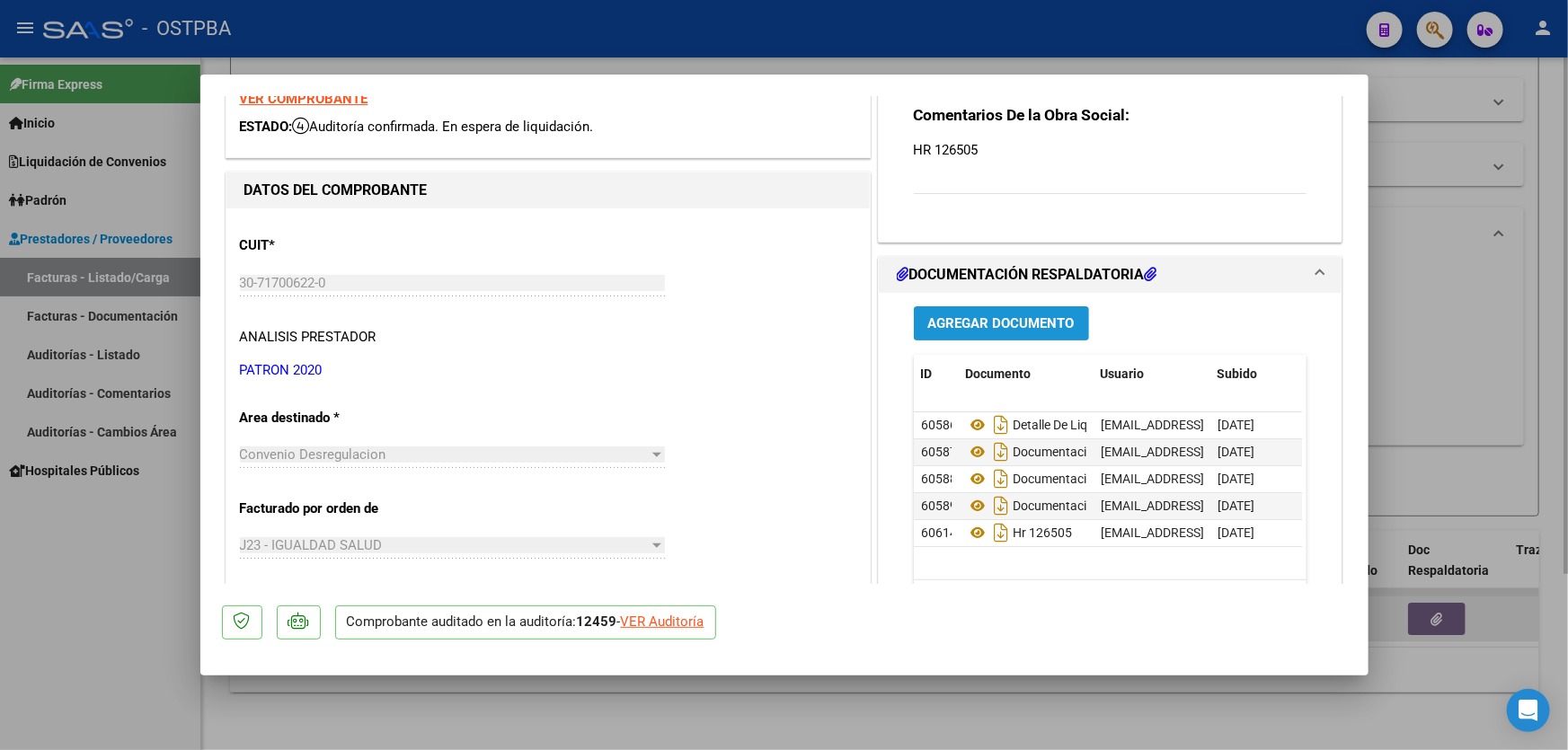
click at [991, 331] on button "Agregar Documento" at bounding box center [1001, 322] width 175 height 33
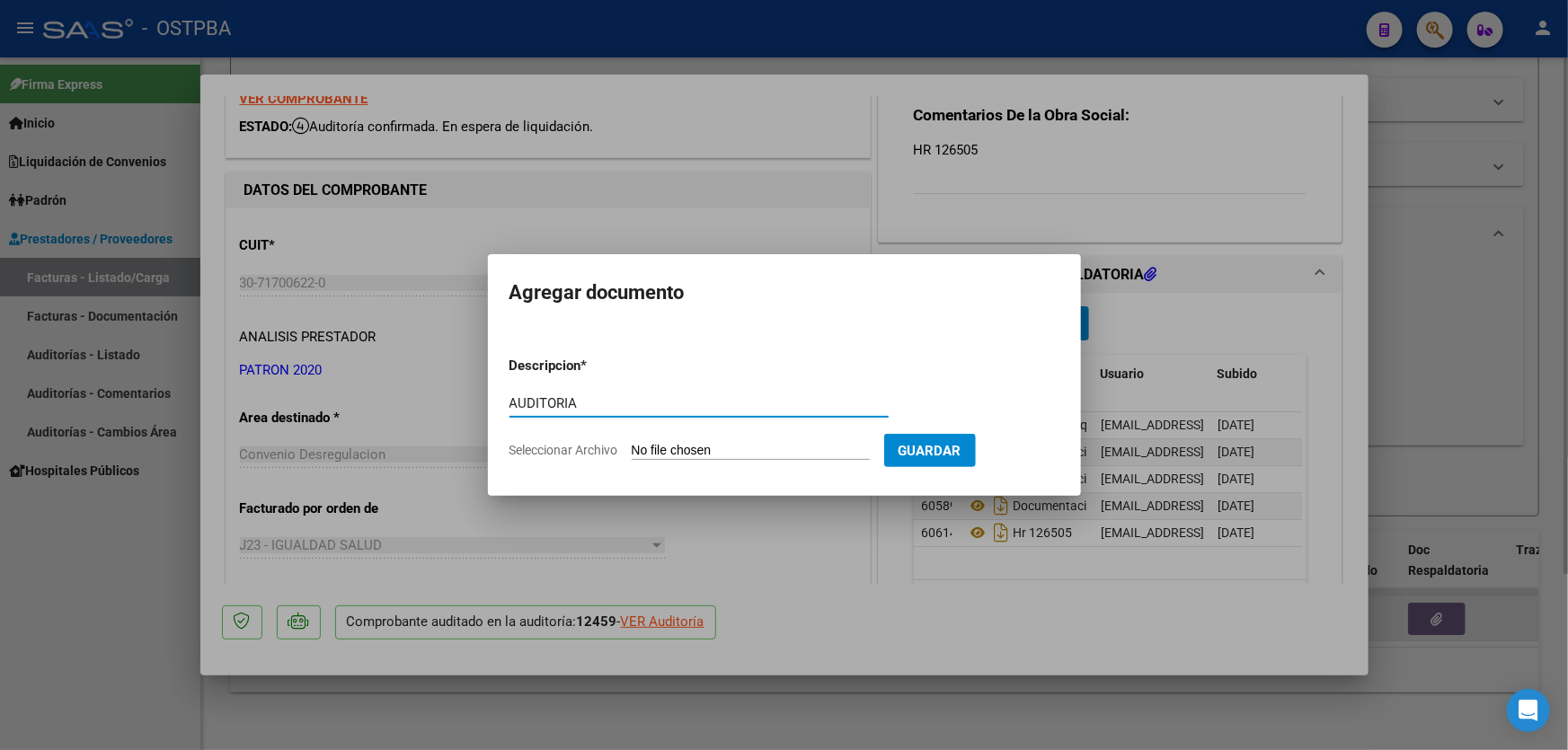
type input "AUDITORIA"
click at [647, 441] on app-file-uploader "Seleccionar Archivo" at bounding box center [697, 450] width 374 height 17
click at [647, 448] on input "Seleccionar Archivo" at bounding box center [750, 451] width 238 height 18
type input "C:\fakepath\12459.pdf"
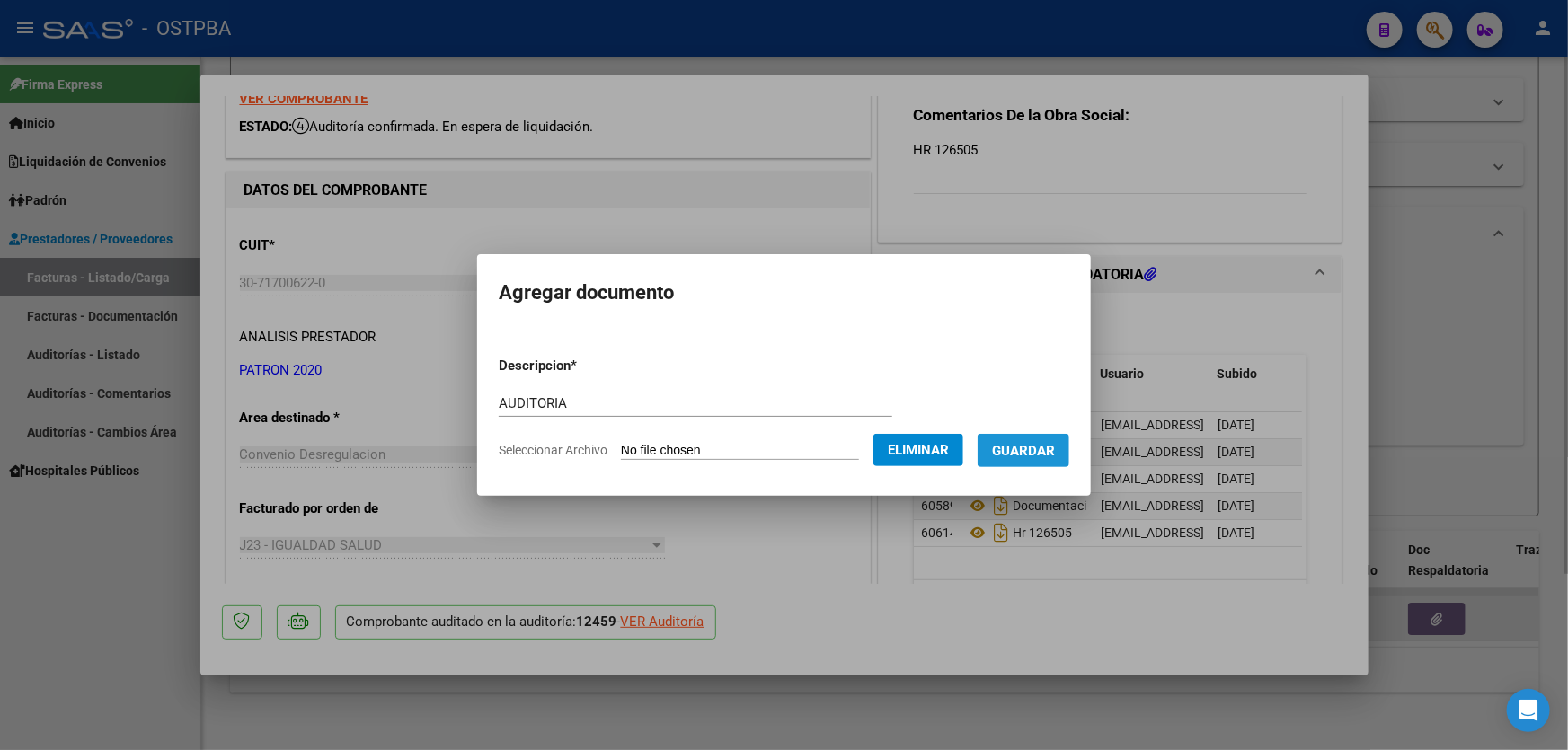
click at [1042, 442] on span "Guardar" at bounding box center [1023, 451] width 63 height 17
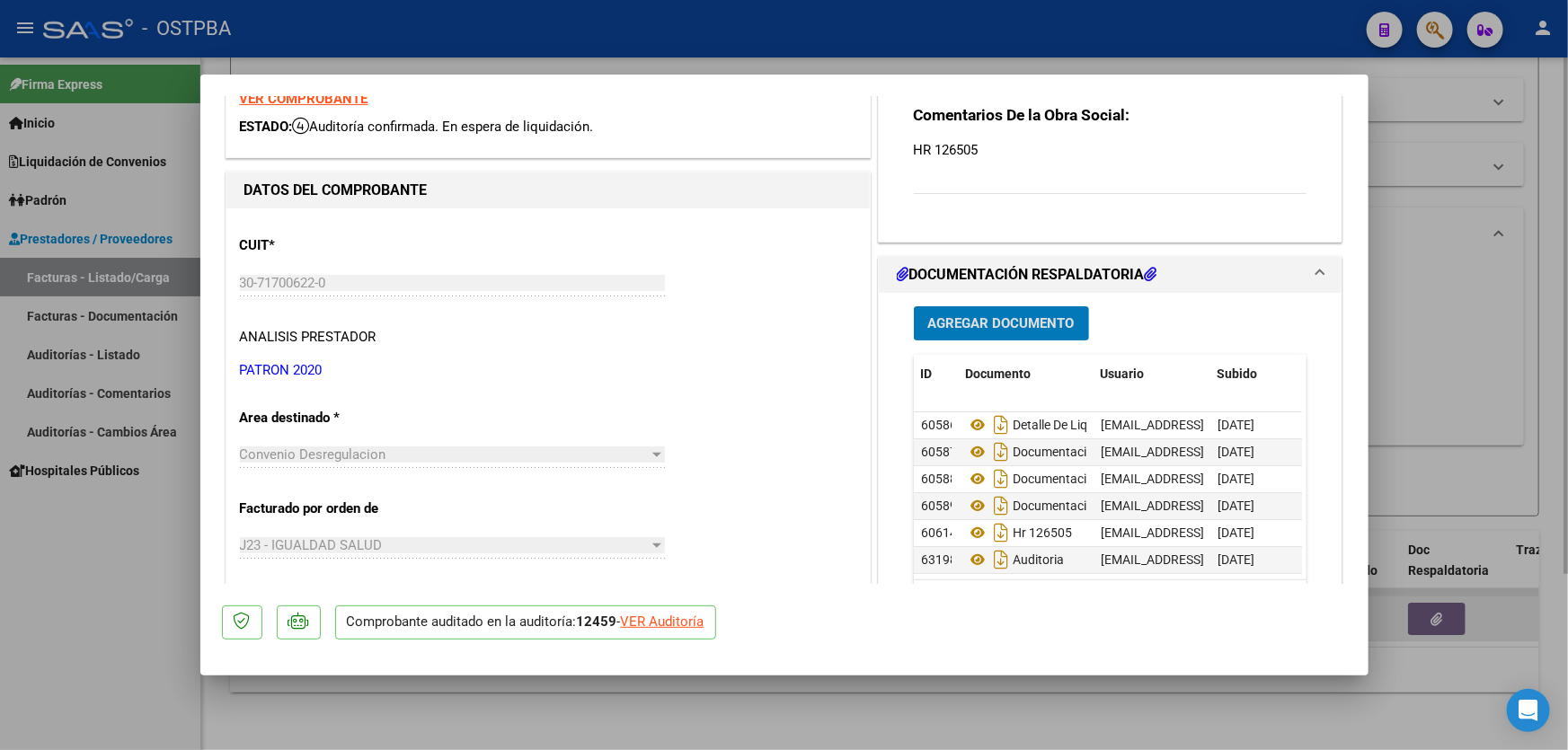
click at [1501, 319] on div at bounding box center [784, 375] width 1568 height 750
click at [1501, 319] on div "Todos Con Doc. Respaldatoria Todos Con Trazabilidad Todos Asociado a Expediente…" at bounding box center [884, 347] width 1235 height 166
type input "$ 0,00"
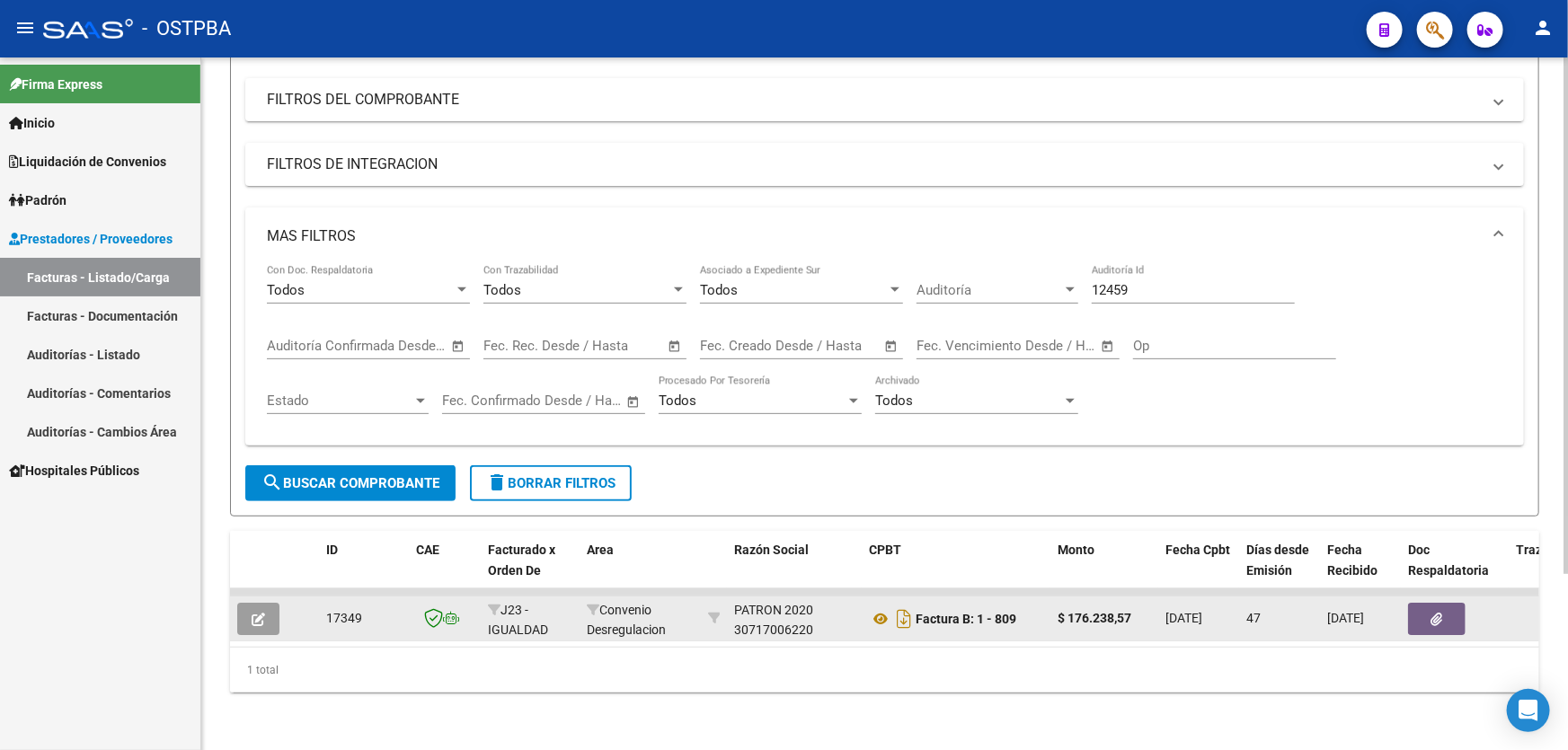
click at [1165, 282] on input "12459" at bounding box center [1193, 290] width 203 height 17
type input "12686"
click at [357, 475] on span "search Buscar Comprobante" at bounding box center [350, 484] width 178 height 17
click at [256, 613] on icon "button" at bounding box center [258, 619] width 14 height 14
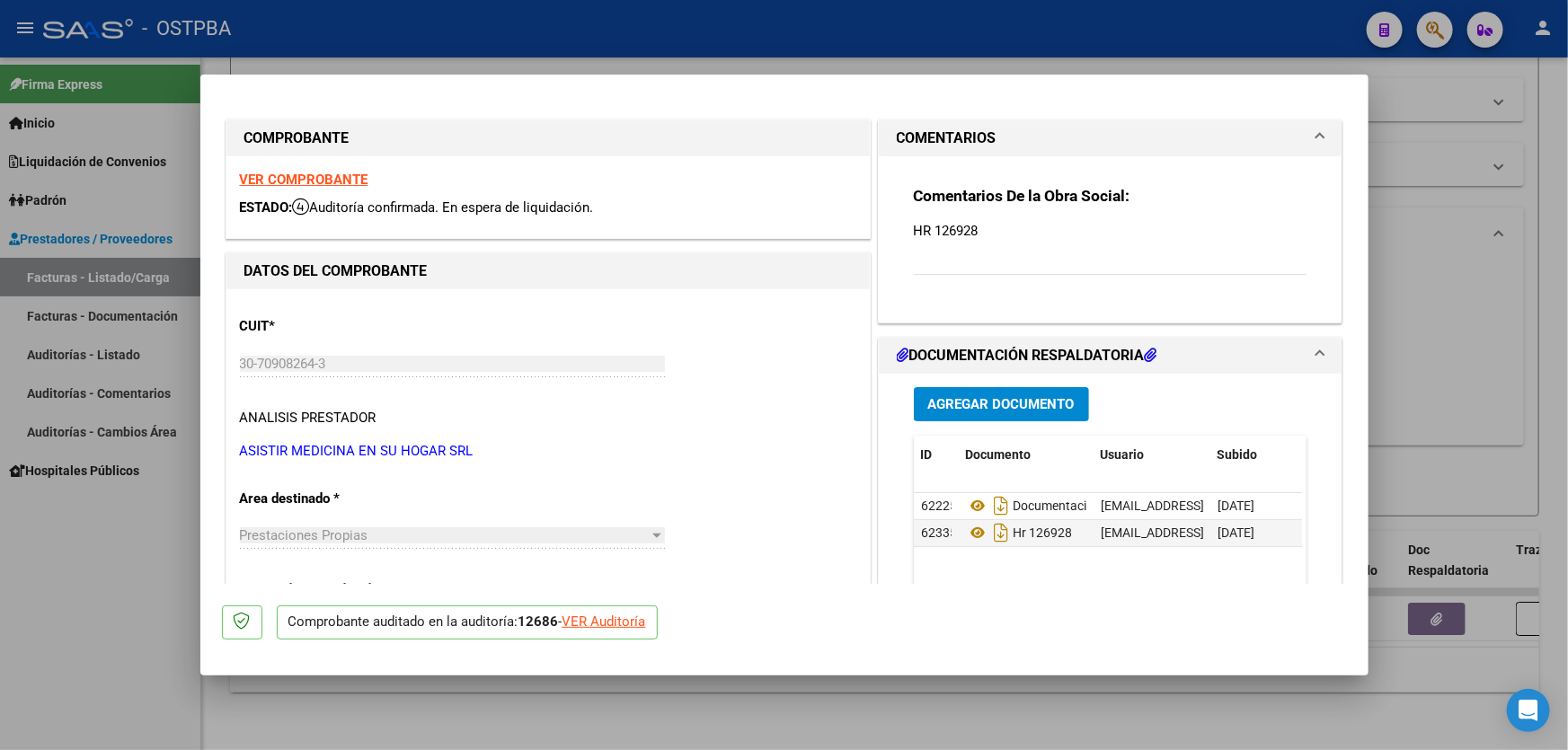
click at [1012, 397] on span "Agregar Documento" at bounding box center [1001, 405] width 147 height 17
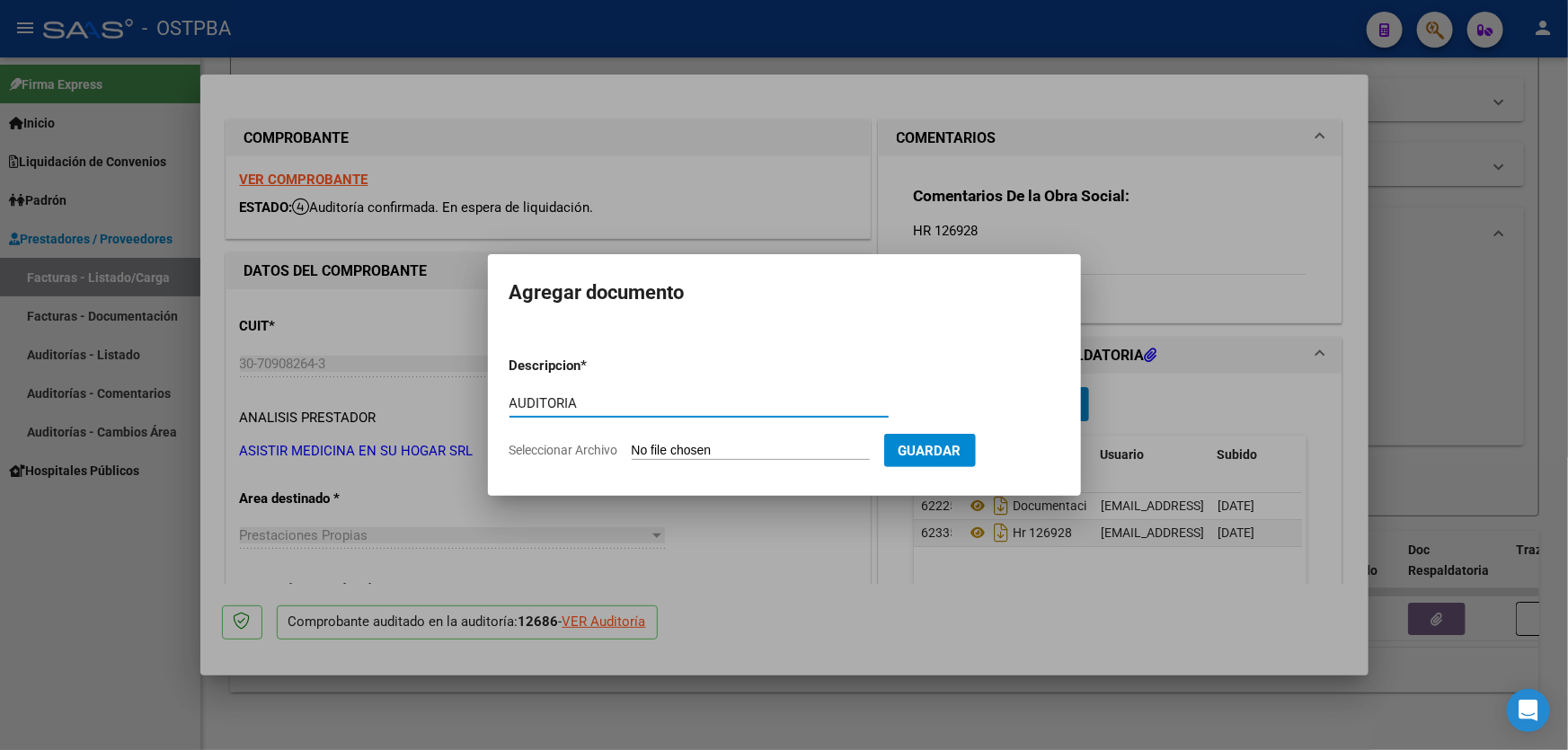
type input "AUDITORIA"
click at [670, 447] on input "Seleccionar Archivo" at bounding box center [750, 451] width 238 height 18
type input "C:\fakepath\12686.pdf"
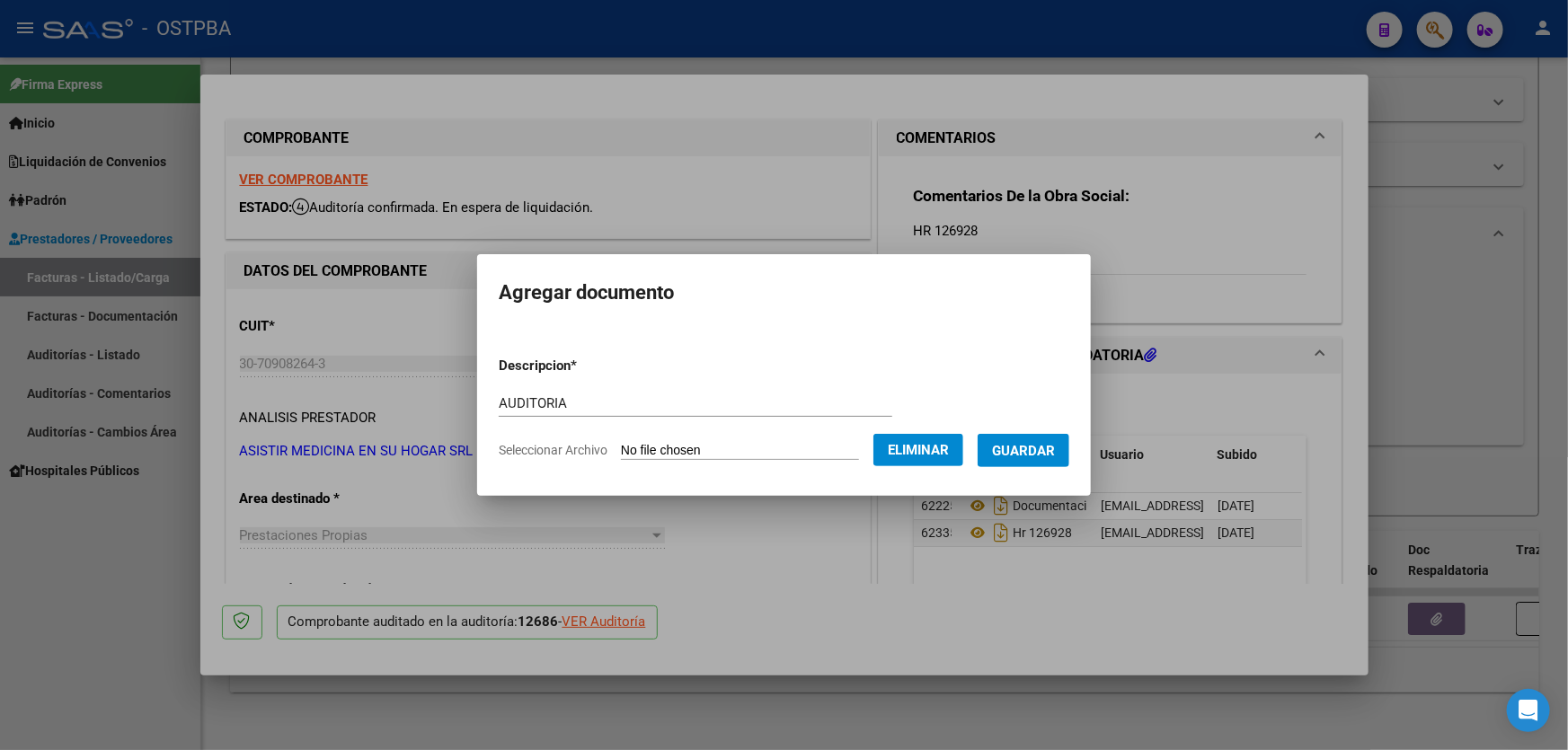
click at [1050, 442] on span "Guardar" at bounding box center [1023, 451] width 63 height 17
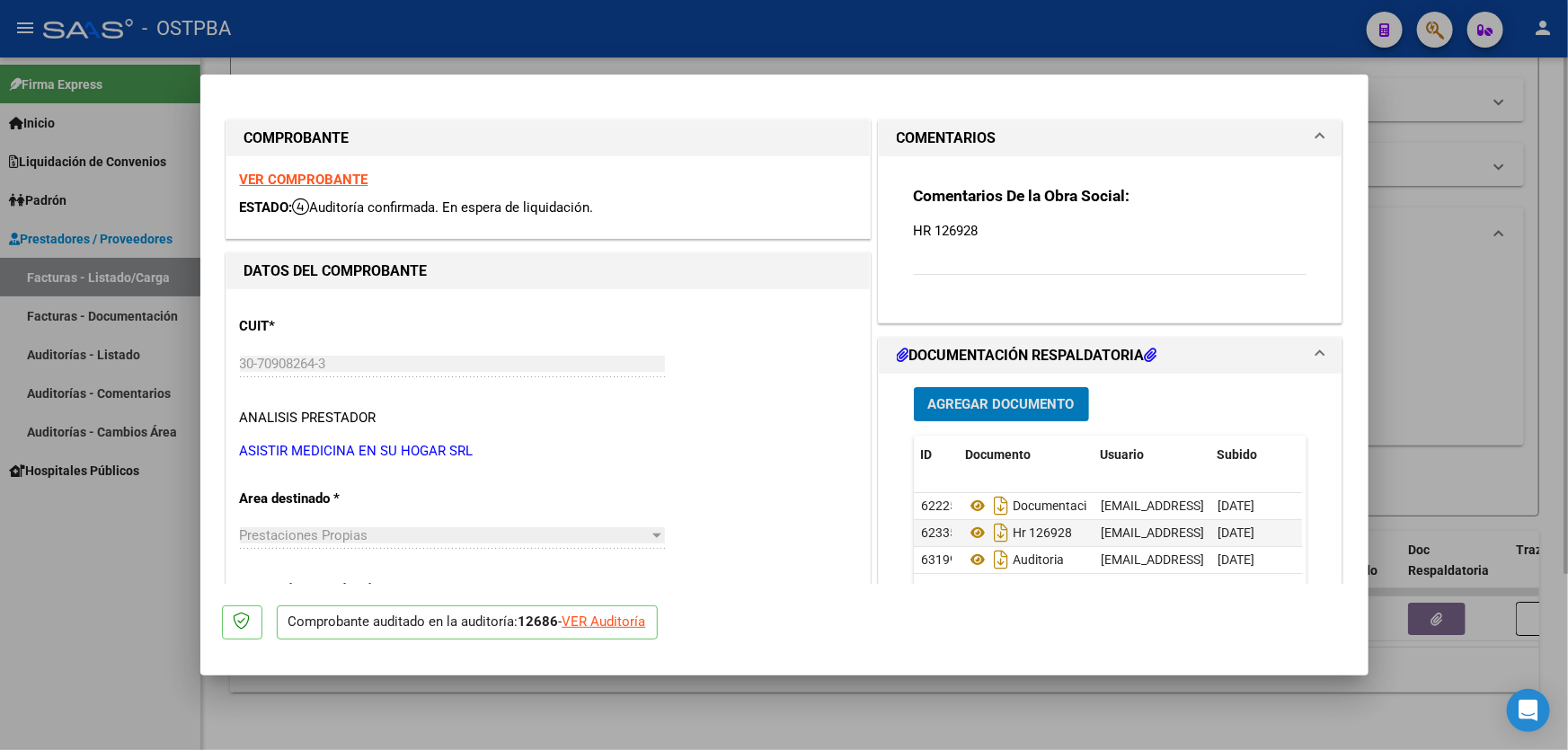
drag, startPoint x: 1494, startPoint y: 385, endPoint x: 1487, endPoint y: 394, distance: 11.4
click at [1491, 392] on div at bounding box center [784, 375] width 1568 height 750
type input "$ 0,00"
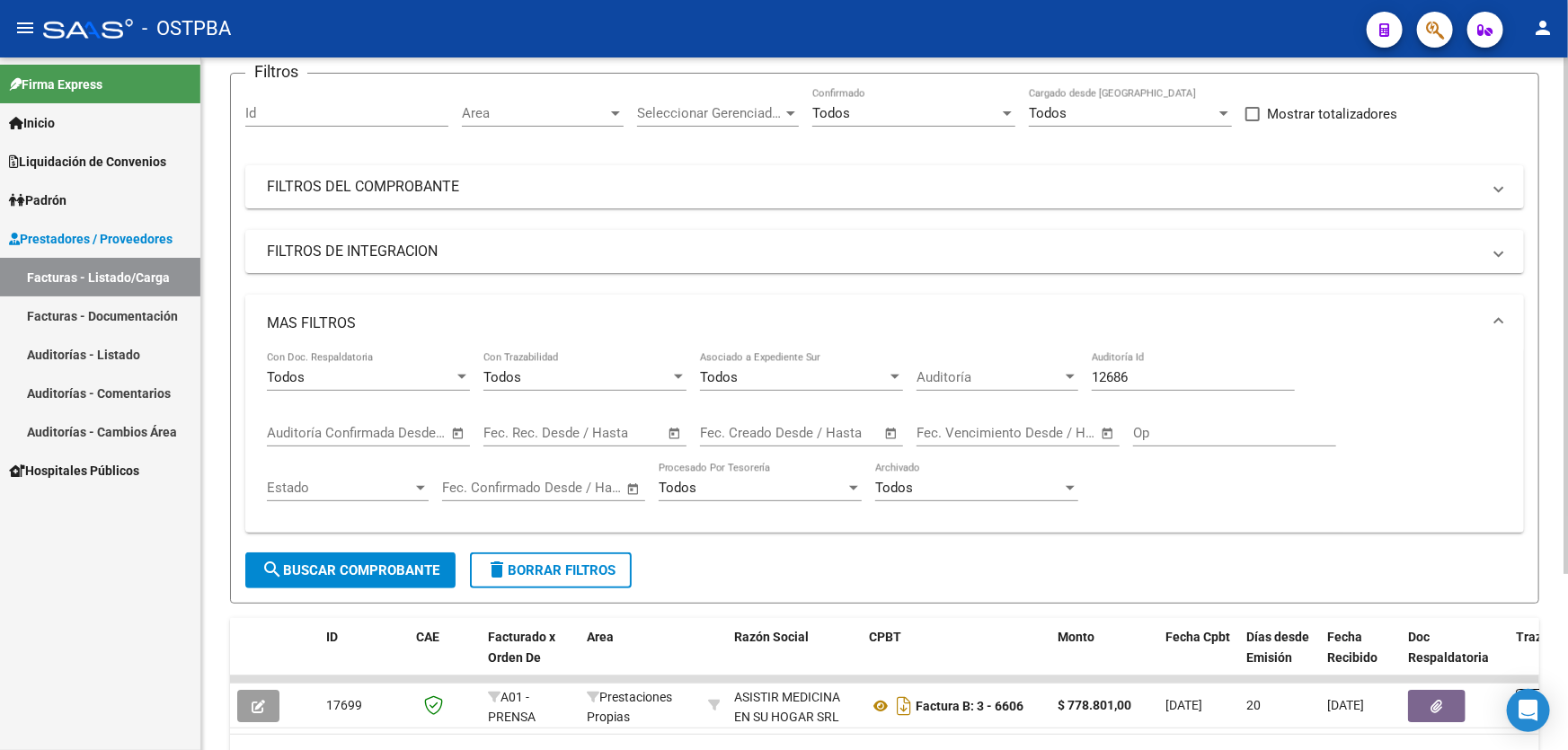
scroll to position [0, 0]
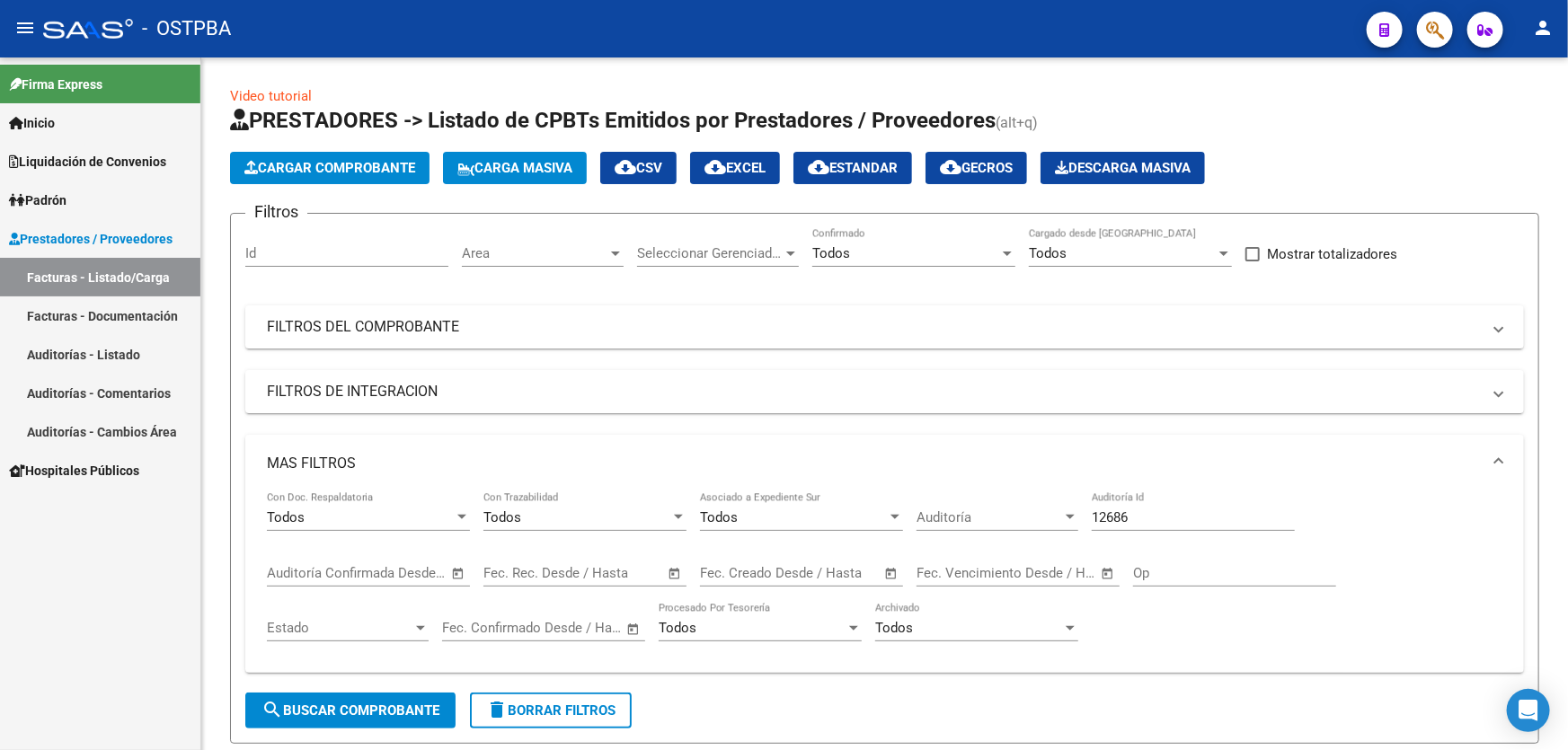
click at [60, 359] on link "Auditorías - Listado" at bounding box center [100, 355] width 200 height 39
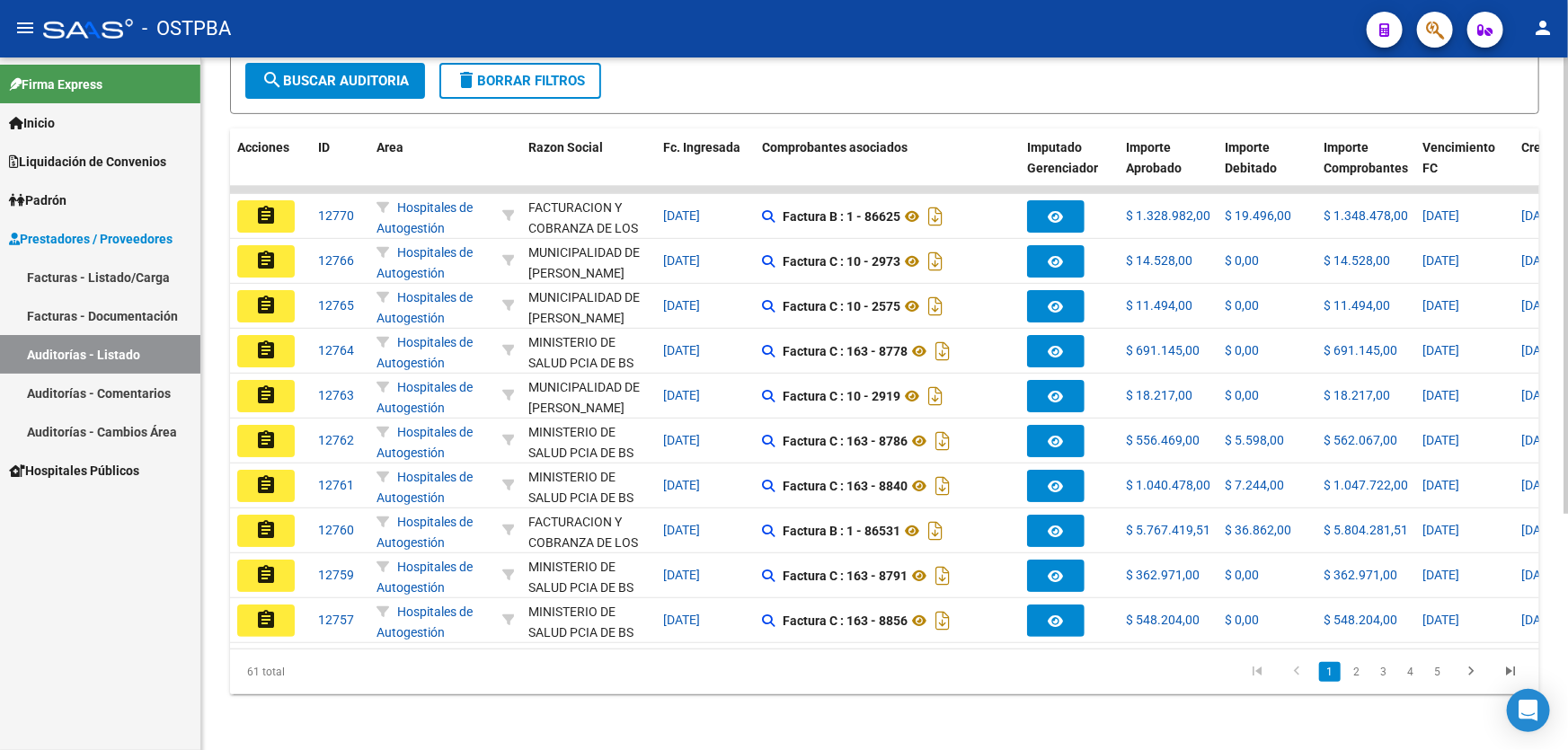
scroll to position [358, 0]
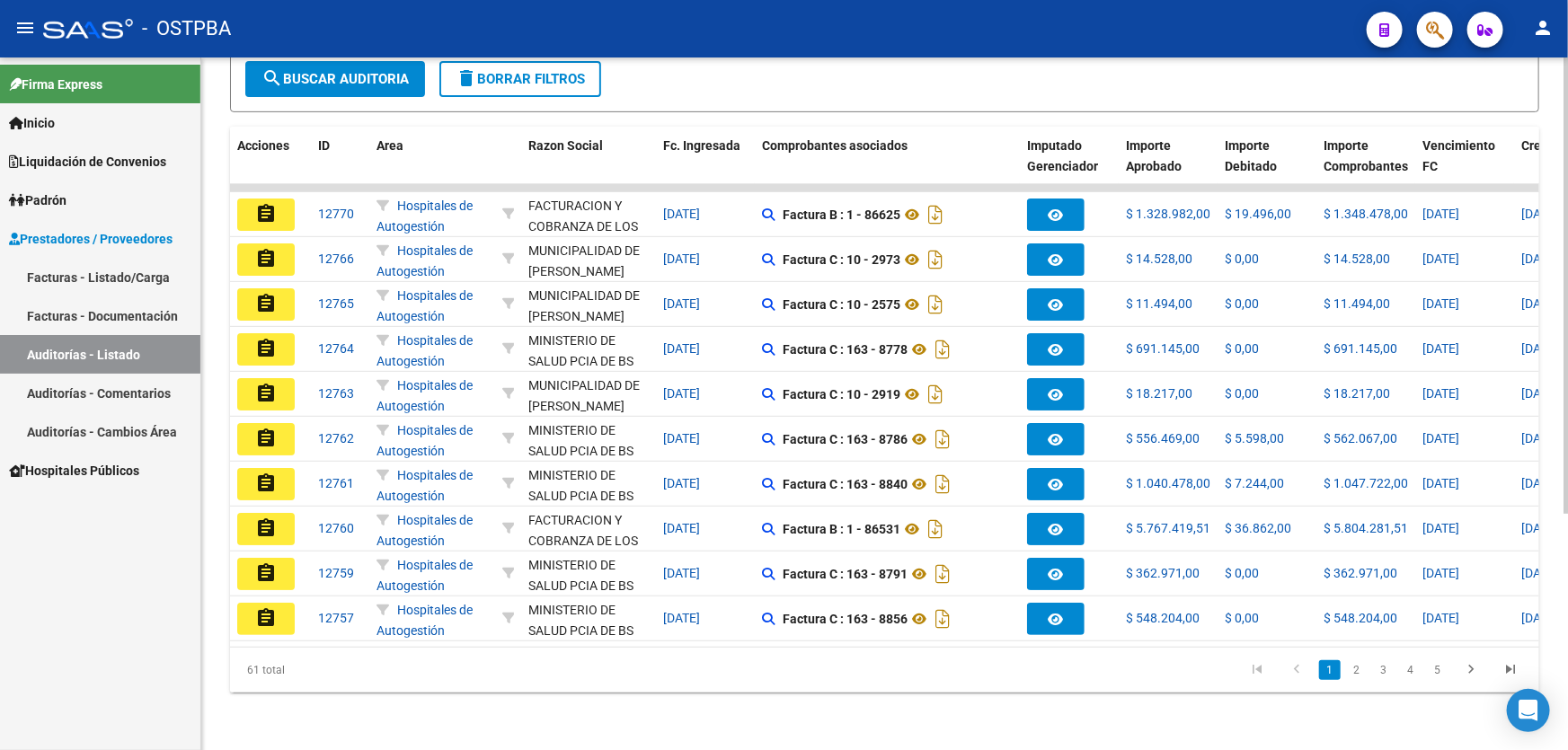
click at [1503, 663] on icon "go to last page" at bounding box center [1510, 671] width 23 height 21
click at [1503, 663] on div "61 total 1 2 3 4 5" at bounding box center [884, 670] width 1309 height 45
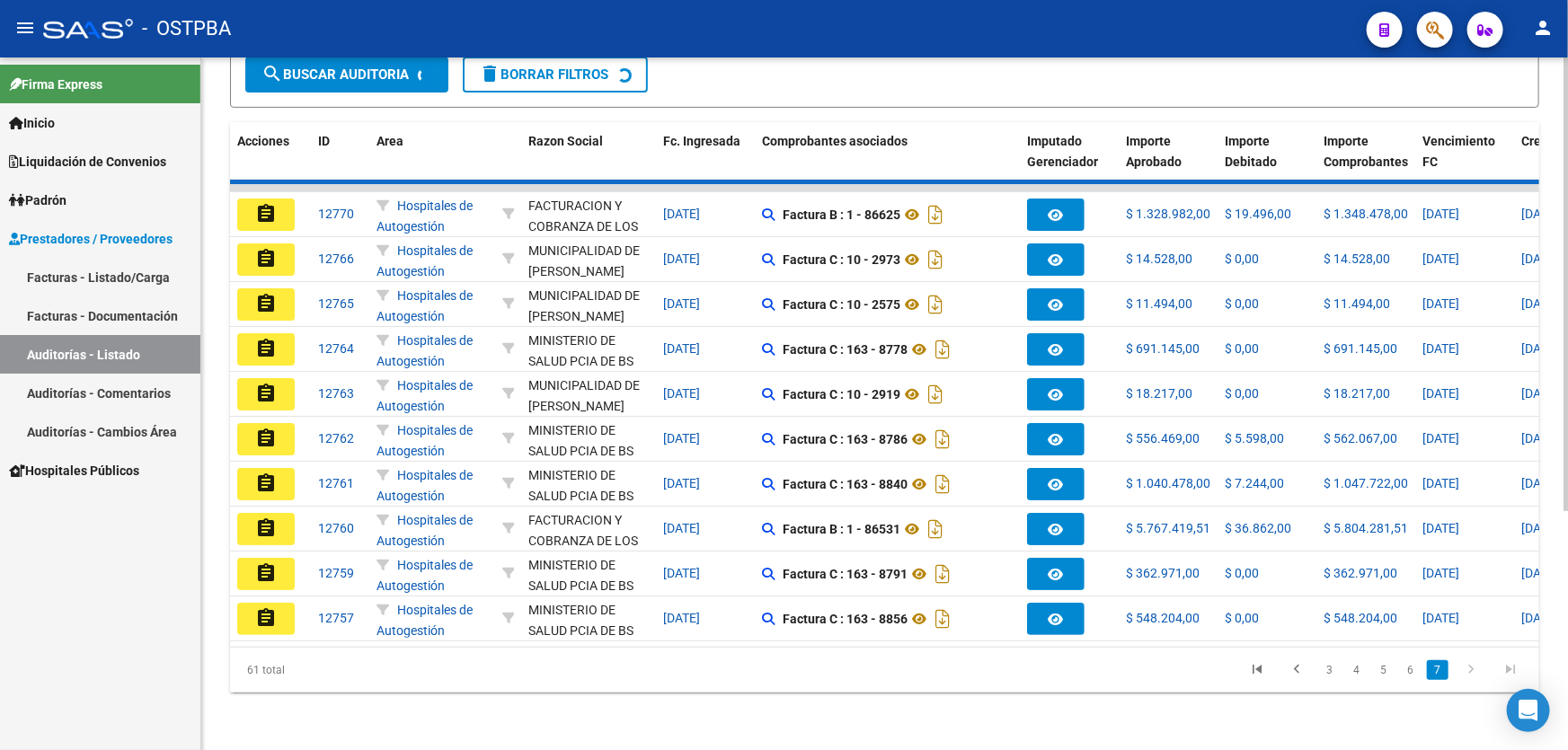
scroll to position [0, 0]
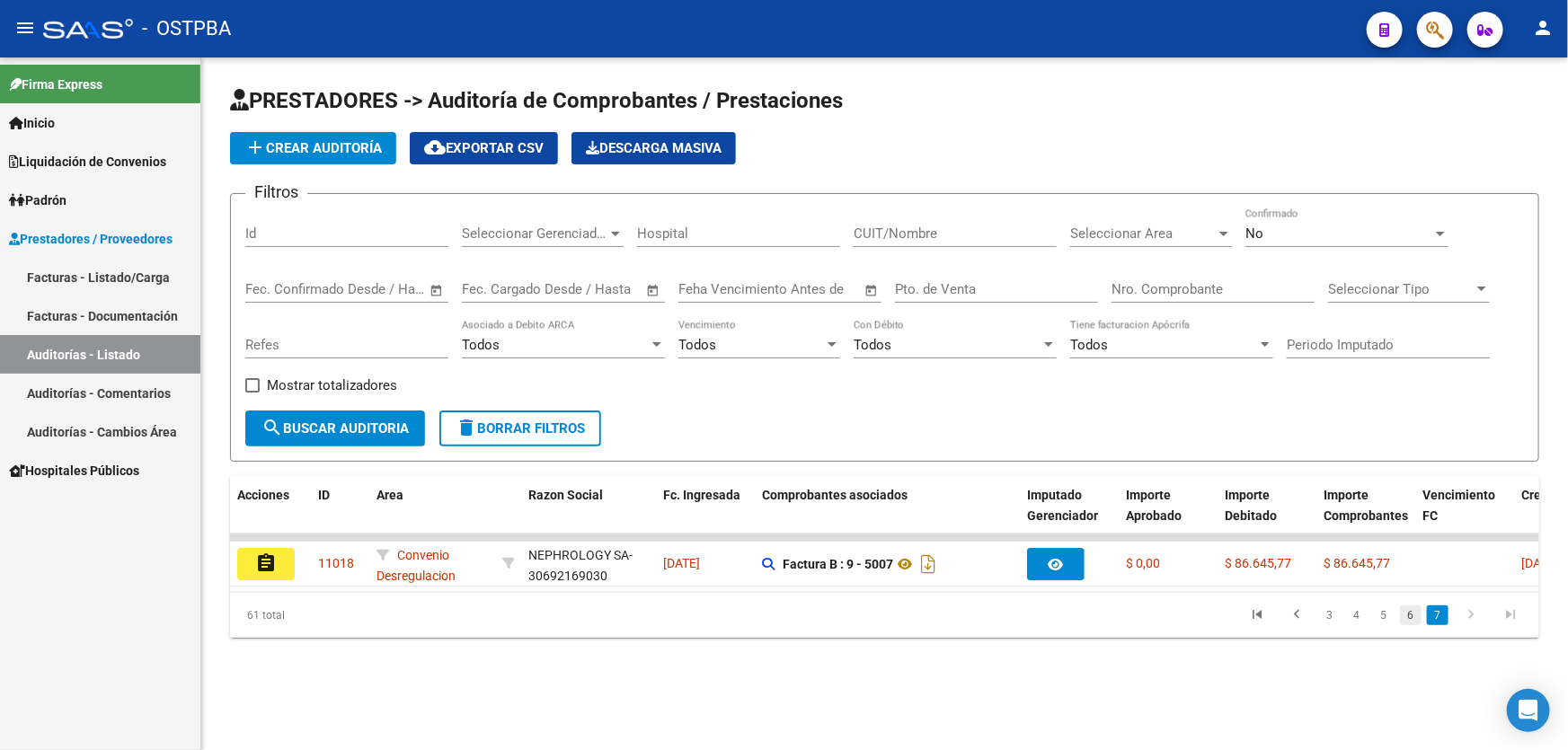
click at [1409, 623] on link "6" at bounding box center [1409, 615] width 21 height 19
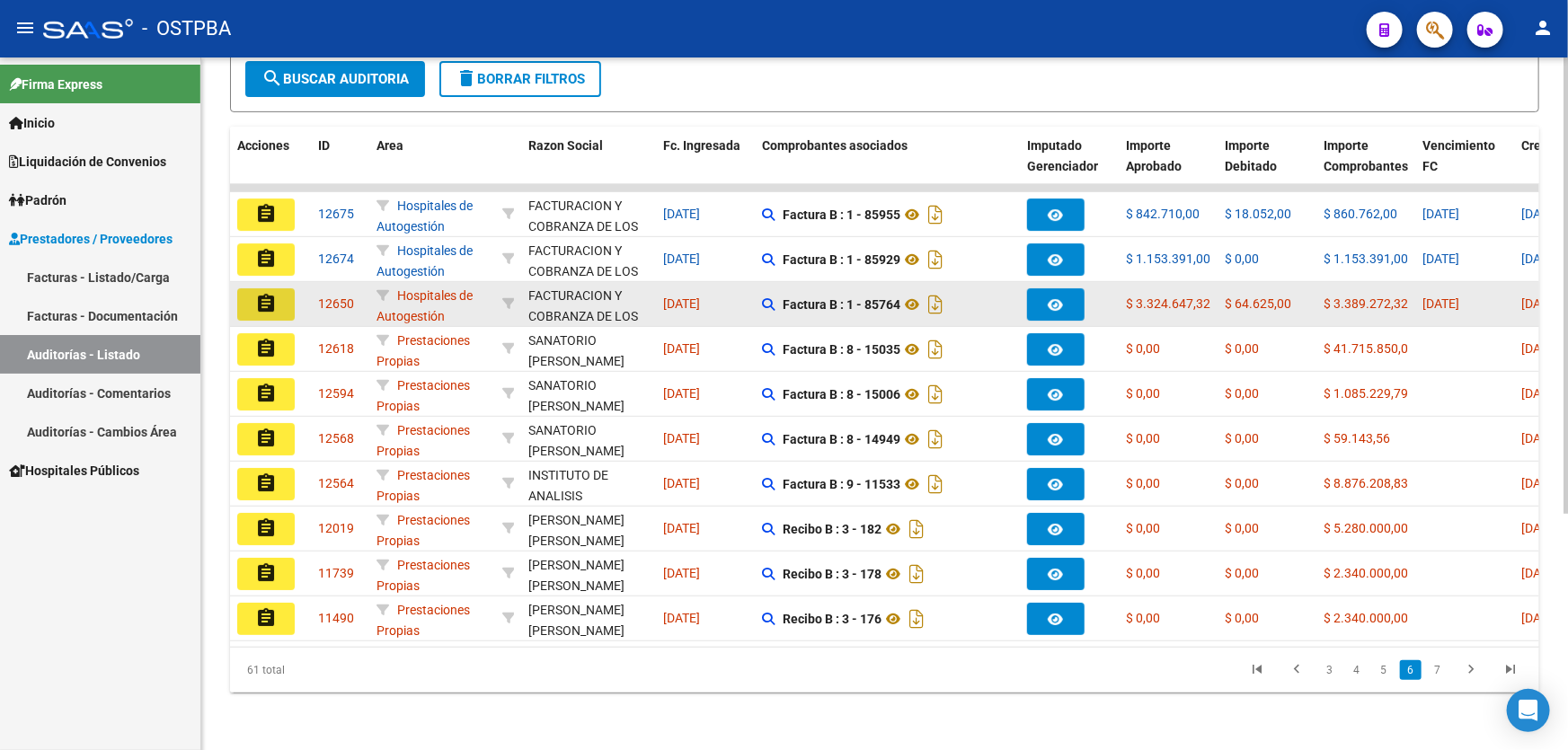
click at [264, 293] on mat-icon "assignment" at bounding box center [265, 303] width 21 height 21
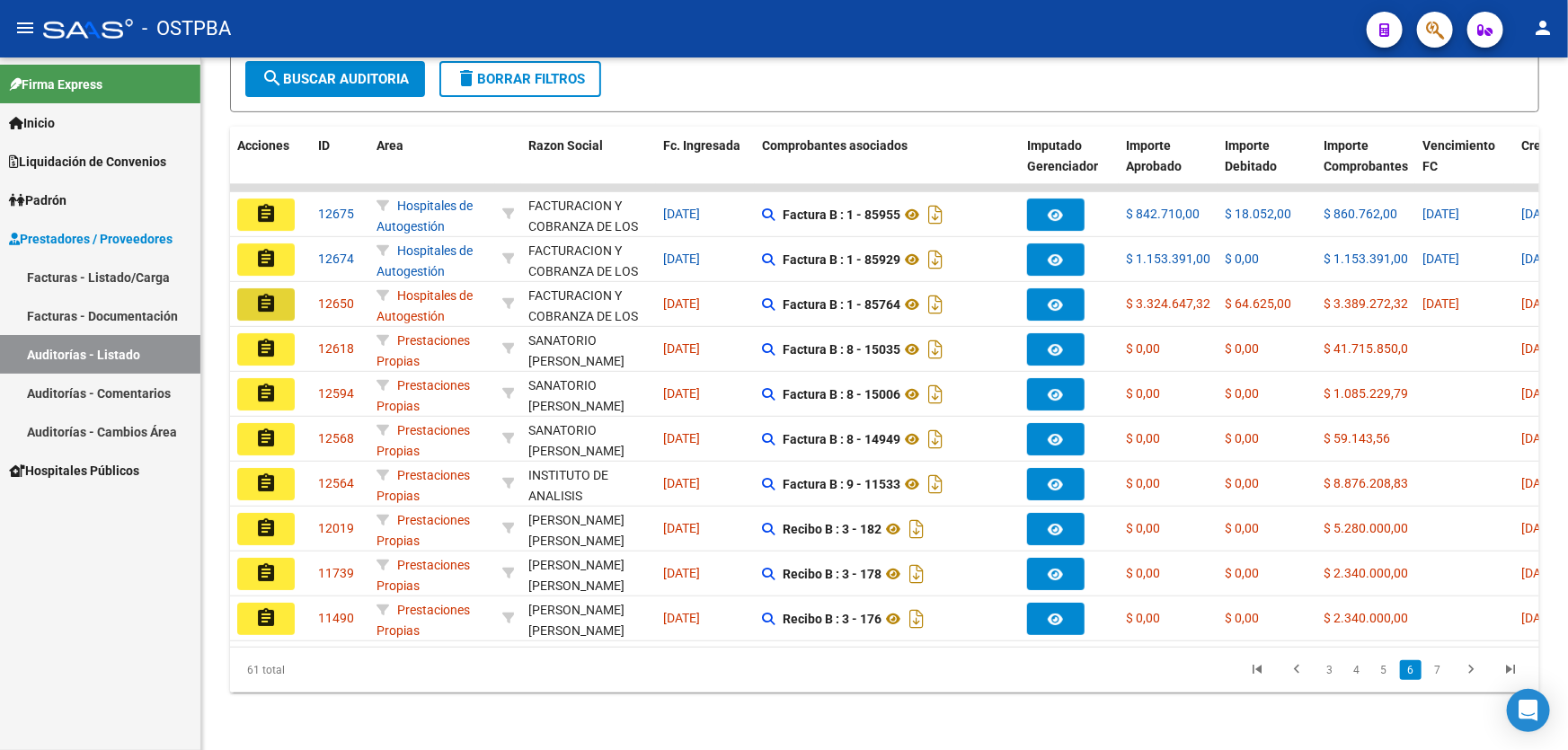
click at [264, 289] on mat-sidenav-content "PRESTADORES -> Auditoría de Comprobantes / Prestaciones add Crear Auditoría clo…" at bounding box center [884, 403] width 1366 height 692
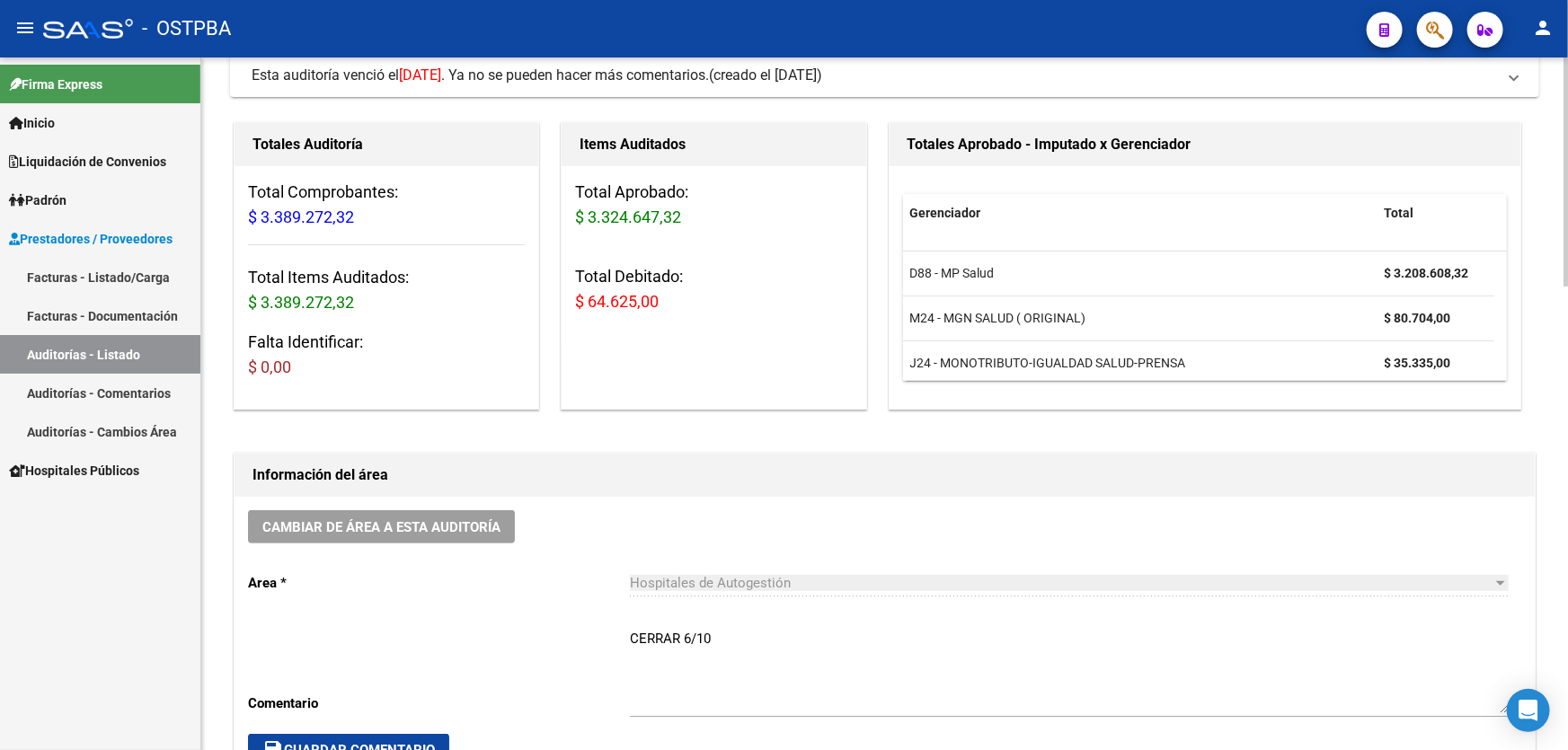
scroll to position [326, 0]
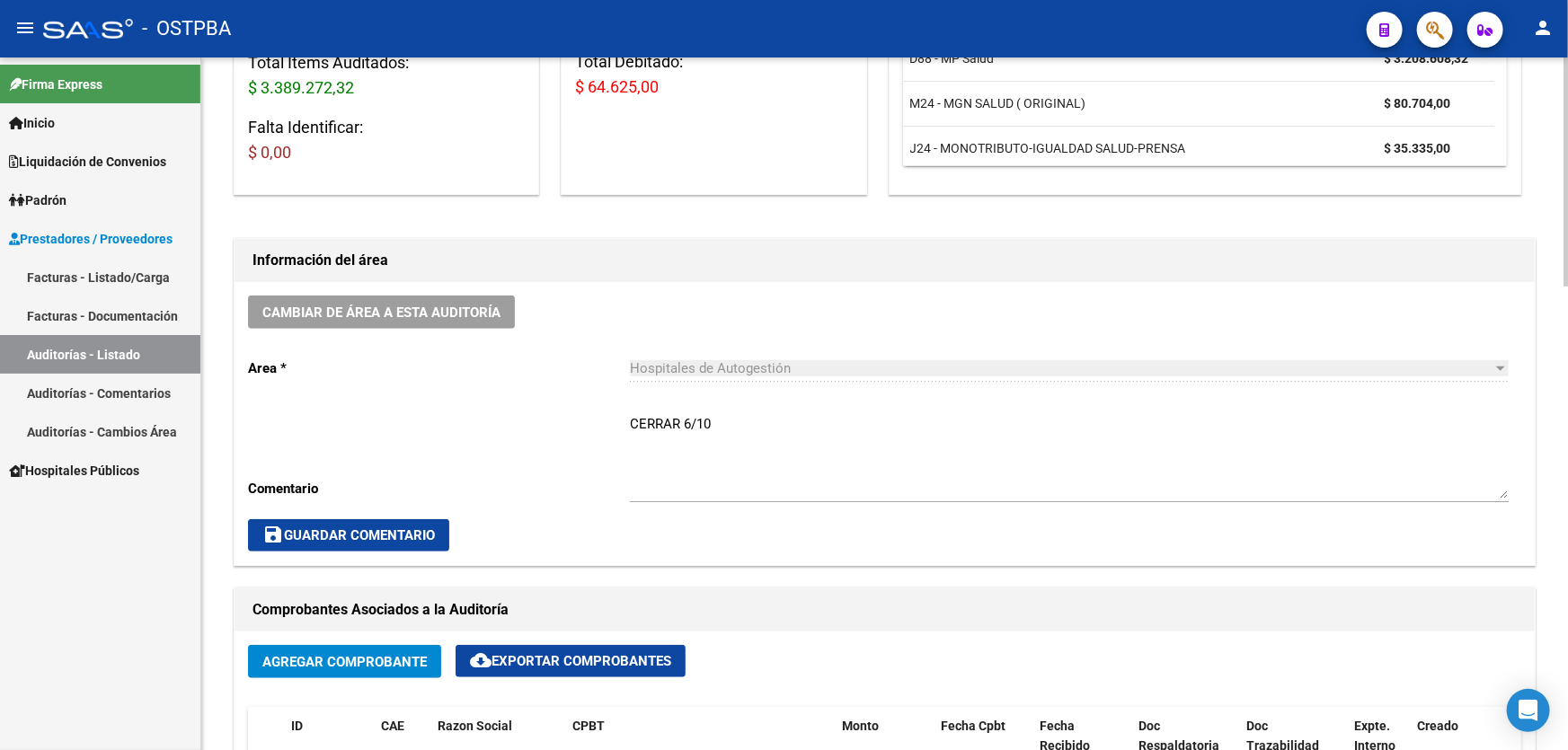
click at [810, 463] on textarea "CERRAR 6/10" at bounding box center [1068, 456] width 878 height 85
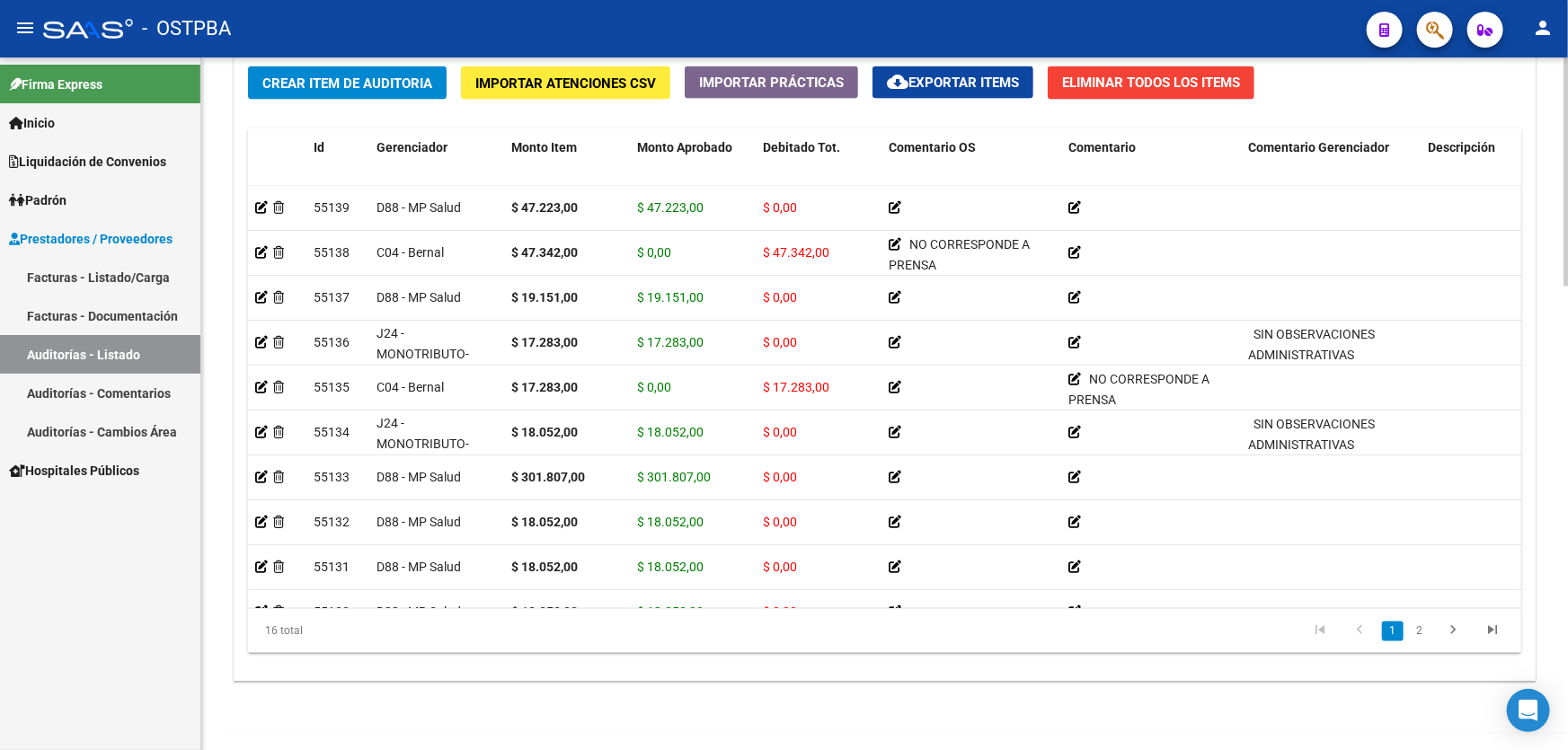
scroll to position [1348, 0]
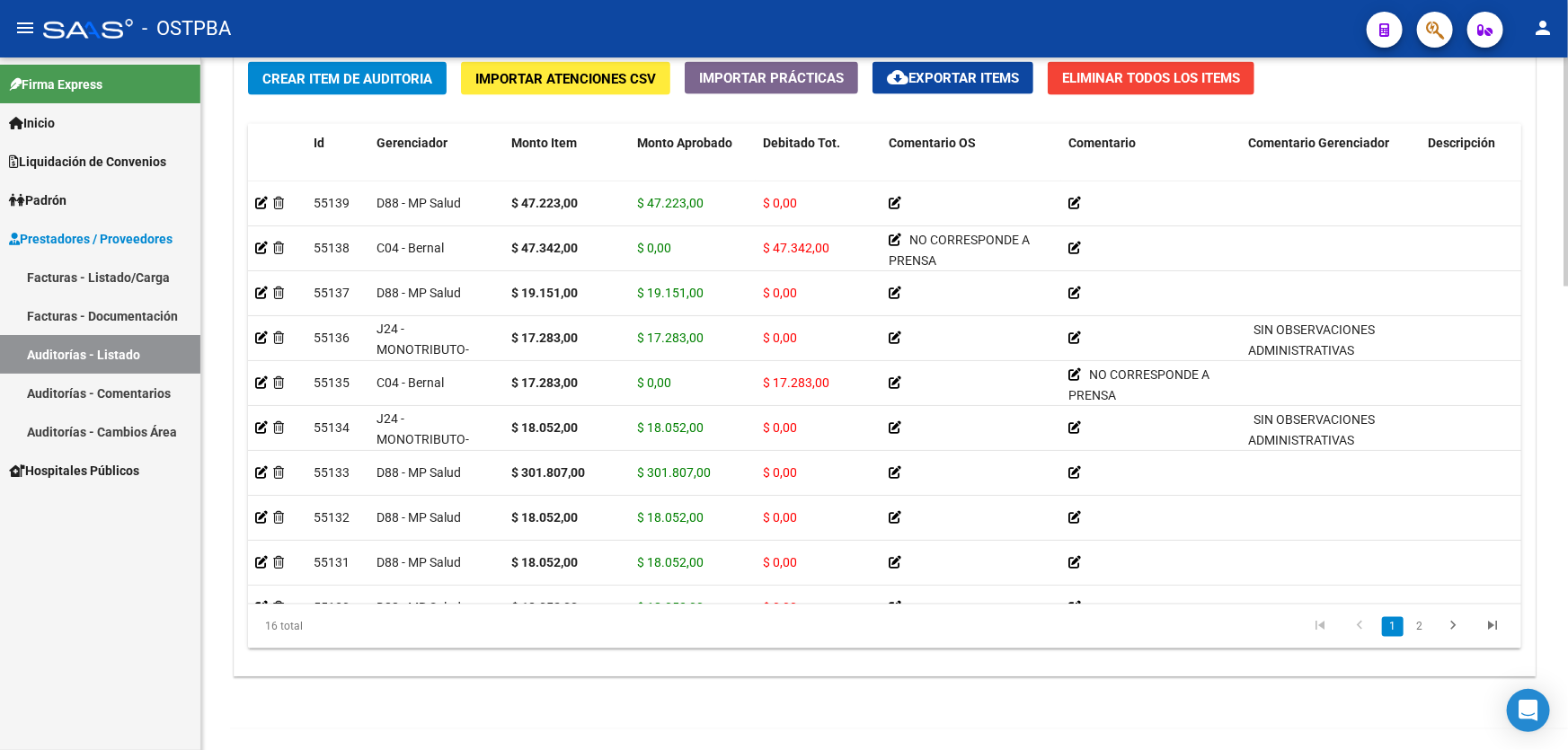
click at [1567, 523] on div at bounding box center [1565, 617] width 5 height 229
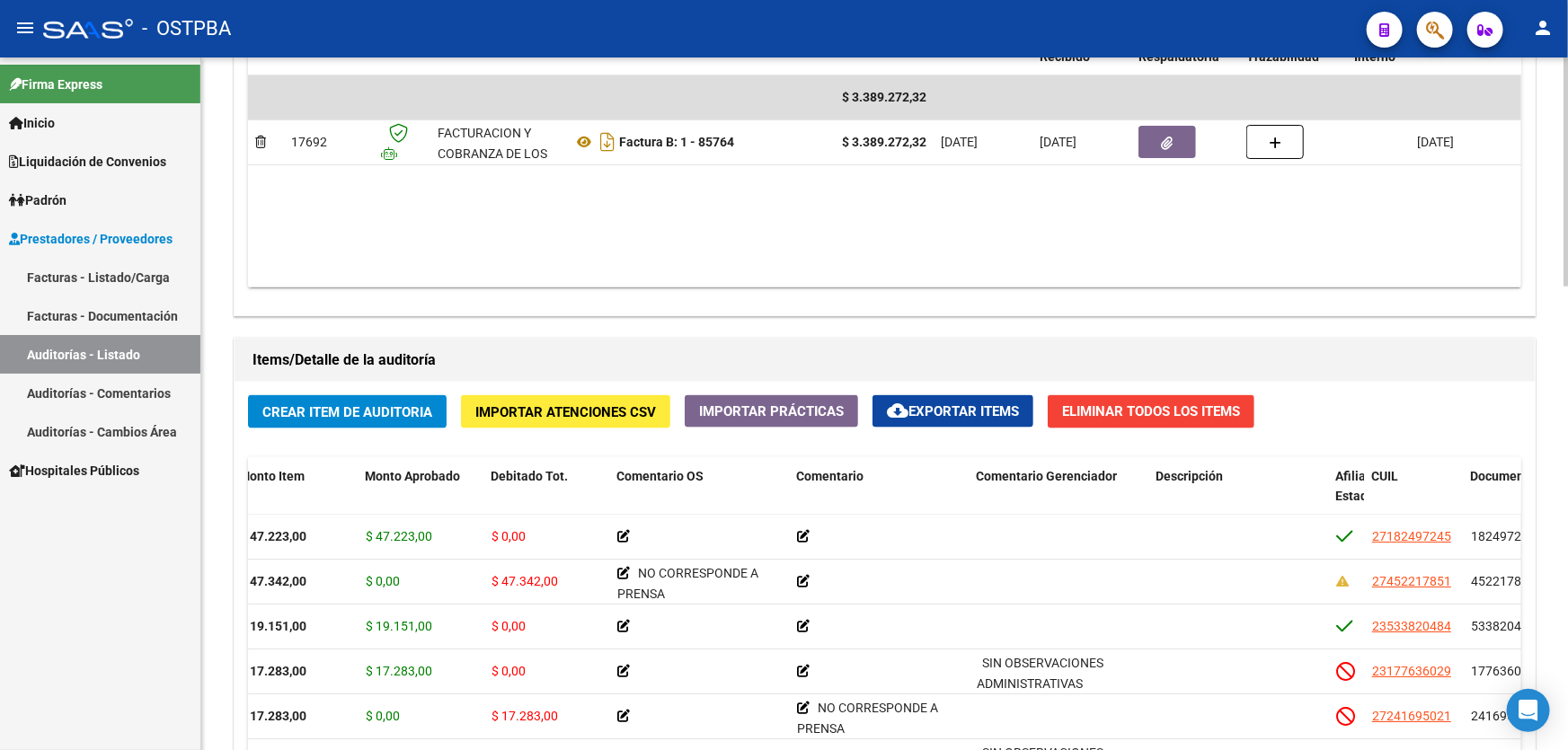
scroll to position [979, 0]
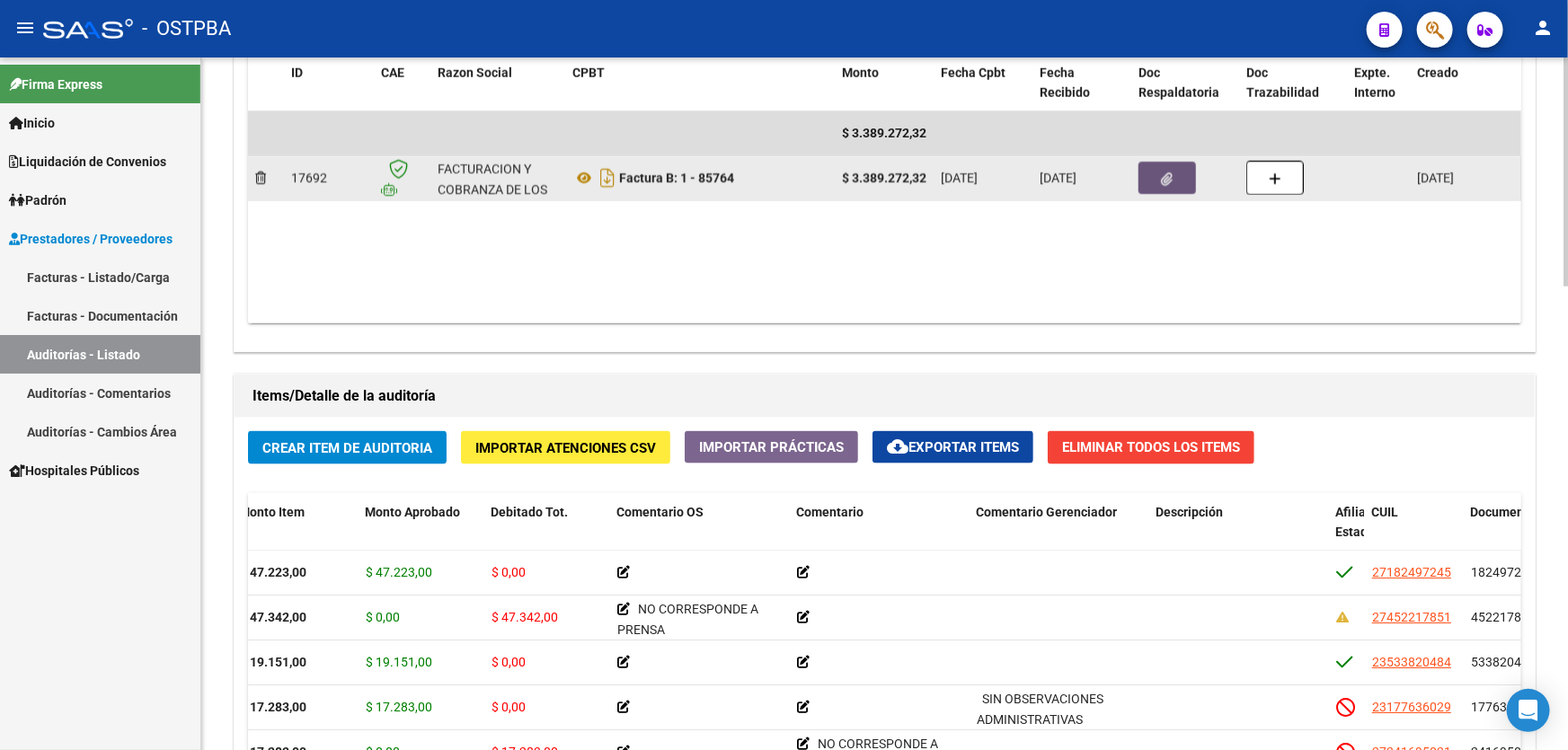
click at [1171, 180] on icon "button" at bounding box center [1167, 179] width 12 height 14
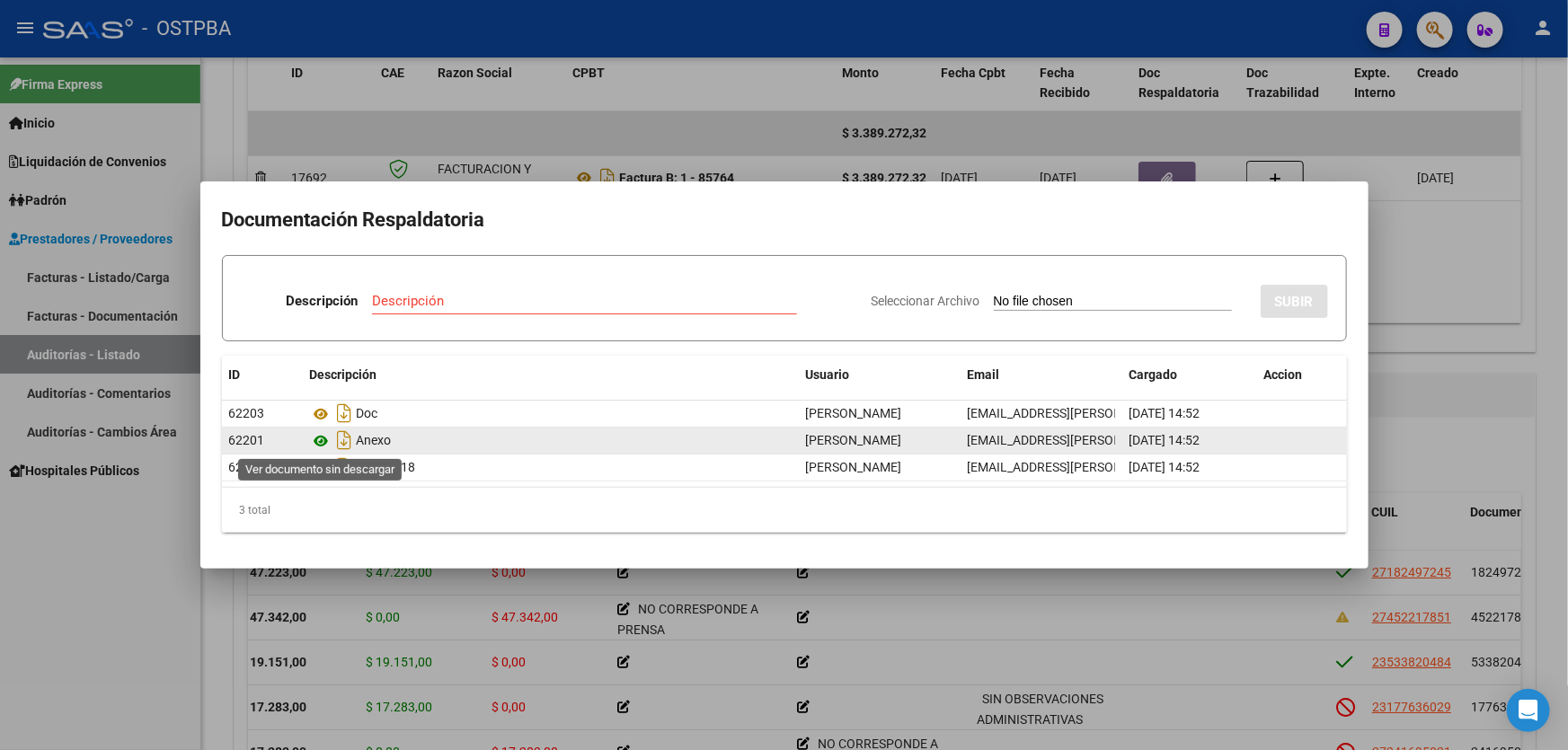
click at [319, 439] on icon at bounding box center [321, 440] width 23 height 21
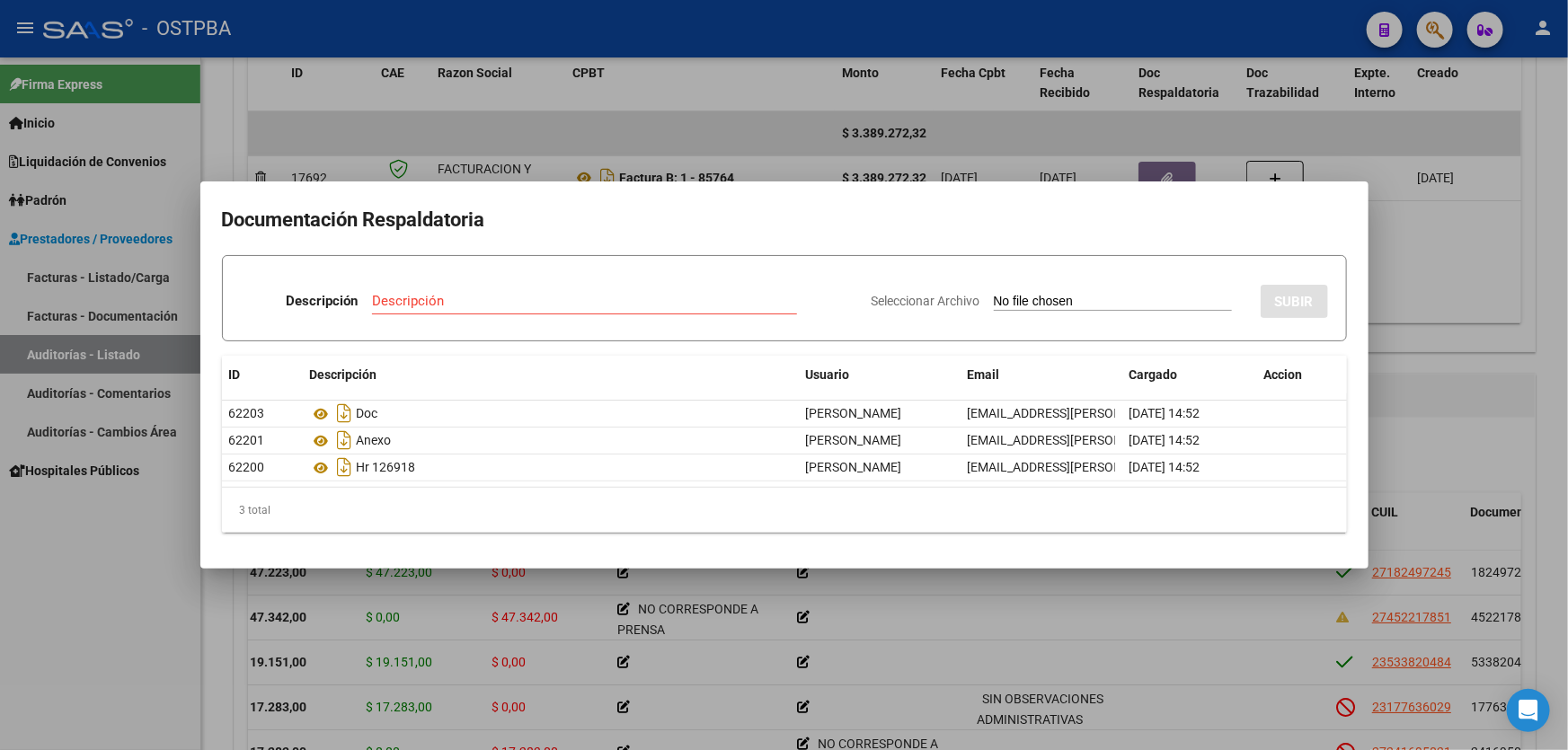
click at [765, 142] on div at bounding box center [784, 375] width 1568 height 750
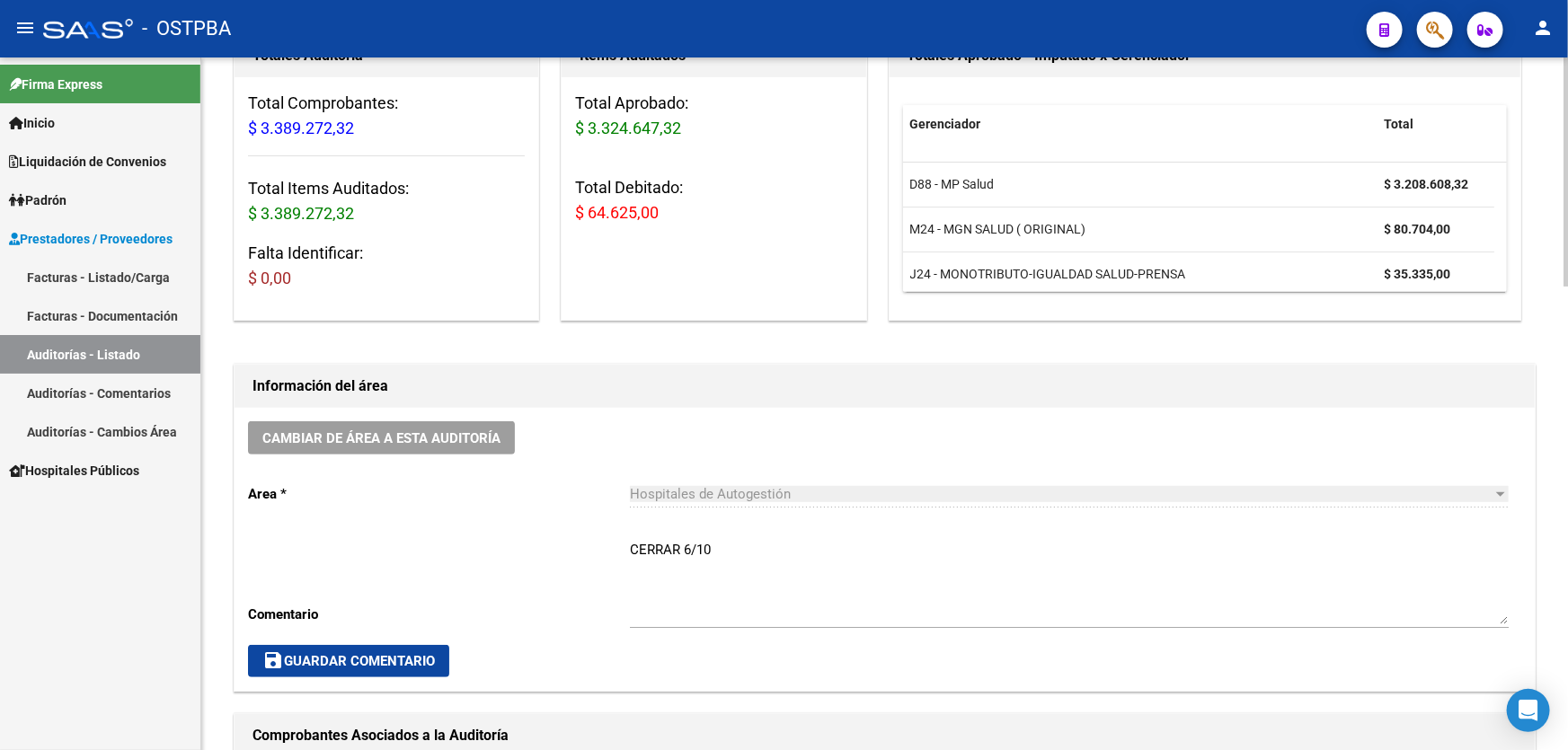
scroll to position [162, 0]
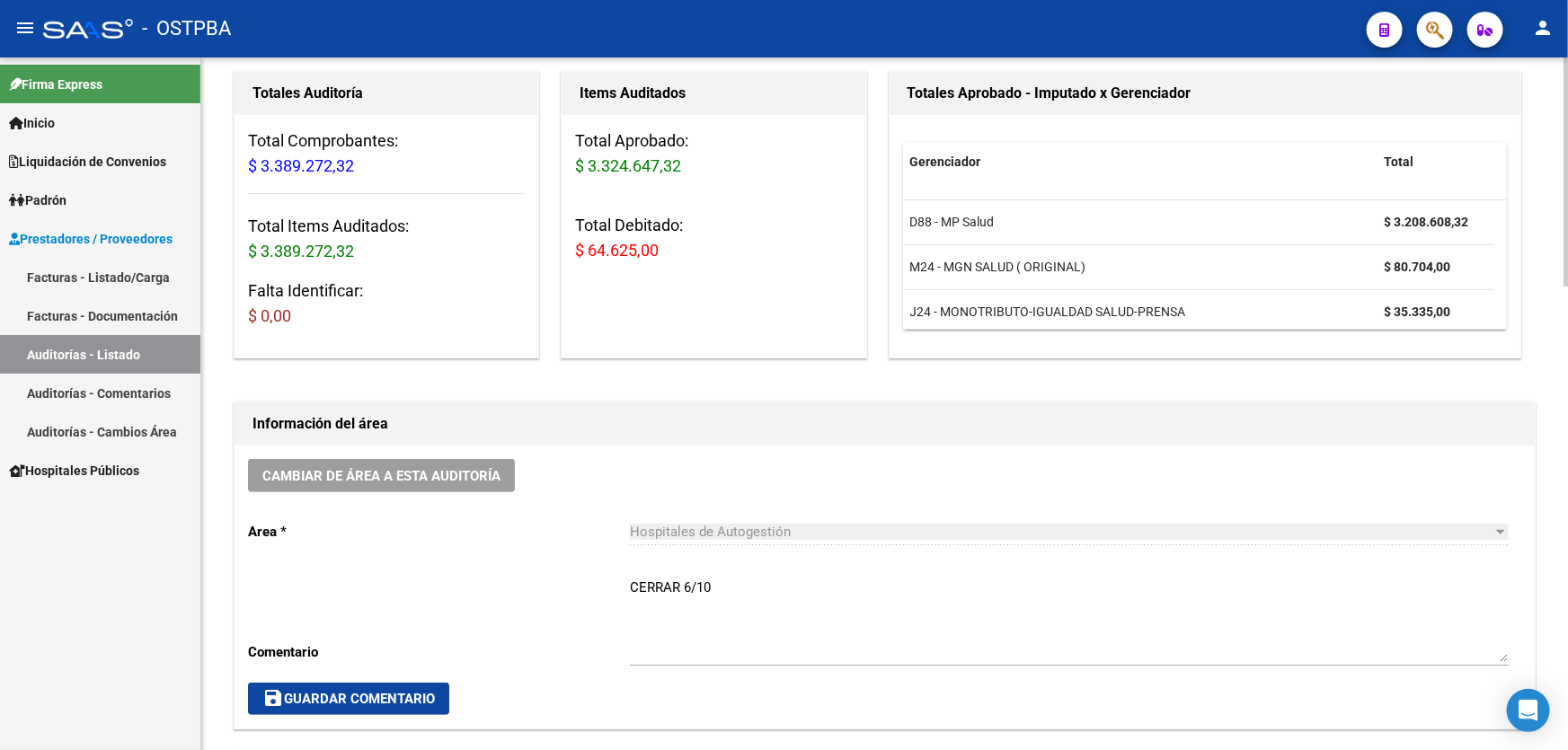
click at [719, 587] on textarea "CERRAR 6/10" at bounding box center [1068, 620] width 878 height 85
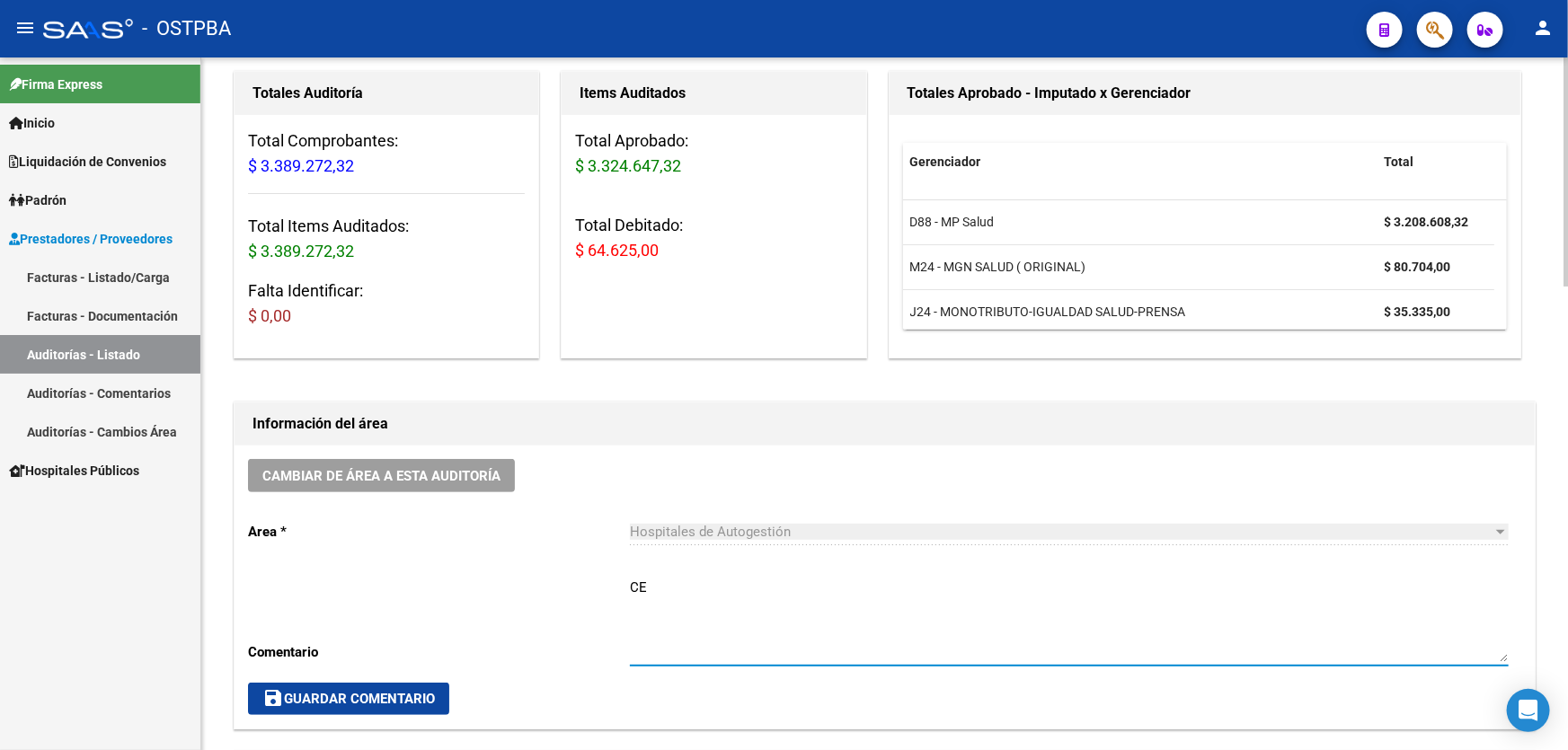
type textarea "C"
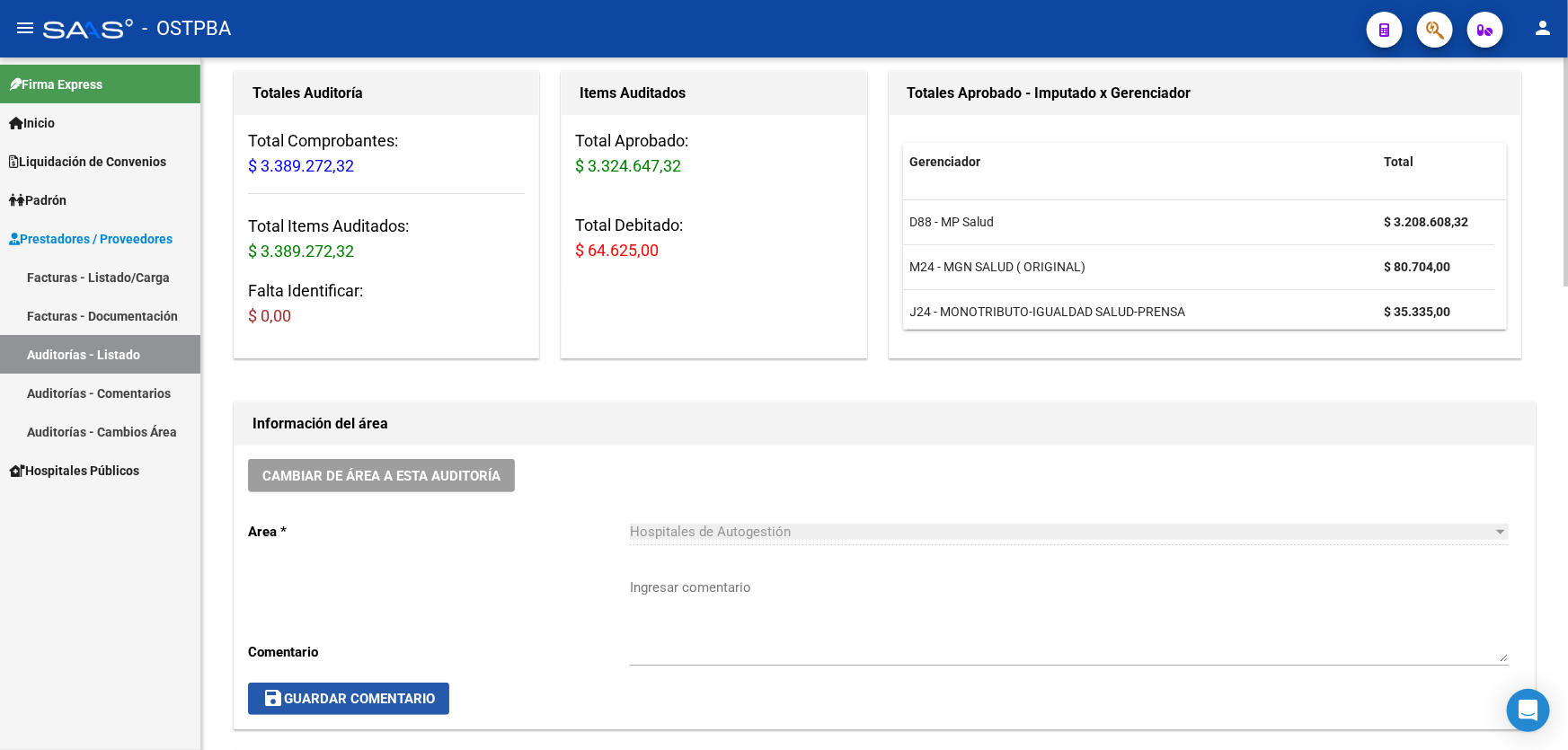
click at [360, 698] on span "save Guardar Comentario" at bounding box center [348, 698] width 172 height 17
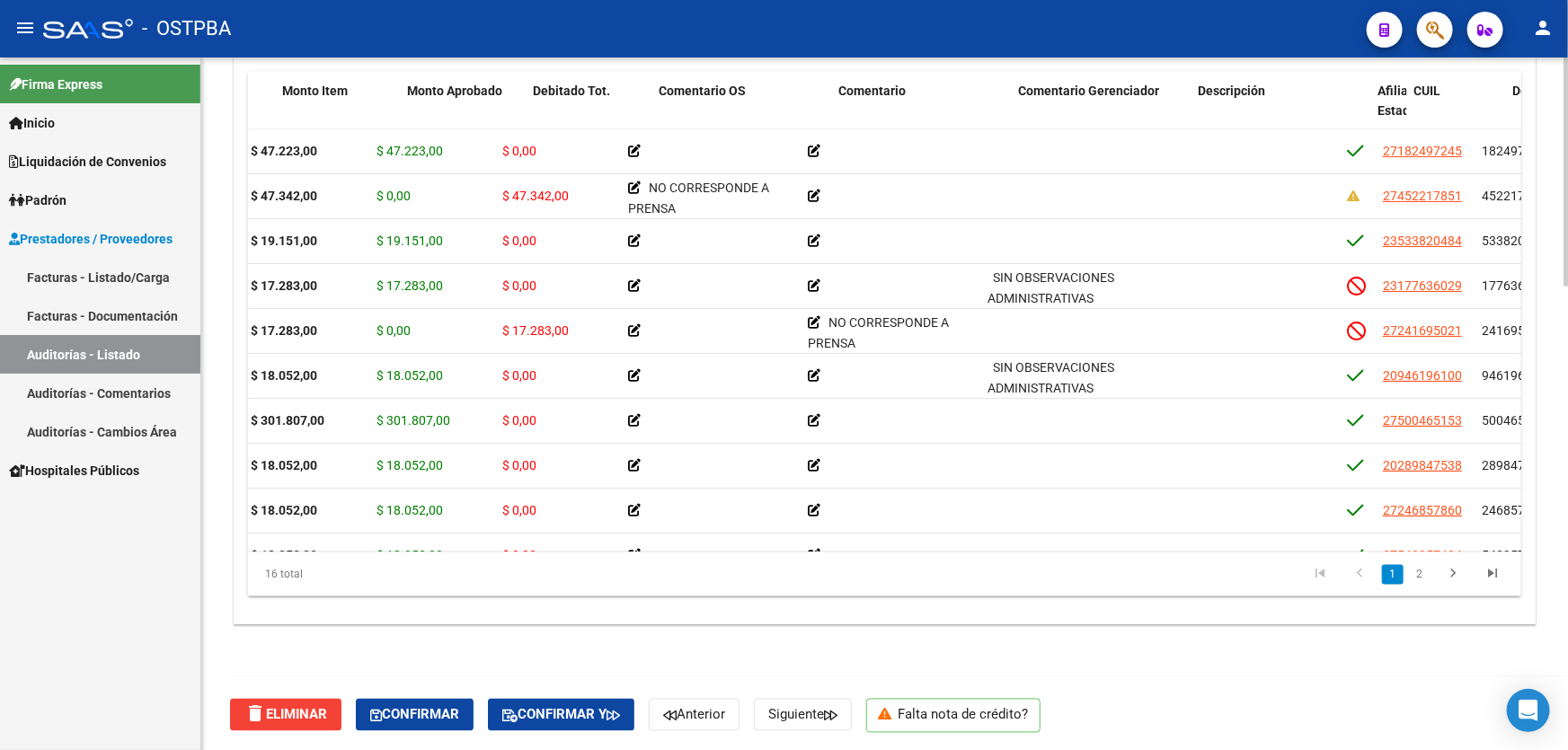
scroll to position [0, 0]
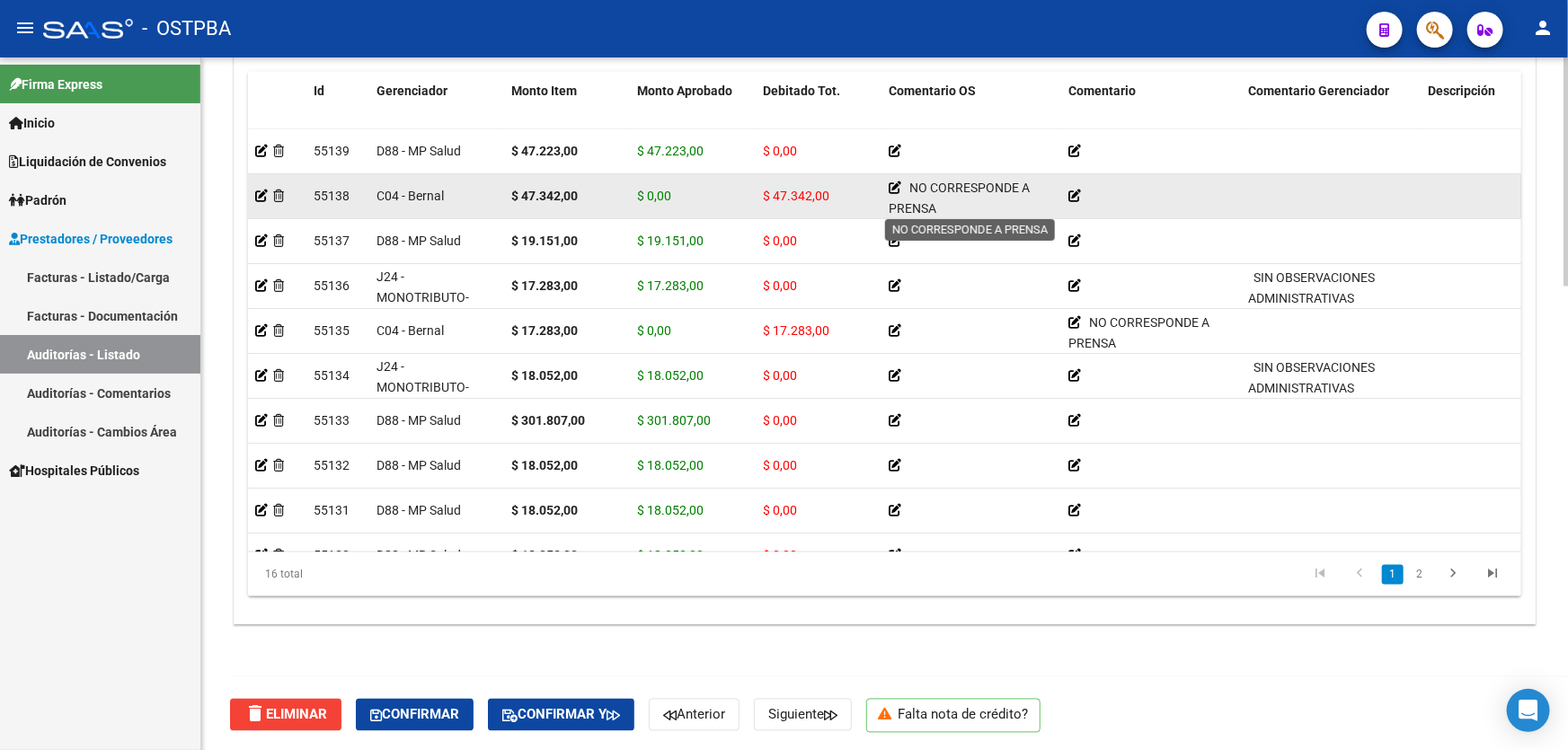
click at [895, 184] on icon at bounding box center [895, 188] width 13 height 13
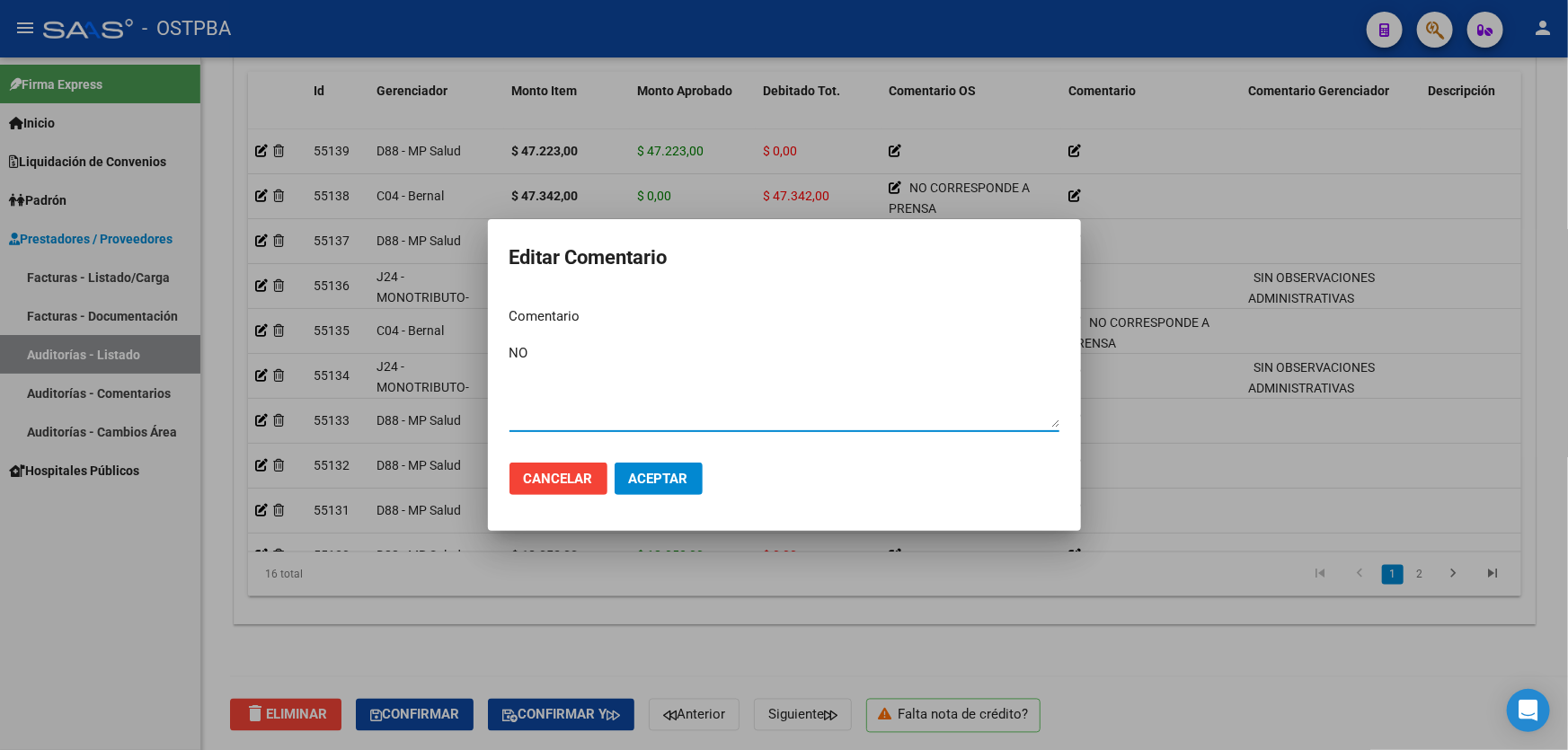
type textarea "N"
click at [649, 471] on span "Aceptar" at bounding box center [658, 479] width 59 height 17
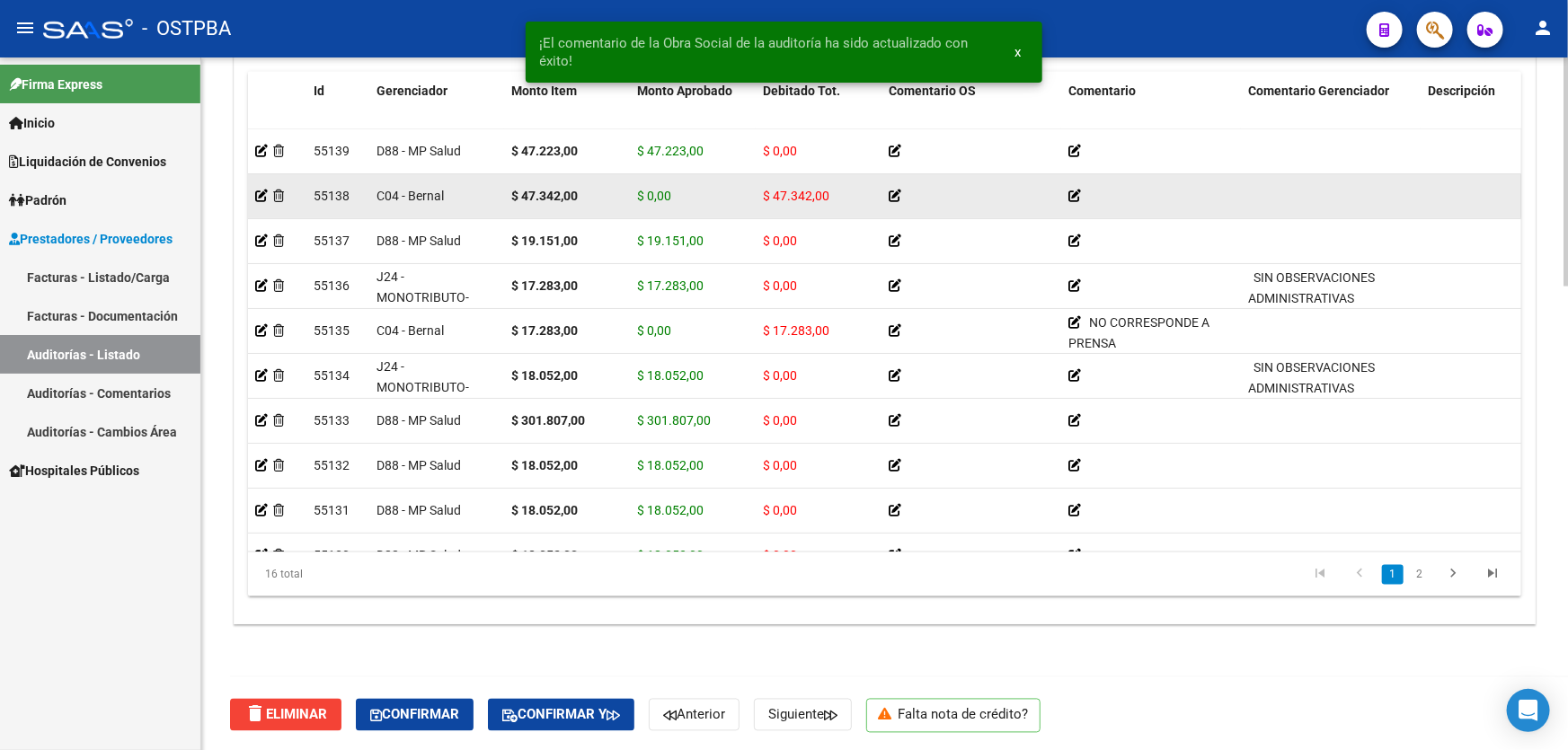
click at [1073, 191] on icon at bounding box center [1075, 196] width 13 height 13
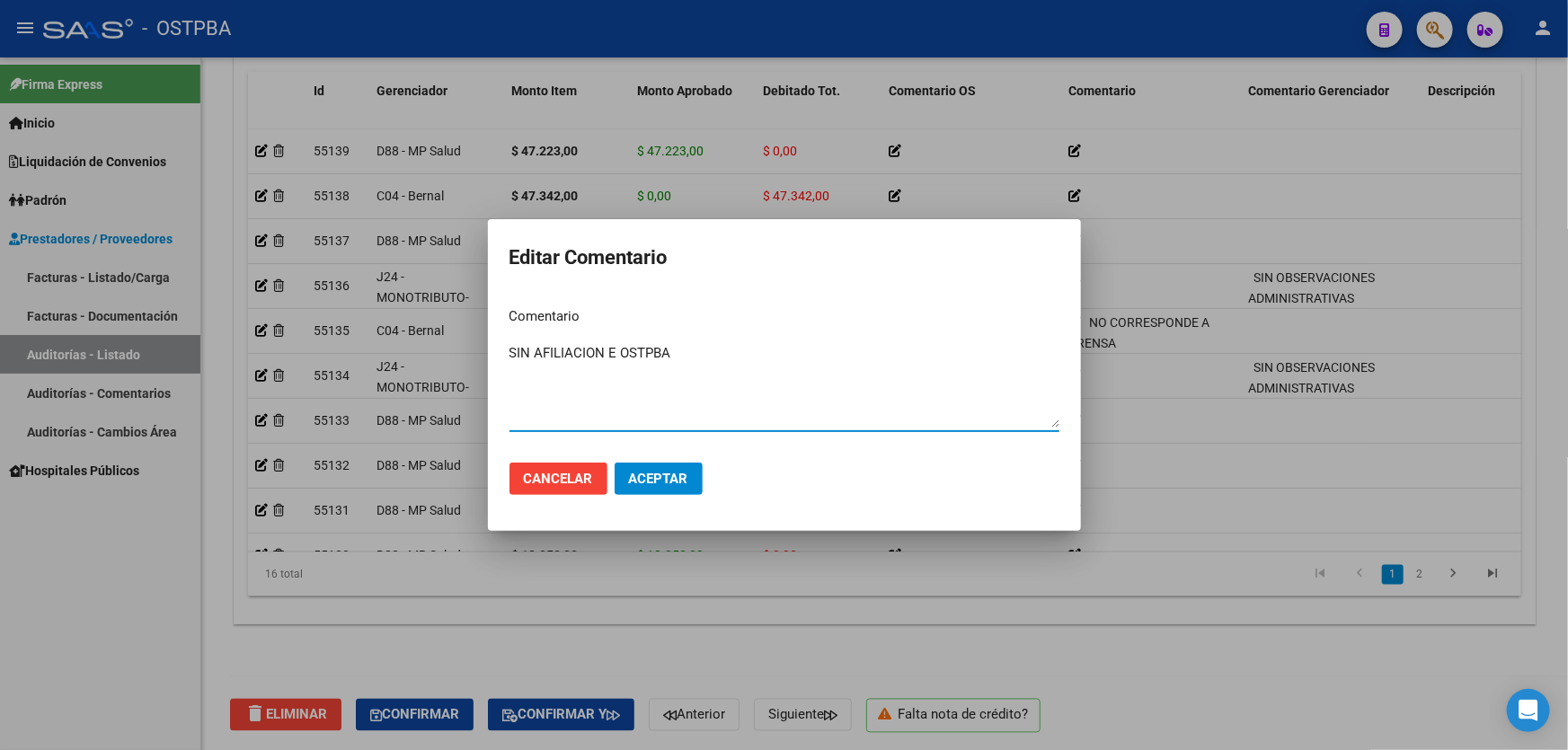
click at [619, 350] on textarea "SIN AFILIACION E OSTPBA" at bounding box center [784, 385] width 549 height 85
click at [611, 362] on textarea "SIN AFILIACION E OSTPBA" at bounding box center [784, 385] width 549 height 85
click at [616, 353] on textarea "SIN AFILIACION E OSTPBA" at bounding box center [784, 385] width 549 height 85
type textarea "SIN AFILIACION EN OSTPBA"
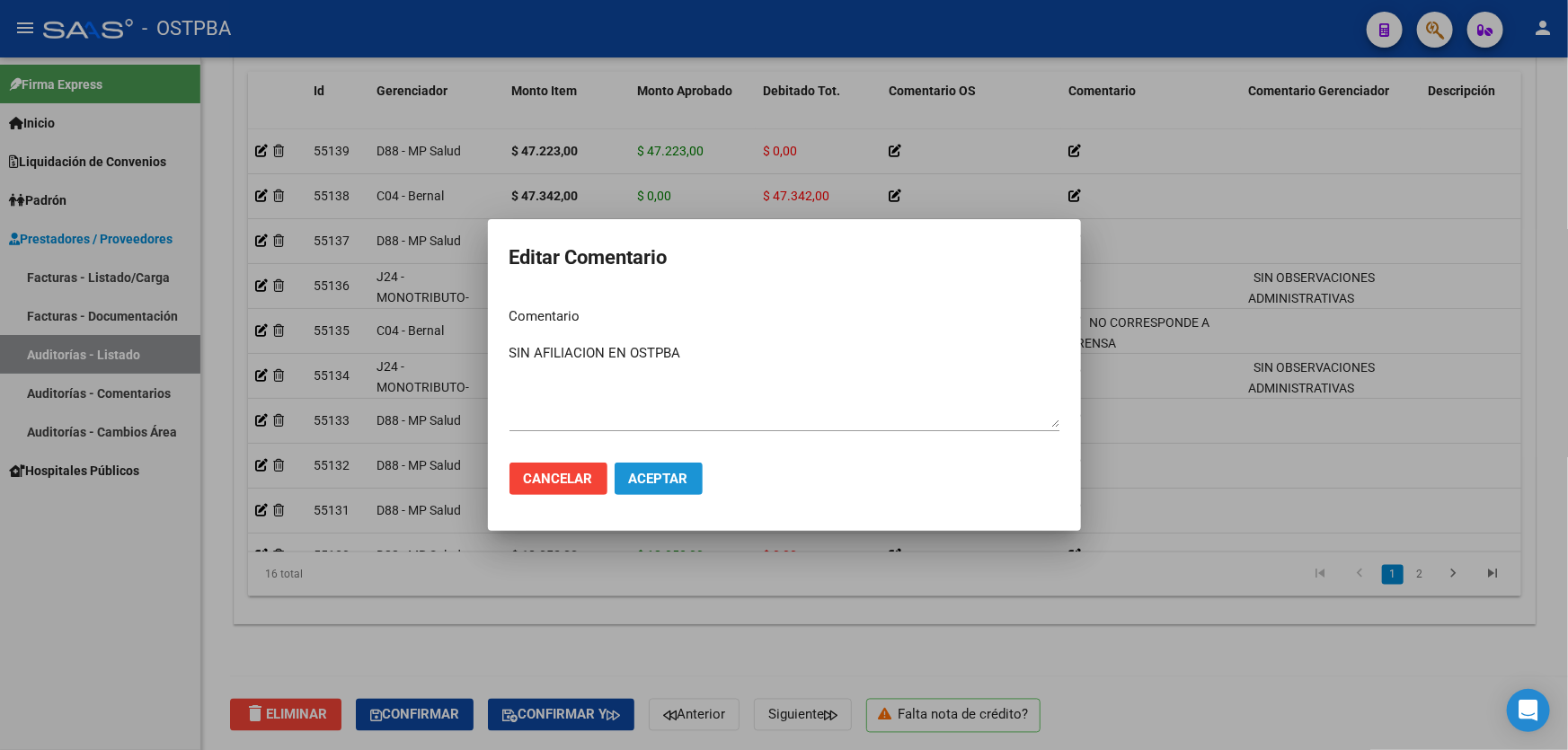
click at [647, 481] on span "Aceptar" at bounding box center [658, 479] width 59 height 17
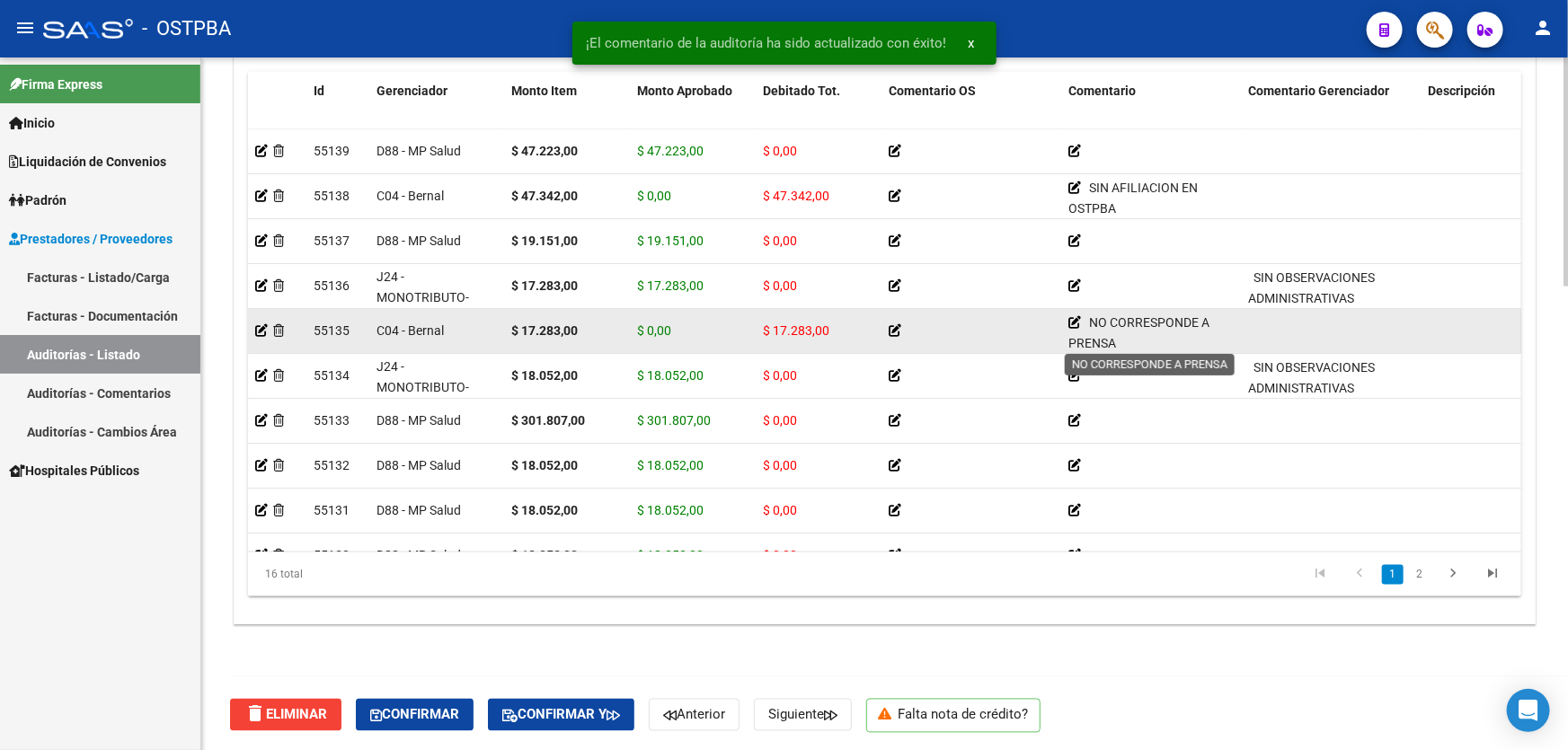
click at [1071, 316] on icon at bounding box center [1075, 322] width 13 height 13
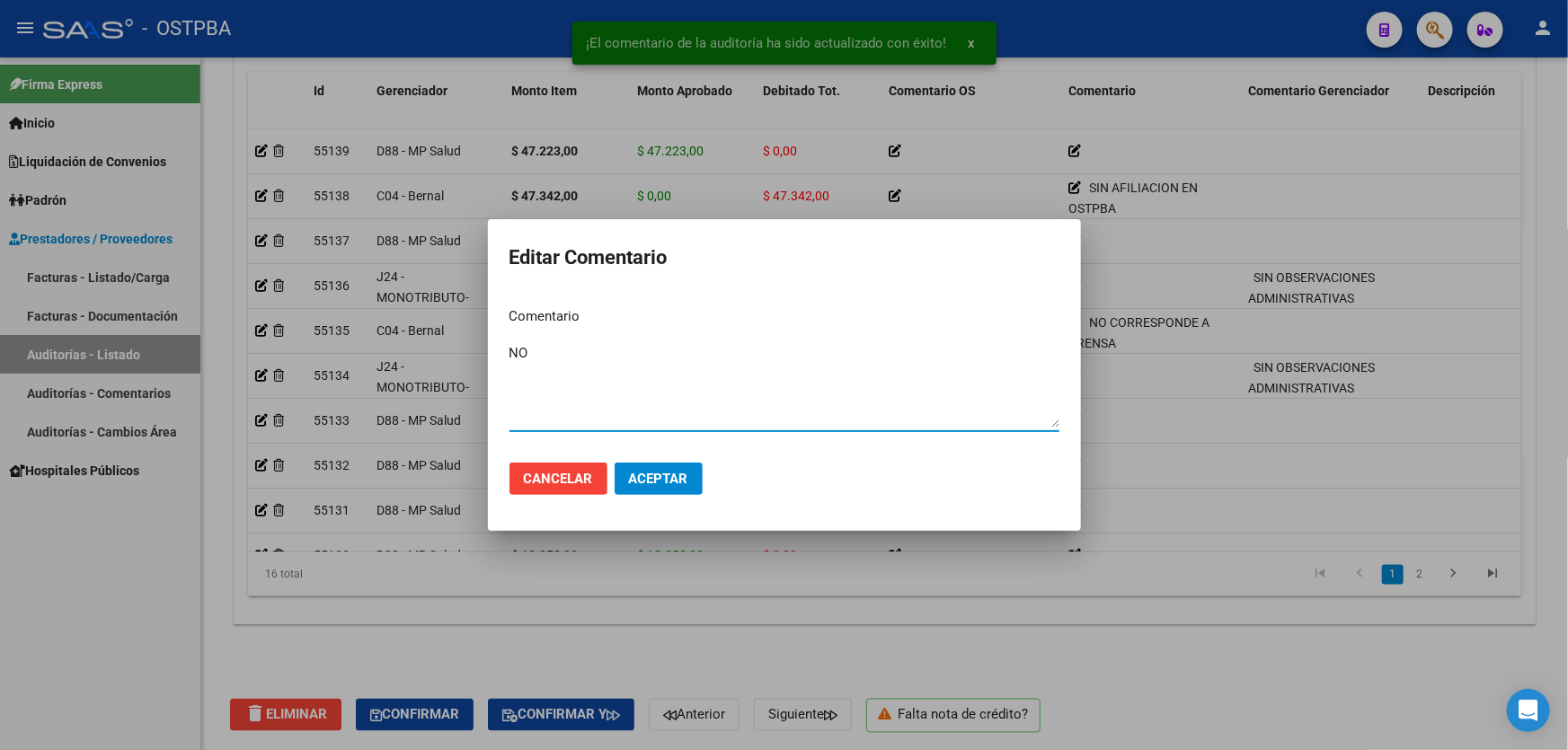
type textarea "N"
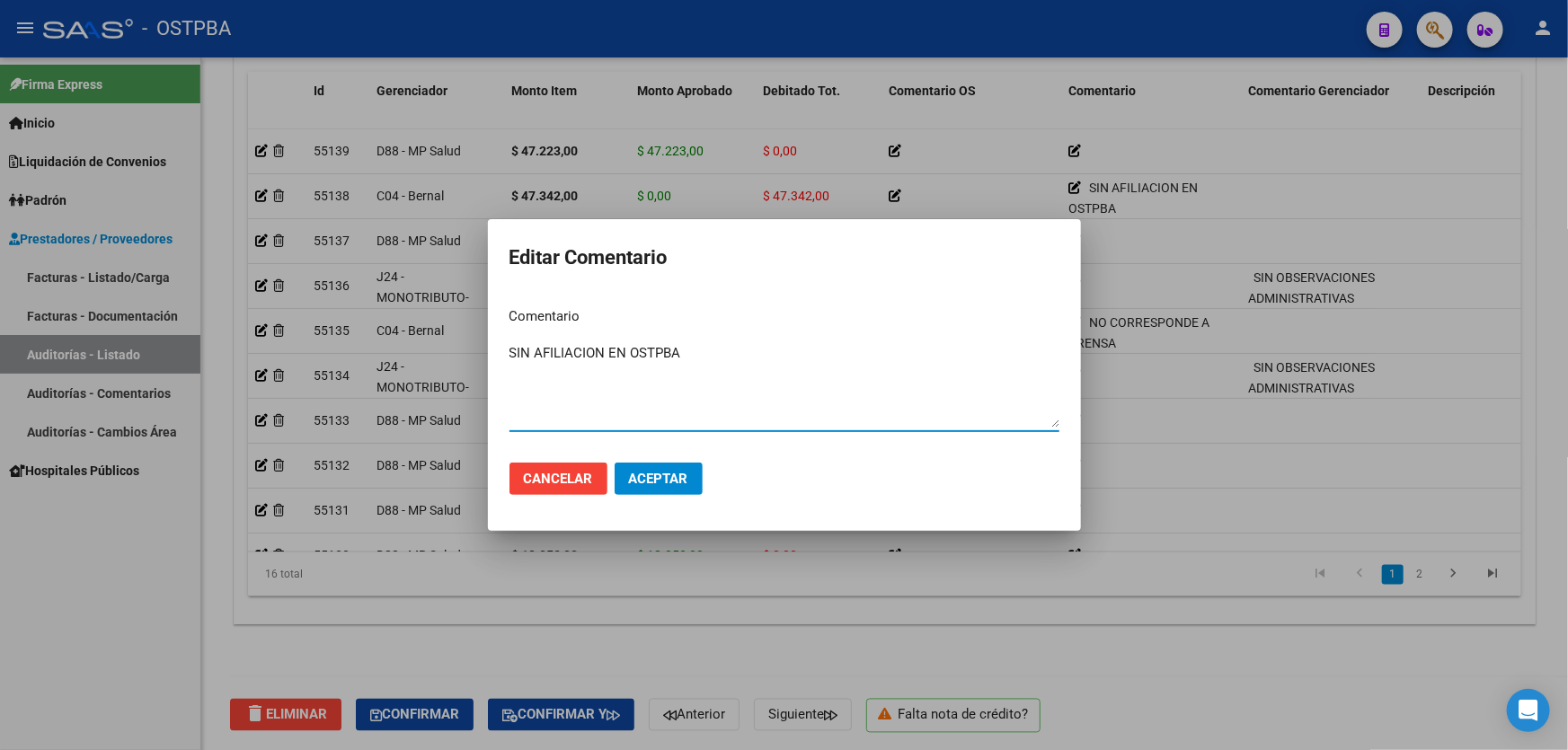
type textarea "SIN AFILIACION EN OSTPBA"
click at [665, 480] on span "Aceptar" at bounding box center [658, 479] width 59 height 17
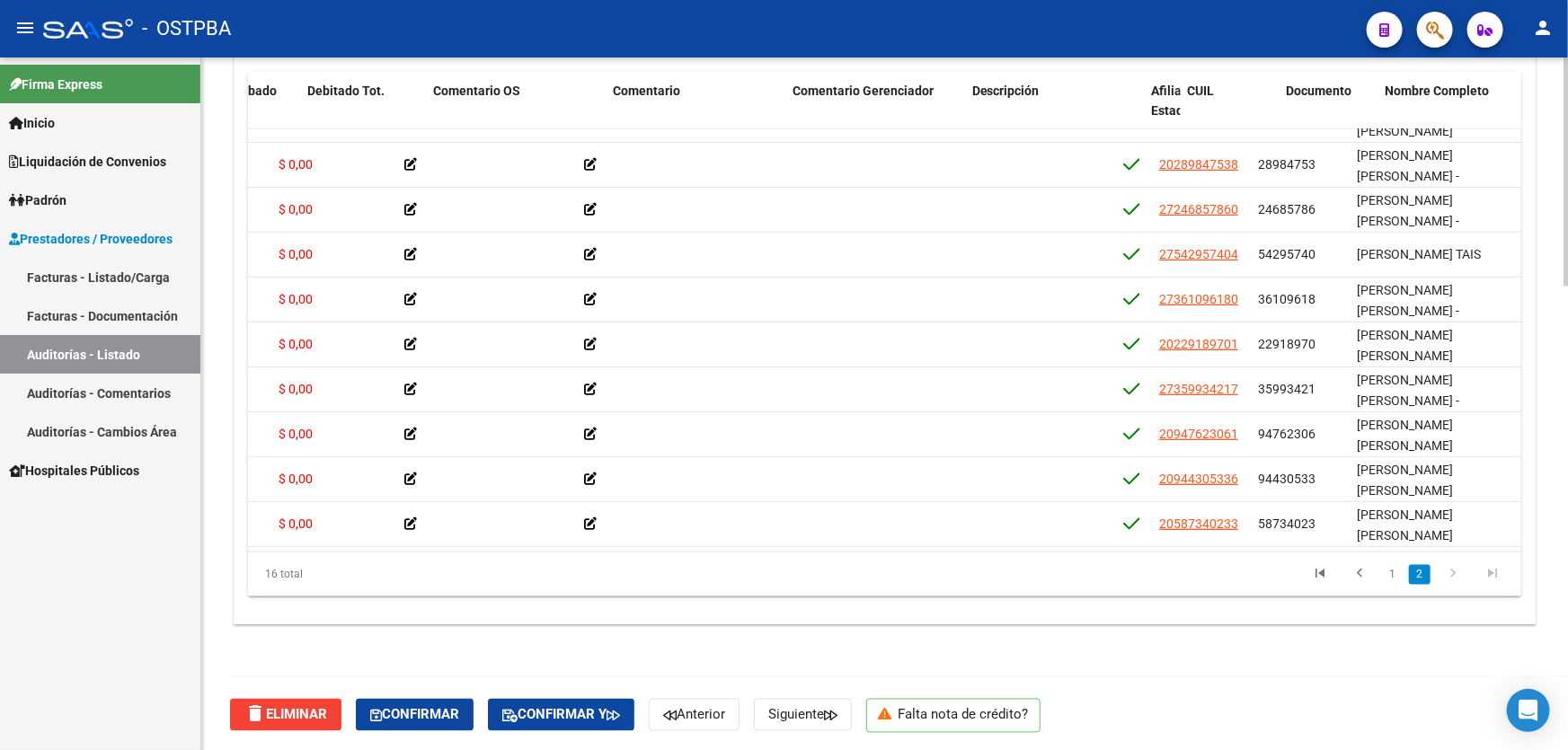
scroll to position [312, 572]
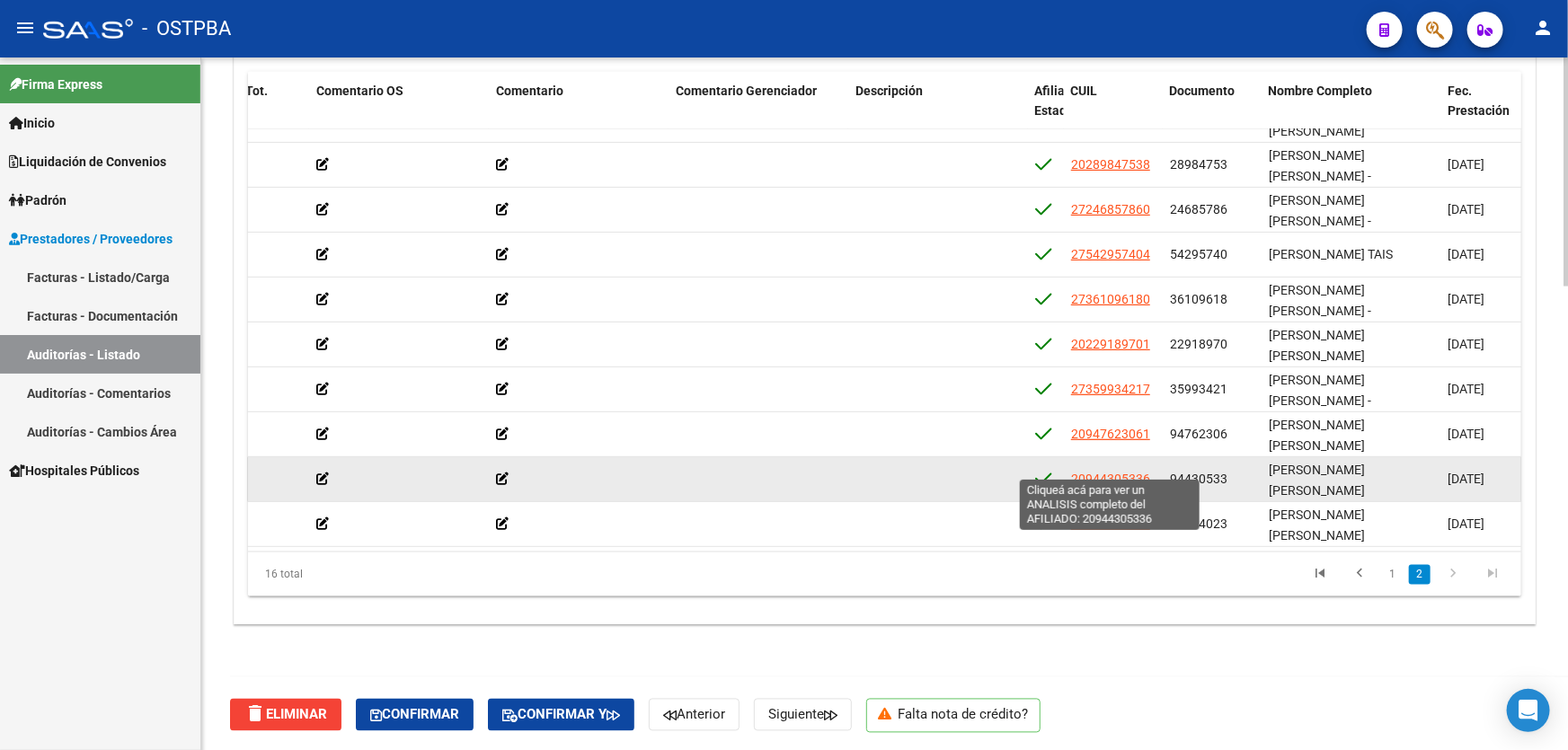
click at [1092, 472] on span "20944305336" at bounding box center [1111, 479] width 79 height 15
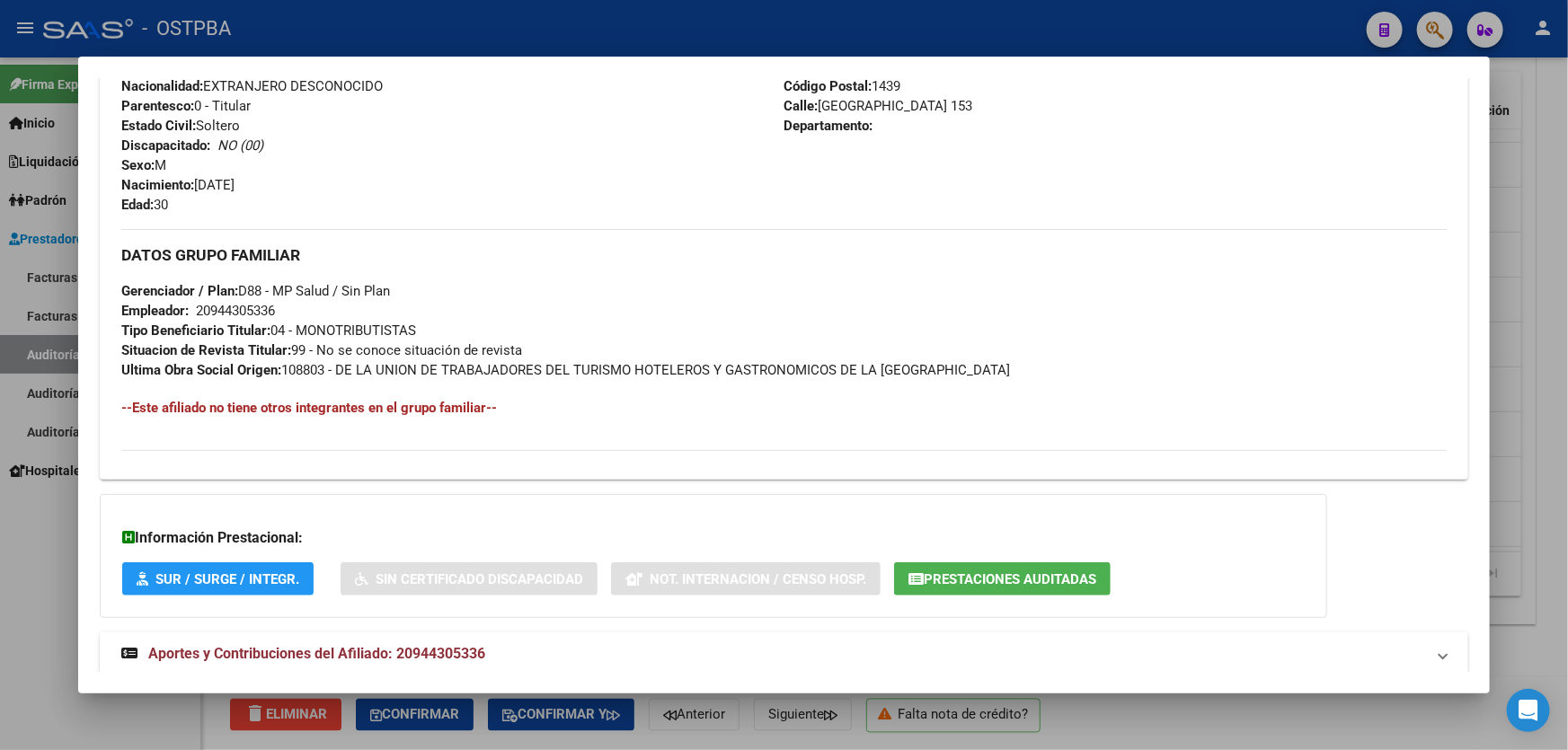
scroll to position [750, 0]
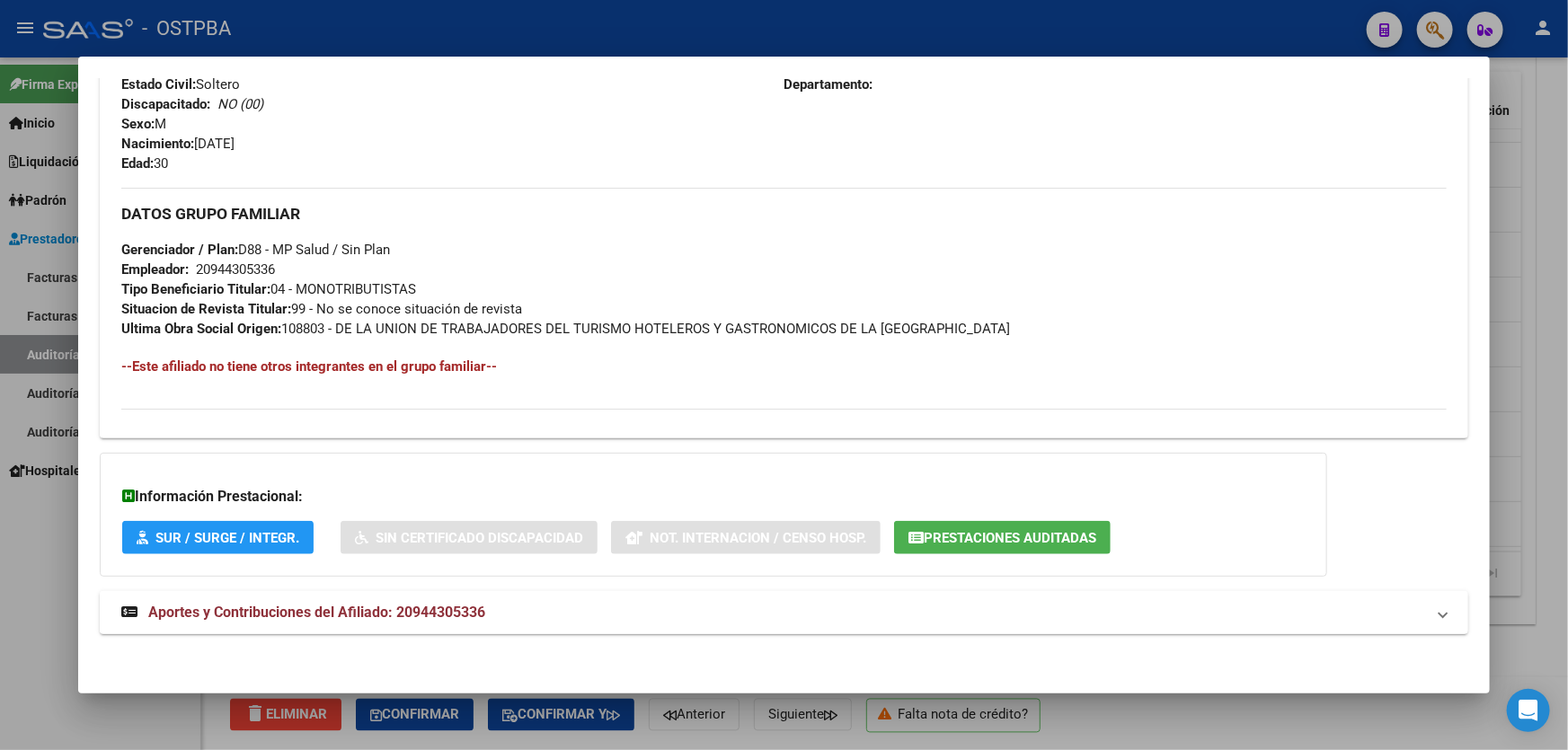
click at [347, 606] on span "Aportes y Contribuciones del Afiliado: 20944305336" at bounding box center [316, 612] width 336 height 18
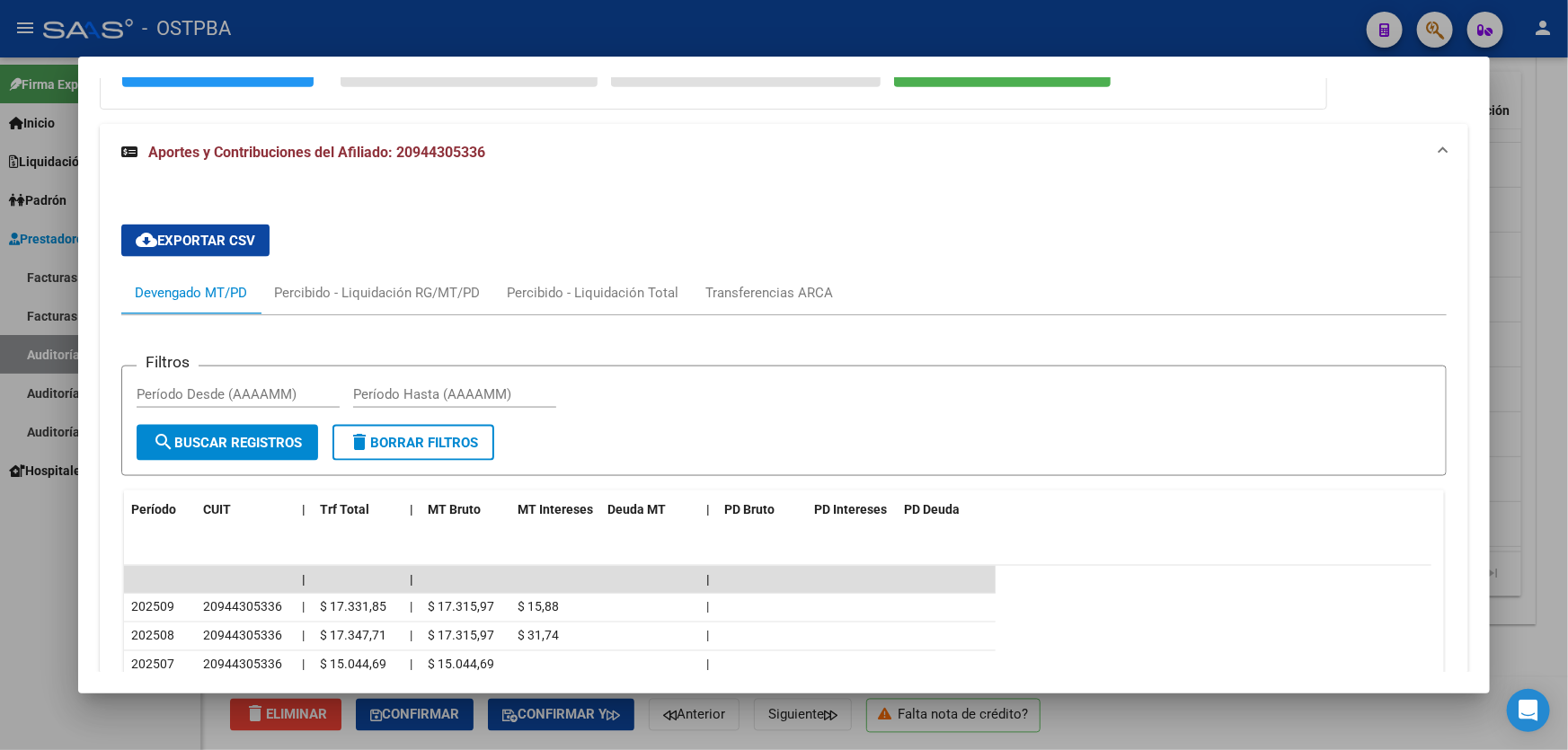
scroll to position [1170, 0]
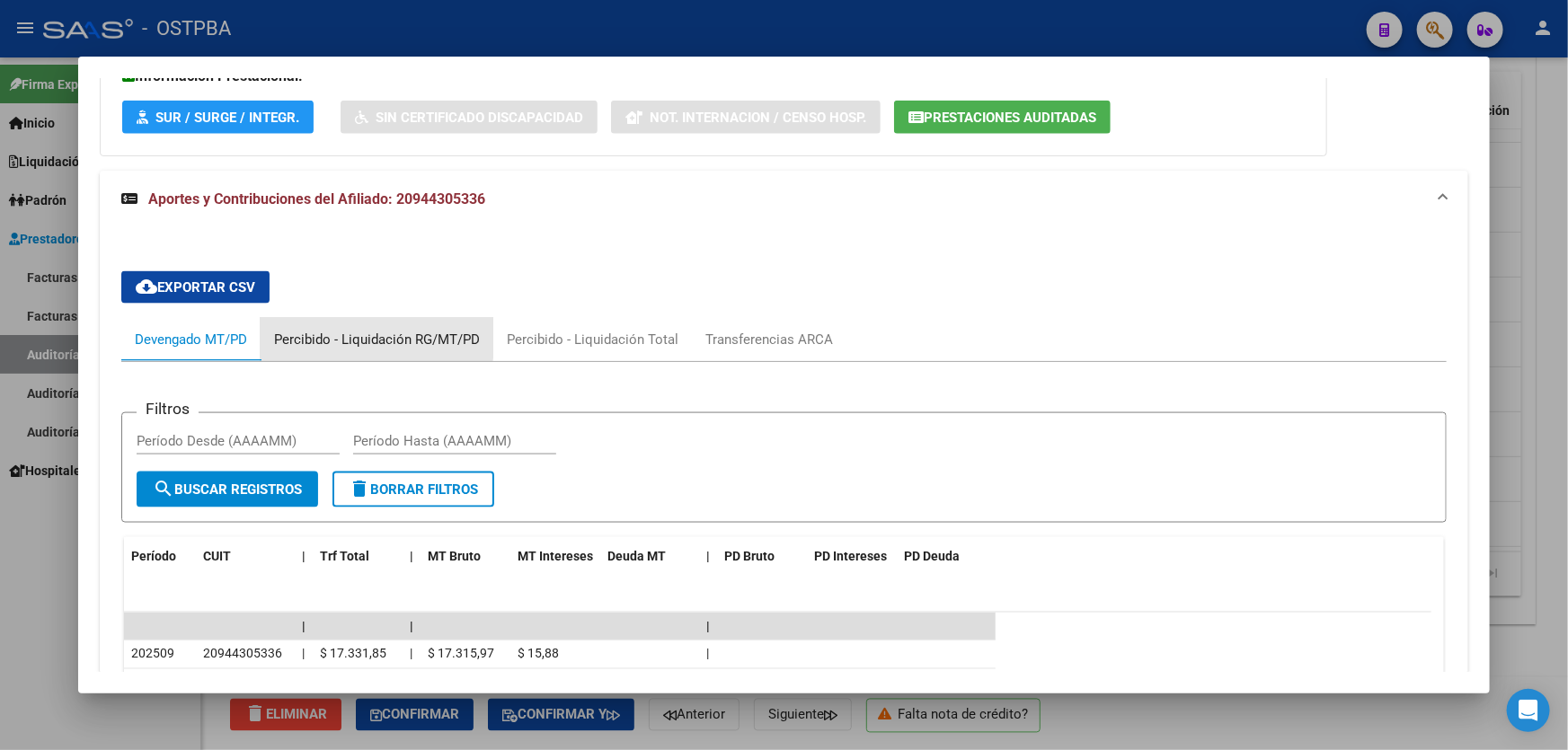
click at [323, 334] on div "Percibido - Liquidación RG/MT/PD" at bounding box center [376, 339] width 206 height 19
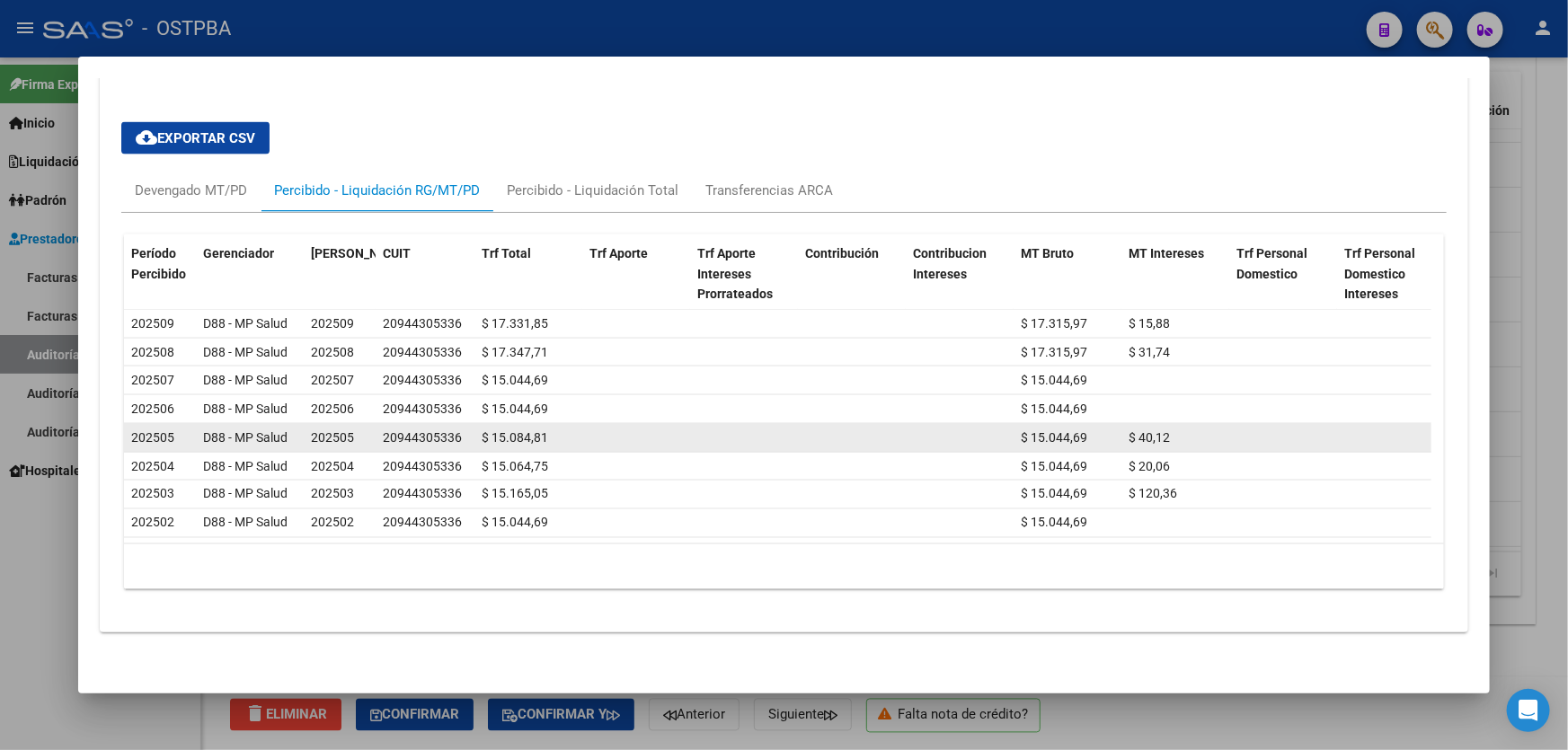
scroll to position [1328, 0]
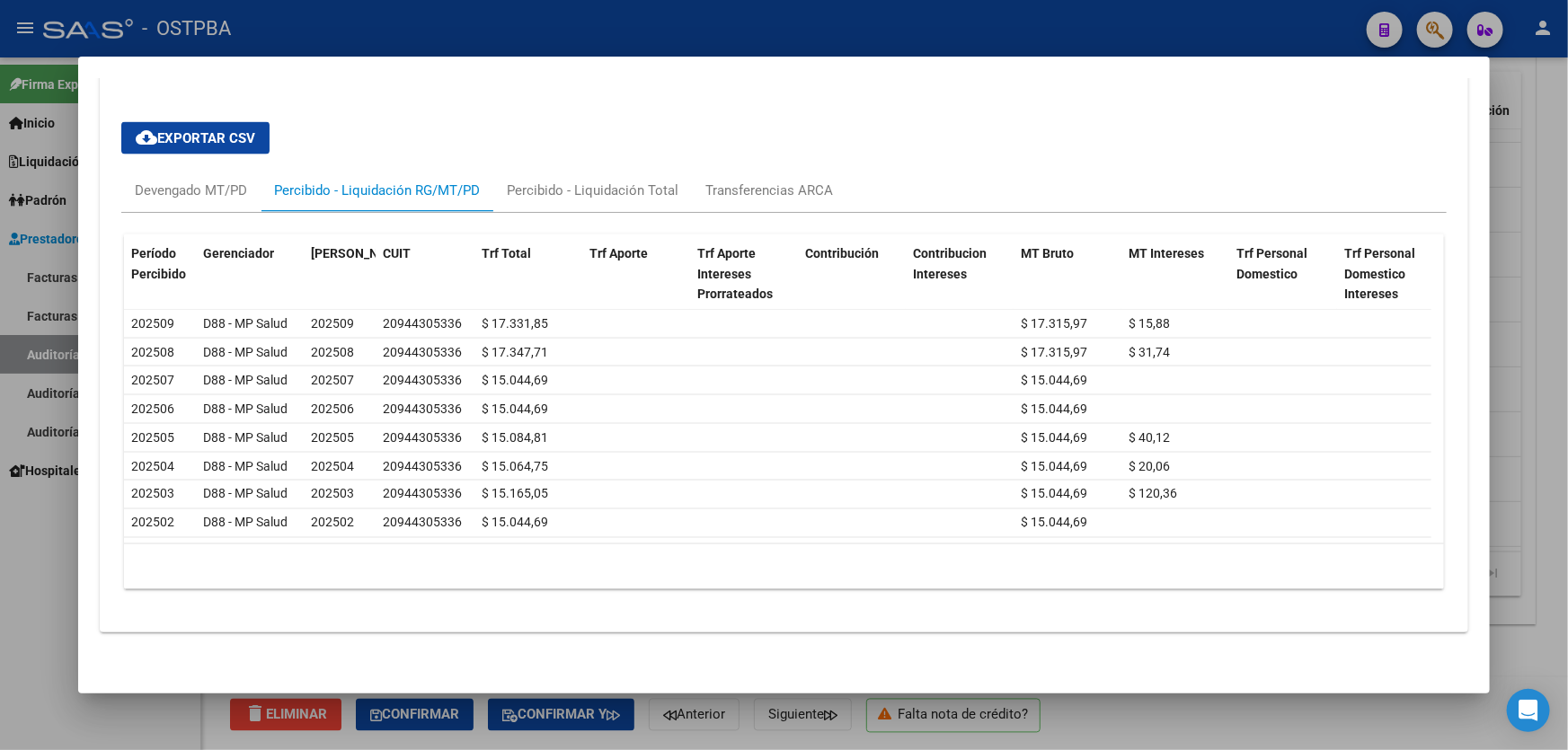
click at [29, 575] on div at bounding box center [784, 375] width 1568 height 750
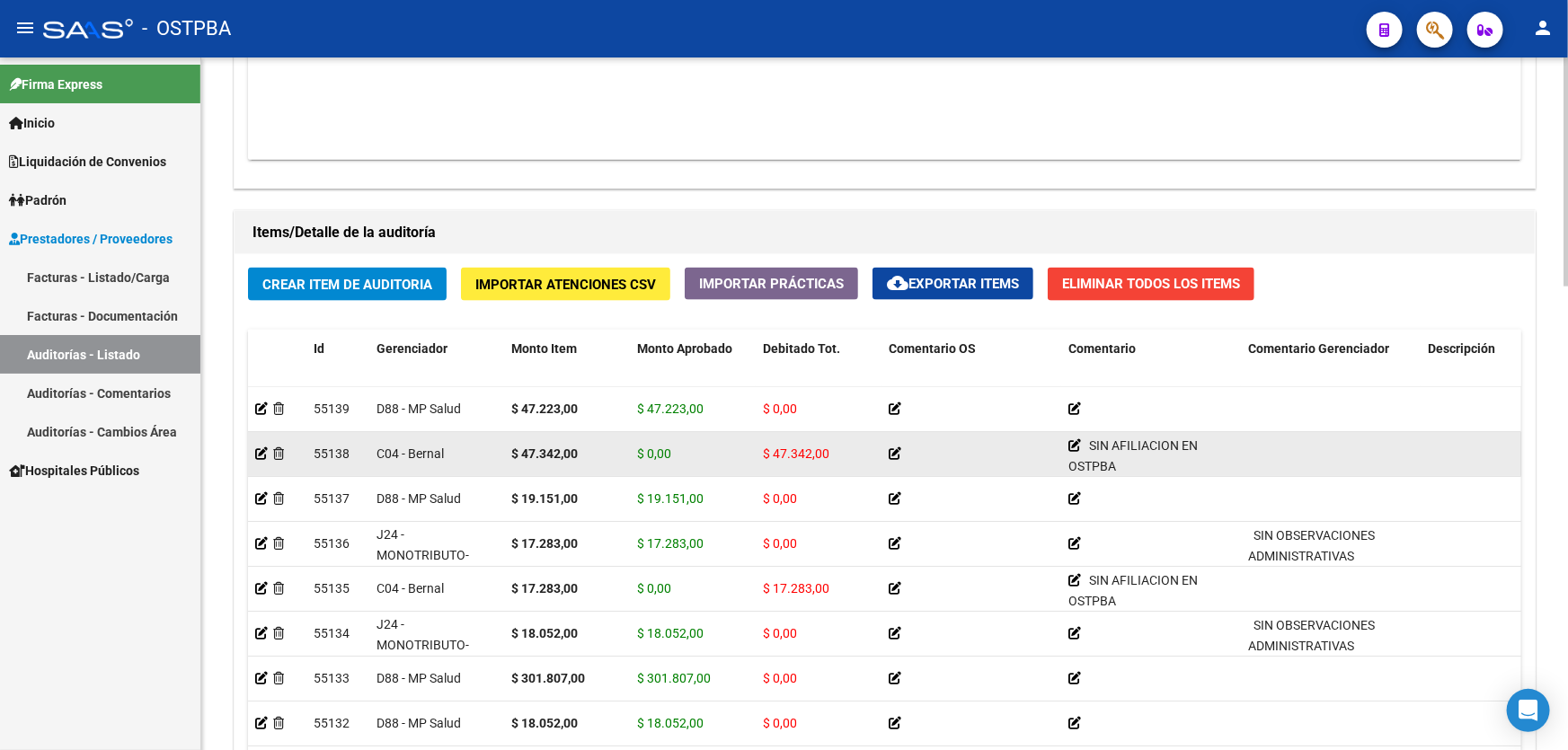
scroll to position [0, 0]
click at [257, 447] on icon at bounding box center [262, 453] width 13 height 13
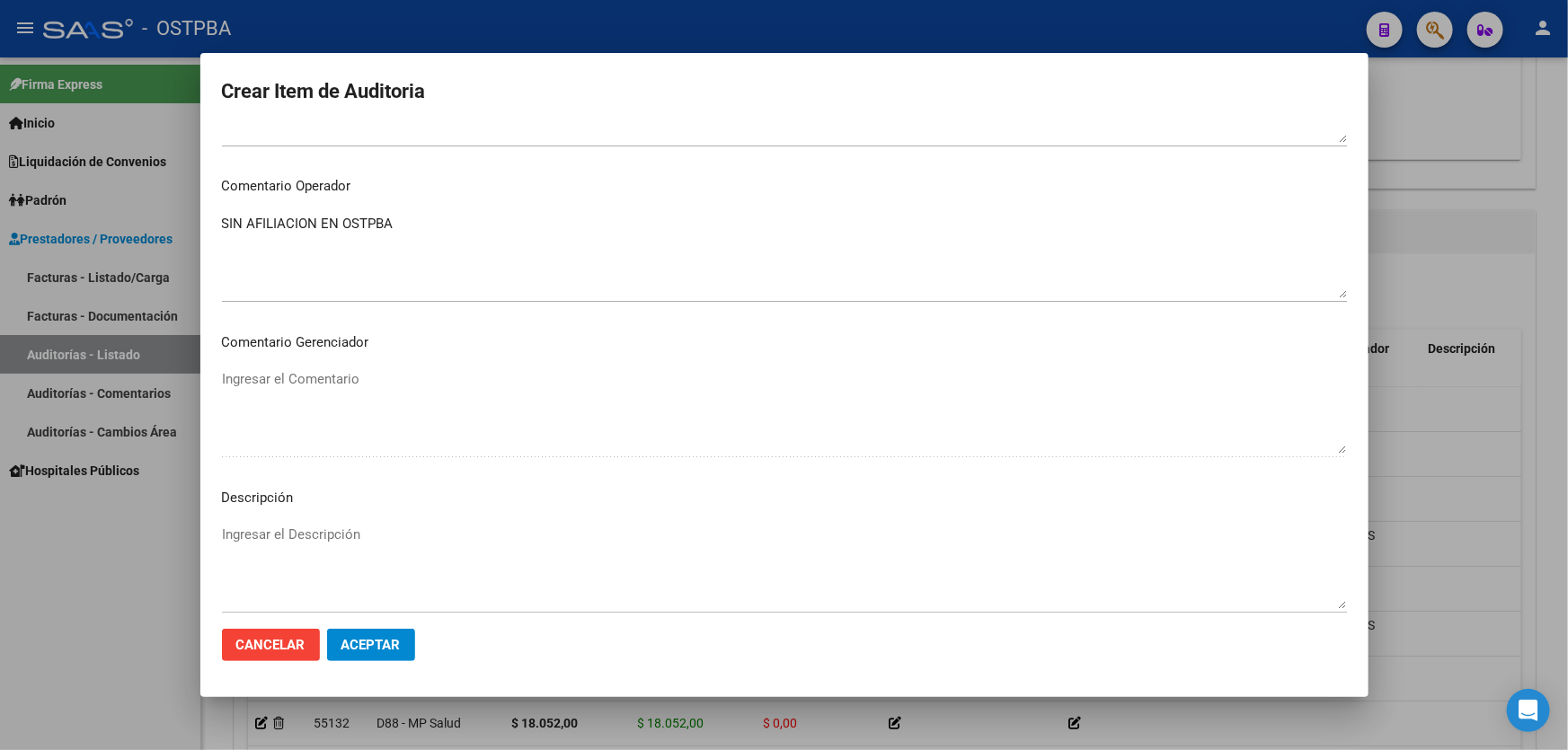
scroll to position [1048, 0]
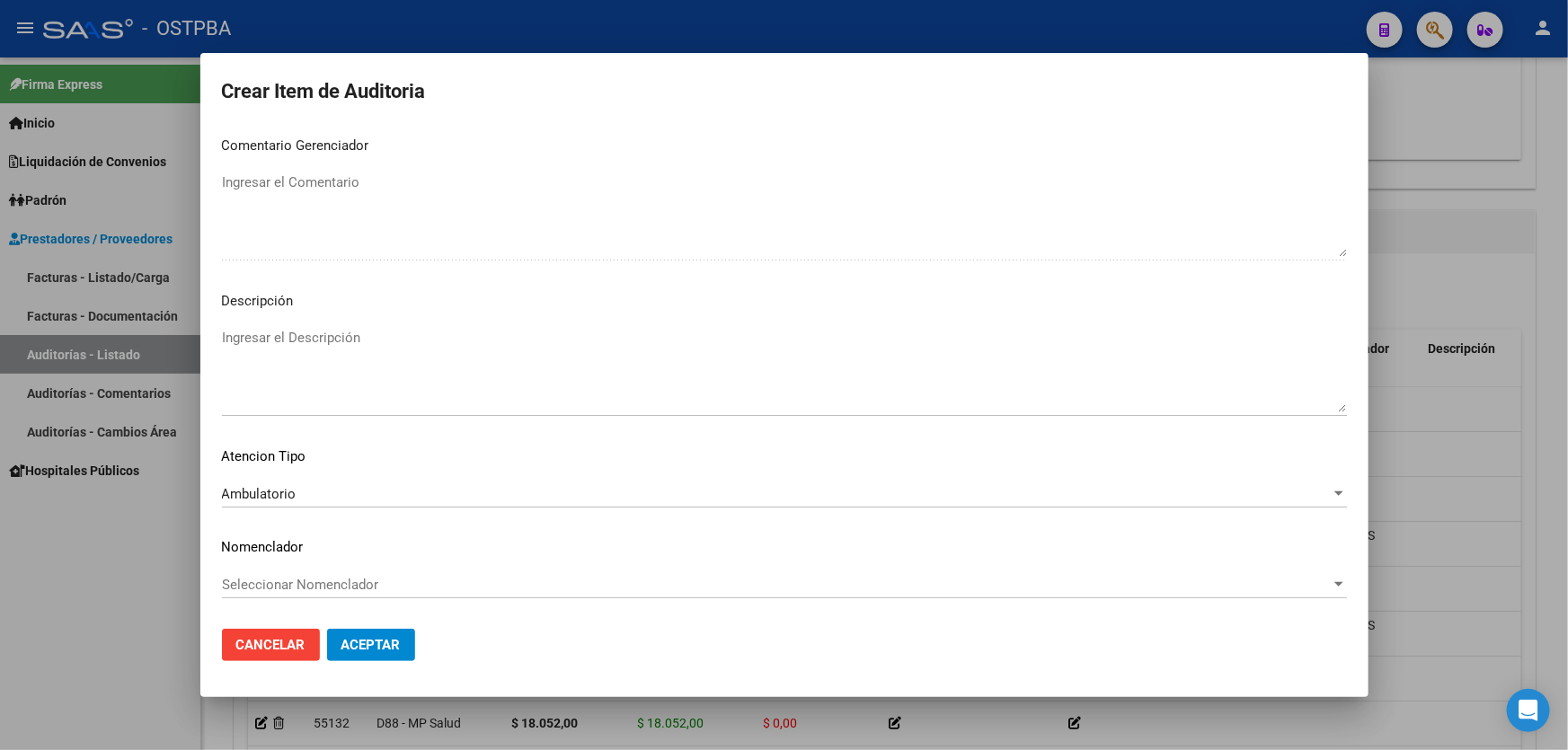
click at [336, 382] on textarea "Ingresar el Descripción" at bounding box center [784, 370] width 1125 height 85
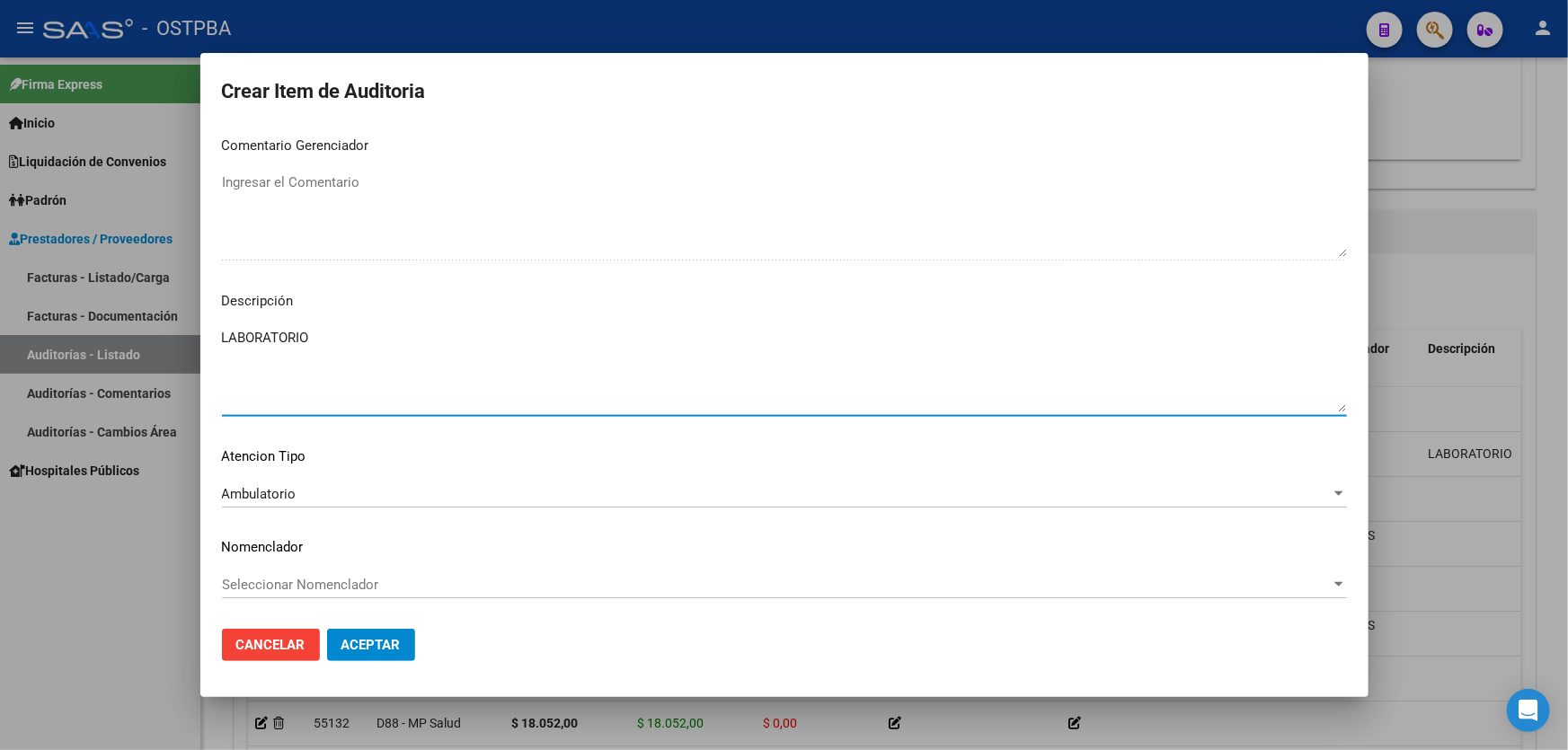
type textarea "LABORATORIO"
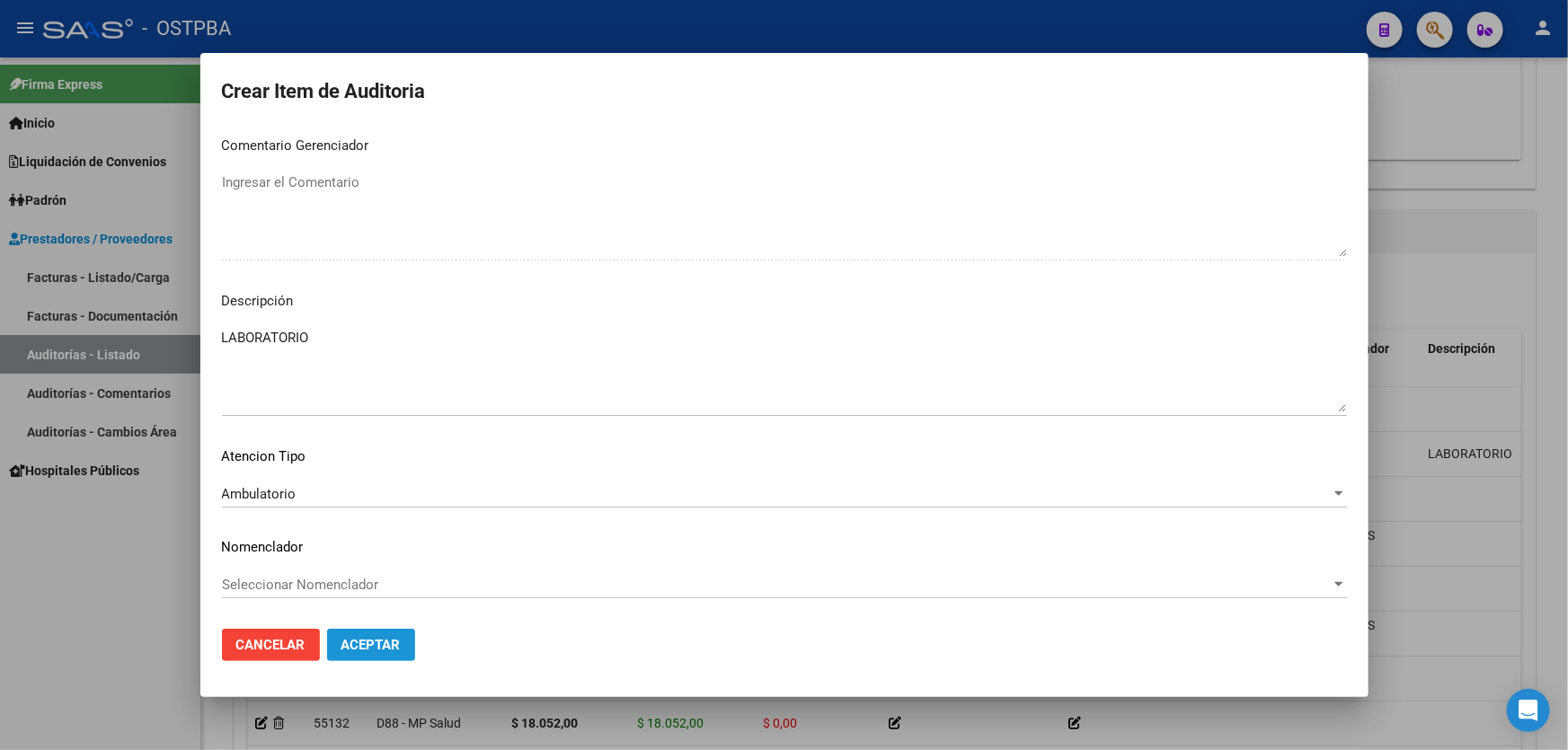
click at [358, 638] on span "Aceptar" at bounding box center [371, 645] width 59 height 17
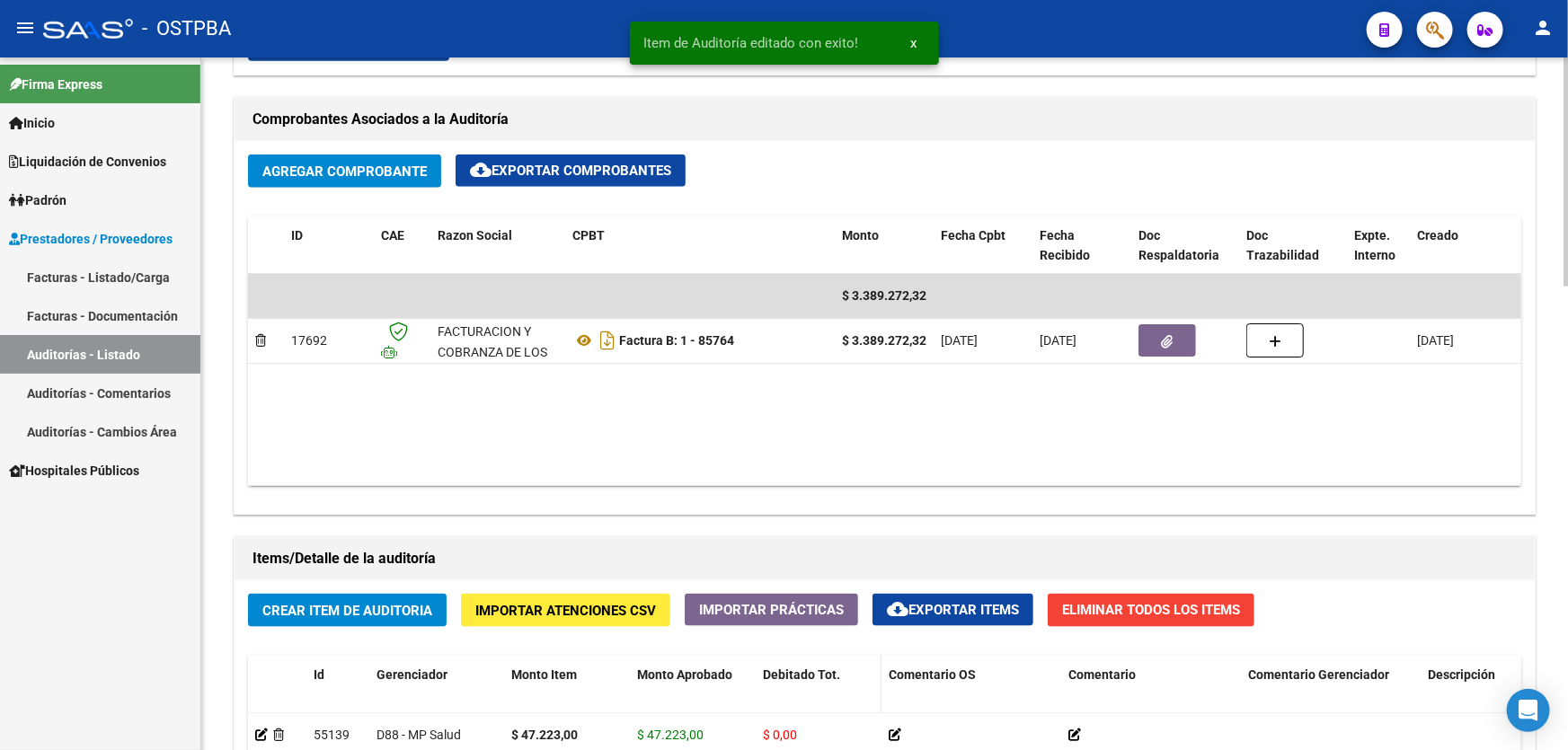
scroll to position [1224, 0]
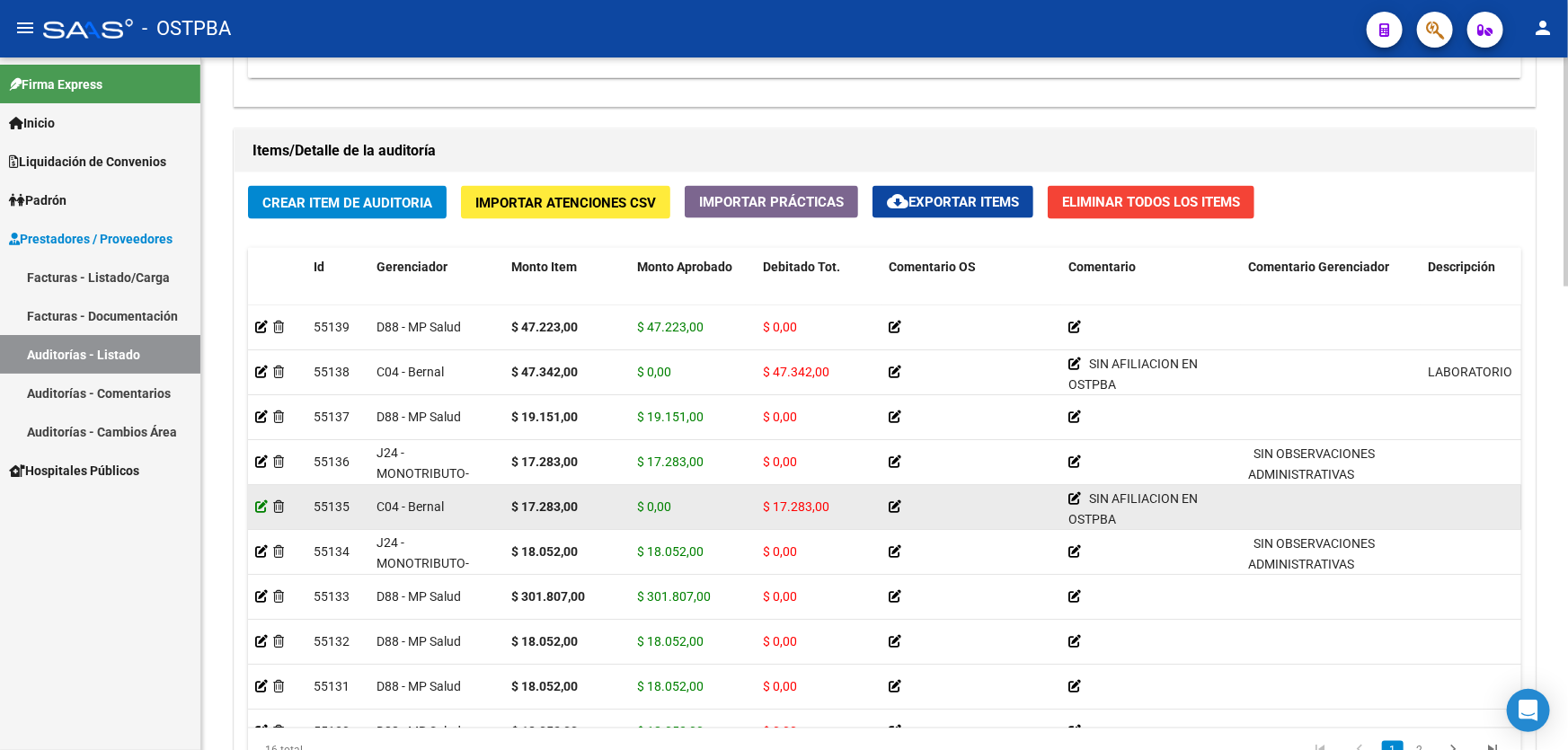
click at [256, 503] on icon at bounding box center [262, 507] width 13 height 13
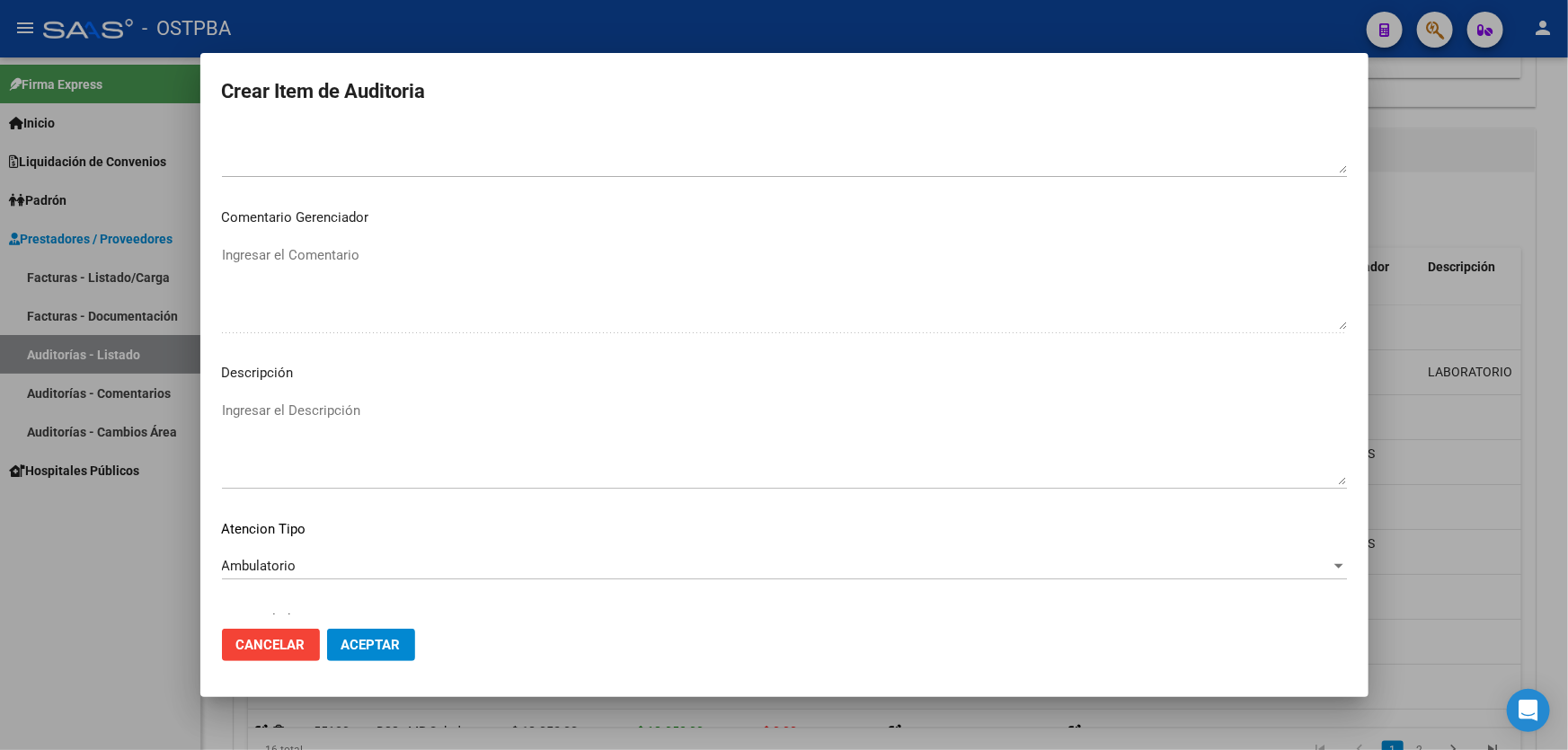
scroll to position [1096, 0]
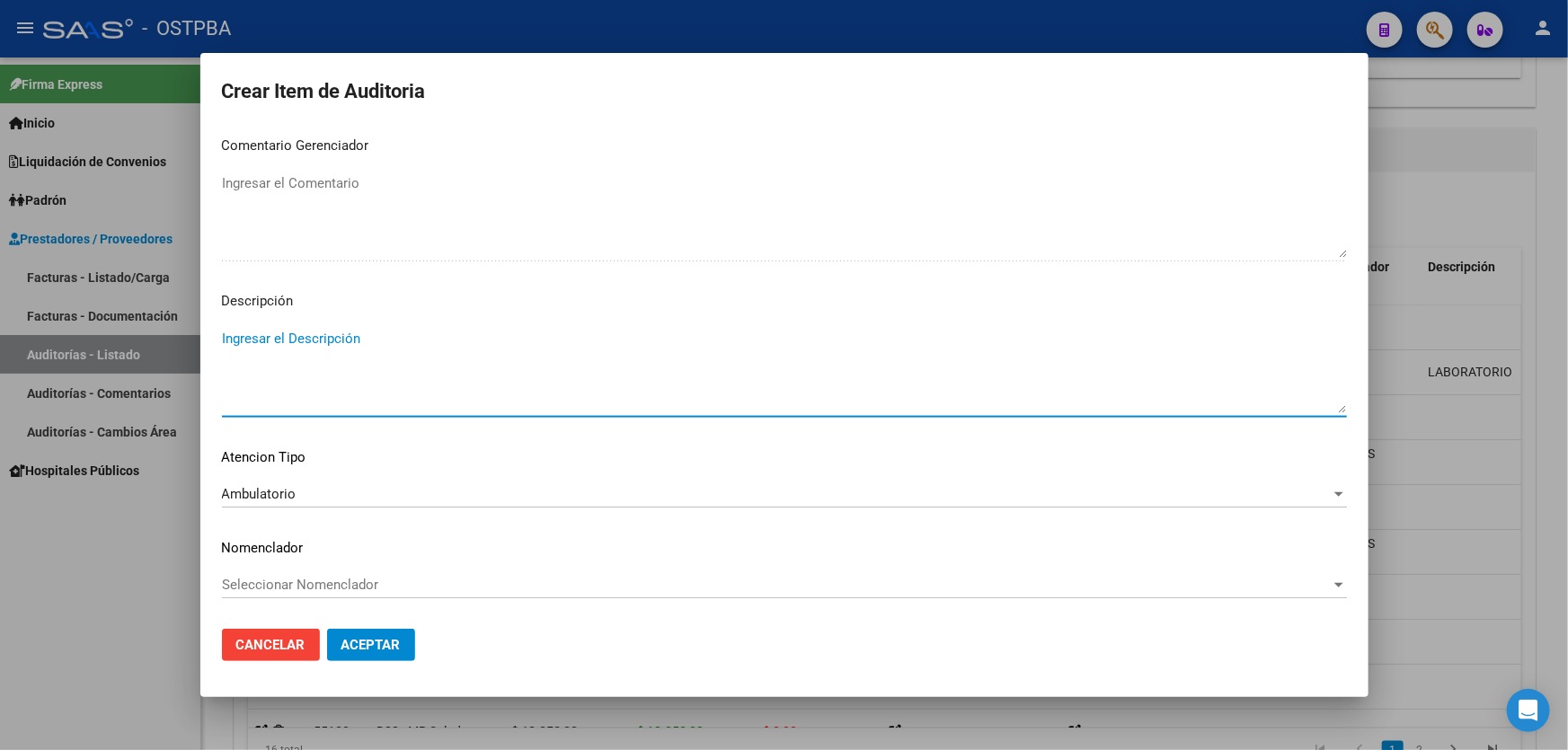
click at [348, 366] on textarea "Ingresar el Descripción" at bounding box center [784, 371] width 1125 height 85
type textarea "CON.01"
click at [383, 635] on button "Aceptar" at bounding box center [371, 644] width 88 height 32
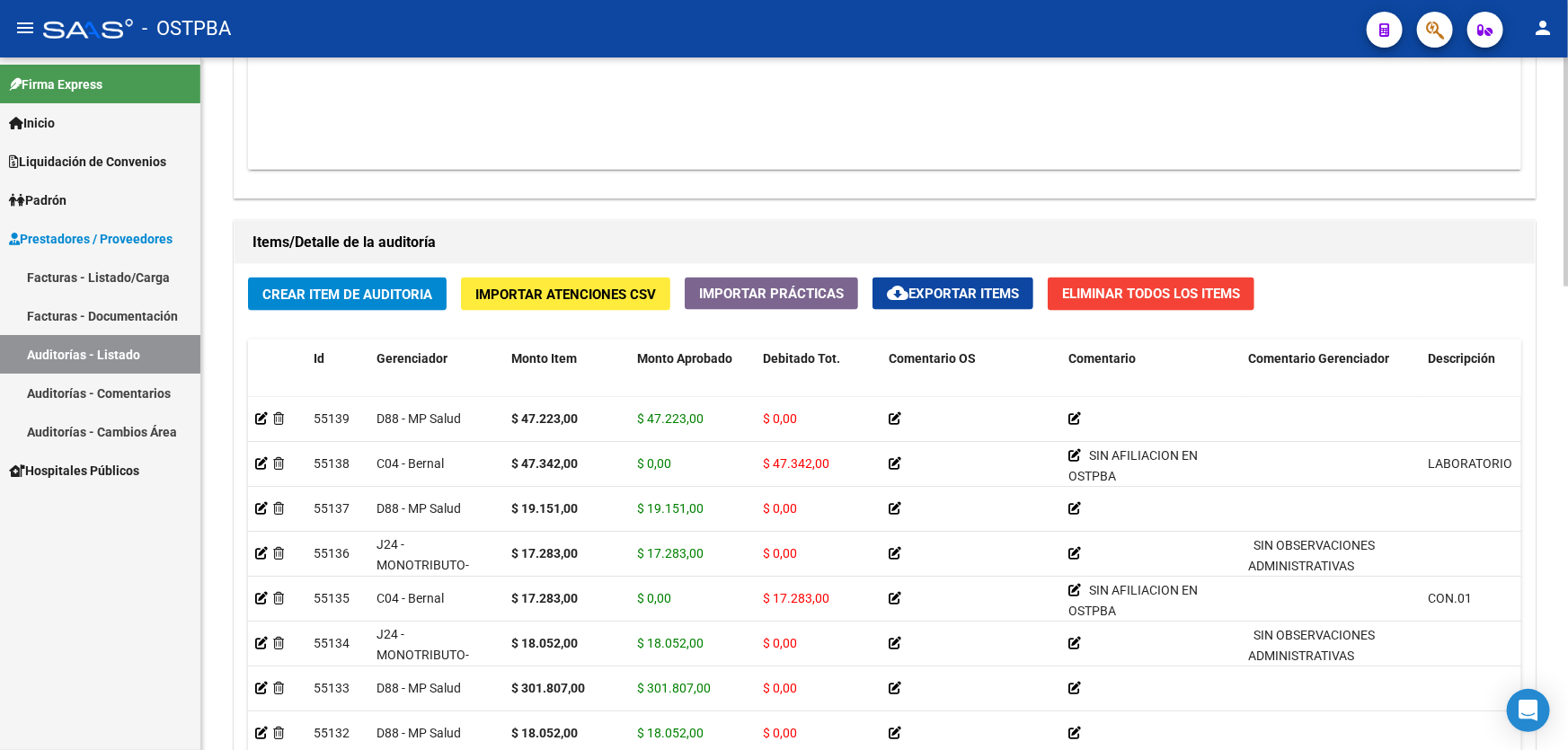
scroll to position [1143, 0]
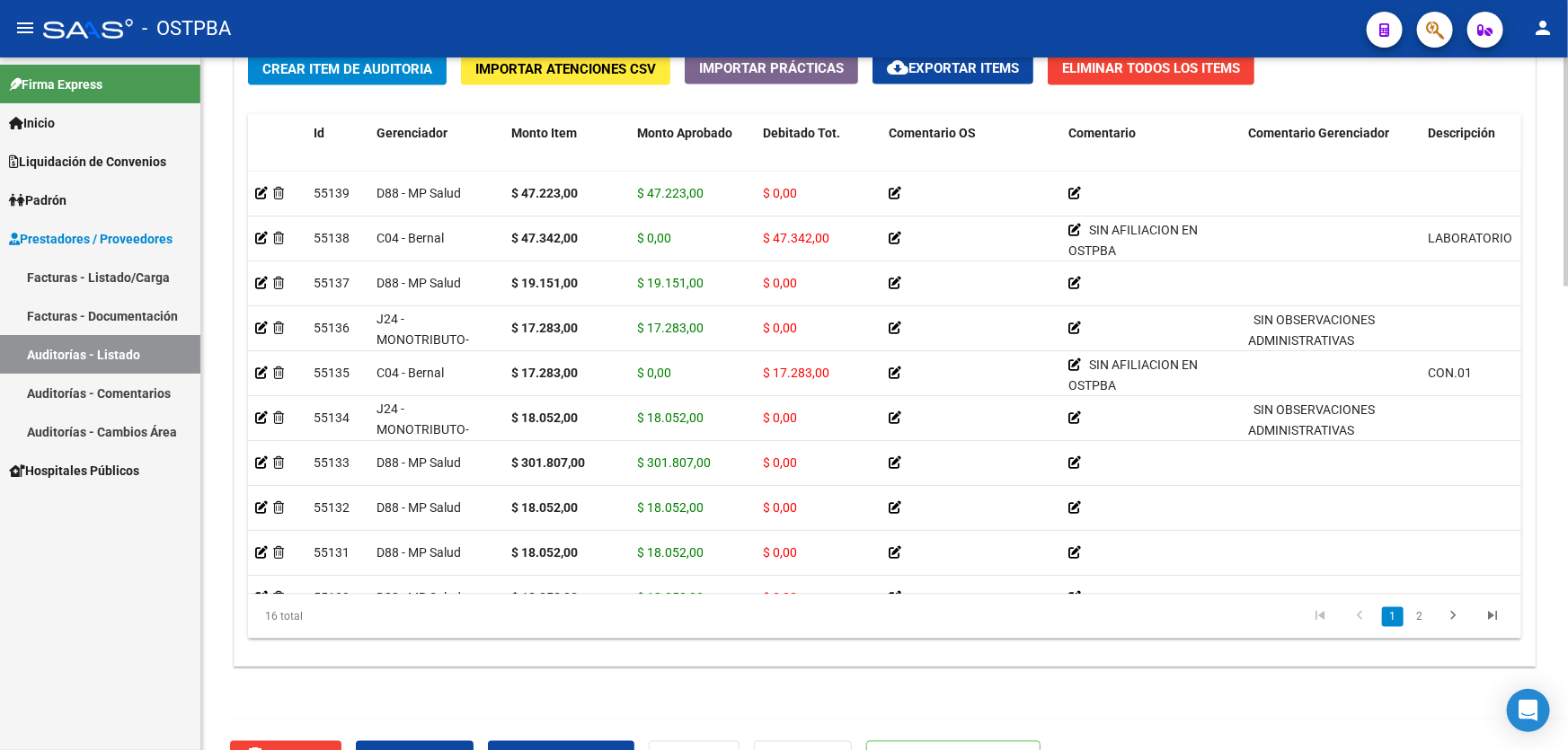
click at [1567, 521] on div at bounding box center [1565, 620] width 5 height 229
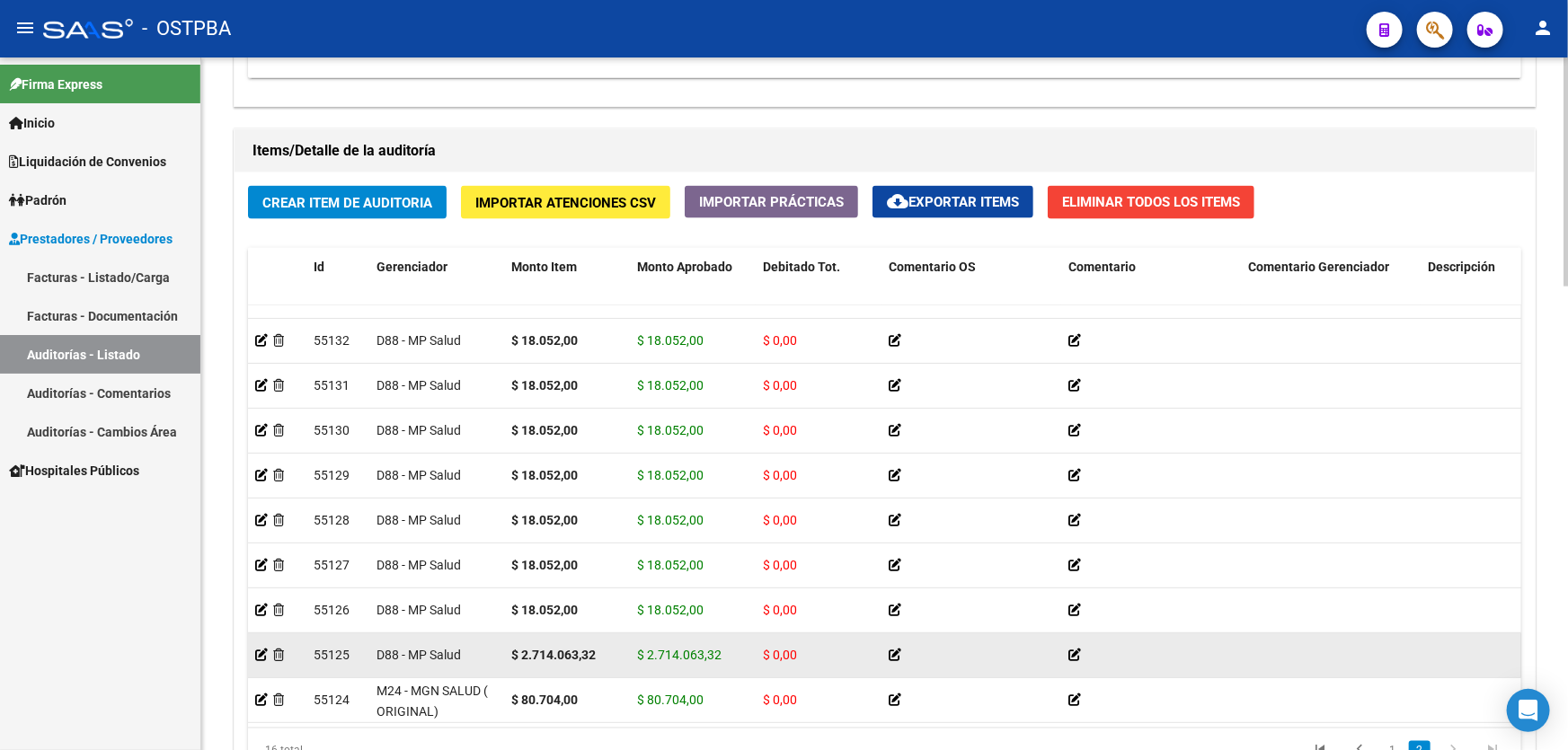
scroll to position [1400, 0]
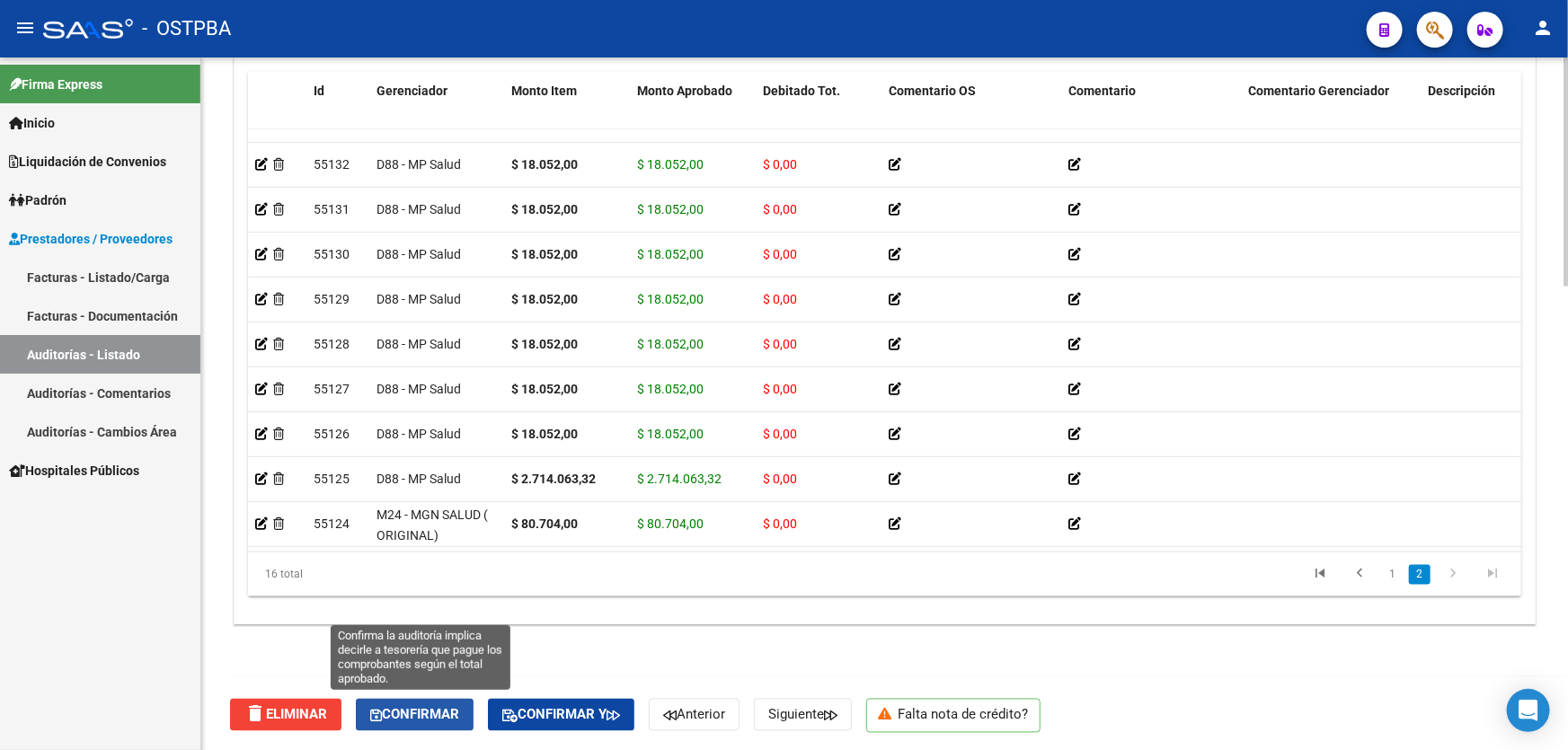
click at [412, 712] on span "Confirmar" at bounding box center [415, 715] width 88 height 17
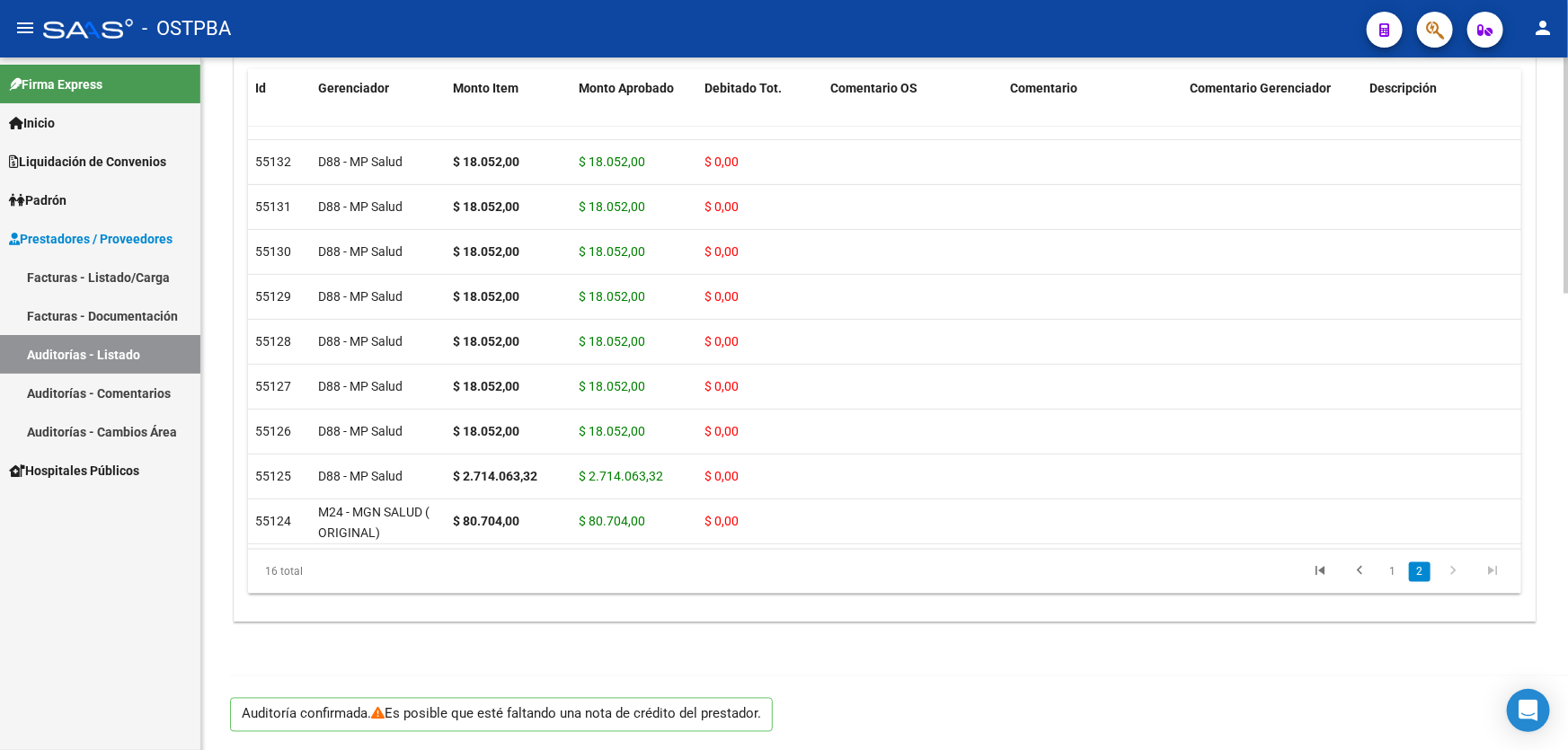
scroll to position [1337, 0]
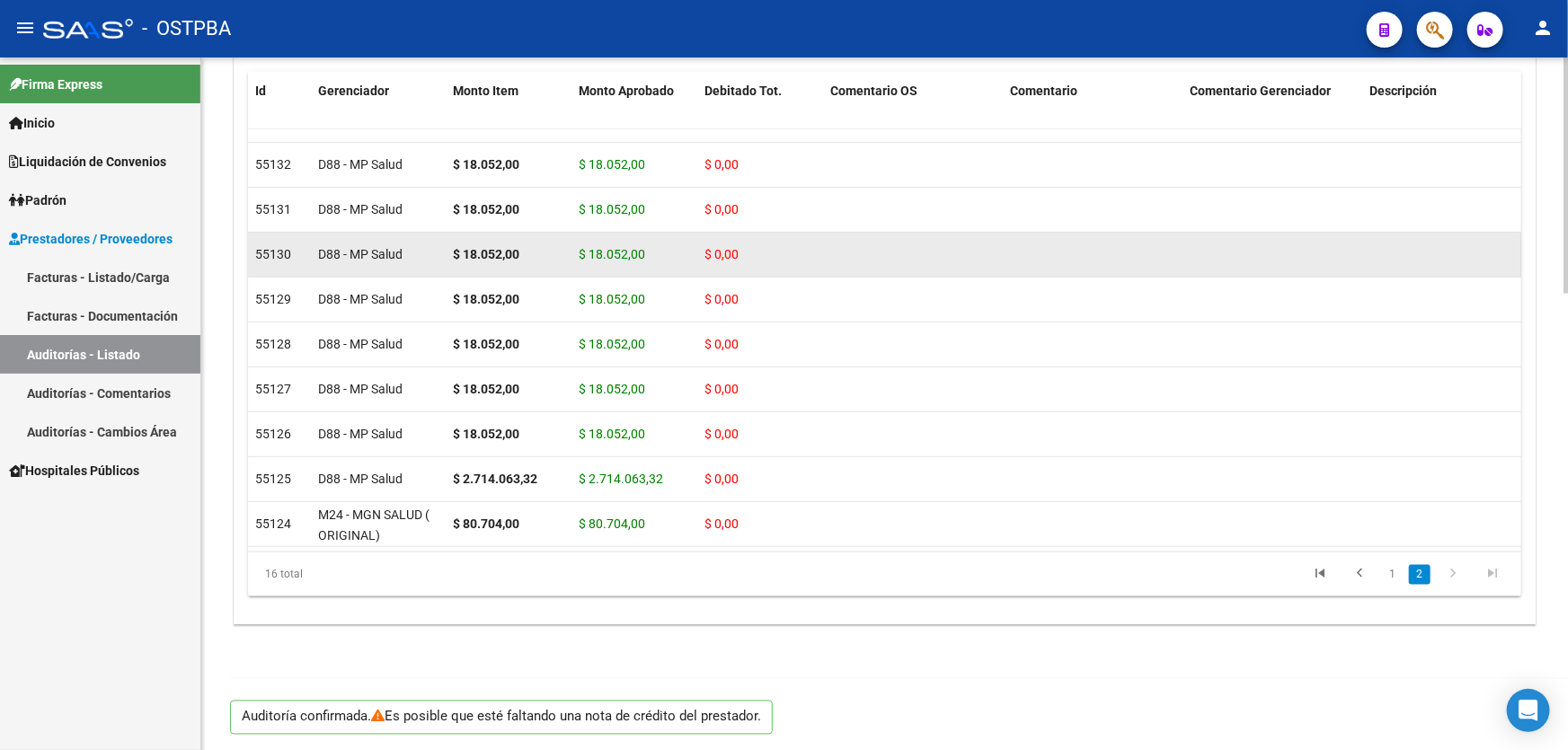
type input "202510"
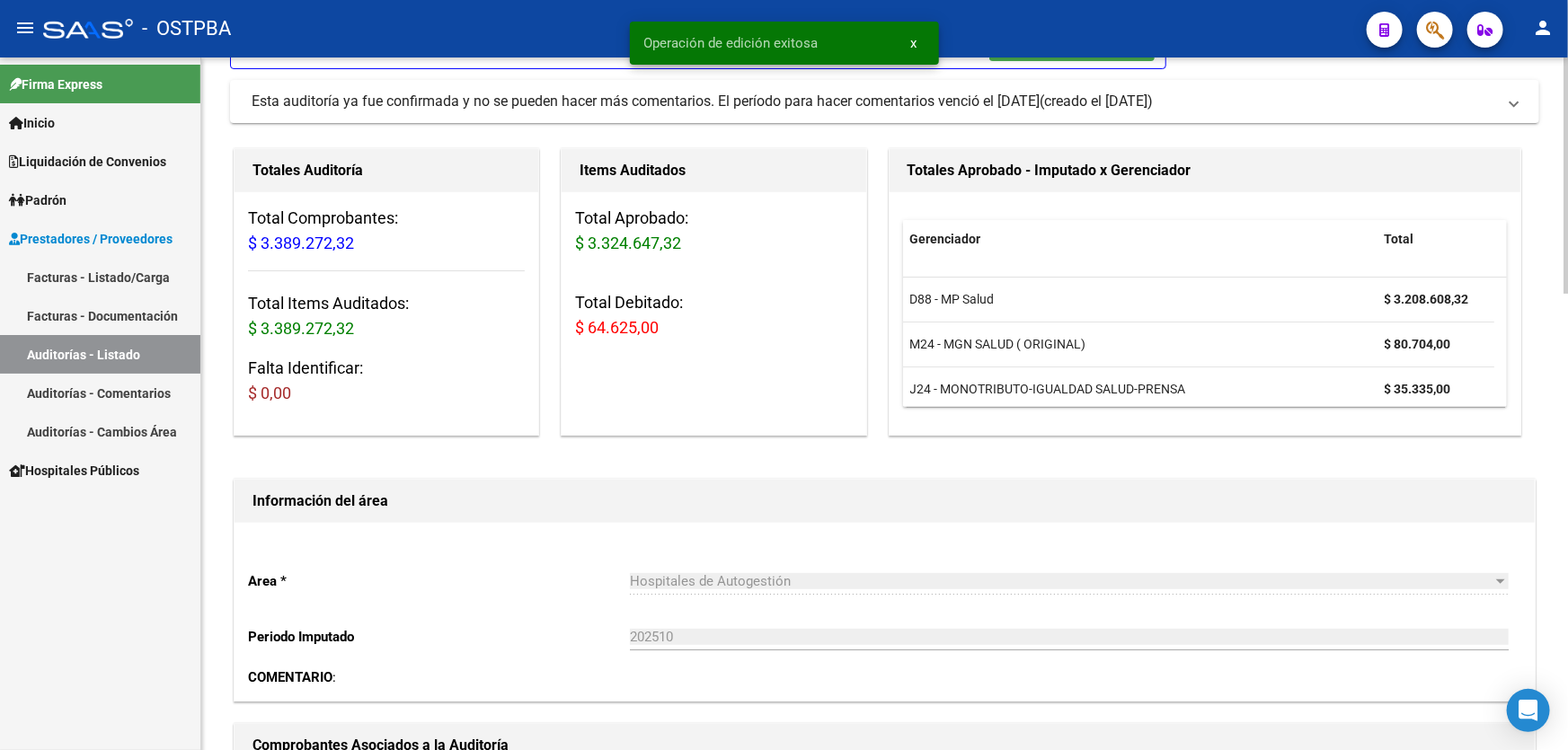
scroll to position [0, 0]
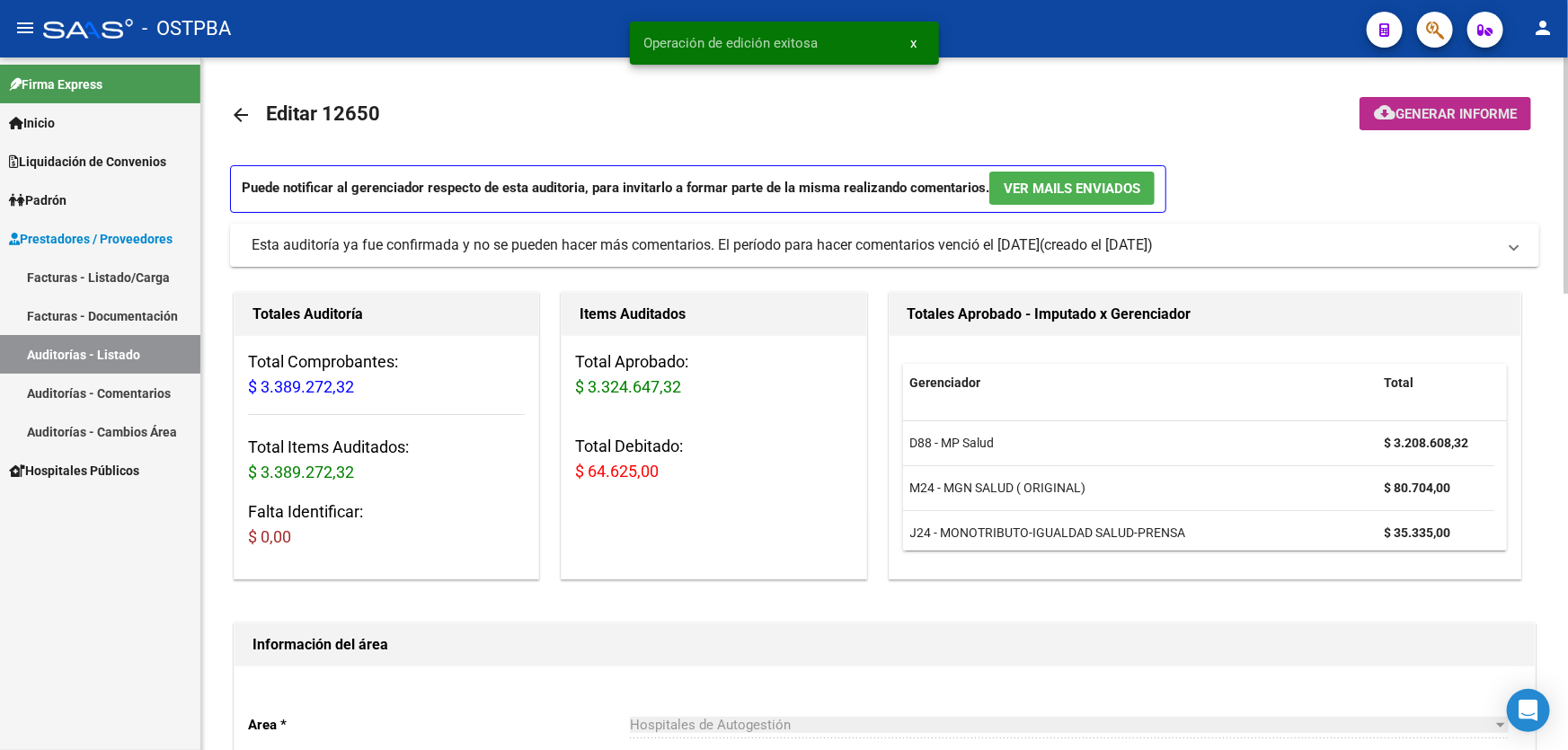
click at [1468, 115] on span "Generar informe" at bounding box center [1456, 114] width 122 height 17
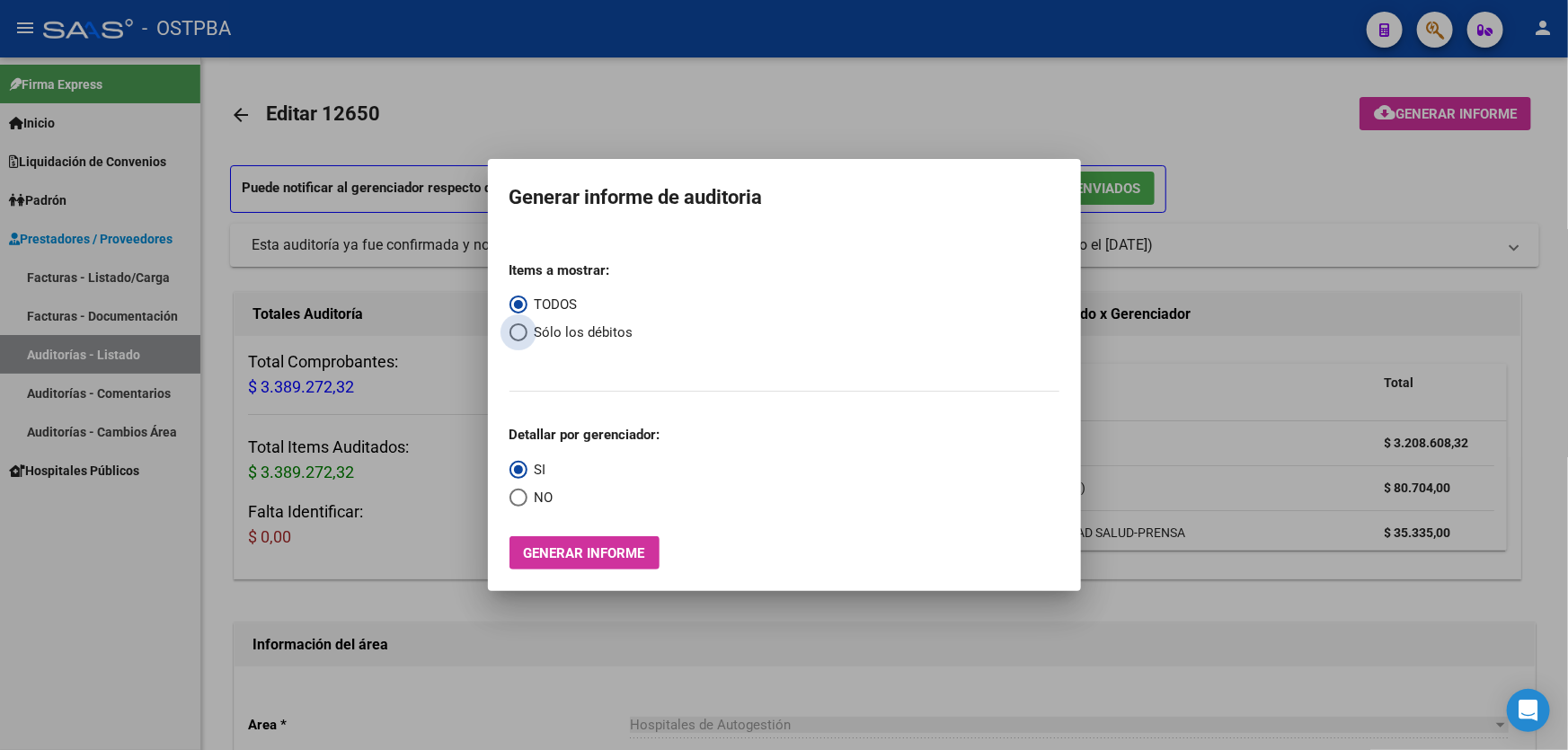
drag, startPoint x: 520, startPoint y: 333, endPoint x: 516, endPoint y: 372, distance: 39.2
click at [516, 333] on span "Select an option" at bounding box center [518, 332] width 18 height 18
click at [516, 333] on input "Sólo los débitos" at bounding box center [518, 332] width 18 height 18
radio input "true"
click at [517, 502] on span "Select an option" at bounding box center [518, 497] width 18 height 18
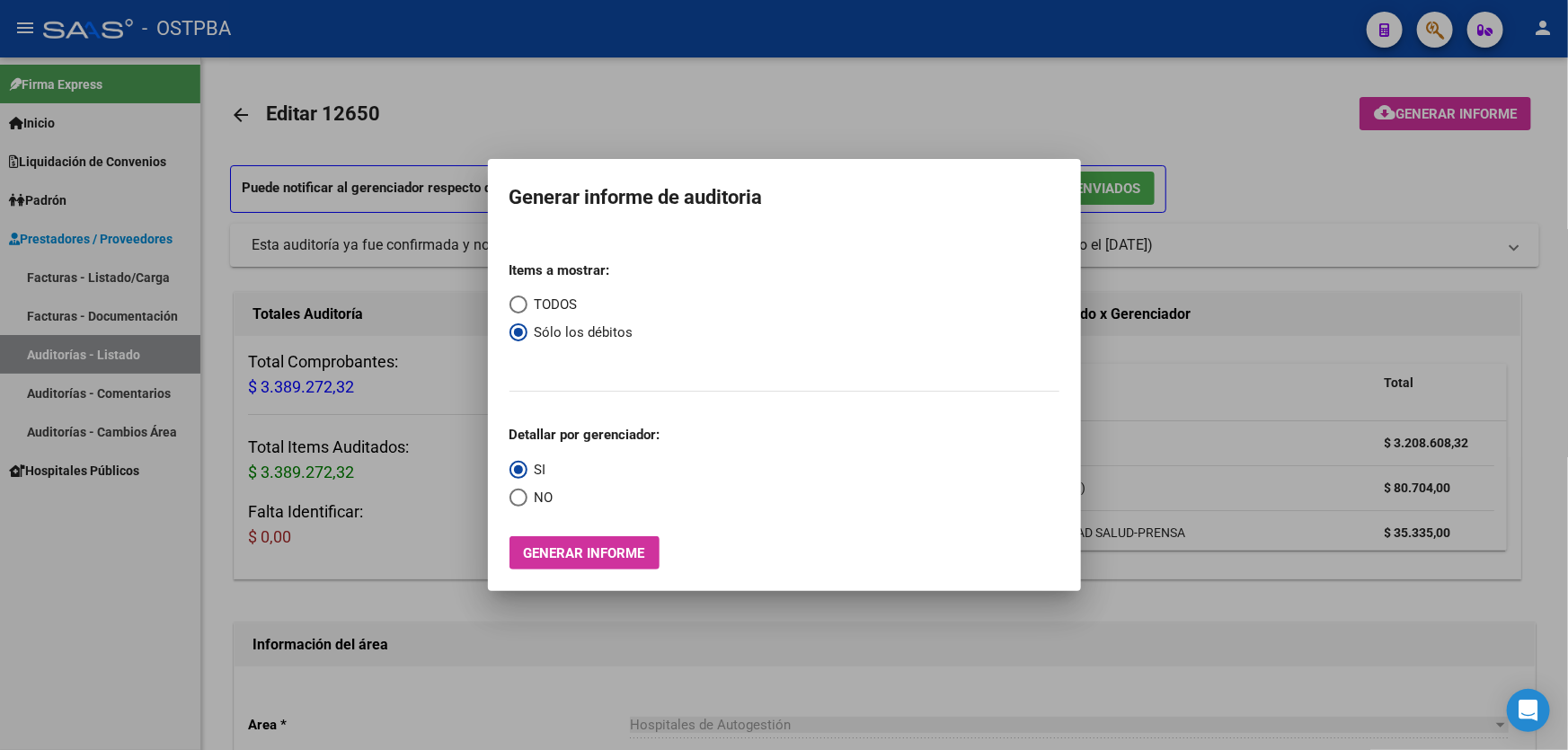
click at [517, 502] on input "NO" at bounding box center [518, 497] width 18 height 18
radio input "true"
click at [597, 544] on button "Generar informe" at bounding box center [584, 553] width 150 height 33
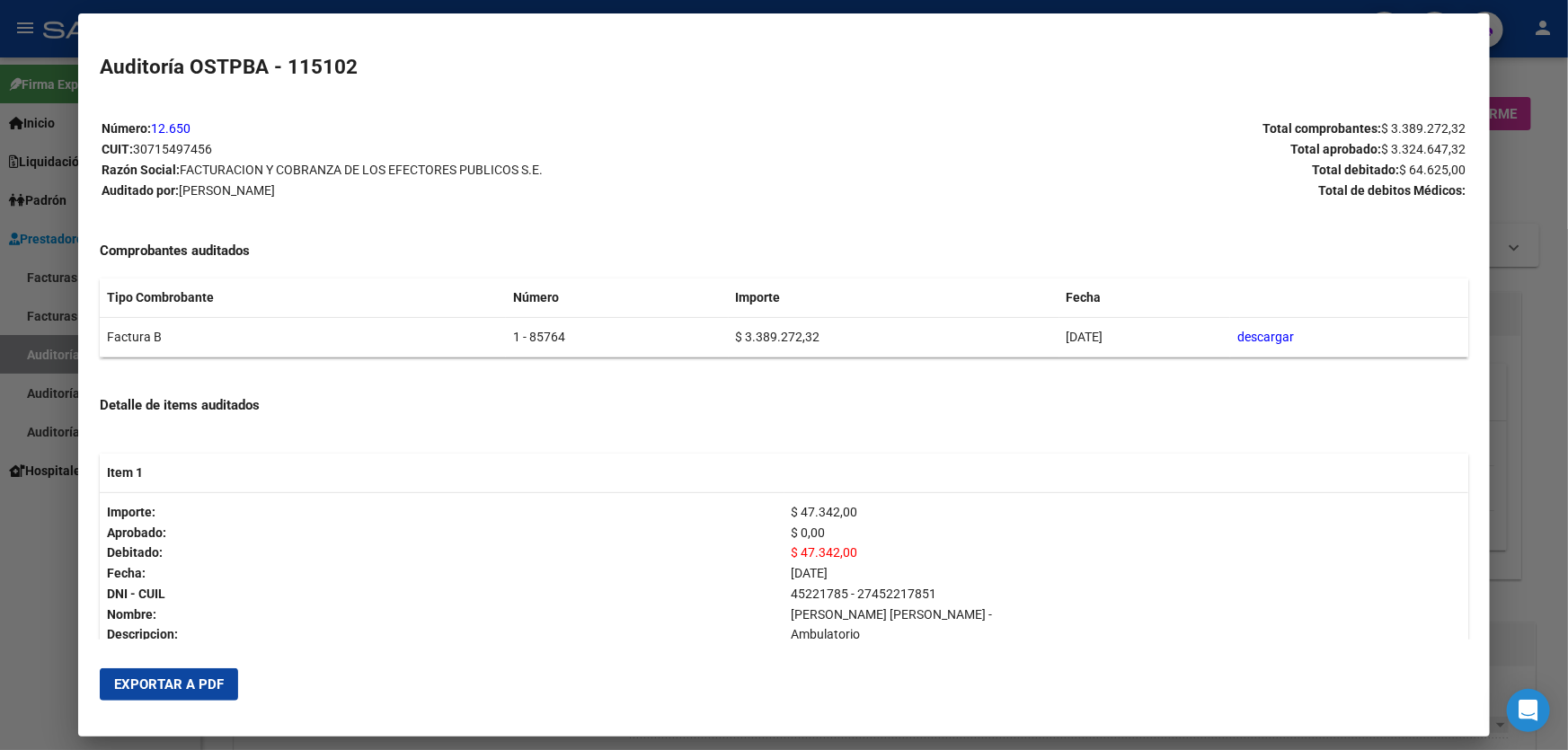
click at [185, 686] on span "Exportar a PDF" at bounding box center [169, 685] width 110 height 17
click at [16, 531] on div at bounding box center [784, 375] width 1568 height 750
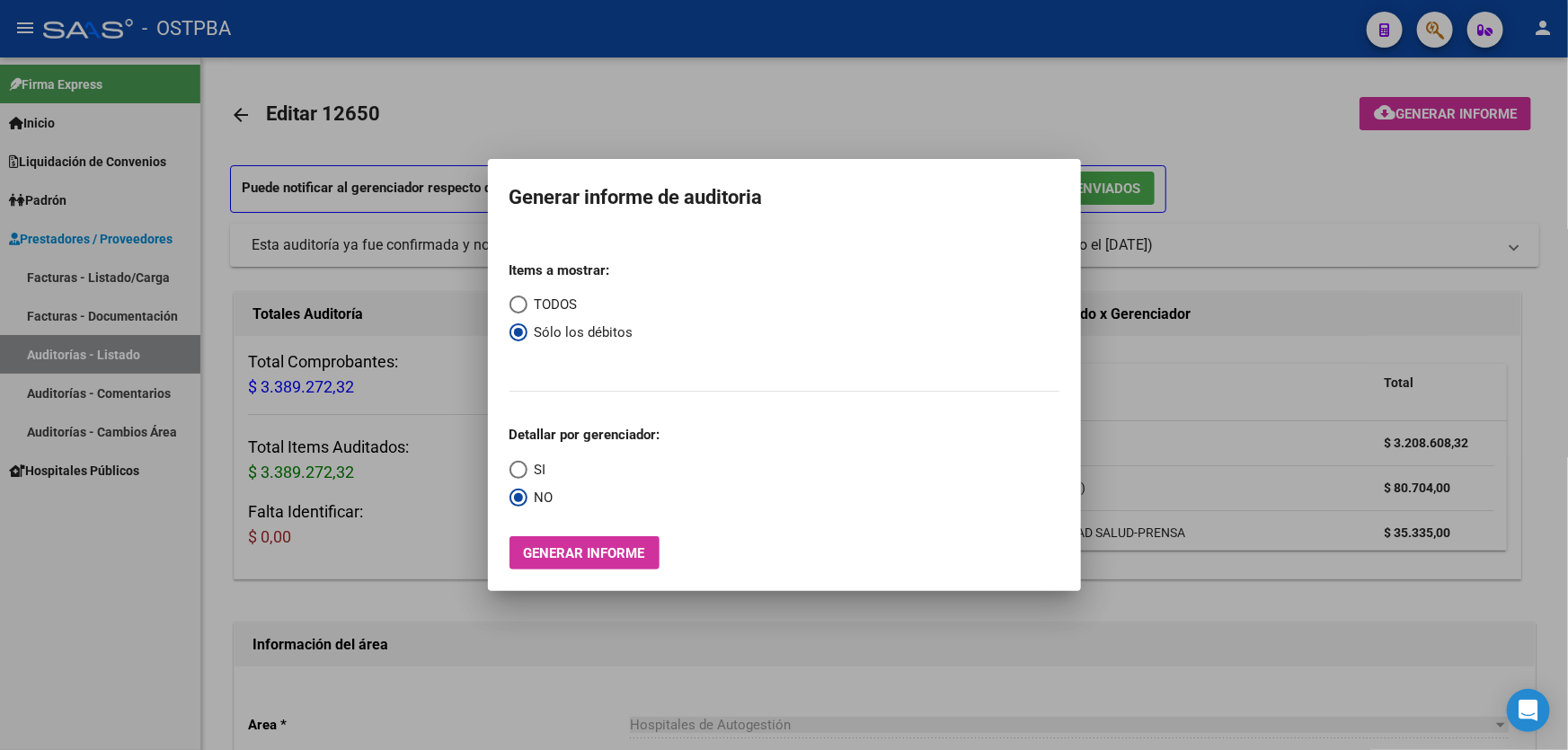
click at [550, 109] on div at bounding box center [784, 375] width 1568 height 750
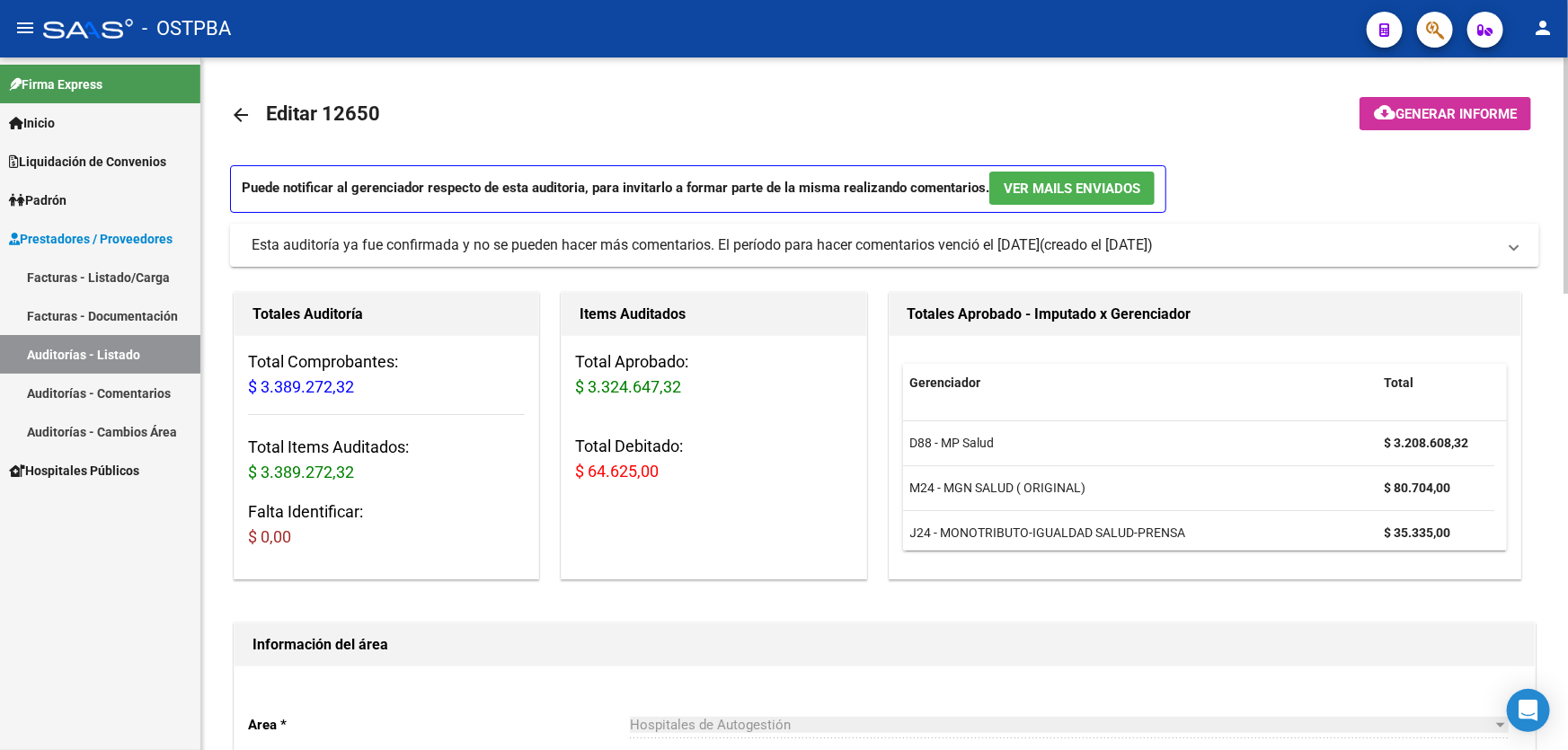
click at [231, 110] on mat-icon "arrow_back" at bounding box center [240, 114] width 21 height 21
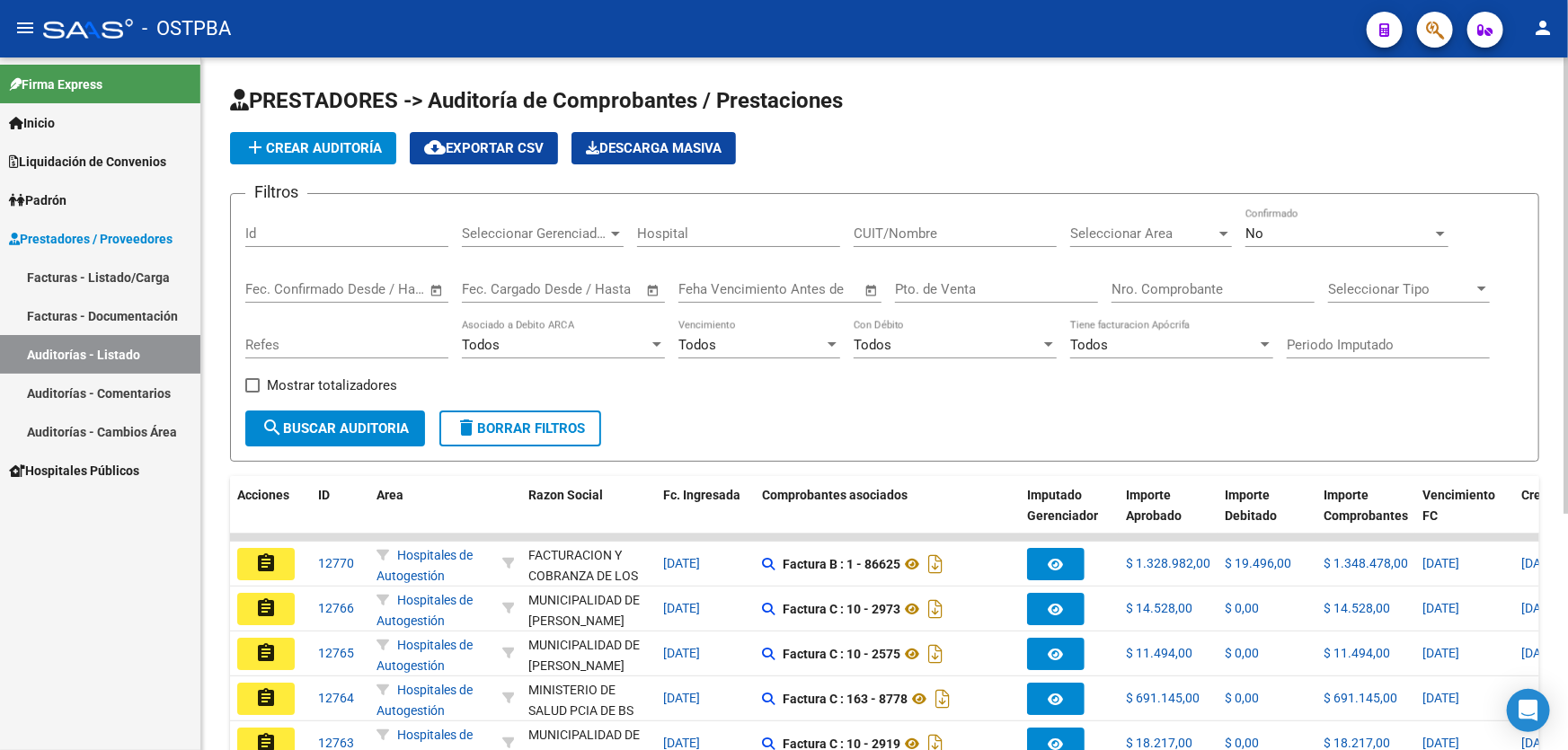
click at [273, 229] on input "Id" at bounding box center [347, 234] width 203 height 17
type input "12650"
click at [1276, 237] on div "No" at bounding box center [1338, 234] width 187 height 17
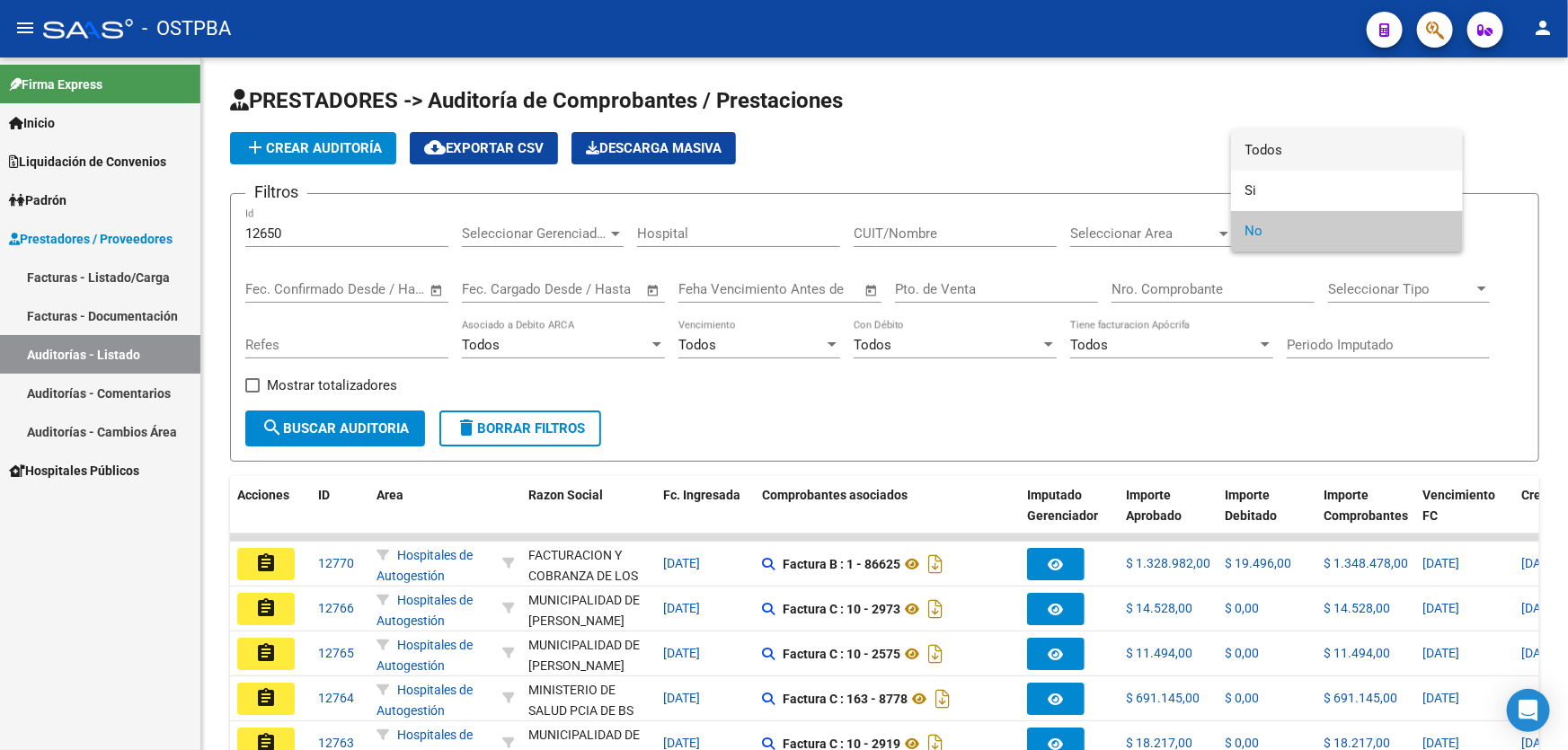
click at [1290, 161] on span "Todos" at bounding box center [1347, 150] width 203 height 41
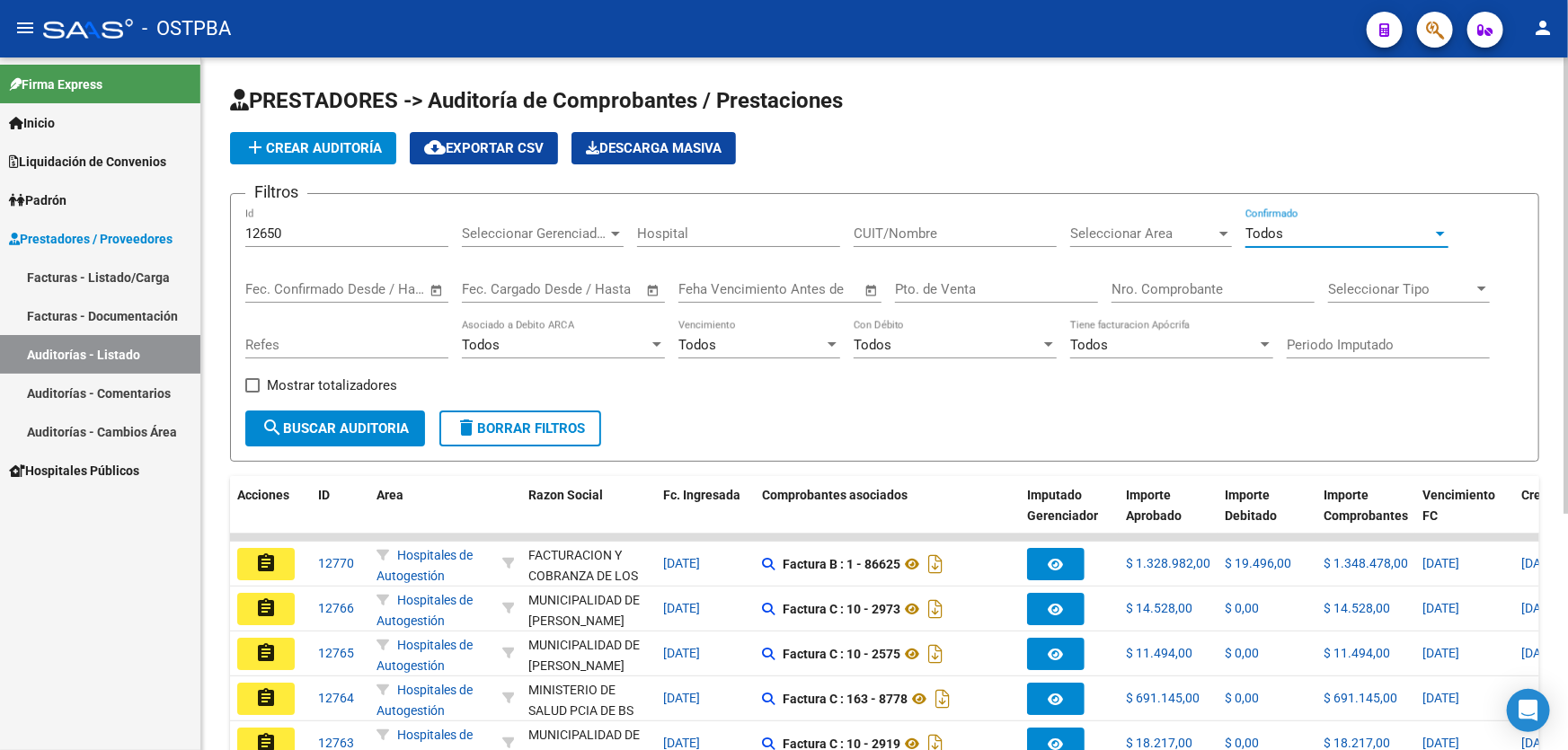
click at [288, 416] on button "search Buscar Auditoria" at bounding box center [335, 428] width 180 height 36
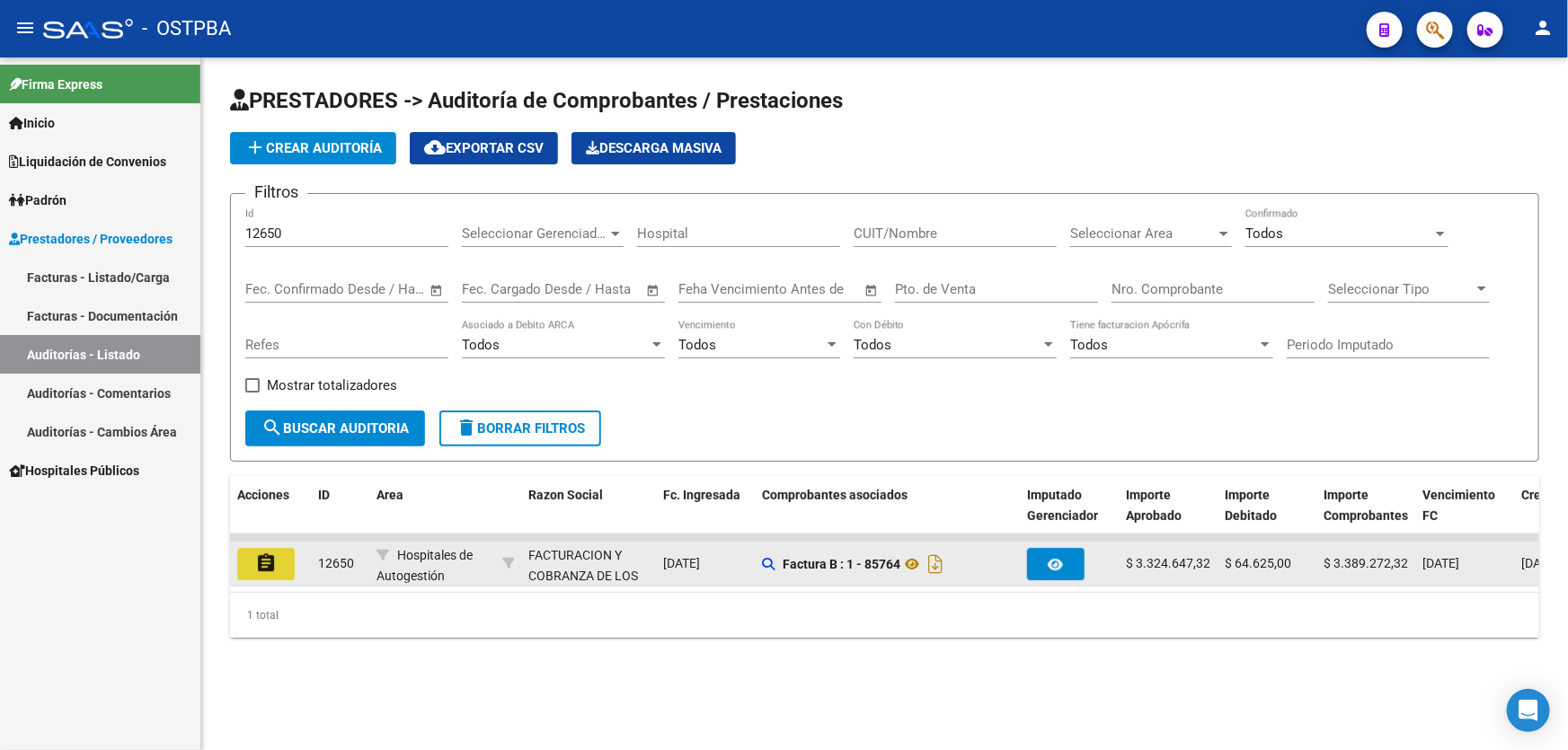
click at [264, 557] on mat-icon "assignment" at bounding box center [265, 562] width 21 height 21
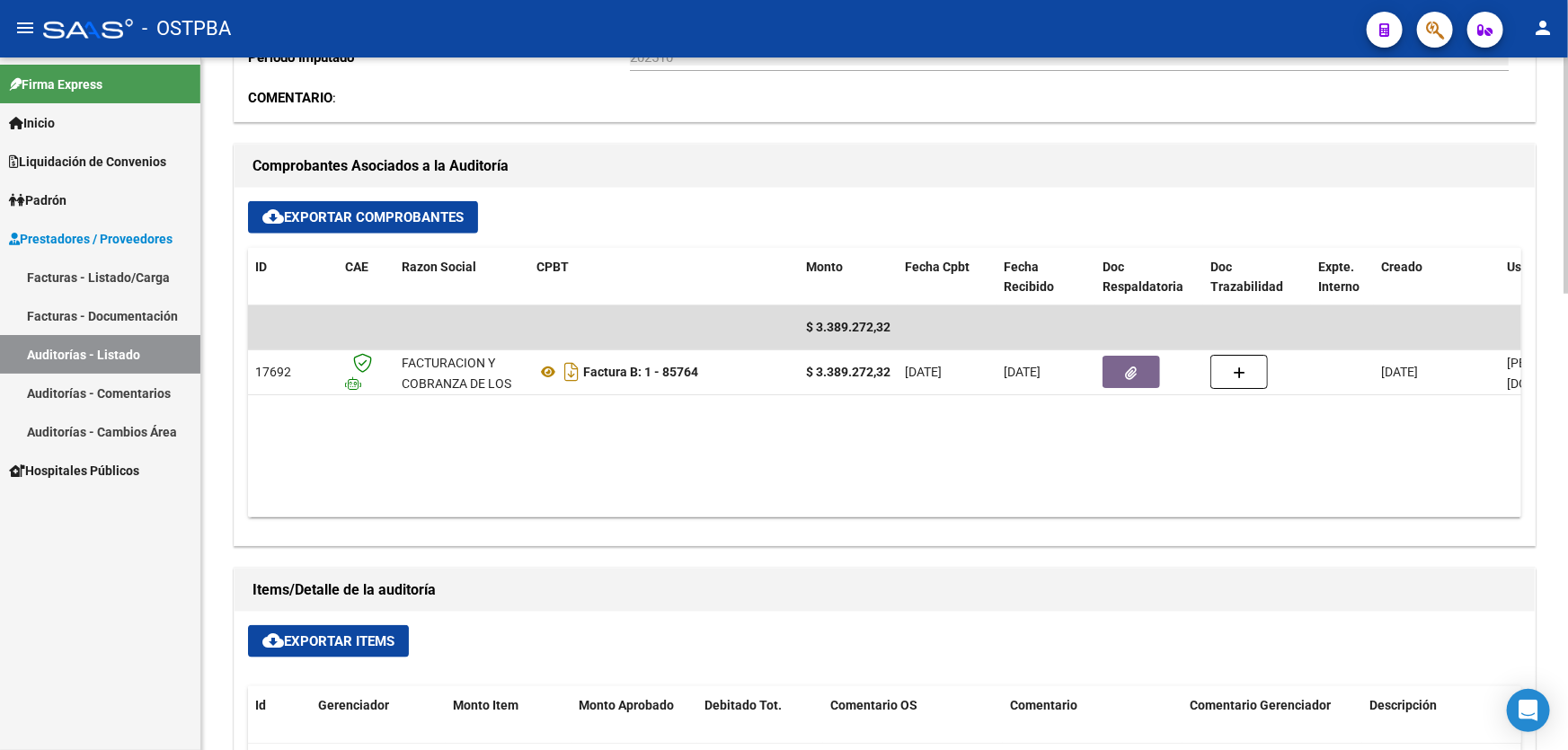
scroll to position [734, 0]
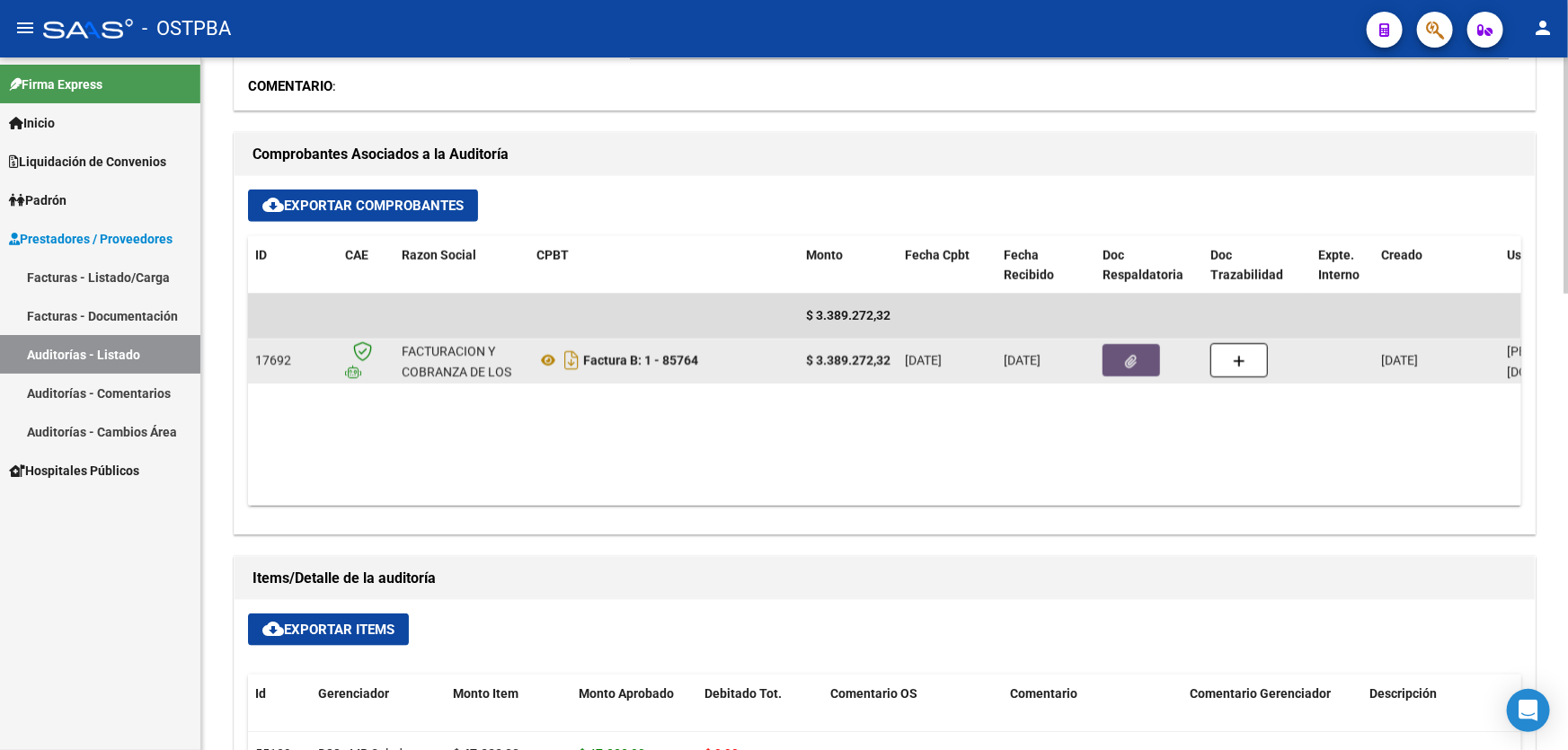
click at [1130, 360] on icon "button" at bounding box center [1131, 361] width 12 height 14
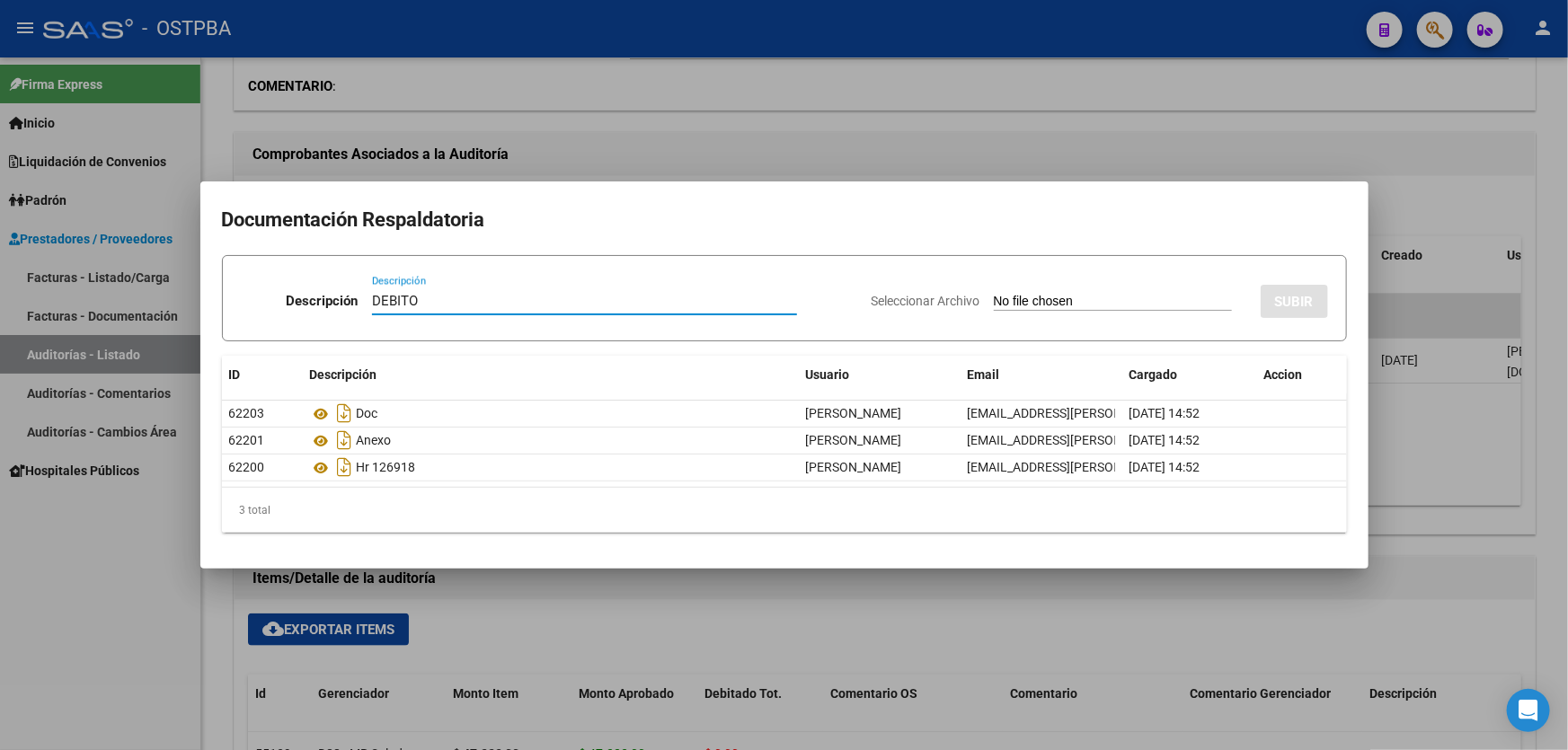
type input "DEBITO"
click at [994, 299] on input "Seleccionar Archivo" at bounding box center [1113, 302] width 238 height 18
type input "C:\fakepath\DEBITO 12650.pdf"
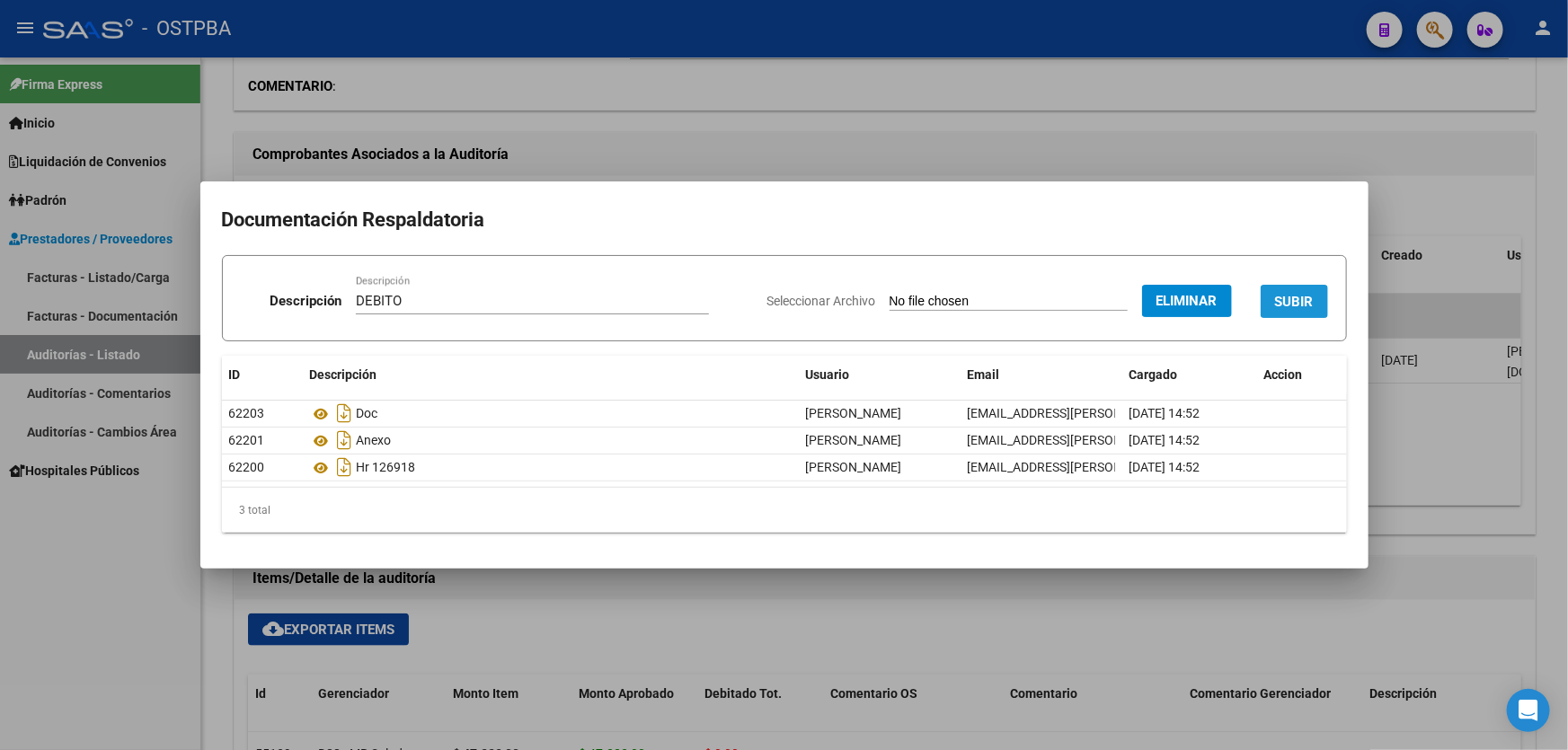
click at [1303, 302] on span "SUBIR" at bounding box center [1294, 302] width 39 height 17
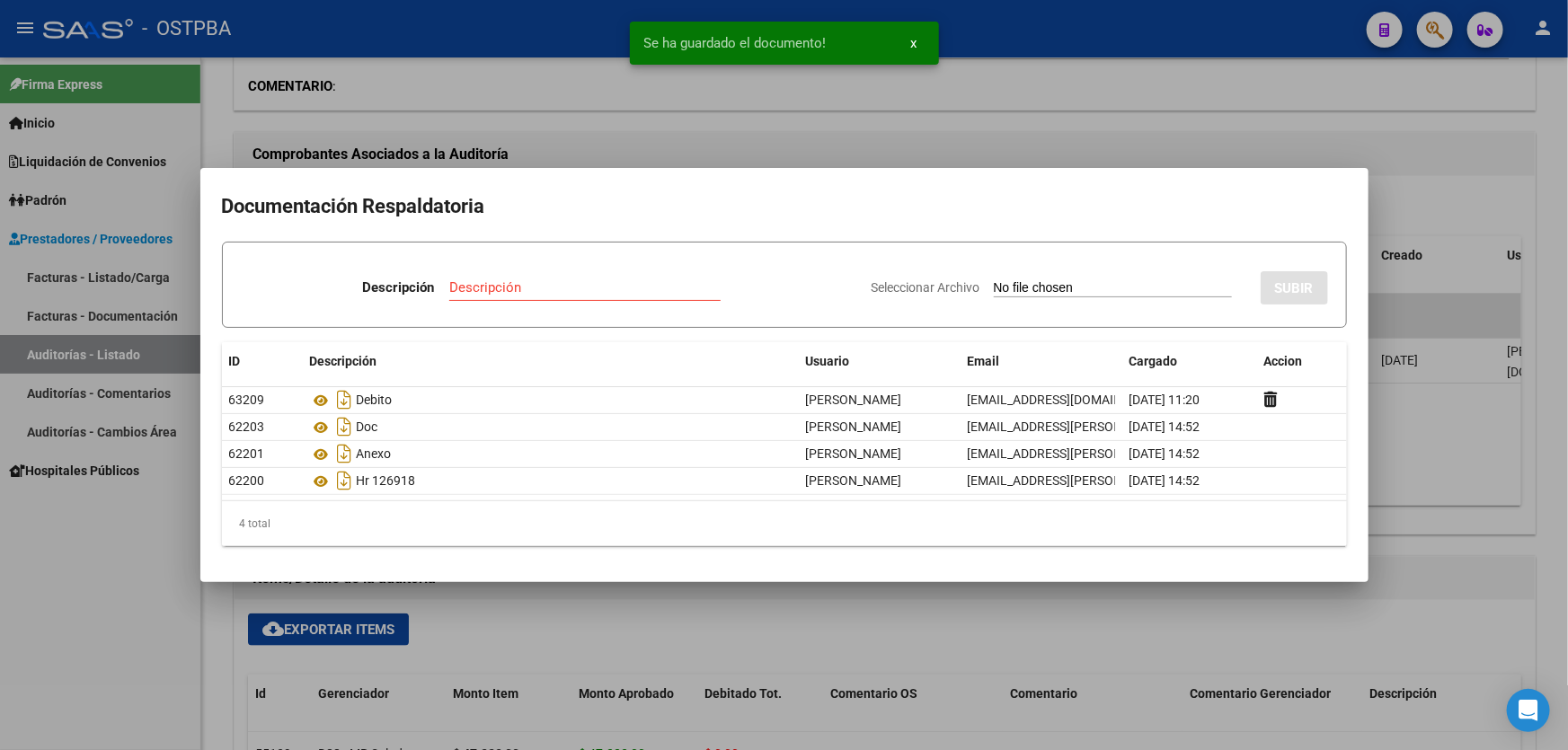
click at [516, 293] on input "Descripción" at bounding box center [584, 287] width 271 height 17
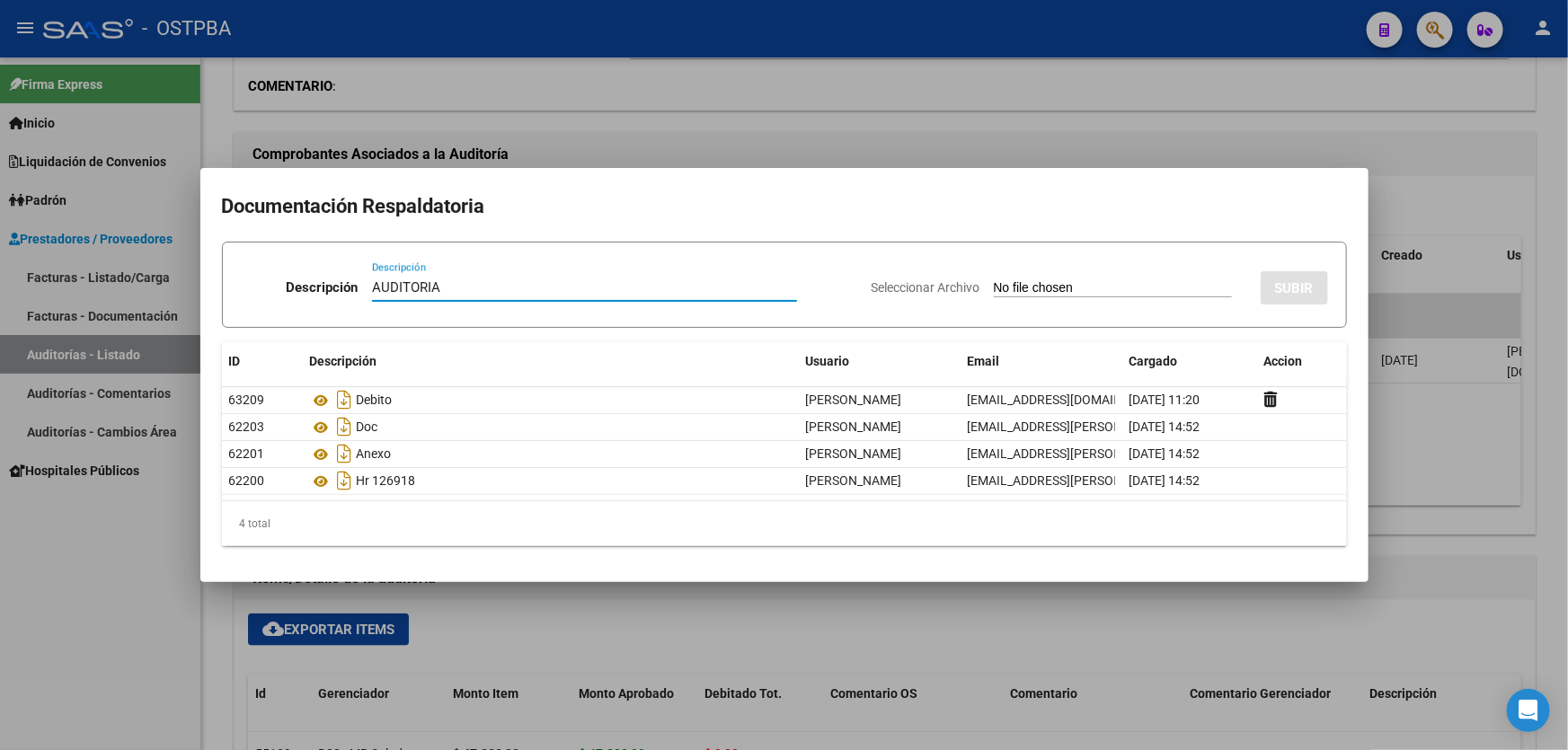
type input "AUDITORIA"
click at [994, 289] on input "Seleccionar Archivo" at bounding box center [1113, 288] width 238 height 18
type input "C:\fakepath\Informe-Auditoria 12650.pdf"
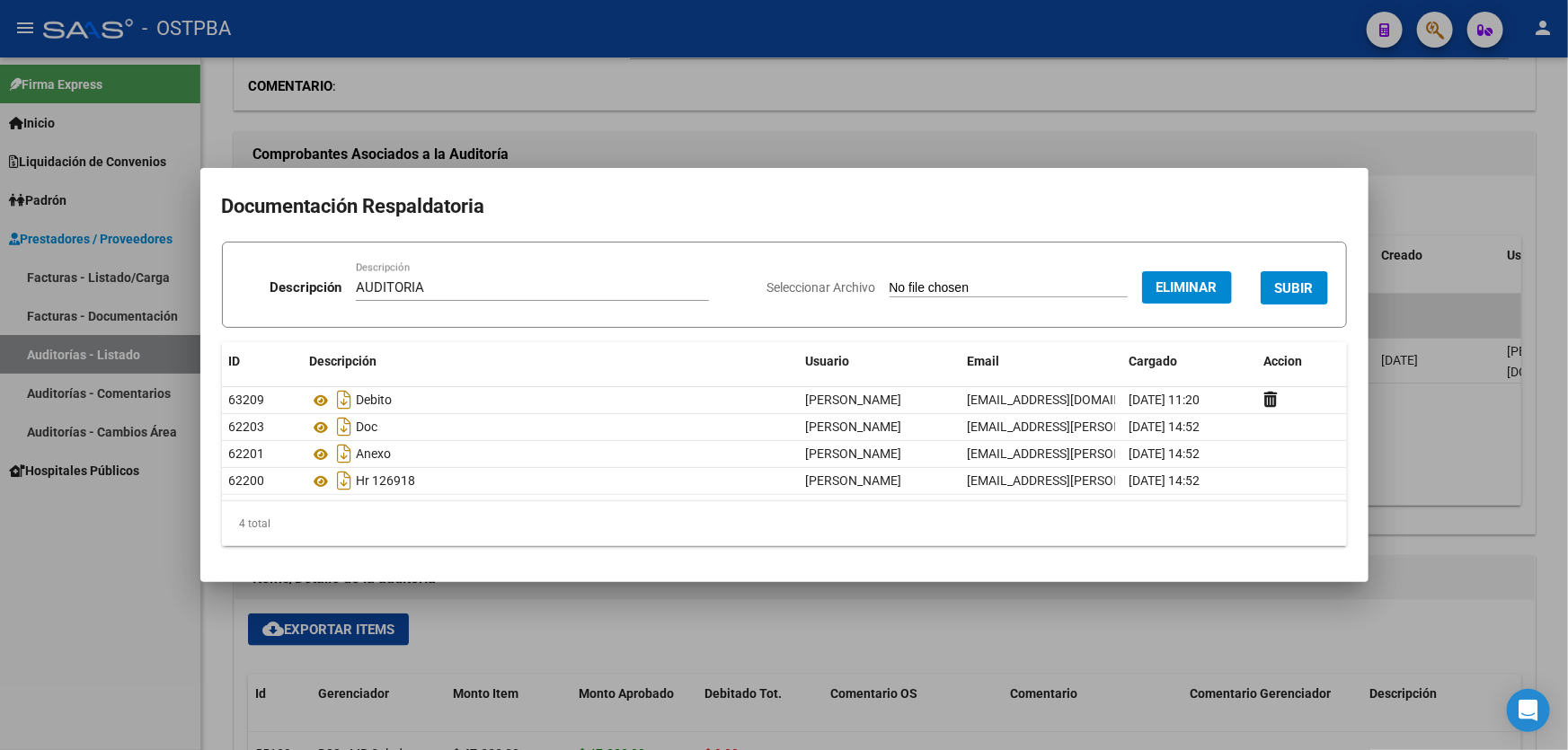
click at [1303, 284] on span "SUBIR" at bounding box center [1294, 288] width 39 height 17
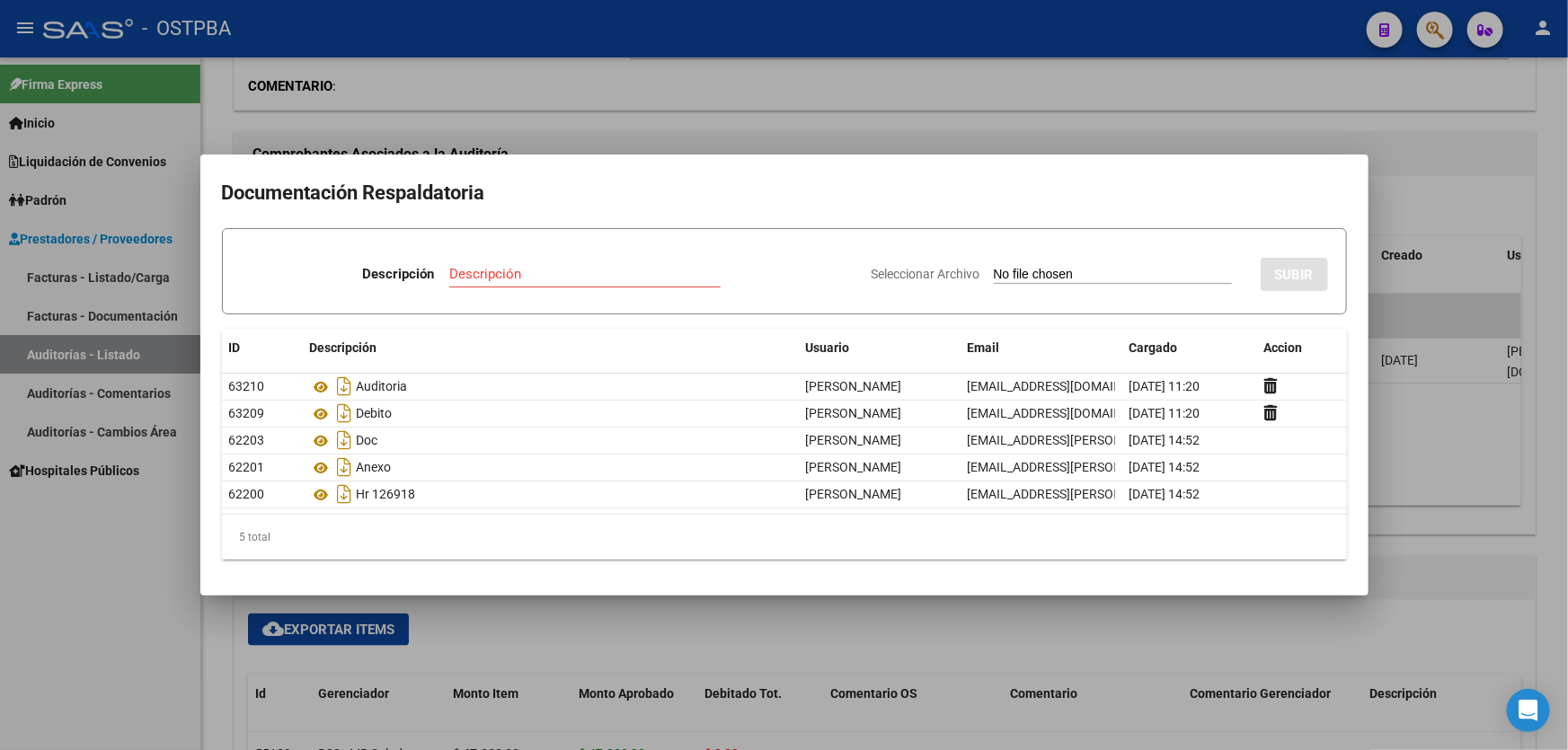
click at [1429, 218] on div at bounding box center [784, 375] width 1568 height 750
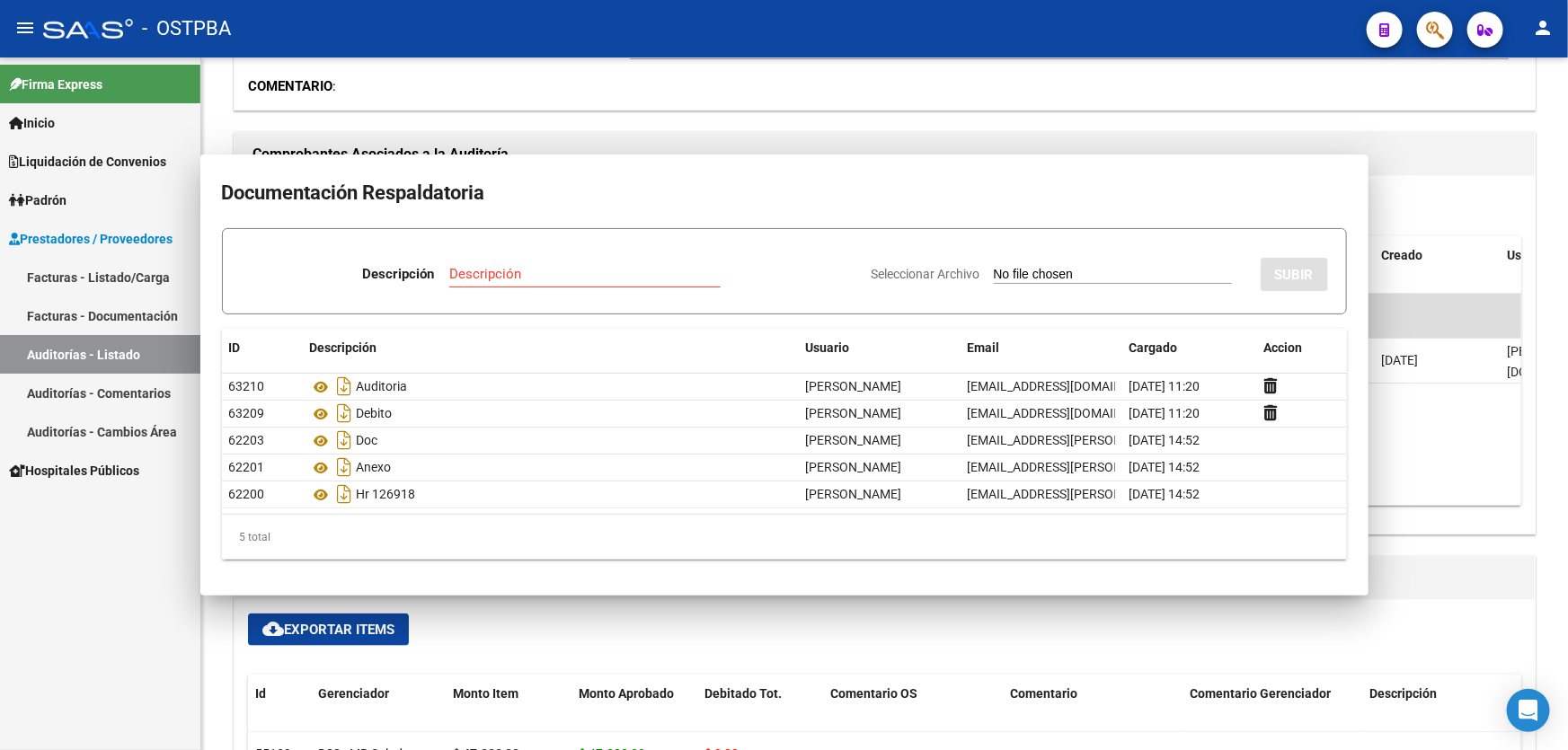
click at [1429, 218] on div "cloud_download Exportar Comprobantes" at bounding box center [884, 205] width 1273 height 32
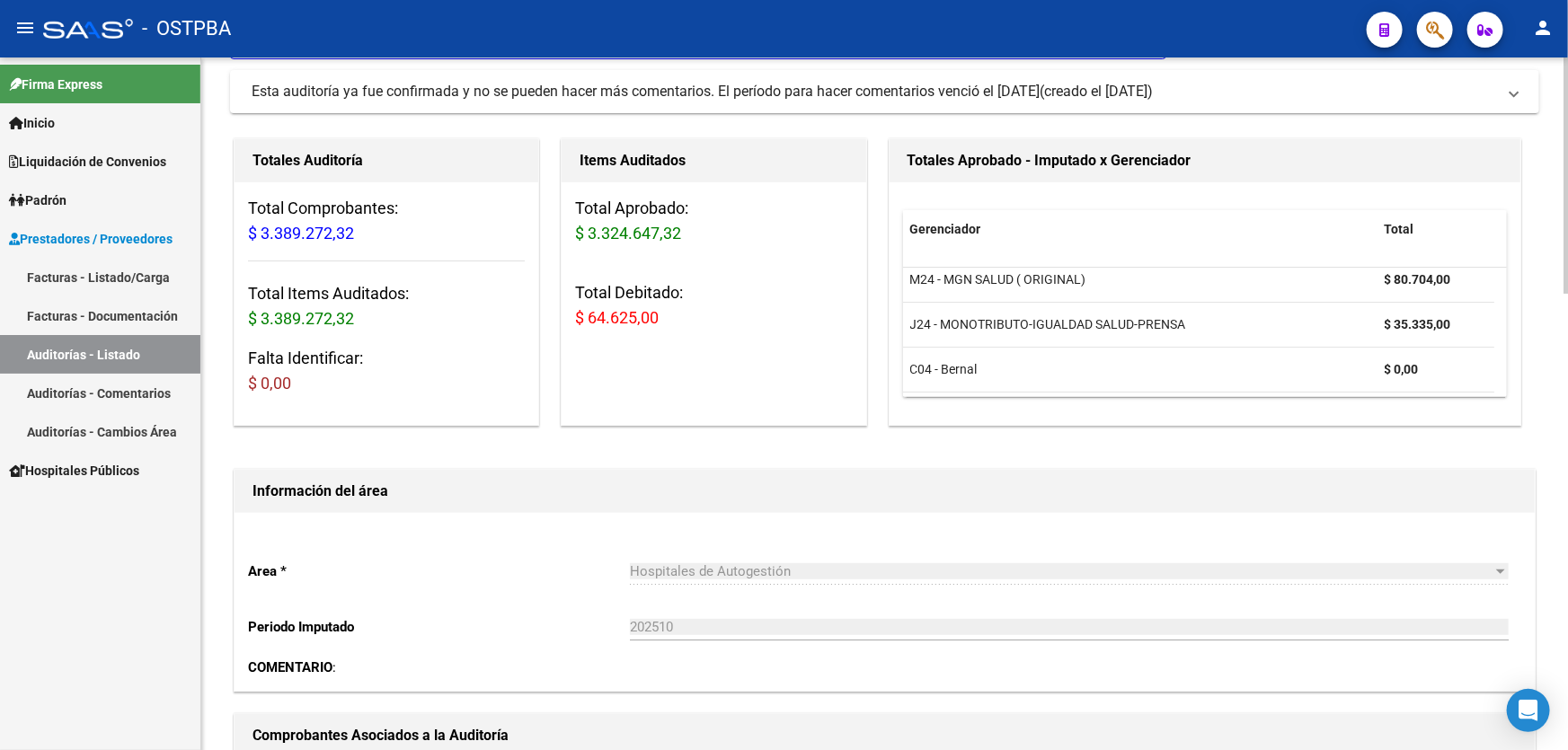
scroll to position [0, 0]
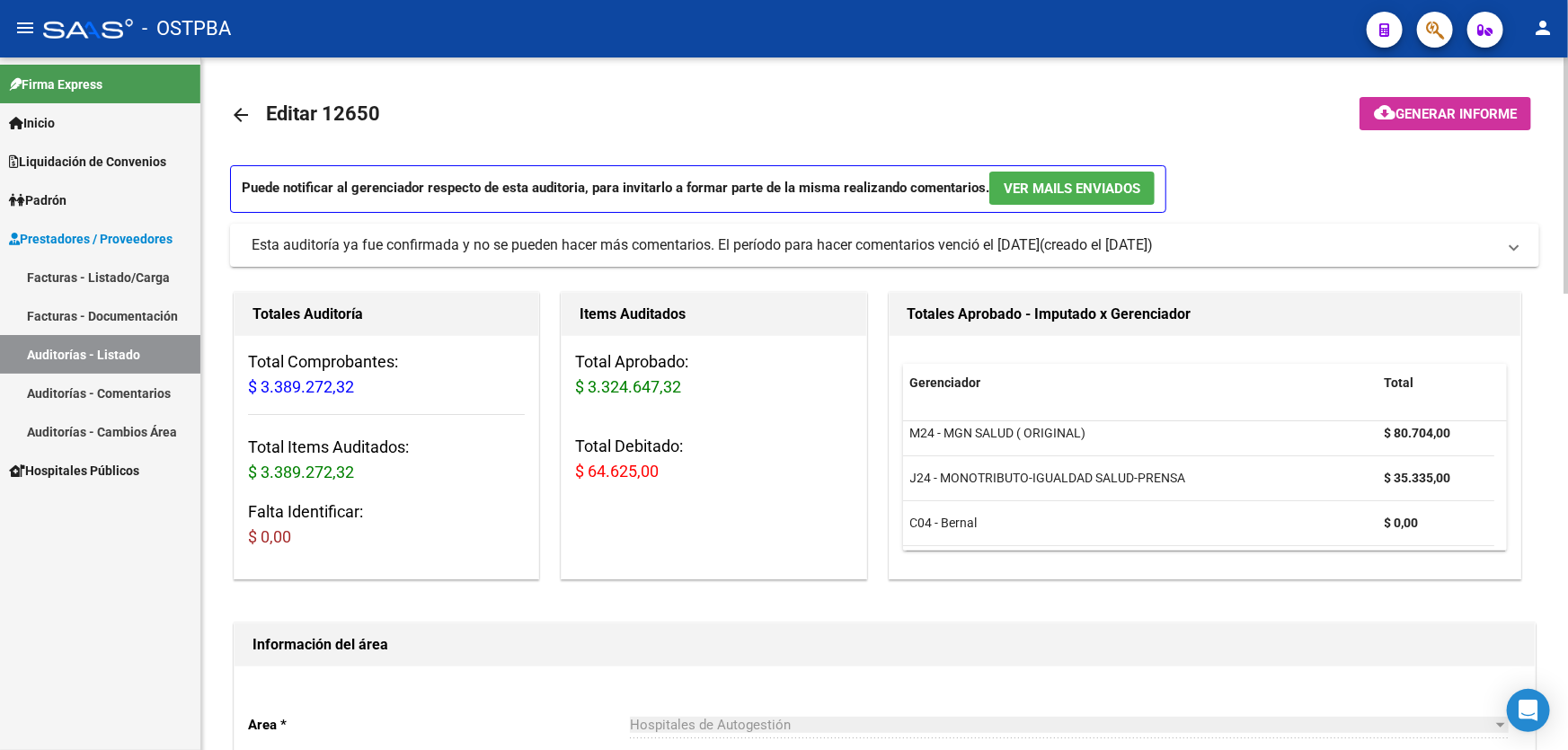
click at [239, 112] on mat-icon "arrow_back" at bounding box center [240, 114] width 21 height 21
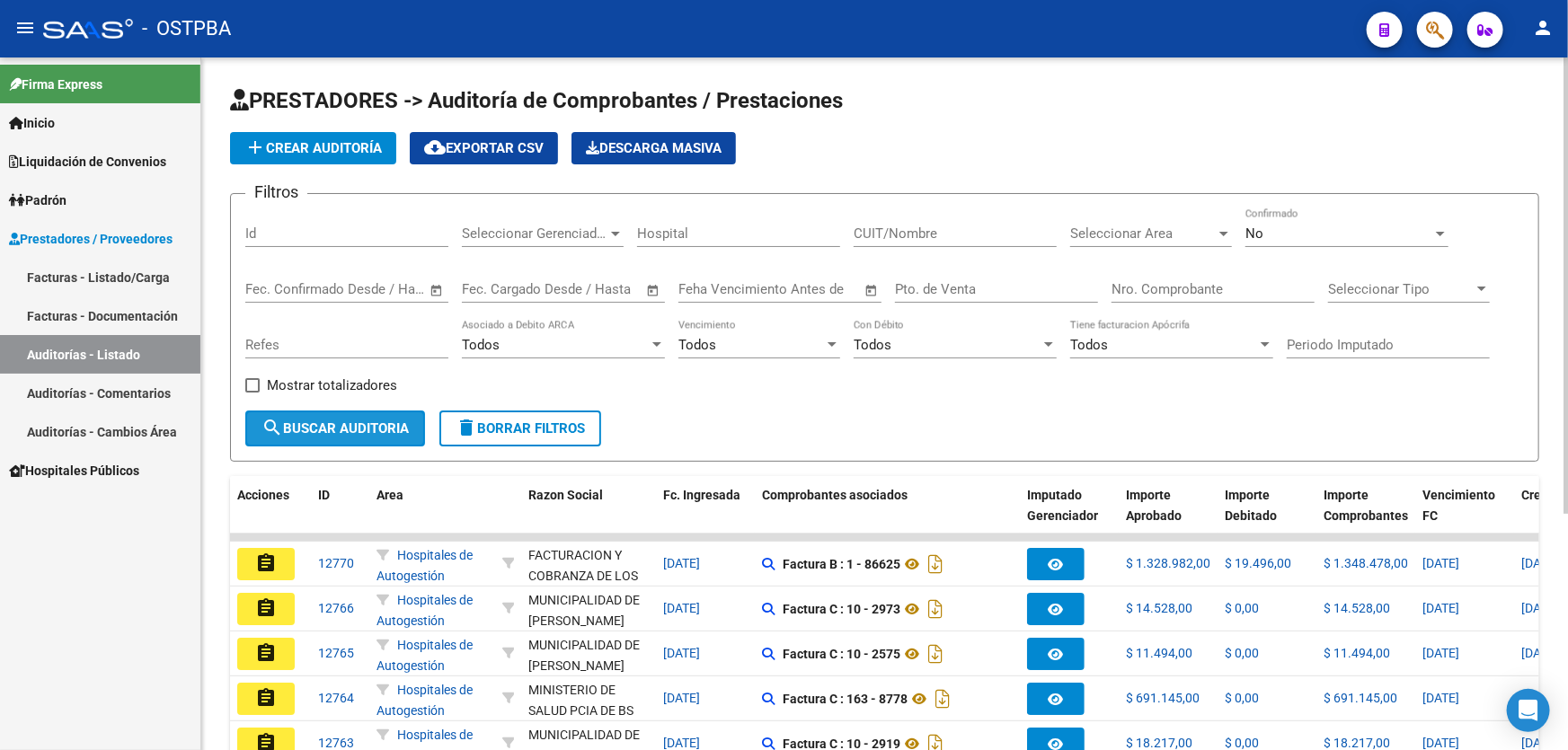
click at [329, 423] on span "search Buscar Auditoria" at bounding box center [336, 428] width 147 height 17
click at [1270, 244] on div "No Confirmado" at bounding box center [1347, 228] width 203 height 39
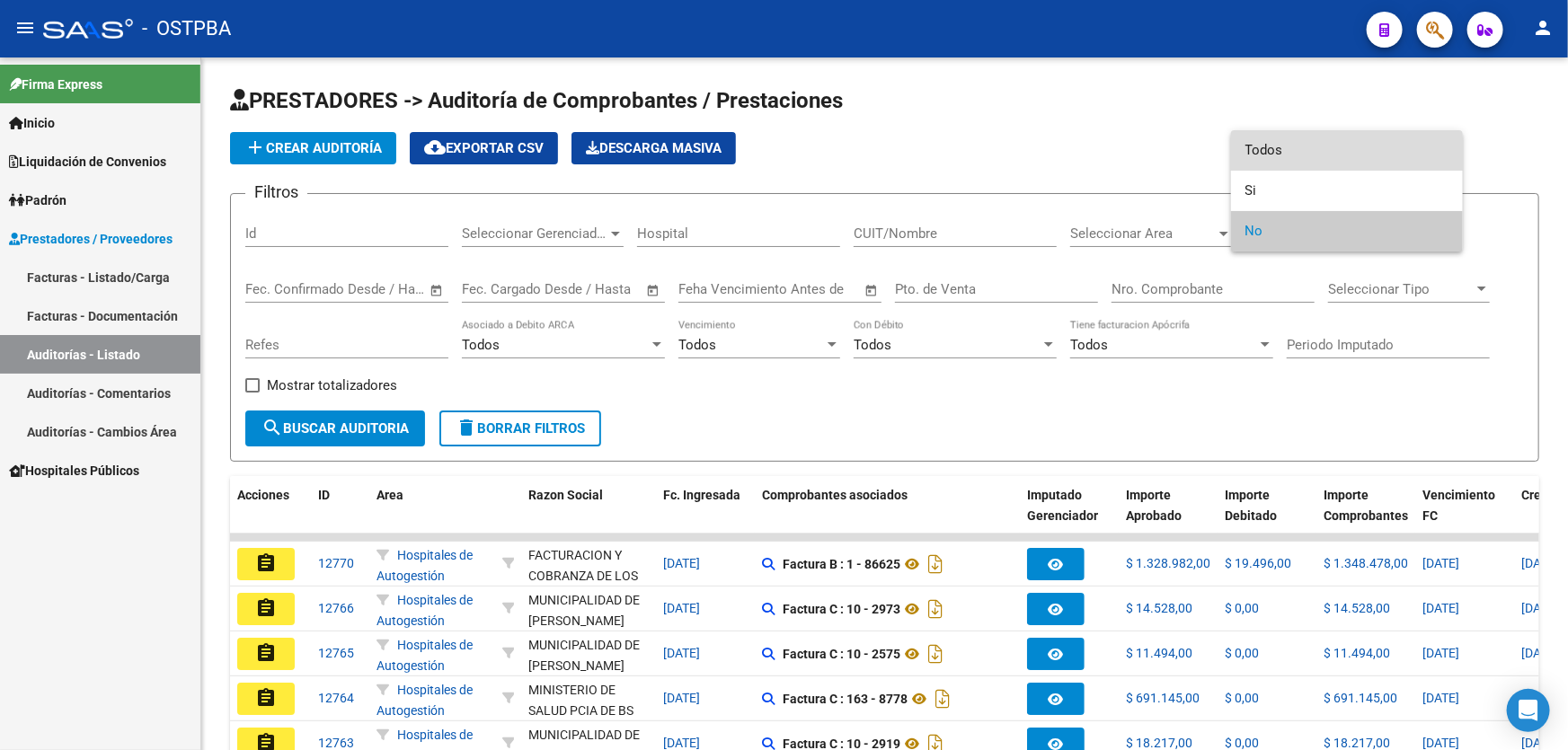
click at [1281, 159] on span "Todos" at bounding box center [1347, 150] width 203 height 41
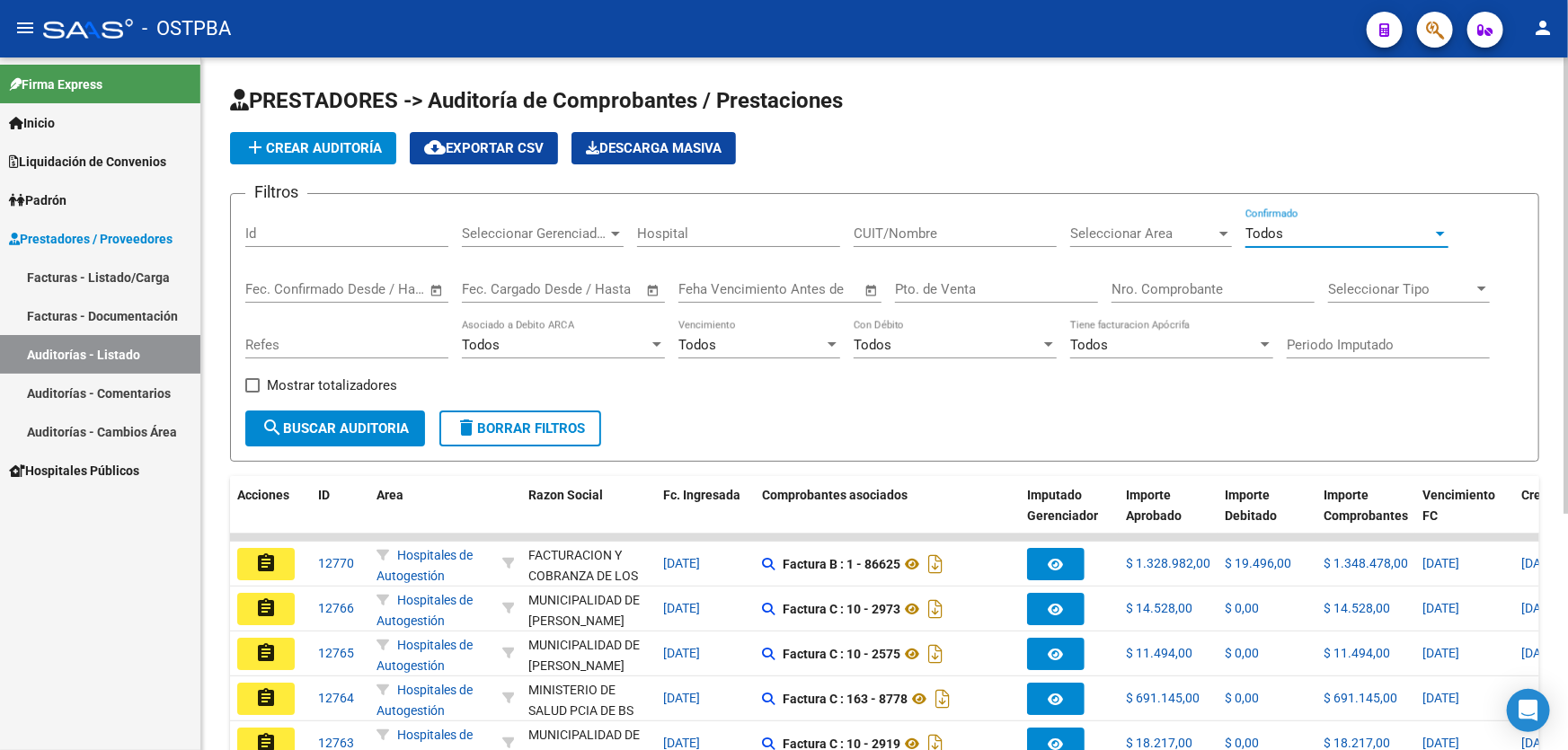
click at [1181, 287] on input "Nro. Comprobante" at bounding box center [1213, 289] width 203 height 17
click at [271, 231] on input "Id" at bounding box center [347, 234] width 203 height 17
type input "12713"
click at [342, 427] on span "search Buscar Auditoria" at bounding box center [336, 428] width 147 height 17
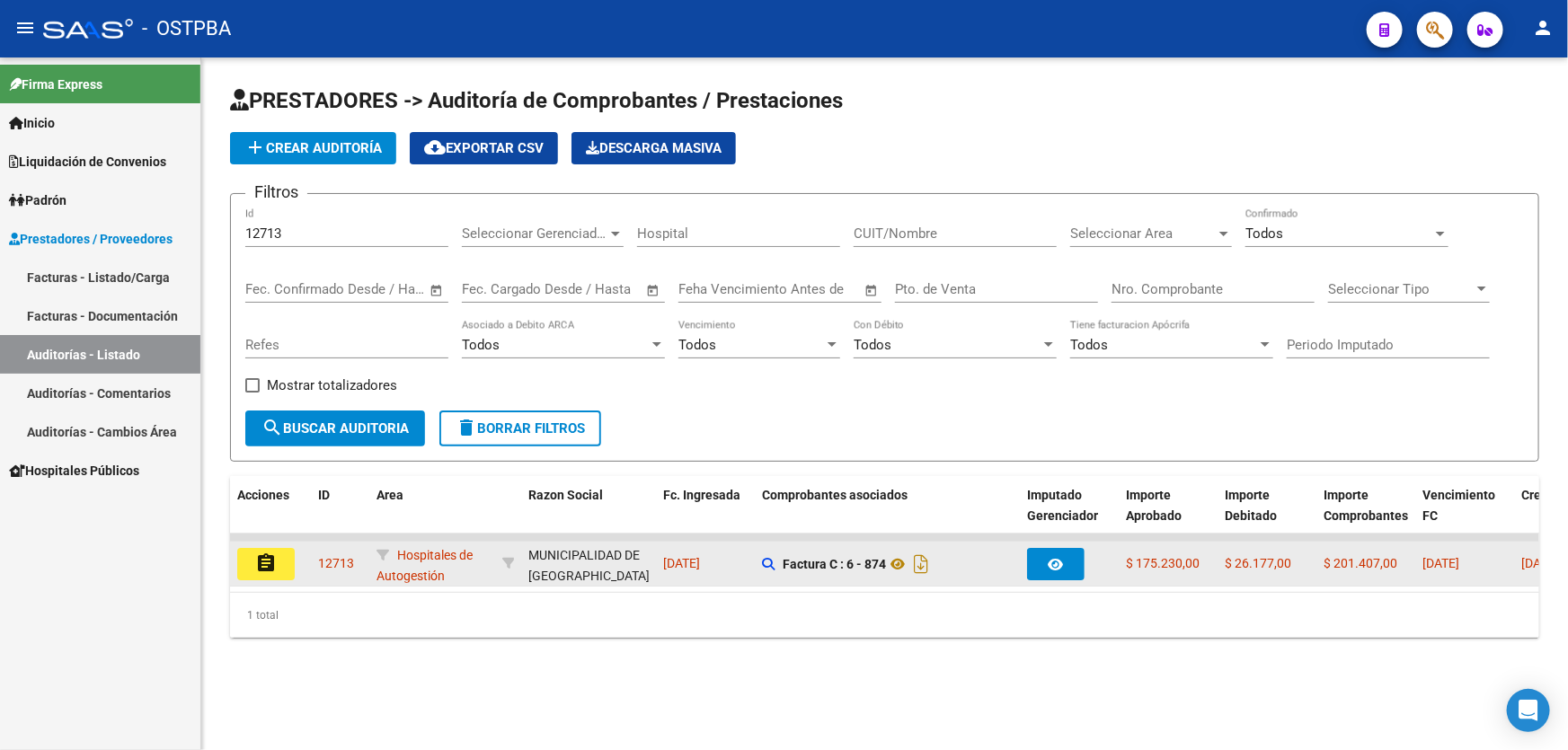
click at [269, 564] on mat-icon "assignment" at bounding box center [265, 562] width 21 height 21
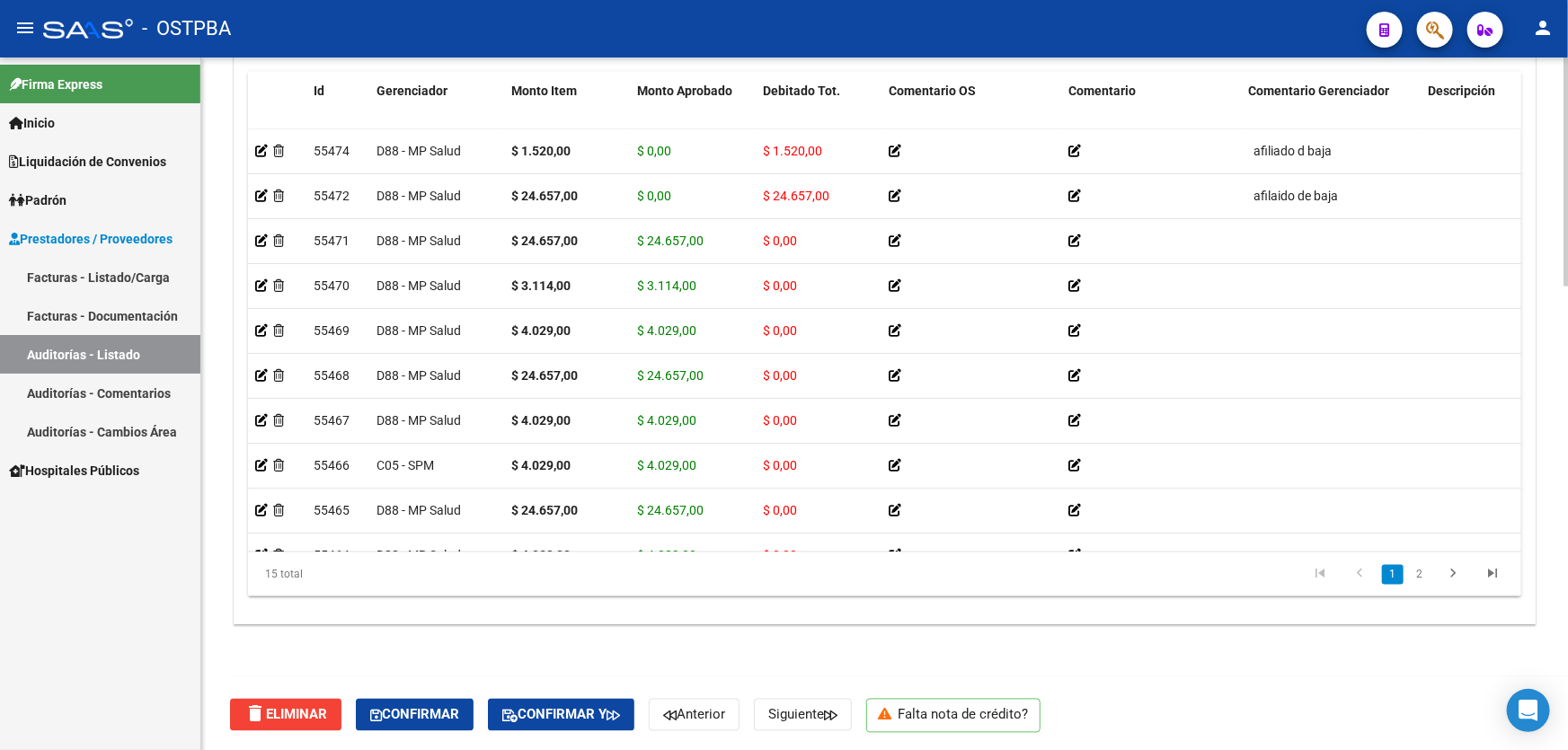
click at [539, 607] on div "Crear Item de Auditoria Importar Atenciones CSV Importar Prácticas cloud_downlo…" at bounding box center [884, 311] width 1300 height 628
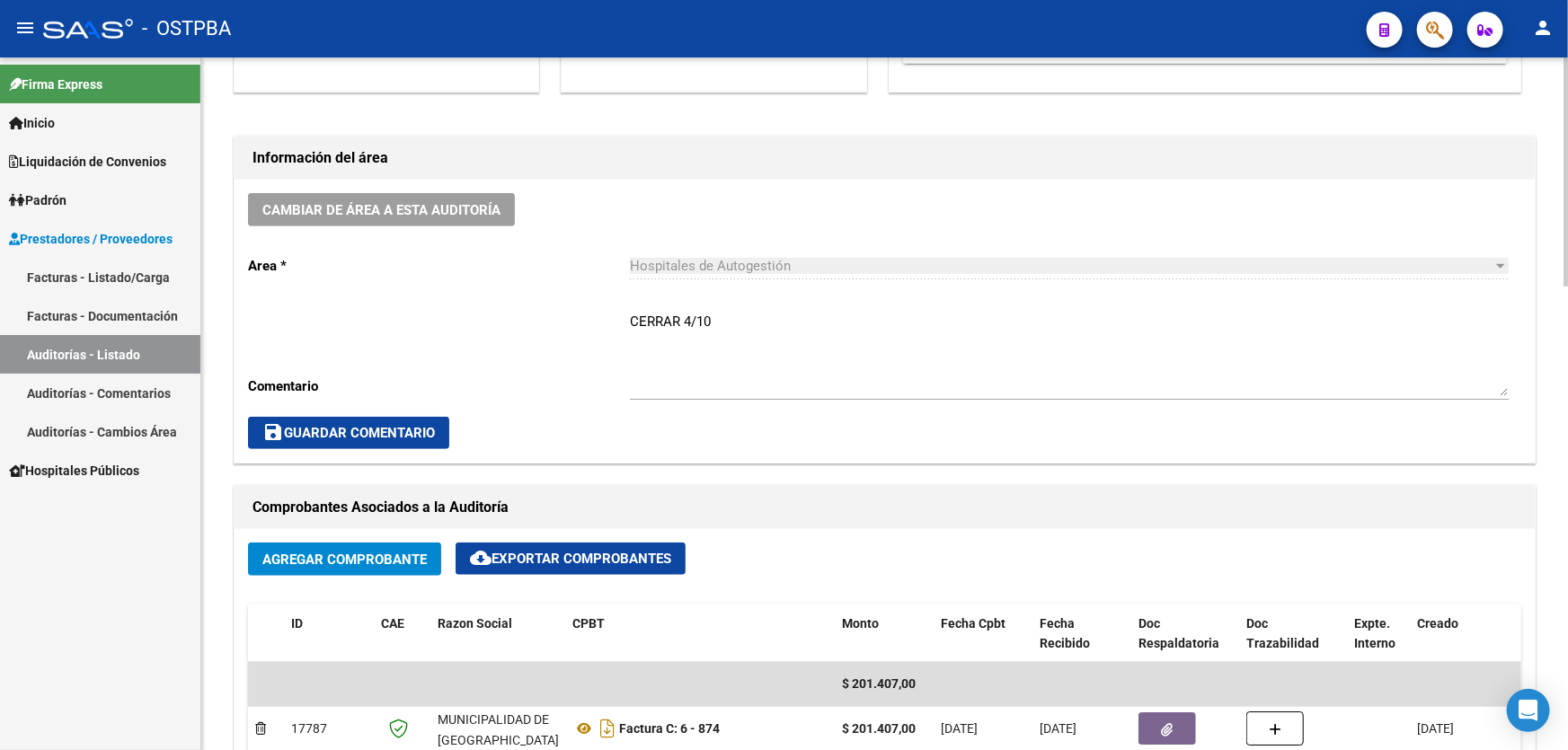
scroll to position [420, 0]
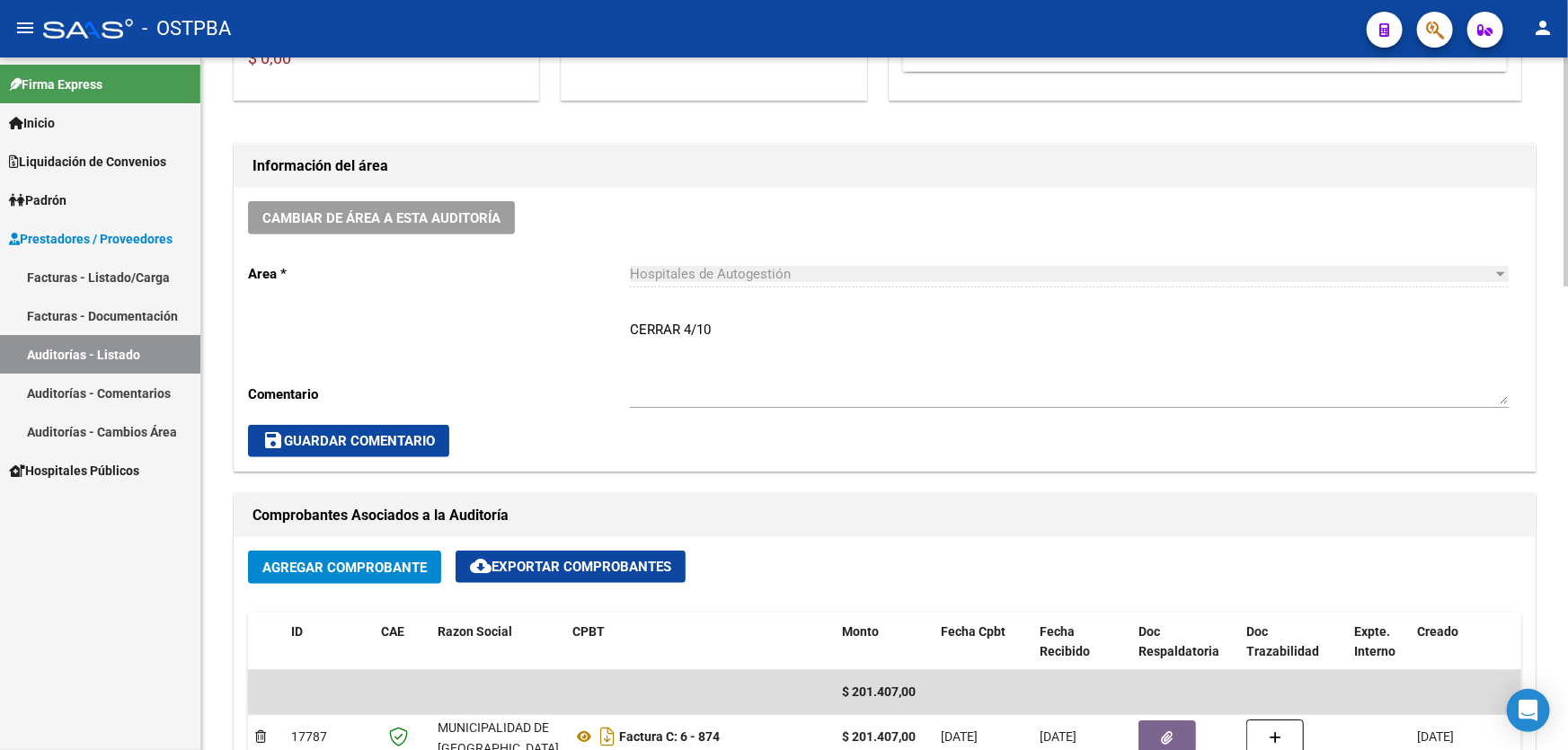
click at [713, 330] on textarea "CERRAR 4/10" at bounding box center [1068, 362] width 878 height 85
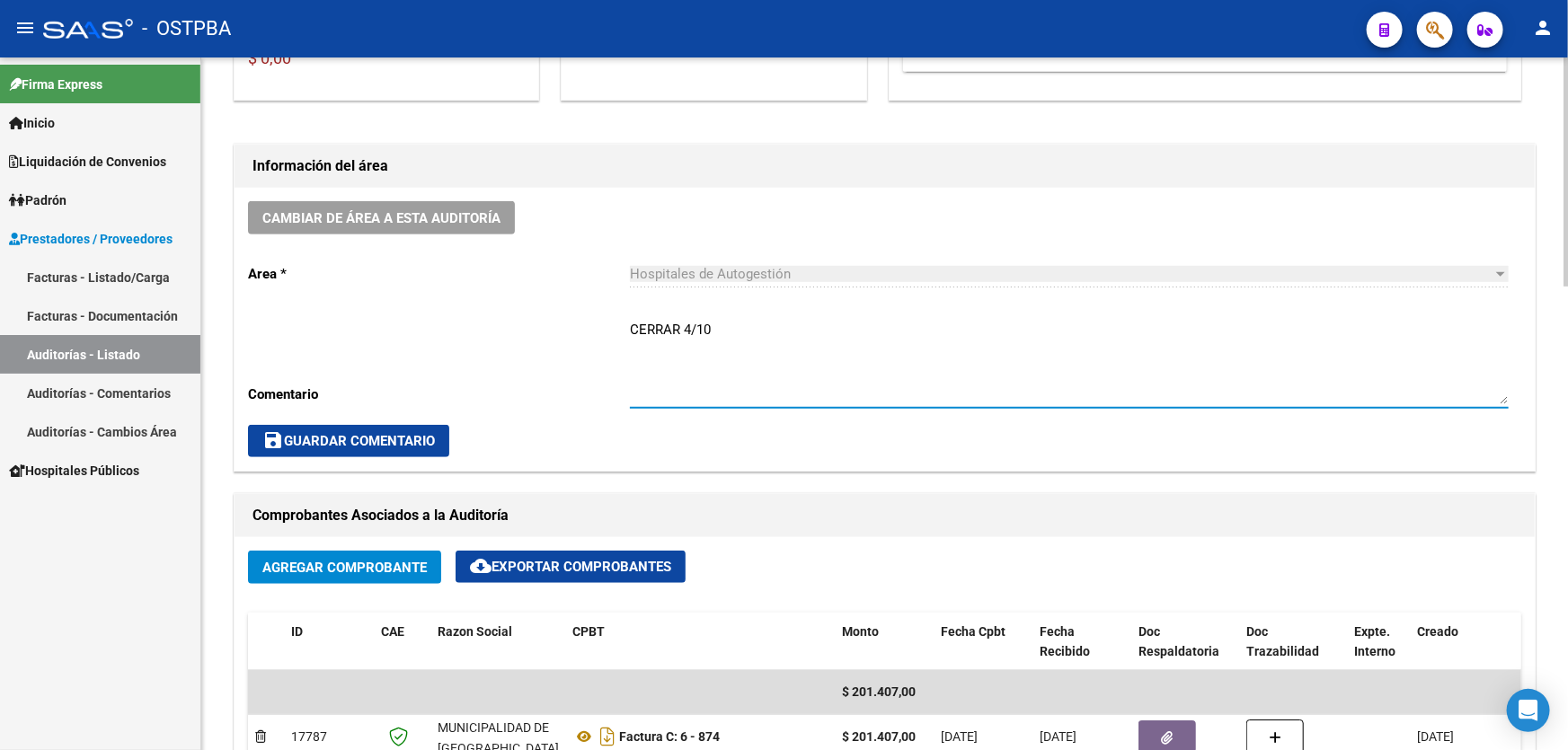
click at [713, 330] on textarea "CERRAR 4/10" at bounding box center [1068, 362] width 878 height 85
type textarea "C"
click at [270, 439] on mat-icon "save" at bounding box center [273, 439] width 21 height 21
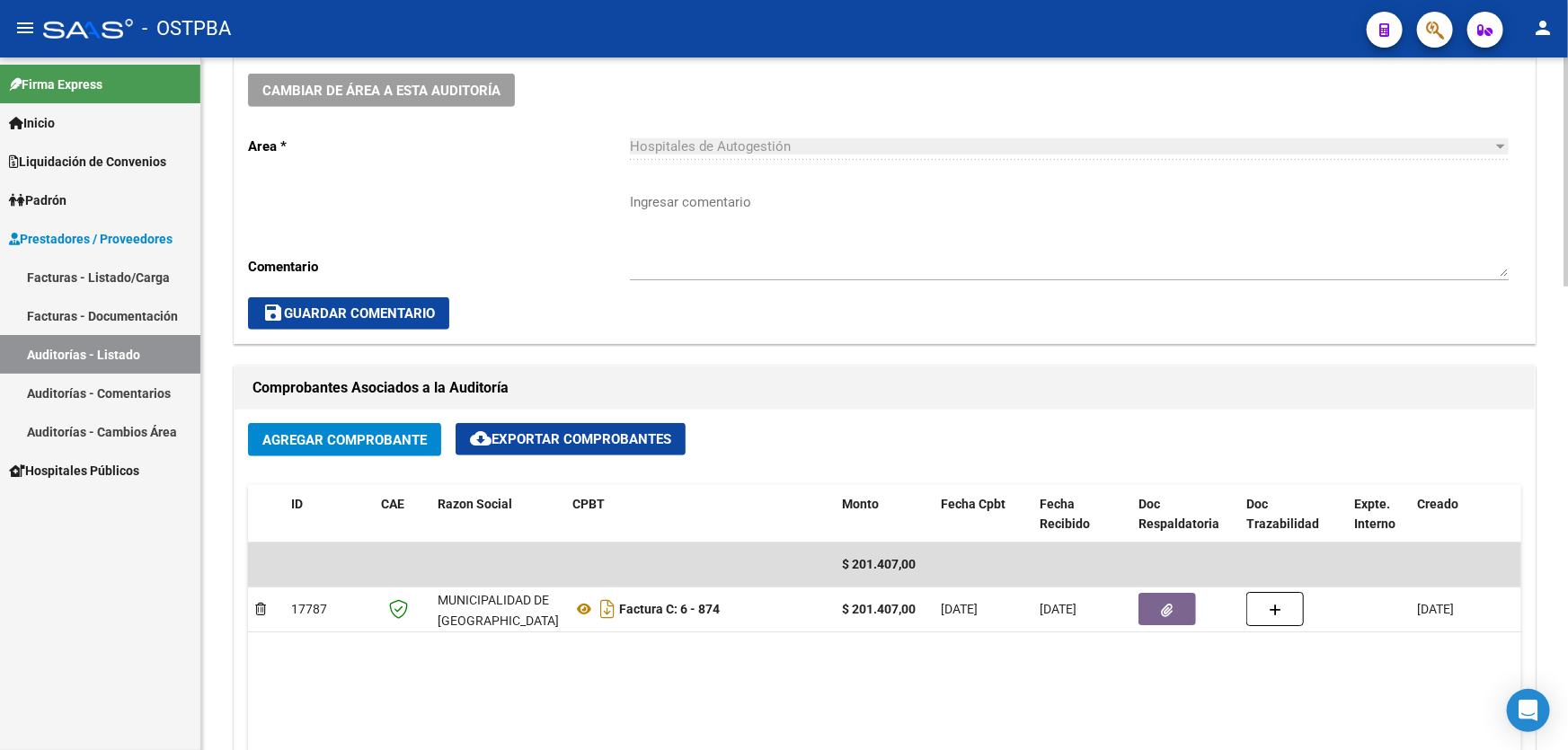
scroll to position [828, 0]
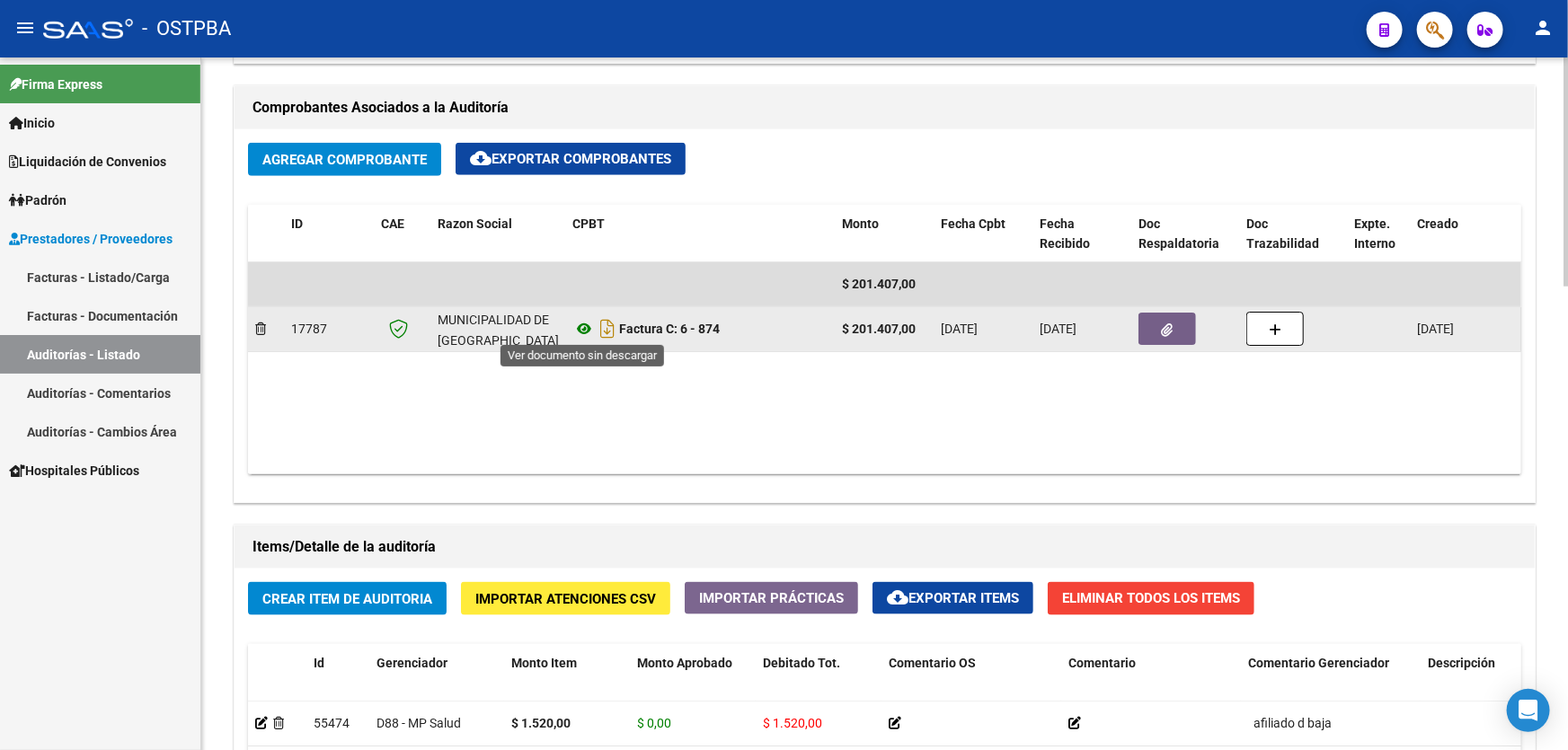
click at [584, 321] on icon at bounding box center [584, 328] width 23 height 21
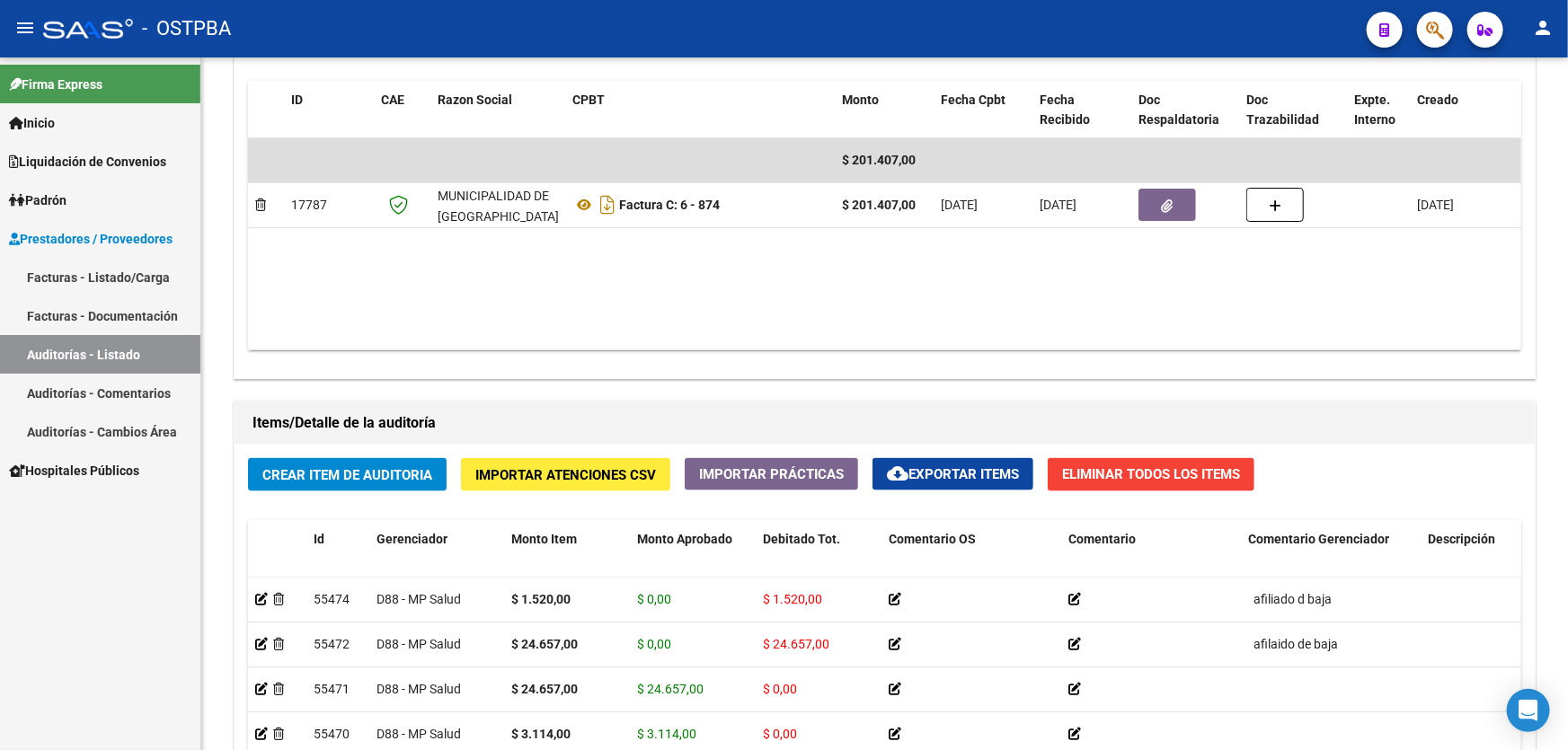
scroll to position [746, 0]
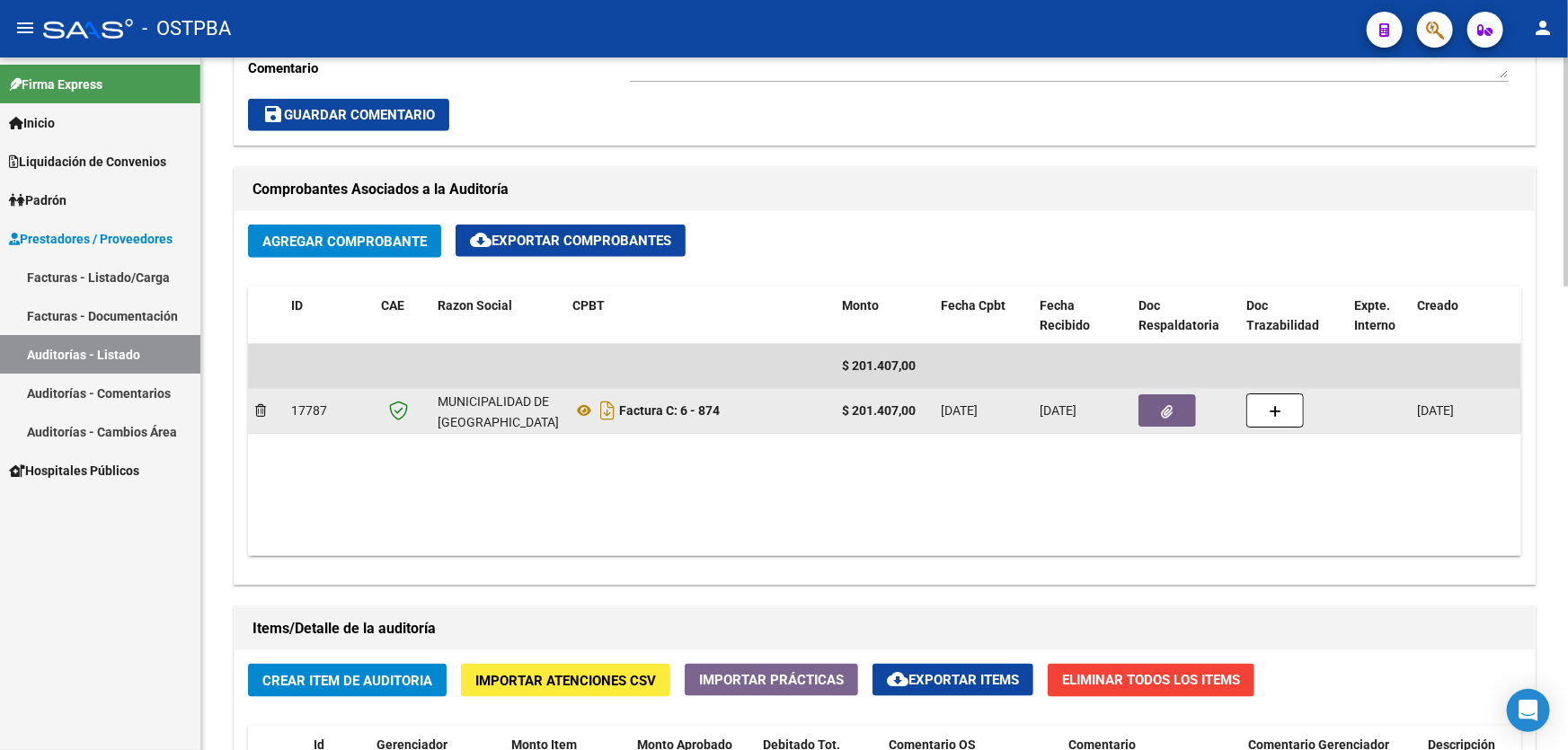
click at [1157, 404] on button "button" at bounding box center [1167, 410] width 57 height 32
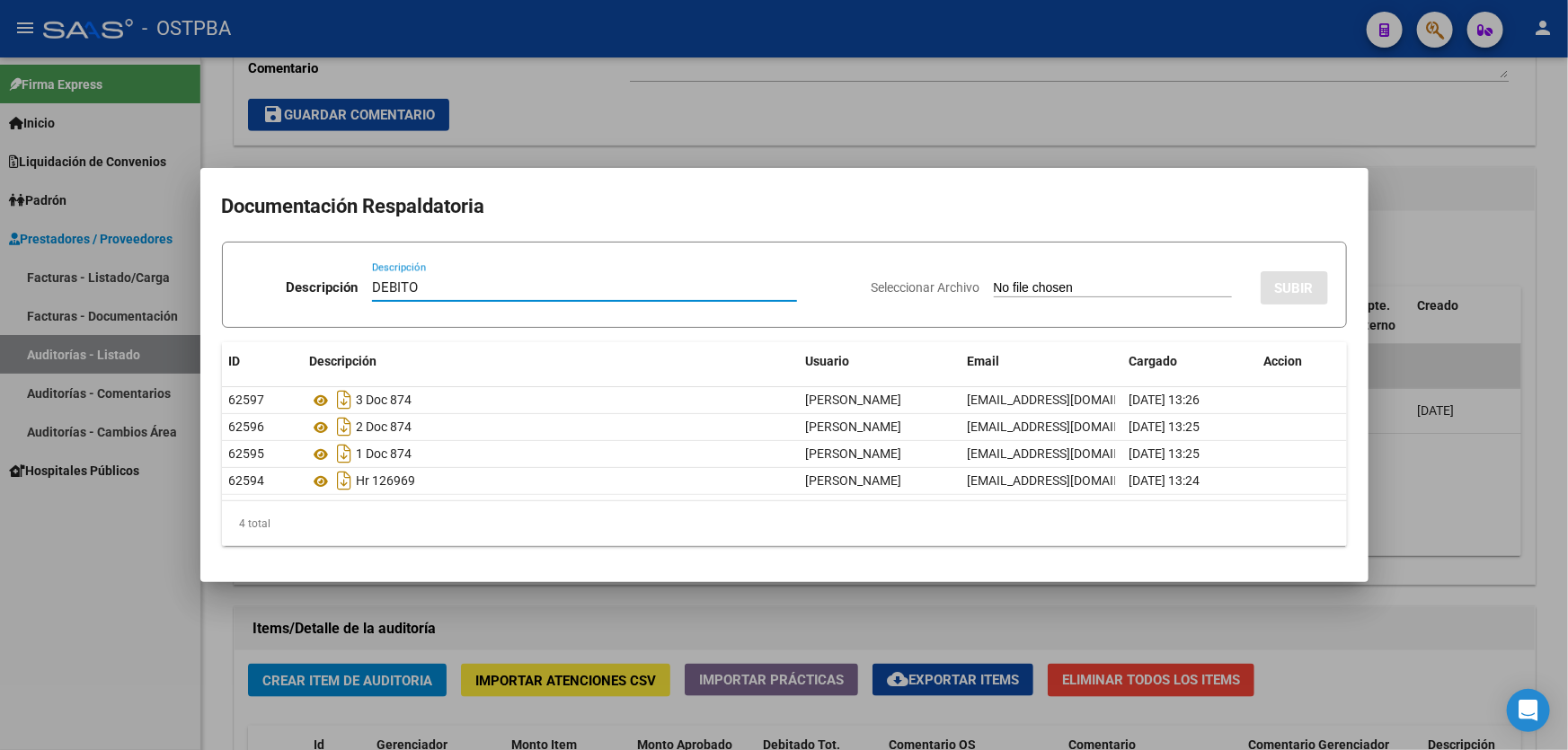
type input "DEBITO"
click at [994, 289] on input "Seleccionar Archivo" at bounding box center [1113, 288] width 238 height 18
type input "C:\fakepath\DEBITO MP 12713.pdf"
click at [211, 112] on div at bounding box center [784, 375] width 1568 height 750
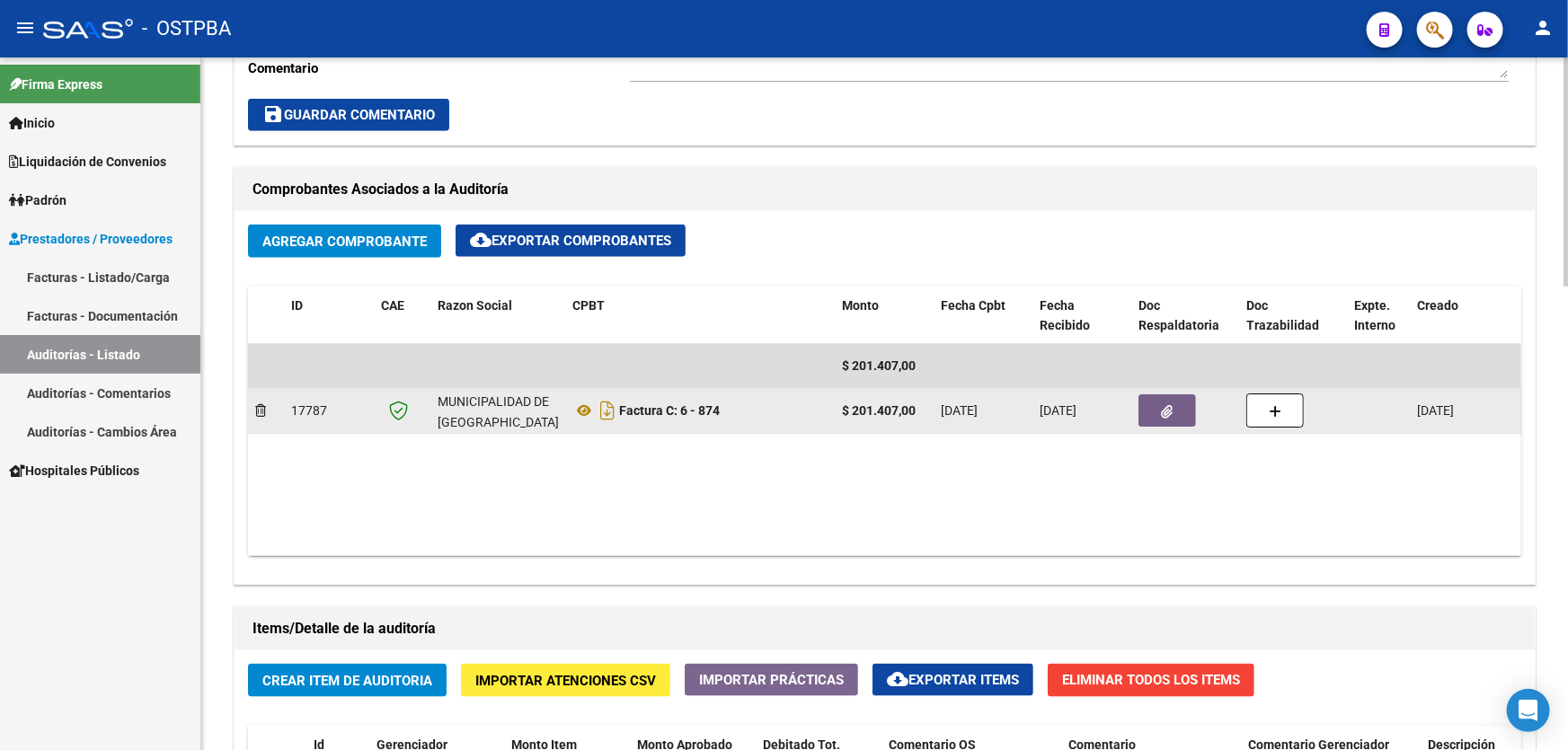
click at [1170, 405] on icon "button" at bounding box center [1167, 412] width 12 height 14
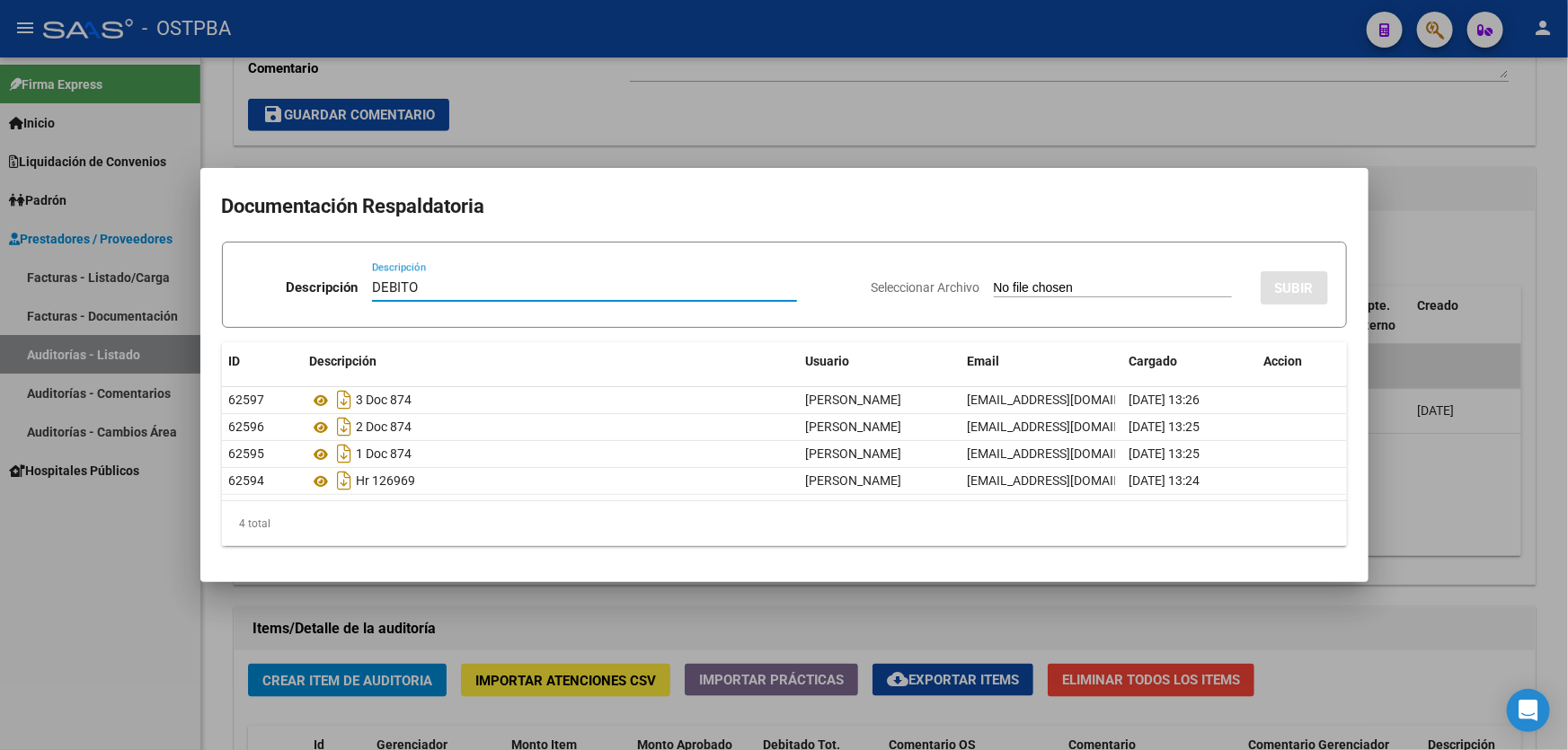
type input "DEBITO"
click at [994, 287] on input "Seleccionar Archivo" at bounding box center [1113, 288] width 238 height 18
type input "C:\fakepath\DEBITO MP 12713.pdf"
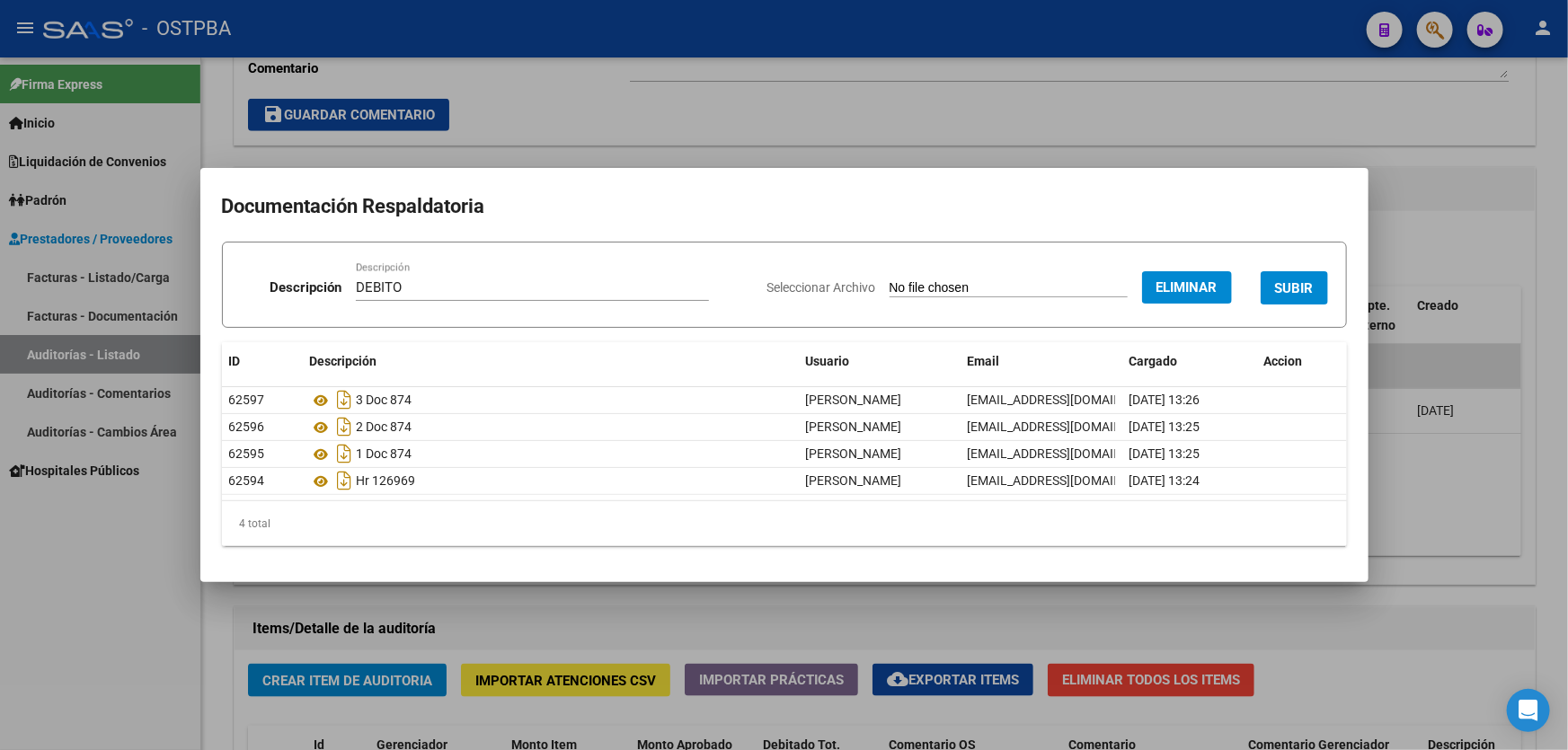
click at [1303, 281] on span "SUBIR" at bounding box center [1294, 288] width 39 height 17
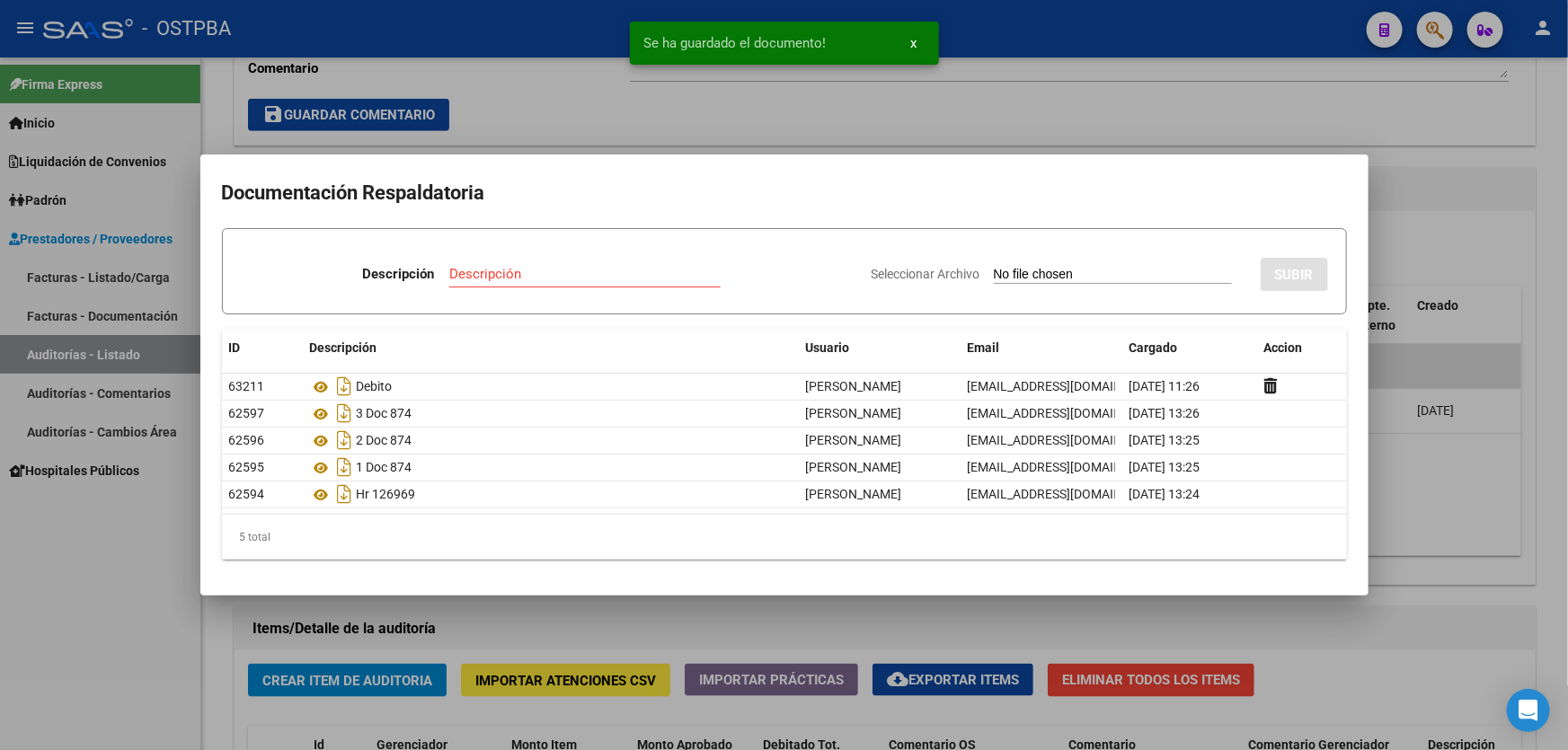
click at [1429, 545] on div at bounding box center [784, 375] width 1568 height 750
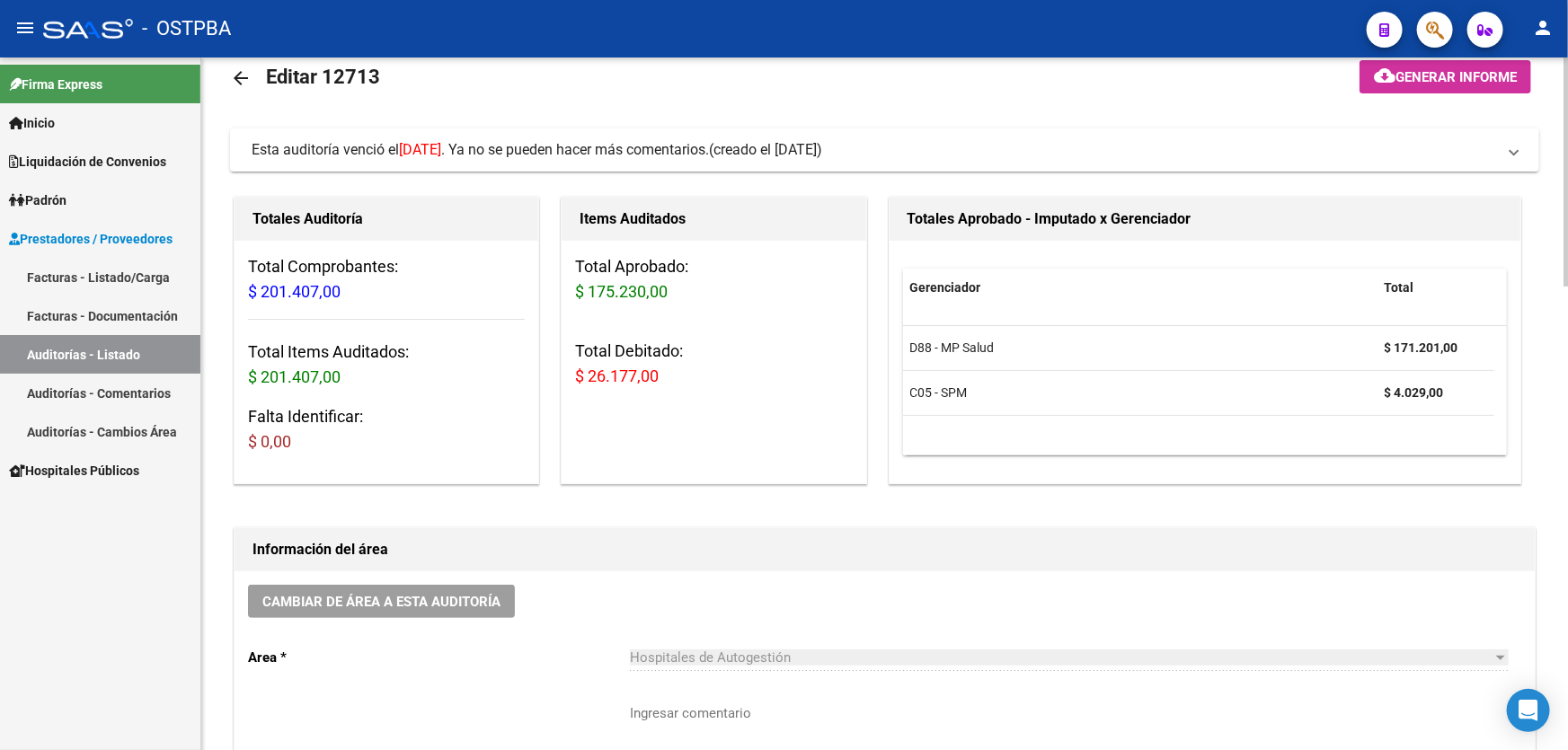
scroll to position [0, 0]
